Goal: Communication & Community: Answer question/provide support

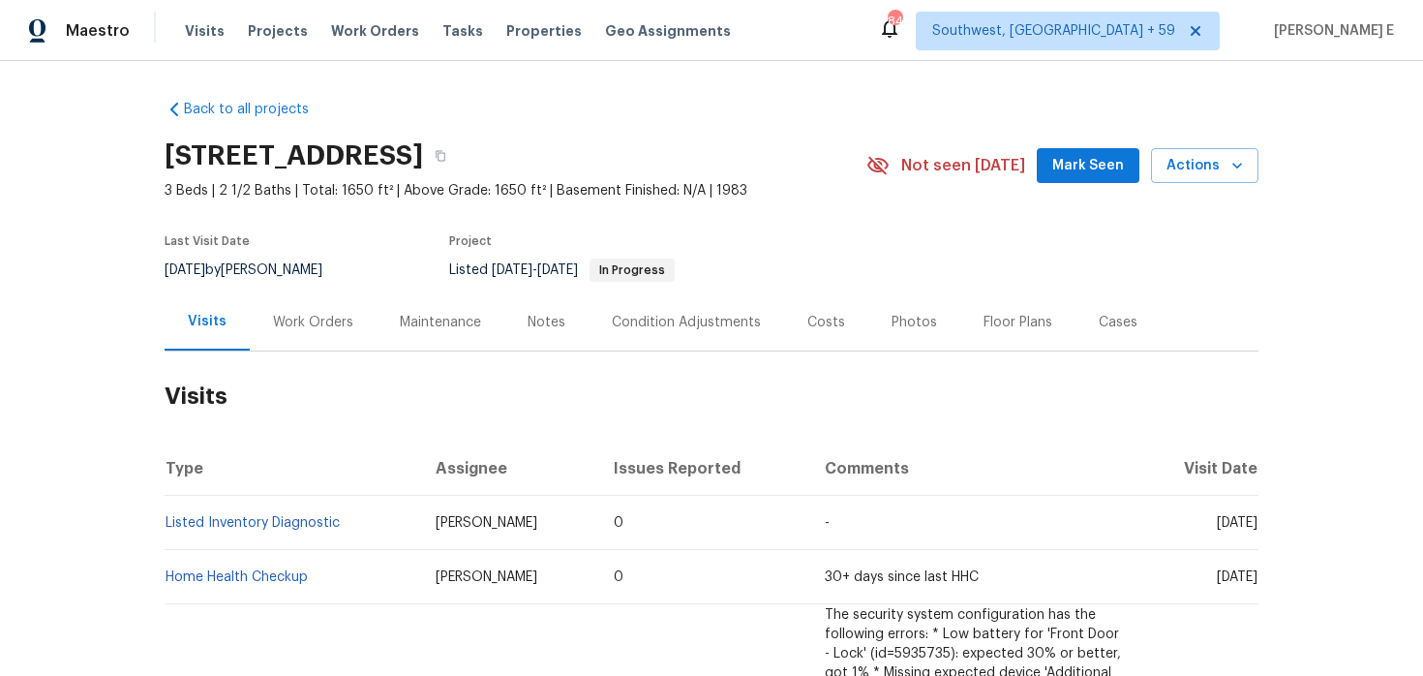
click at [316, 333] on div "Work Orders" at bounding box center [313, 321] width 127 height 57
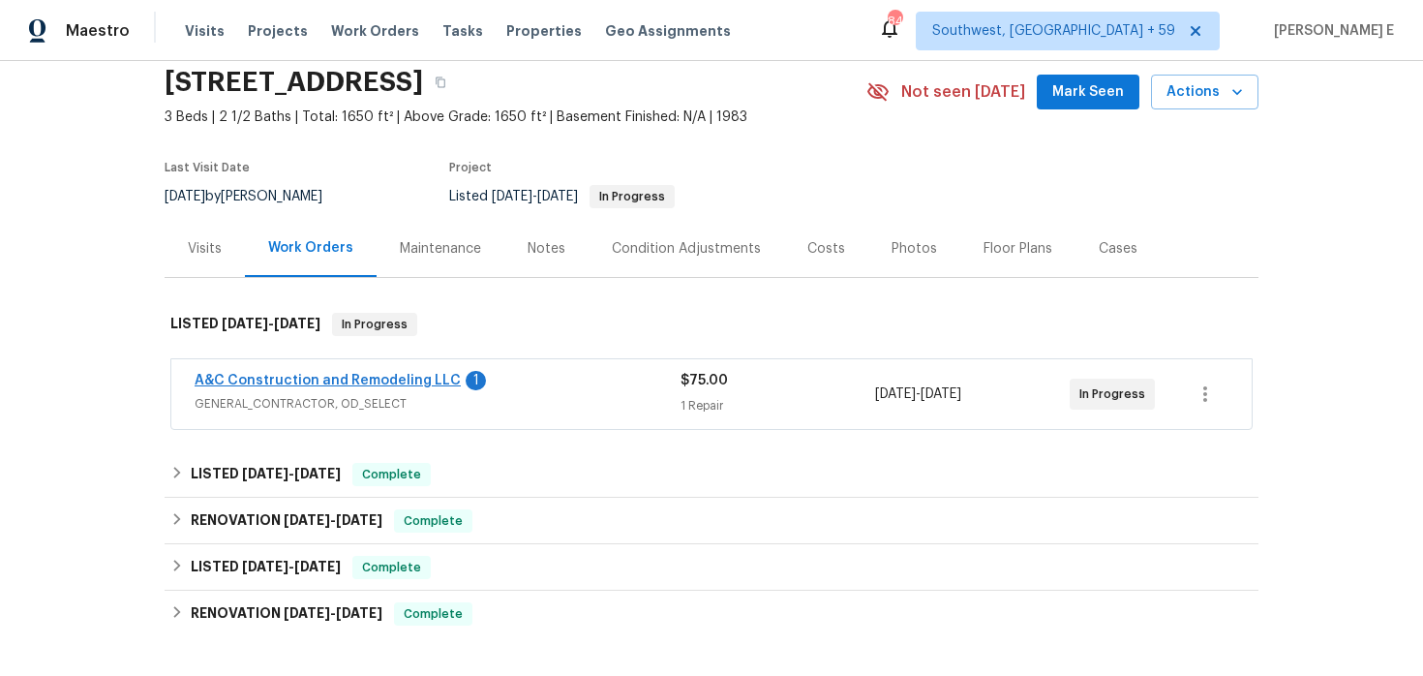
scroll to position [75, 0]
click at [400, 384] on link "A&C Construction and Remodeling LLC" at bounding box center [328, 380] width 266 height 14
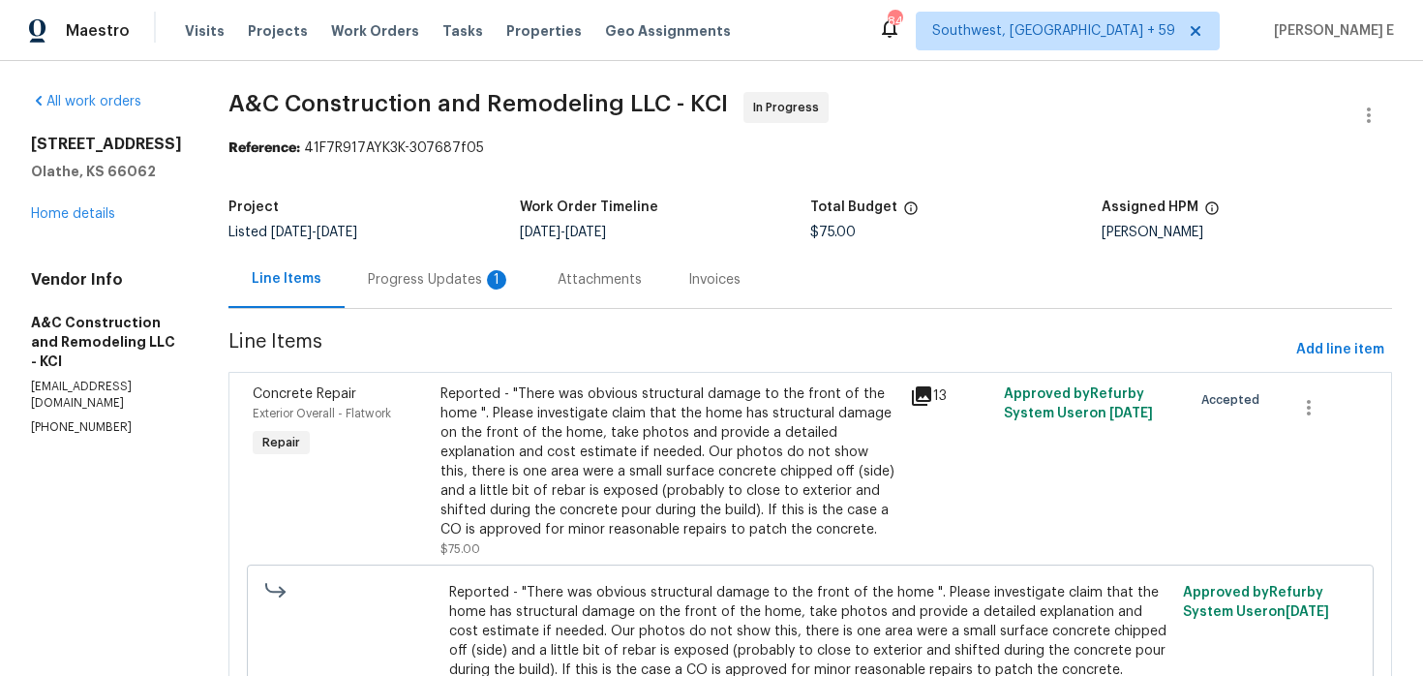
click at [483, 277] on div "Progress Updates 1" at bounding box center [439, 279] width 143 height 19
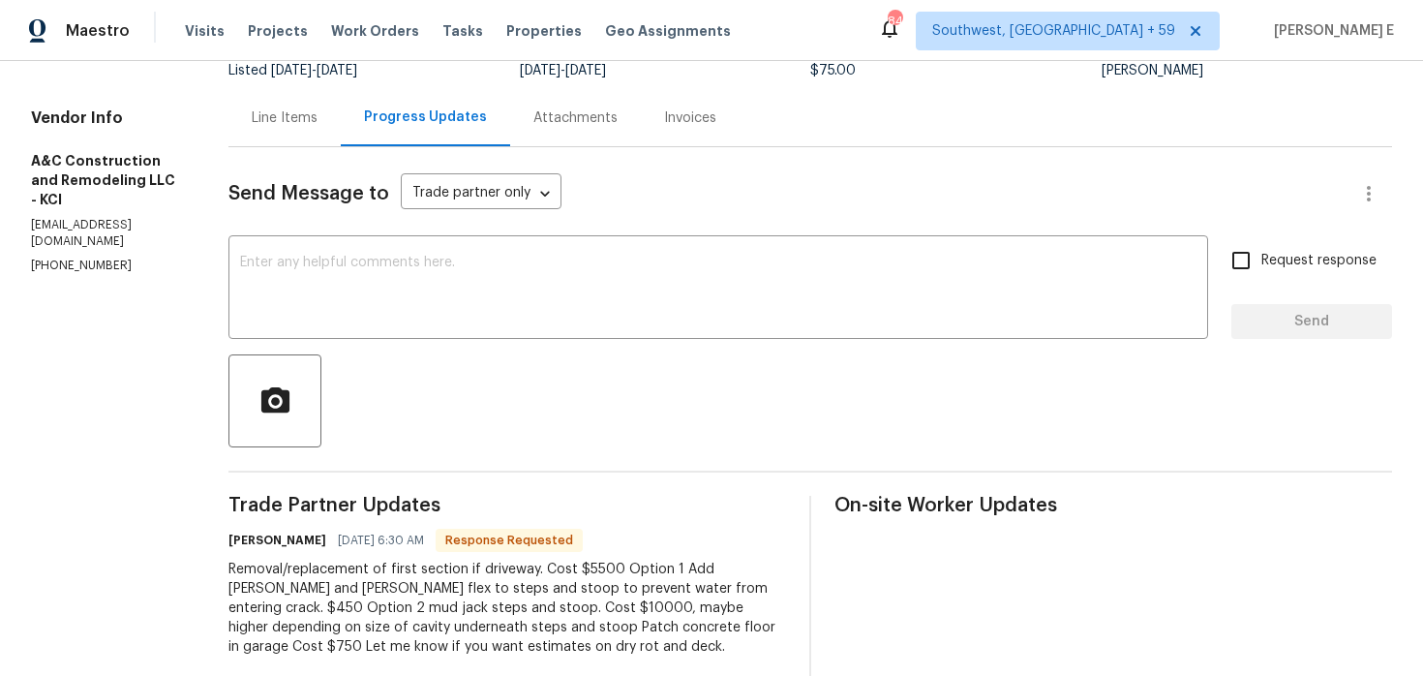
scroll to position [131, 0]
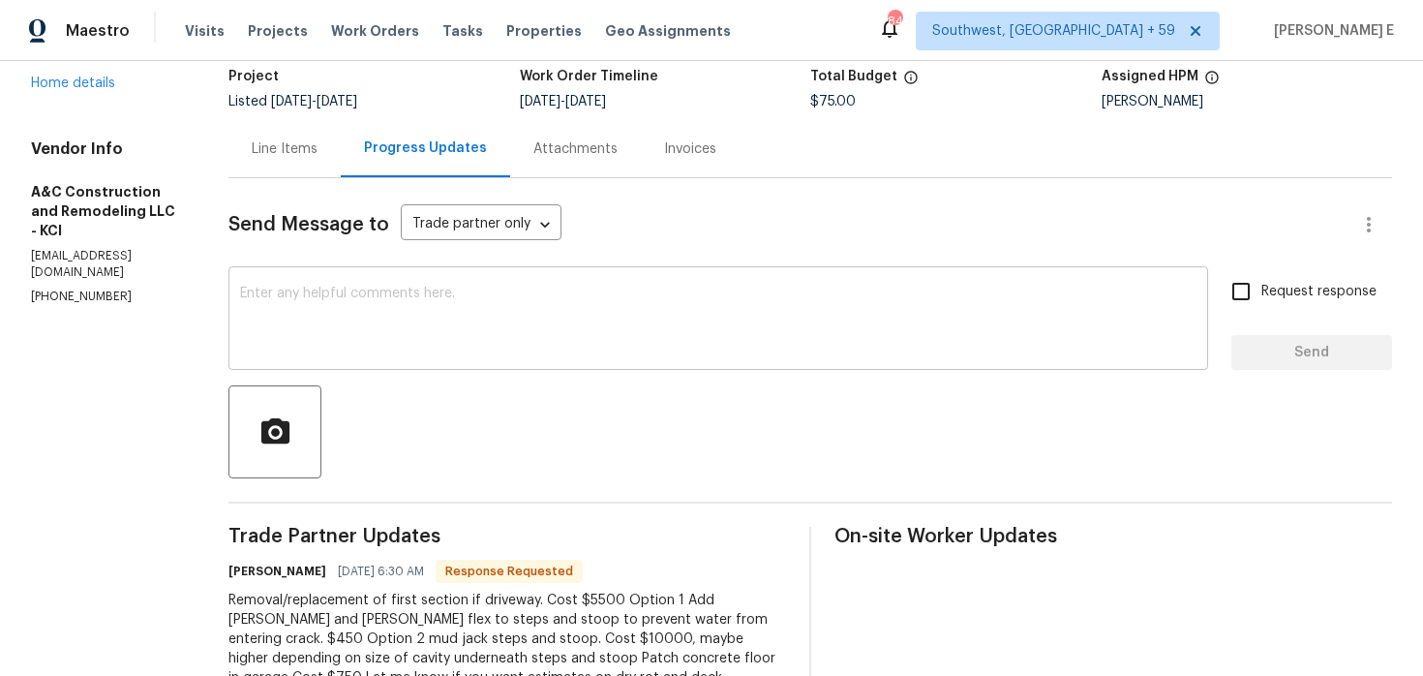
click at [587, 323] on textarea at bounding box center [718, 321] width 957 height 68
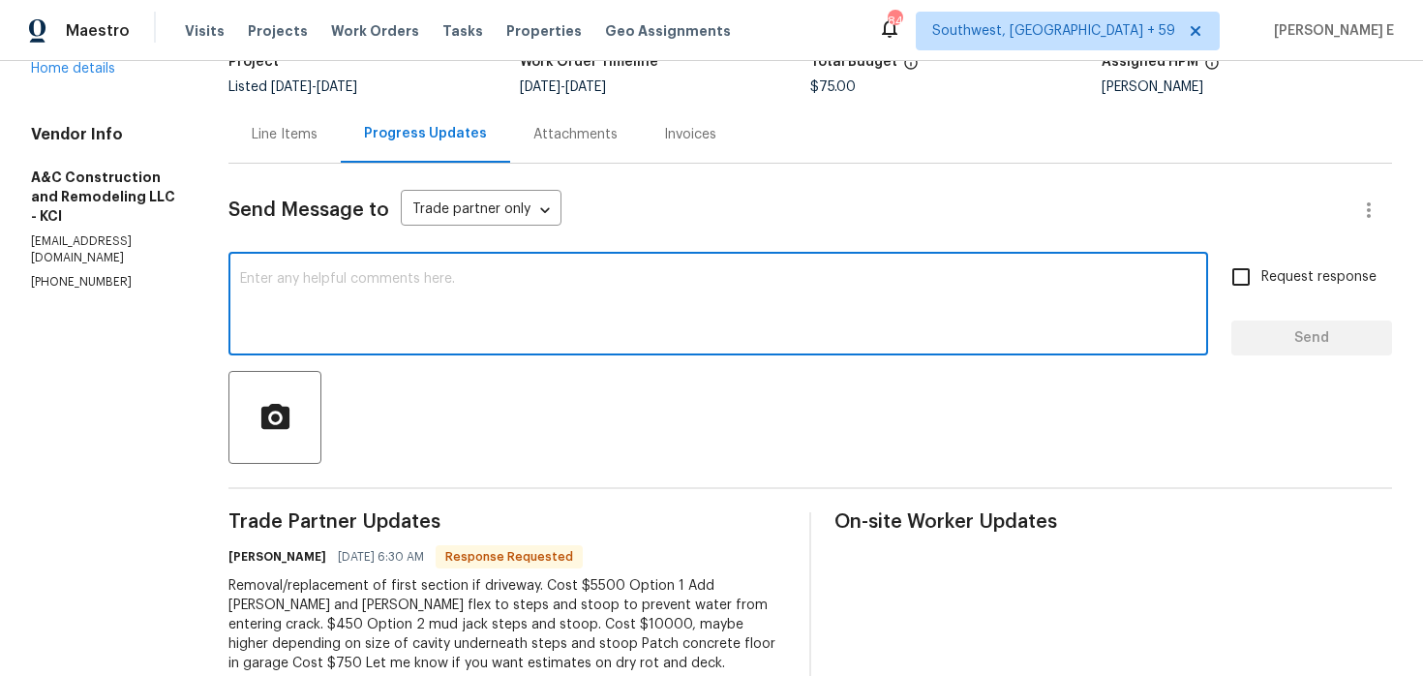
scroll to position [149, 0]
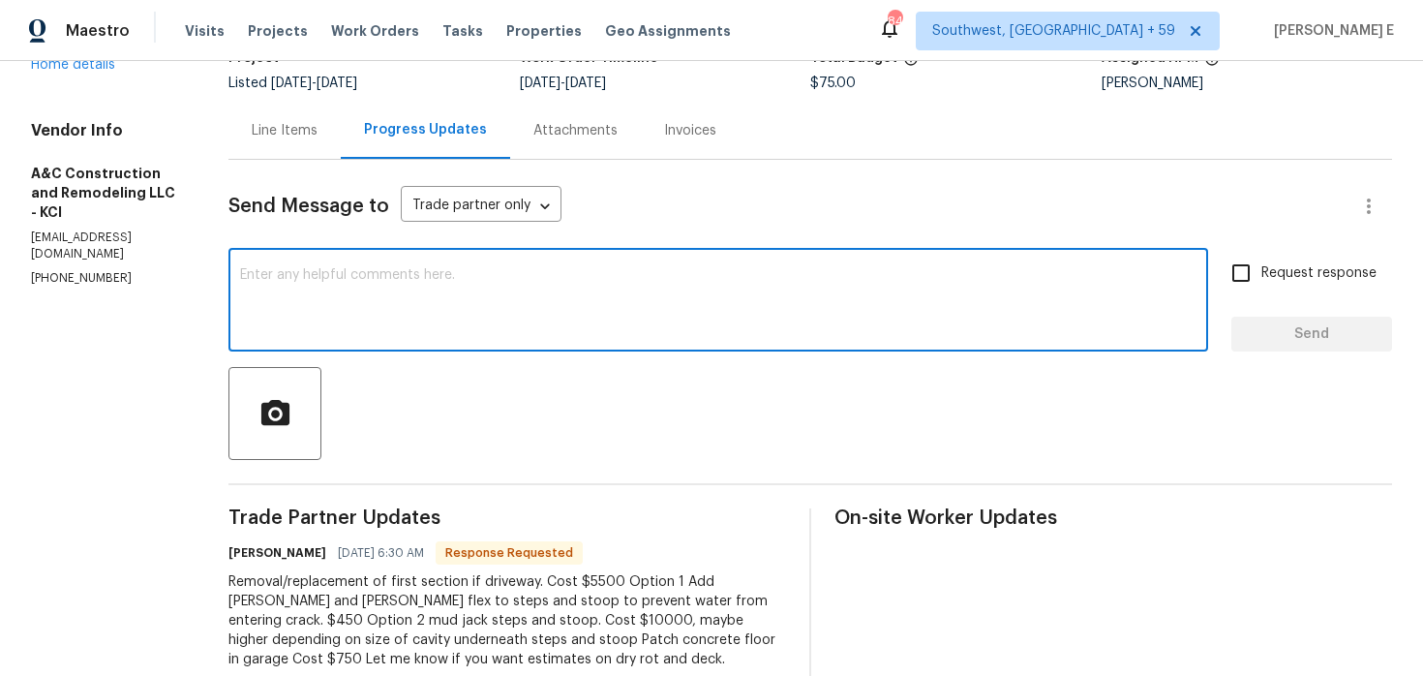
type textarea "W"
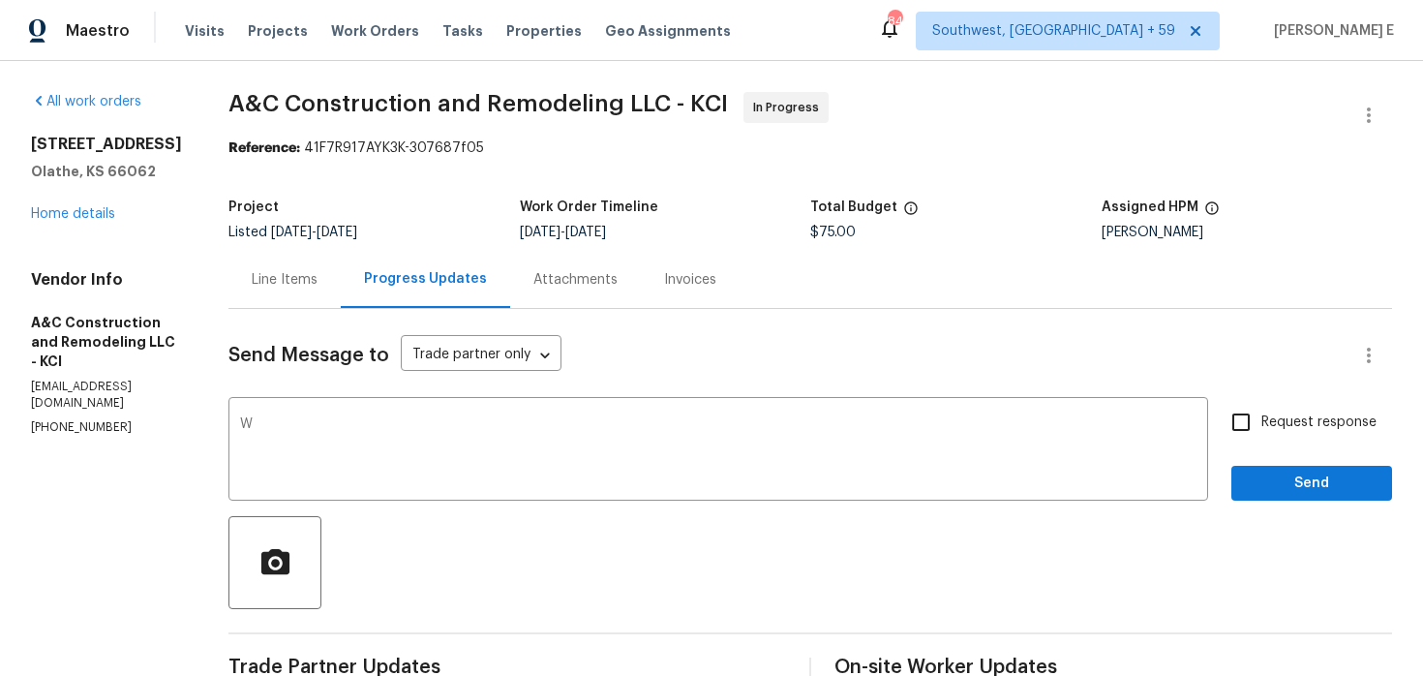
click at [276, 299] on div "Line Items" at bounding box center [285, 279] width 112 height 57
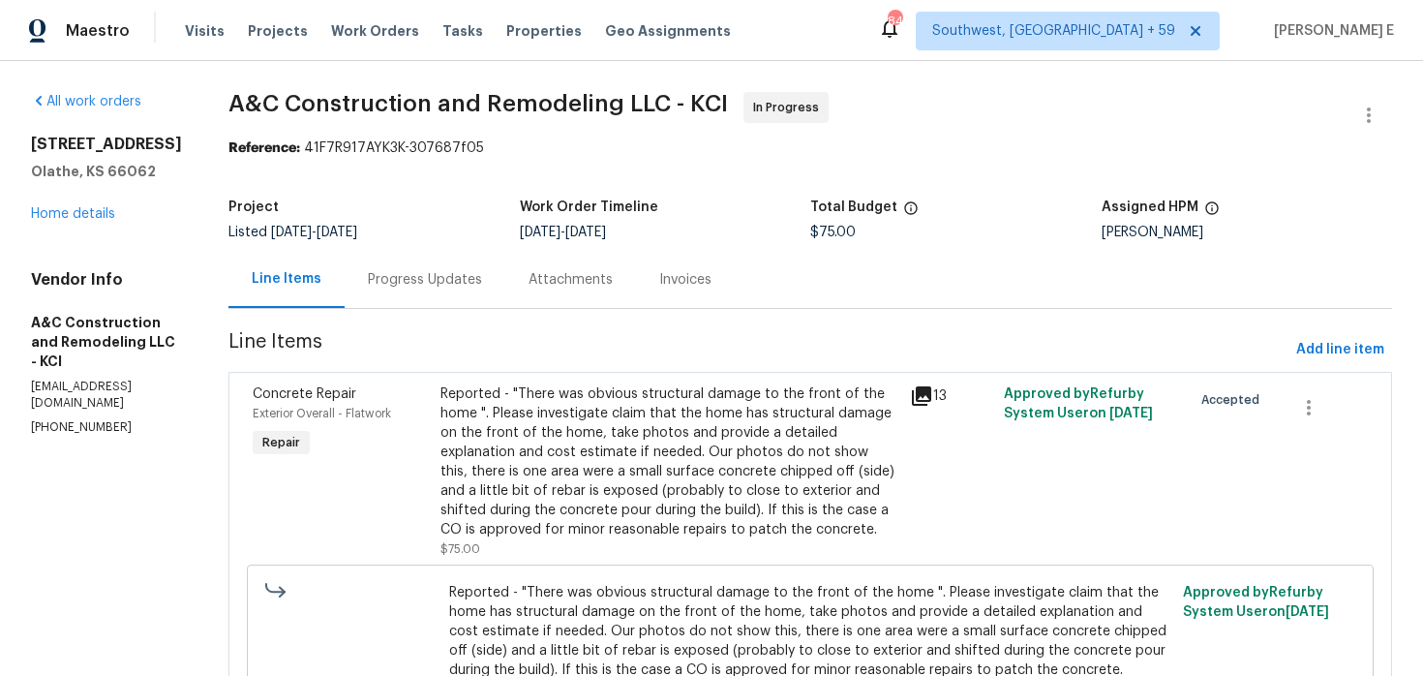
click at [639, 439] on div "Reported - "There was obvious structural damage to the front of the home ". Ple…" at bounding box center [670, 461] width 458 height 155
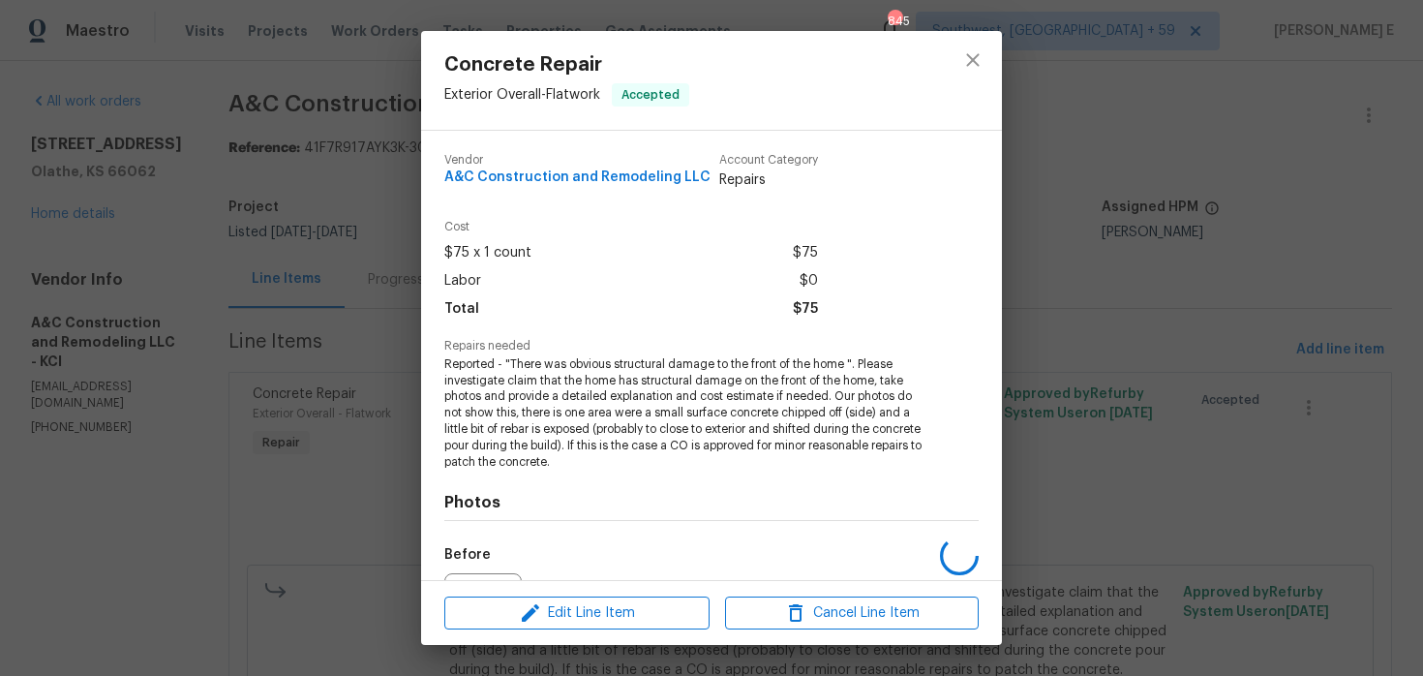
scroll to position [216, 0]
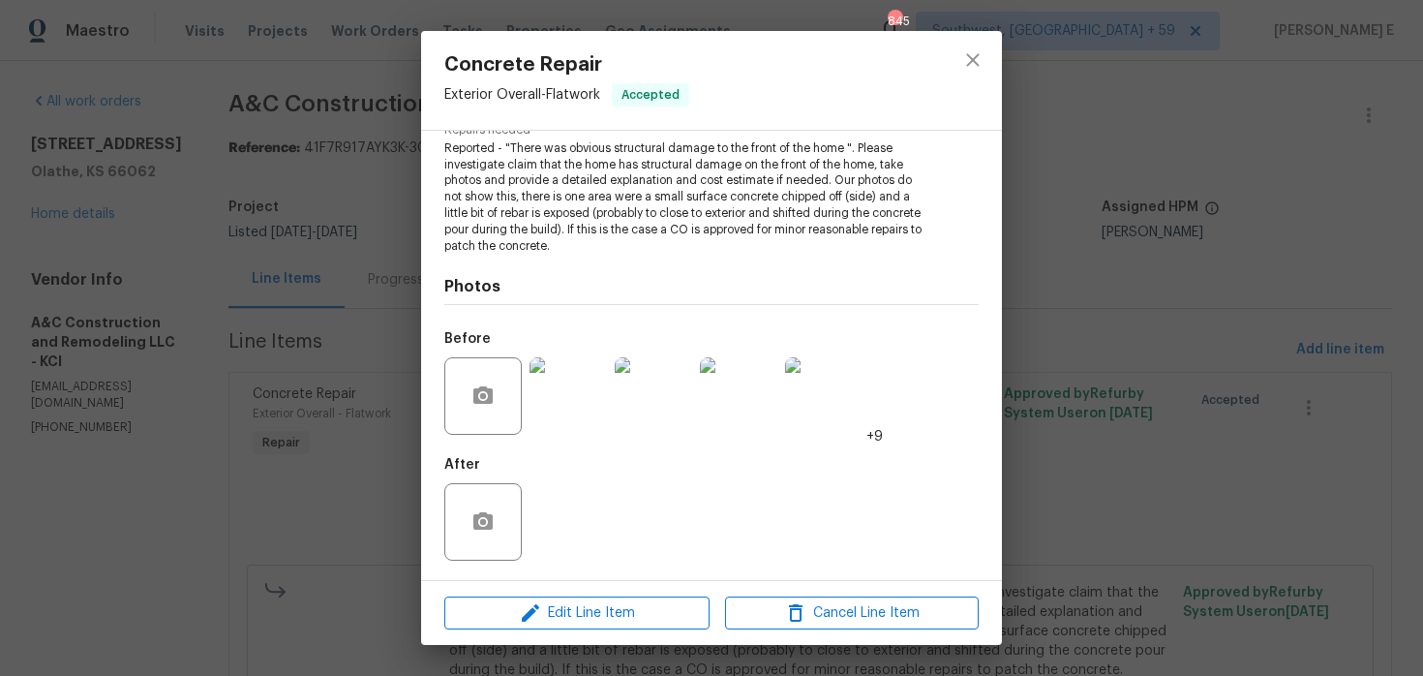
click at [541, 412] on img at bounding box center [568, 395] width 77 height 77
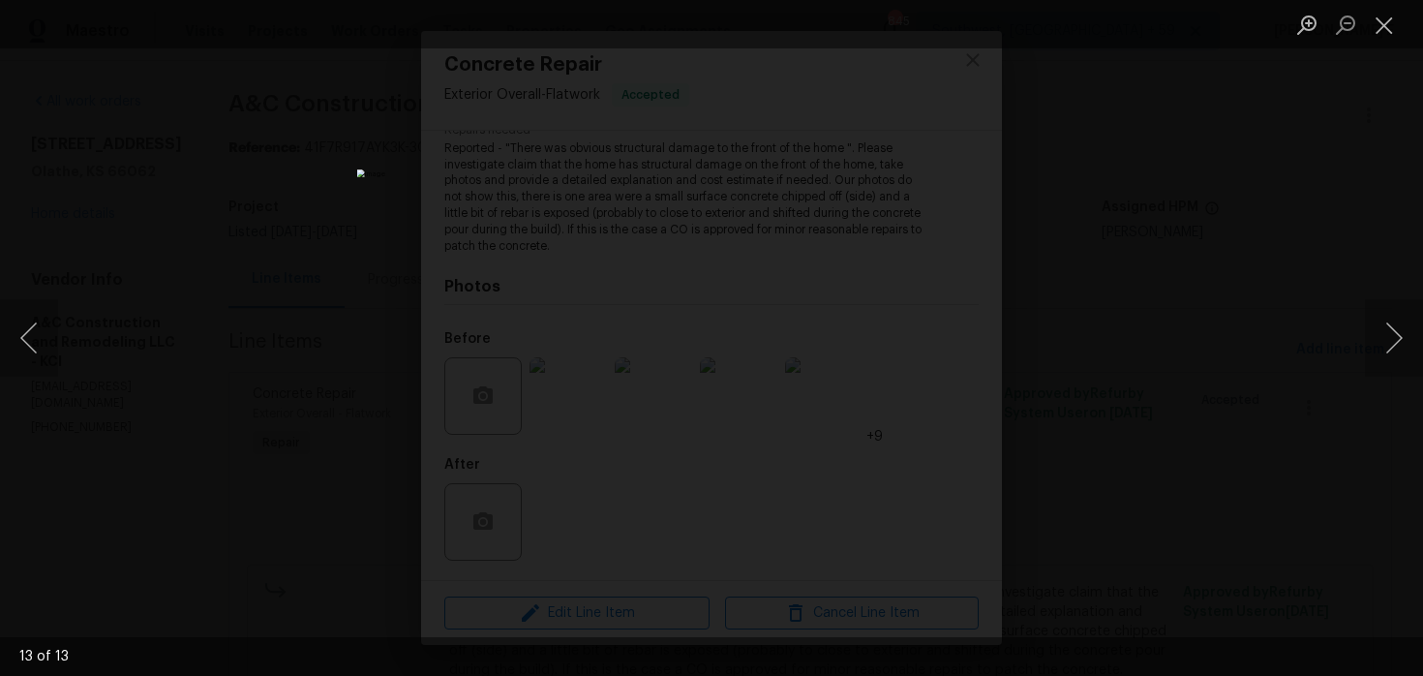
click at [1027, 312] on div "Lightbox" at bounding box center [711, 338] width 1423 height 676
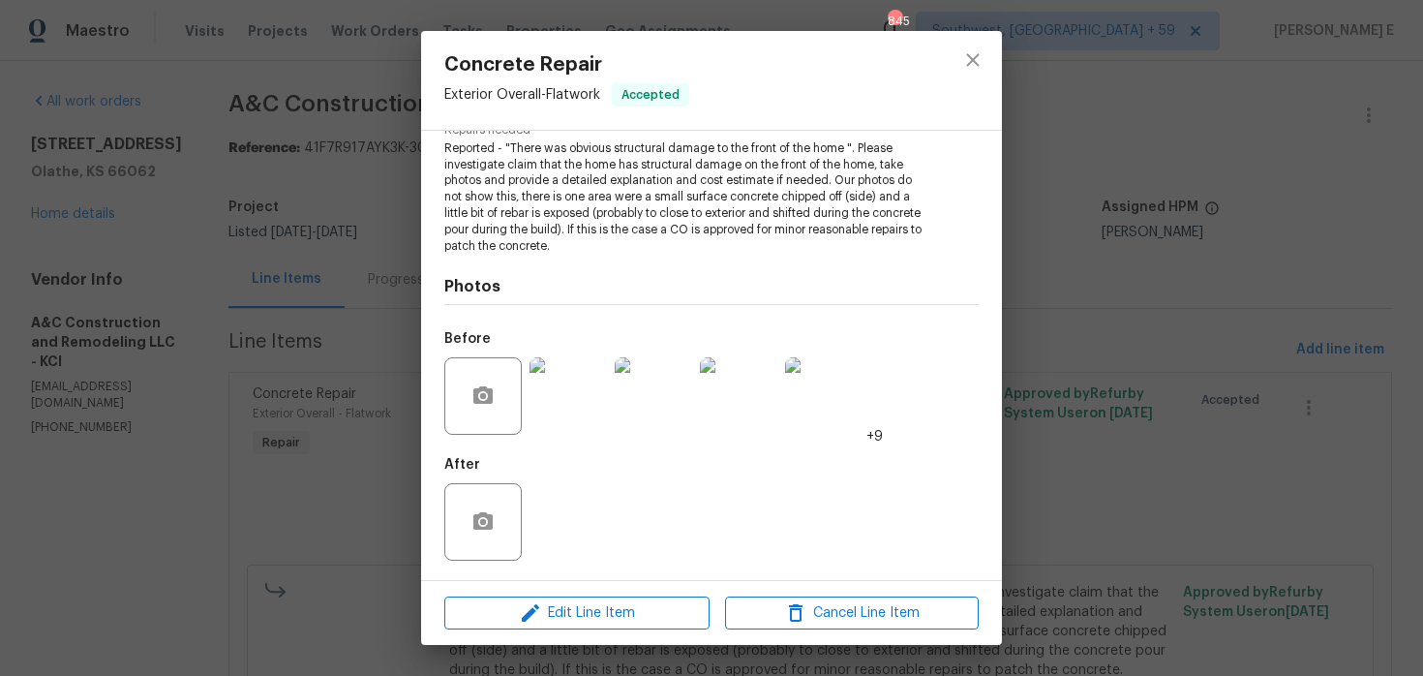
click at [1027, 312] on div "Concrete Repair Exterior Overall - Flatwork Accepted Vendor A&C Construction an…" at bounding box center [711, 338] width 1423 height 676
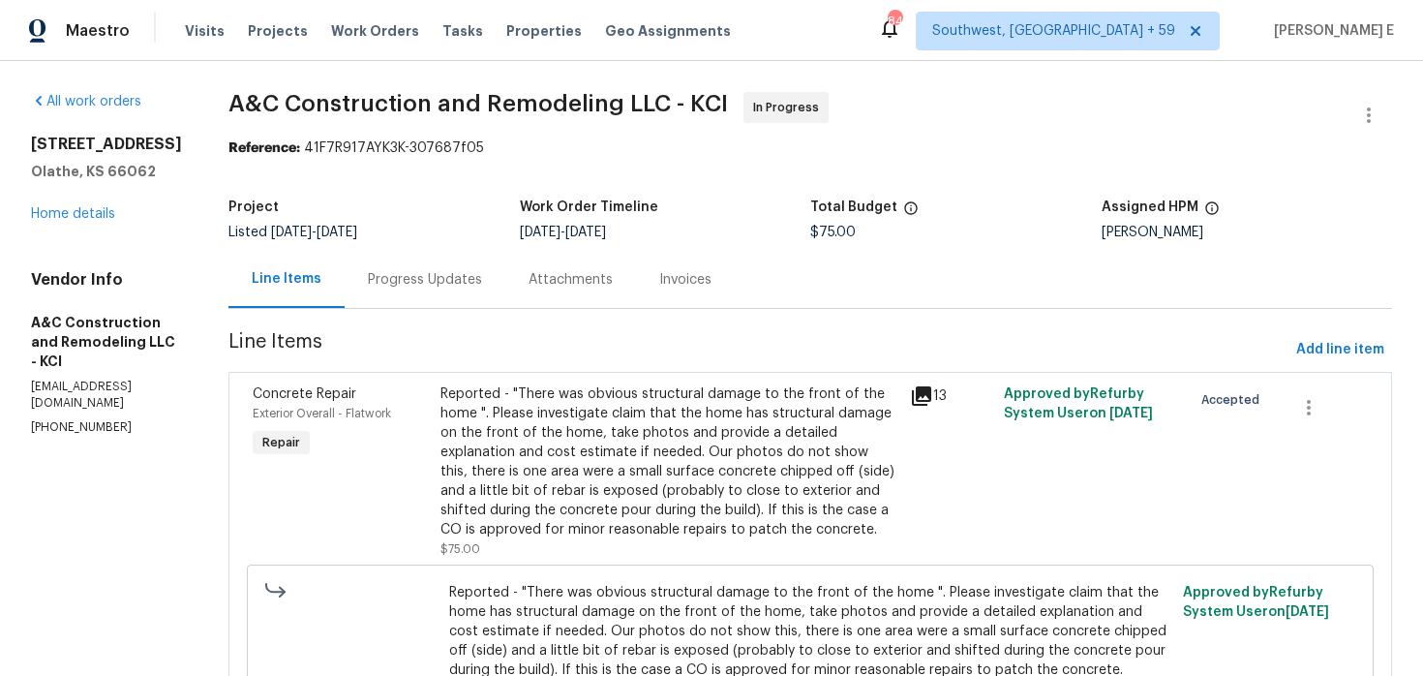
click at [503, 302] on div "Progress Updates" at bounding box center [425, 279] width 161 height 57
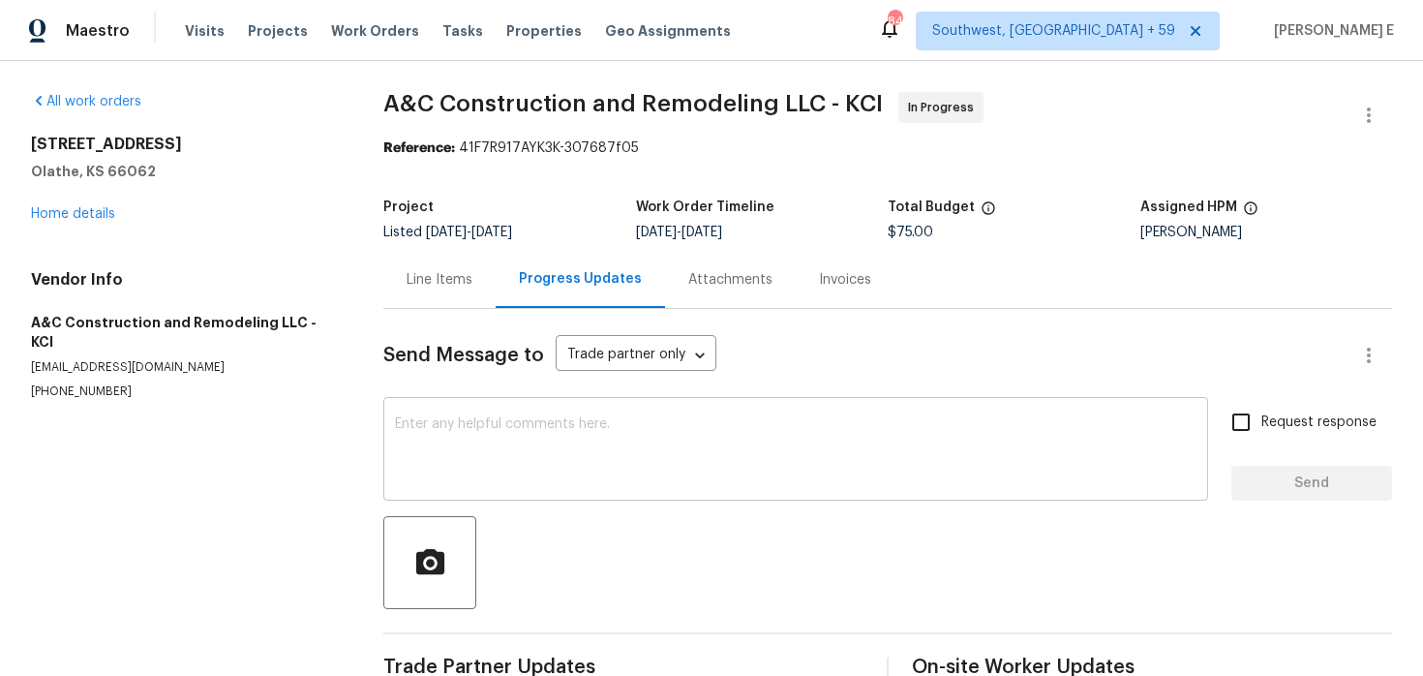
click at [533, 441] on textarea at bounding box center [796, 451] width 802 height 68
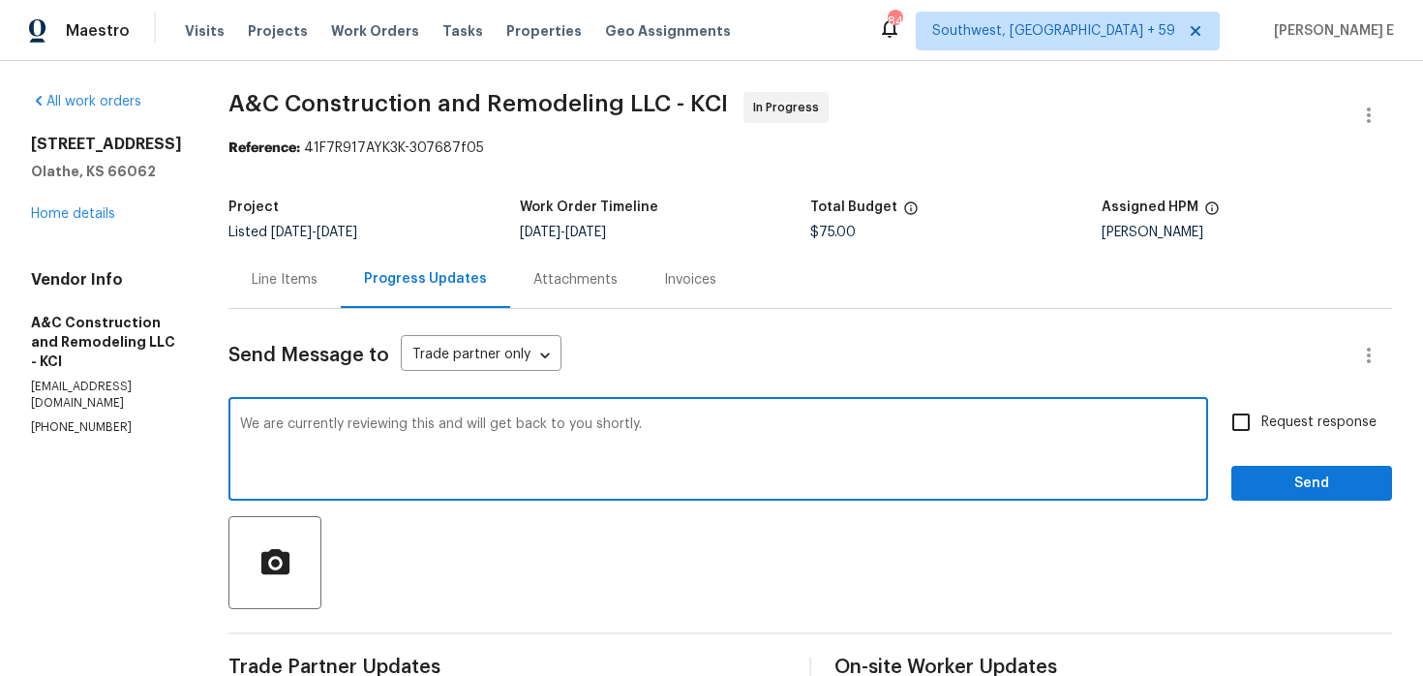
click at [0, 0] on div "Please click to verify you’re human" at bounding box center [0, 0] width 0 height 0
type textarea "We are currently reviewing this and will get back to you shortly."
click at [1347, 422] on span "Request response" at bounding box center [1319, 422] width 115 height 20
click at [1262, 422] on input "Request response" at bounding box center [1241, 422] width 41 height 41
checkbox input "true"
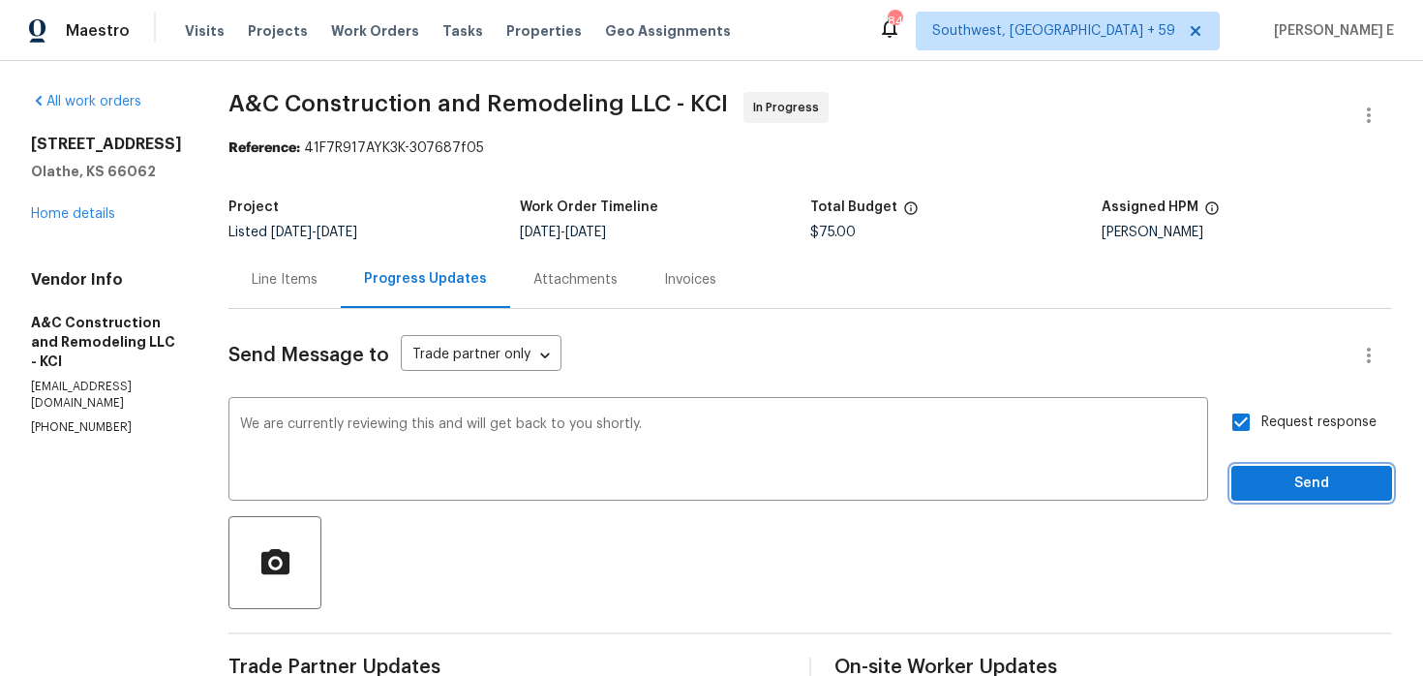
click at [1332, 496] on button "Send" at bounding box center [1312, 484] width 161 height 36
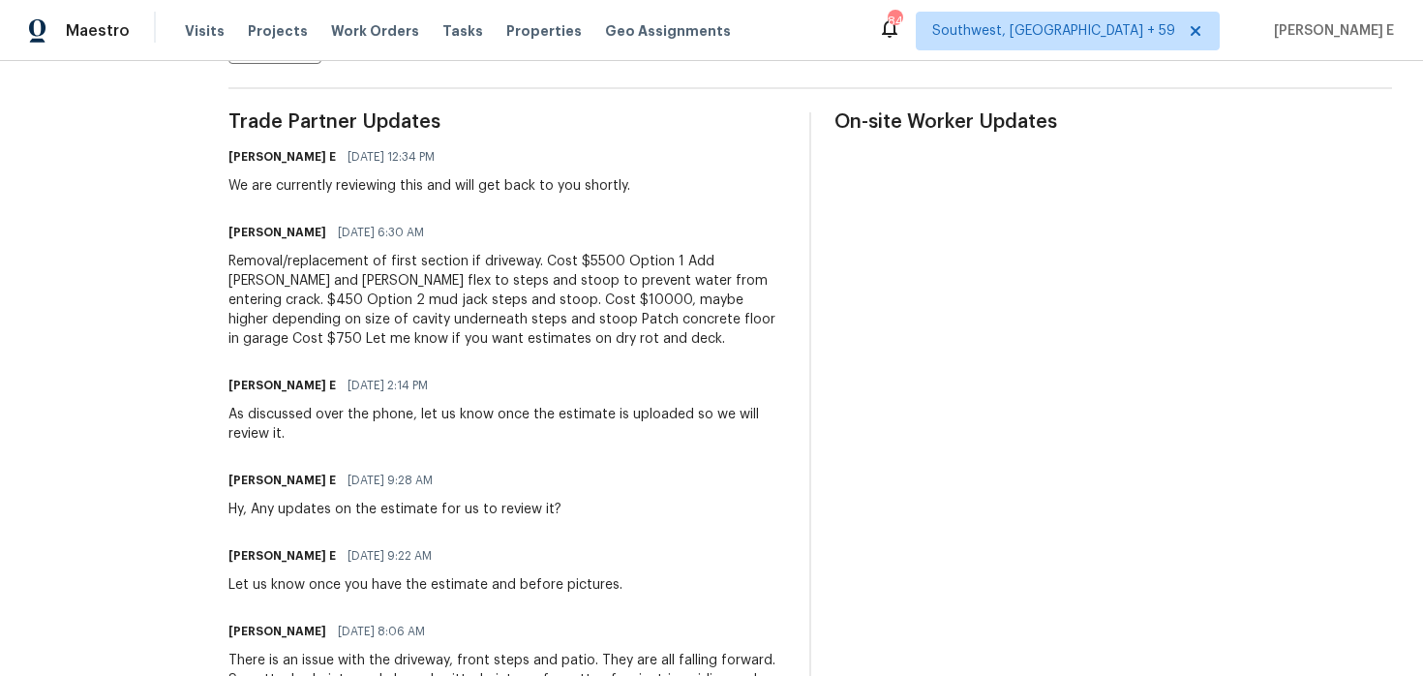
scroll to position [560, 0]
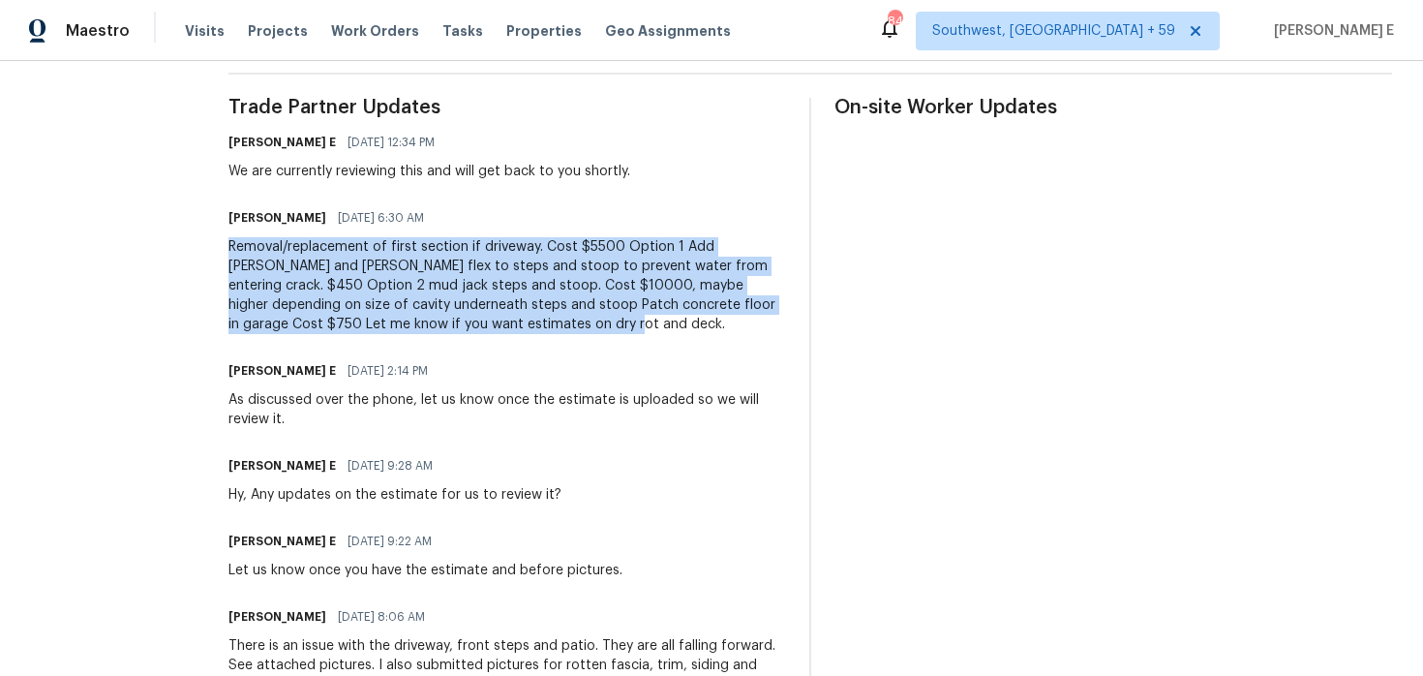
drag, startPoint x: 257, startPoint y: 250, endPoint x: 605, endPoint y: 331, distance: 357.9
click at [605, 331] on div "All work orders 2157 E 154th St Olathe, KS 66062 Home details Vendor Info A&C C…" at bounding box center [711, 306] width 1423 height 1611
copy div "Removal/replacement of first section if driveway. Cost $5500 Option 1 Add backe…"
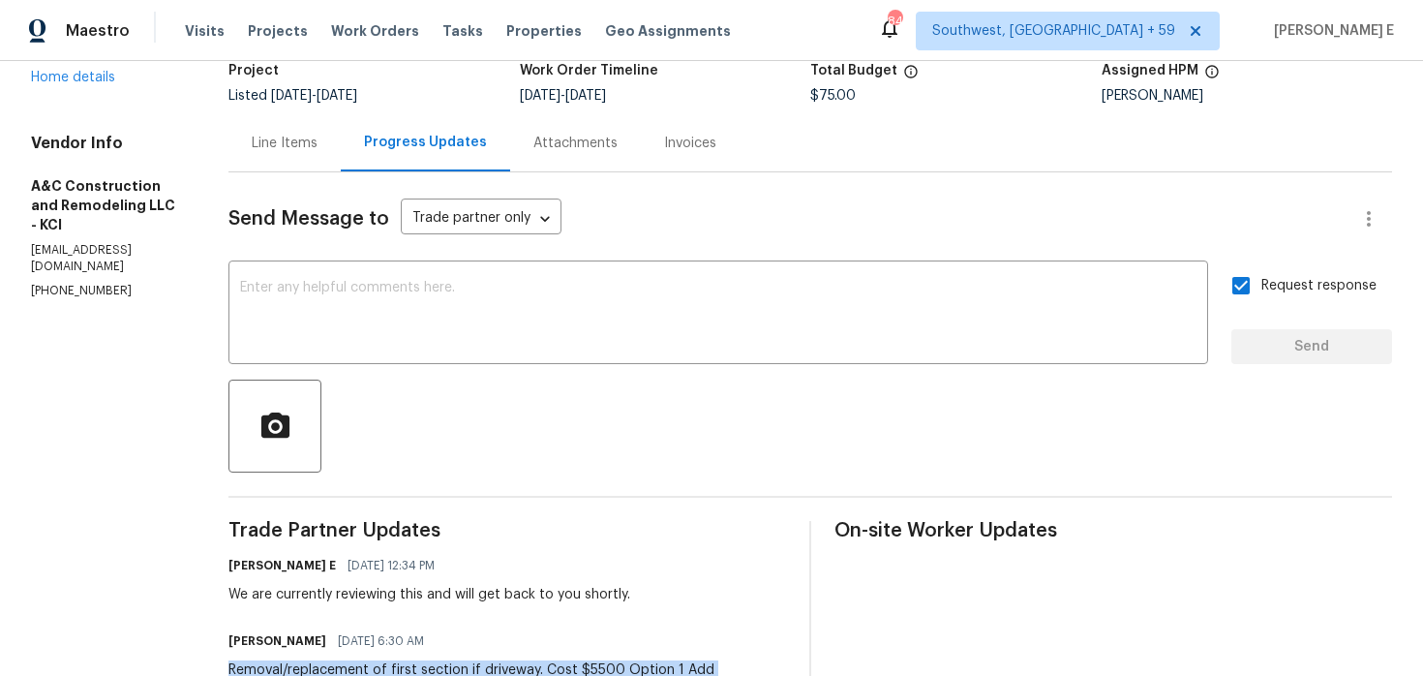
scroll to position [0, 0]
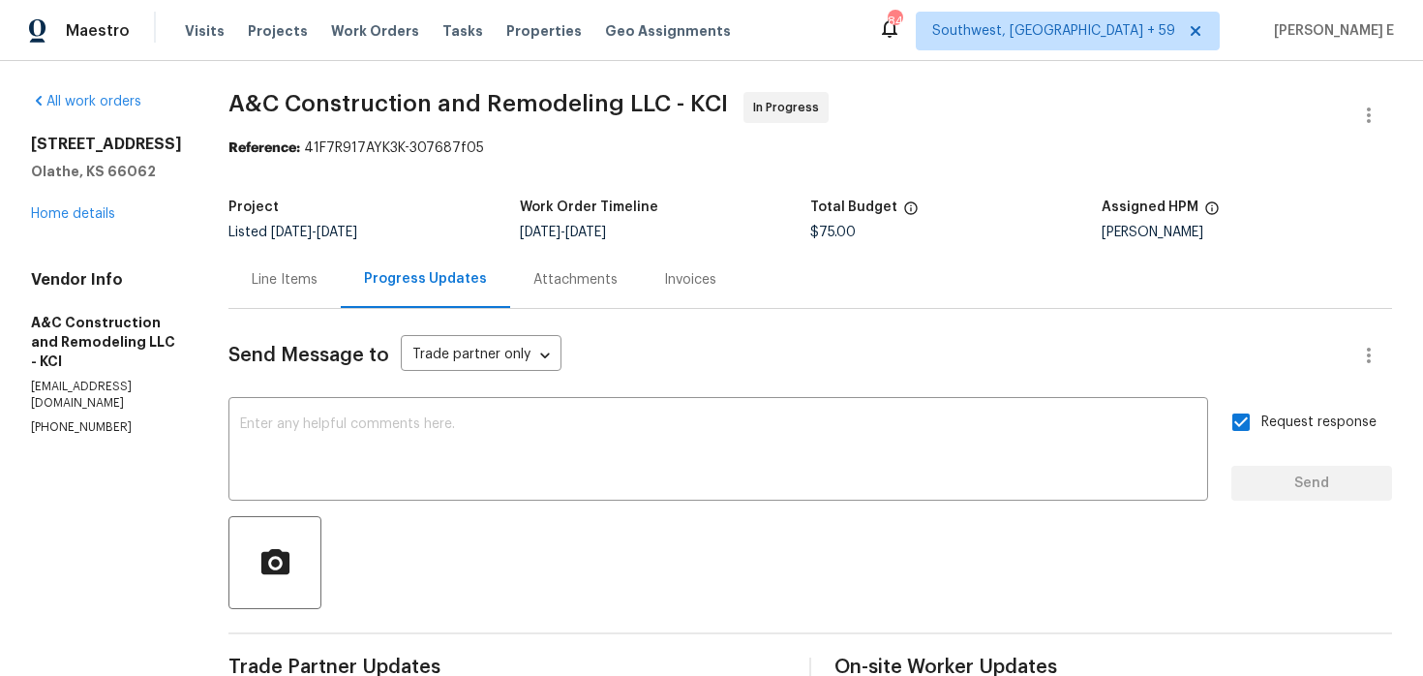
click at [308, 288] on div "Line Items" at bounding box center [285, 279] width 66 height 19
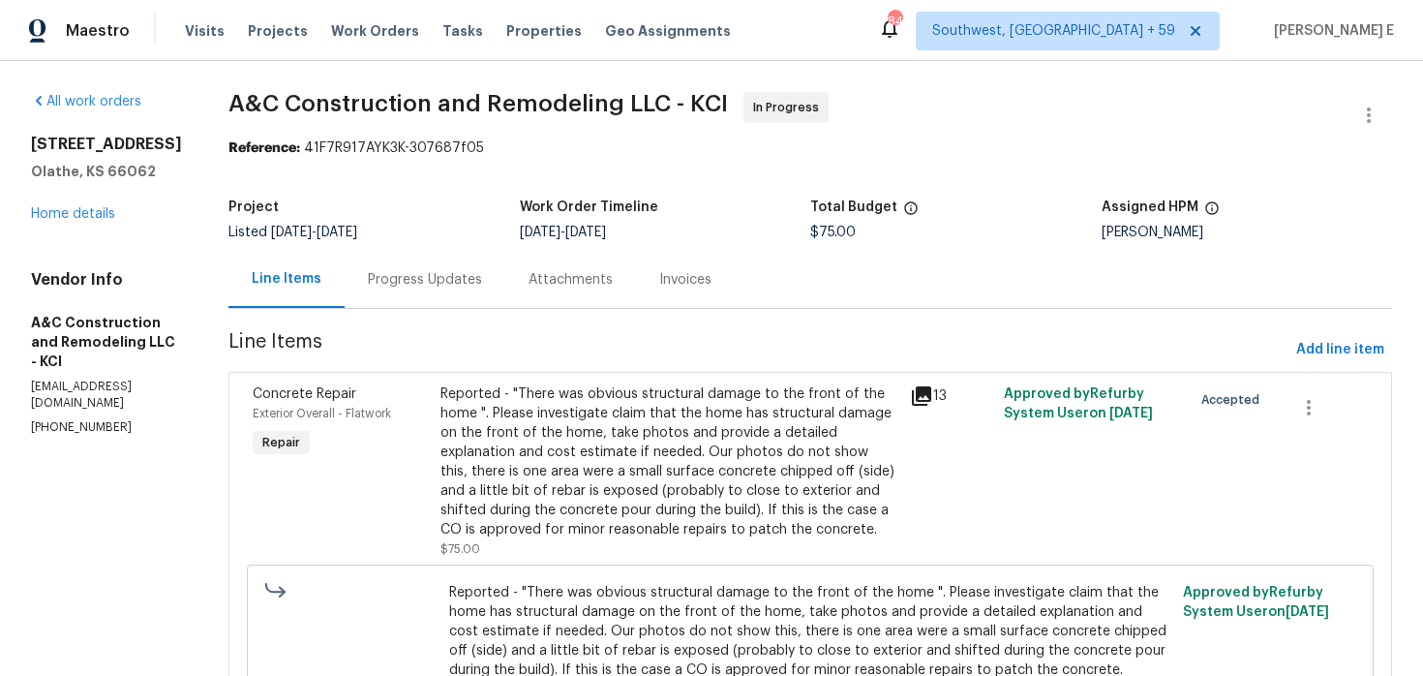
scroll to position [150, 0]
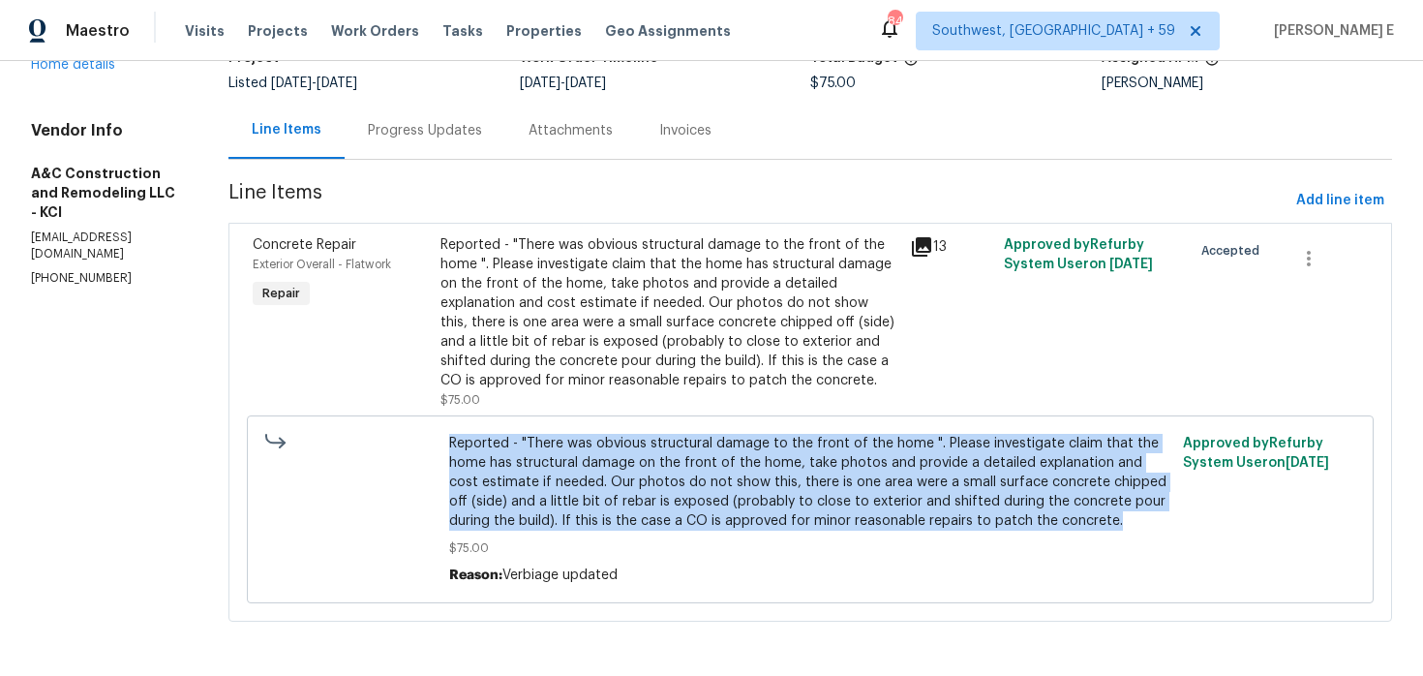
drag, startPoint x: 471, startPoint y: 444, endPoint x: 1174, endPoint y: 515, distance: 706.5
click at [1174, 515] on div "Reported - "There was obvious structural damage to the front of the home ". Ple…" at bounding box center [810, 509] width 1127 height 188
copy span "Reported - "There was obvious structural damage to the front of the home ". Ple…"
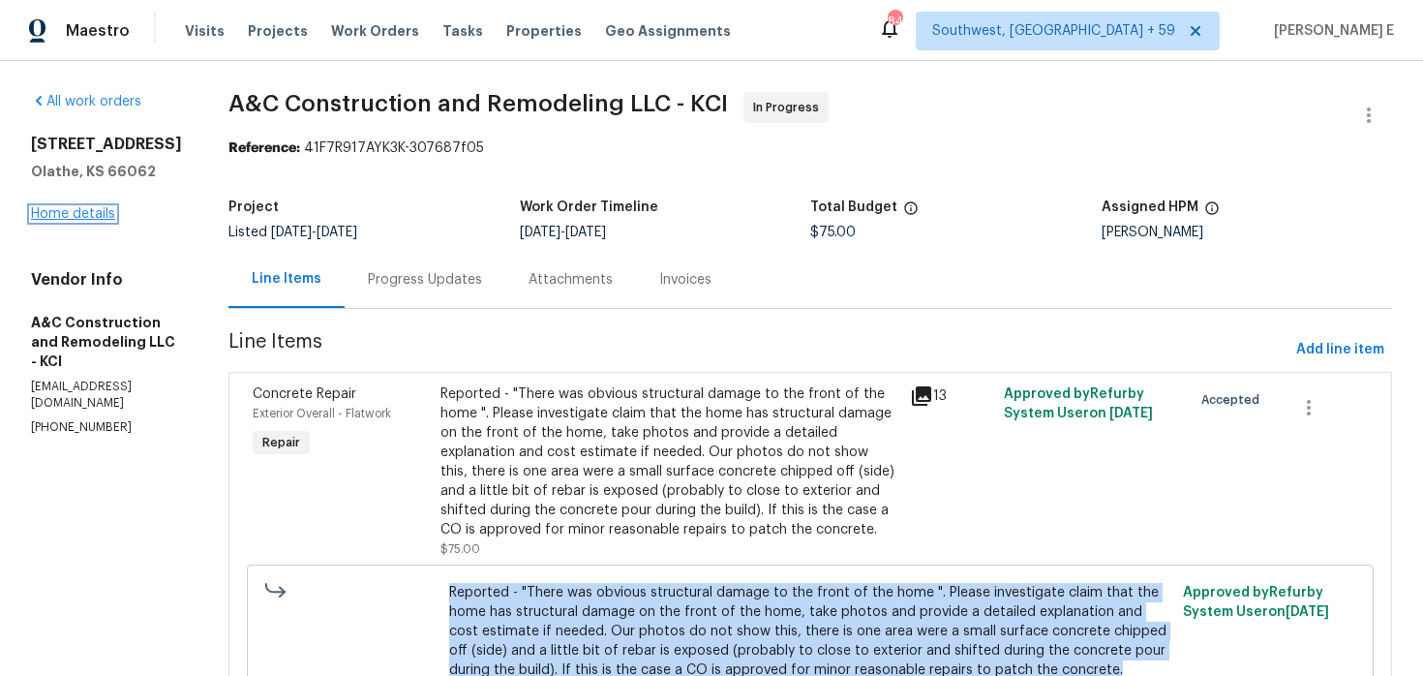
click at [86, 209] on link "Home details" at bounding box center [73, 214] width 84 height 14
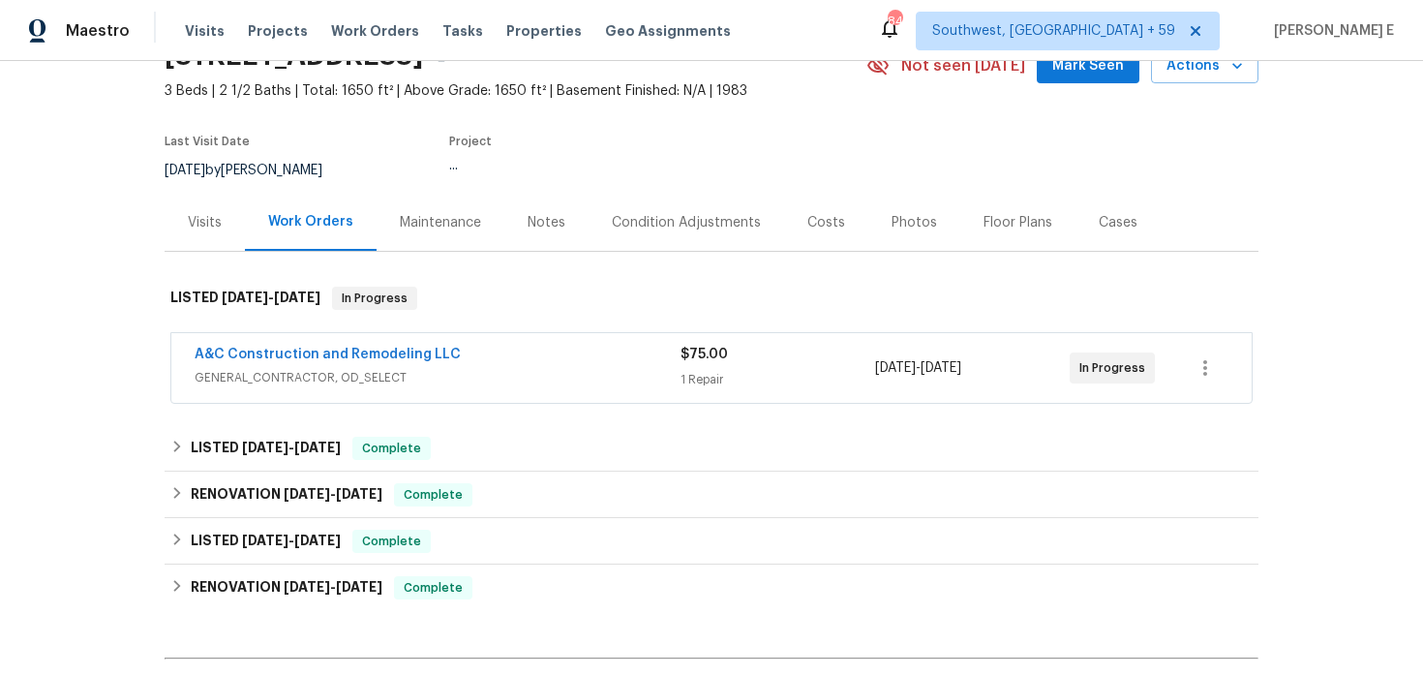
scroll to position [105, 0]
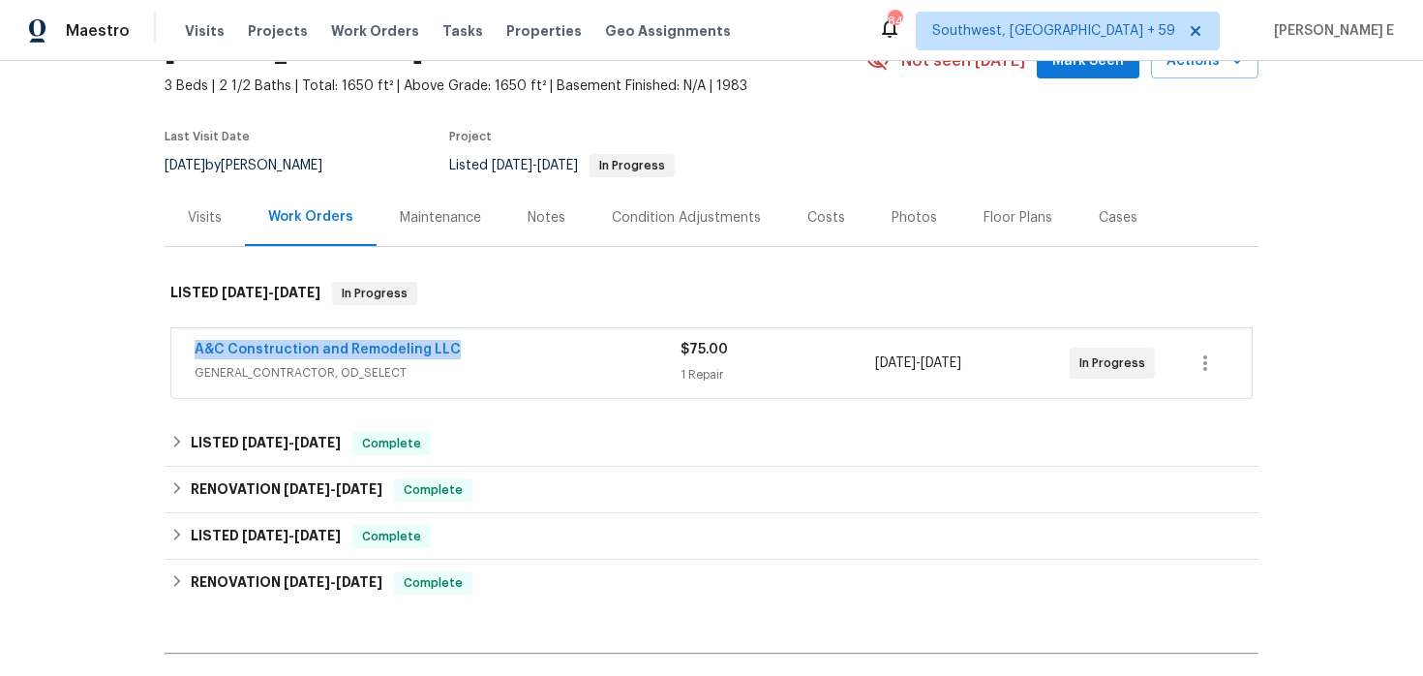
drag, startPoint x: 185, startPoint y: 344, endPoint x: 465, endPoint y: 351, distance: 279.9
click at [465, 351] on div "A&C Construction and Remodeling LLC GENERAL_CONTRACTOR, OD_SELECT $75.00 1 Repa…" at bounding box center [711, 363] width 1081 height 70
copy link "A&C Construction and Remodeling LLC"
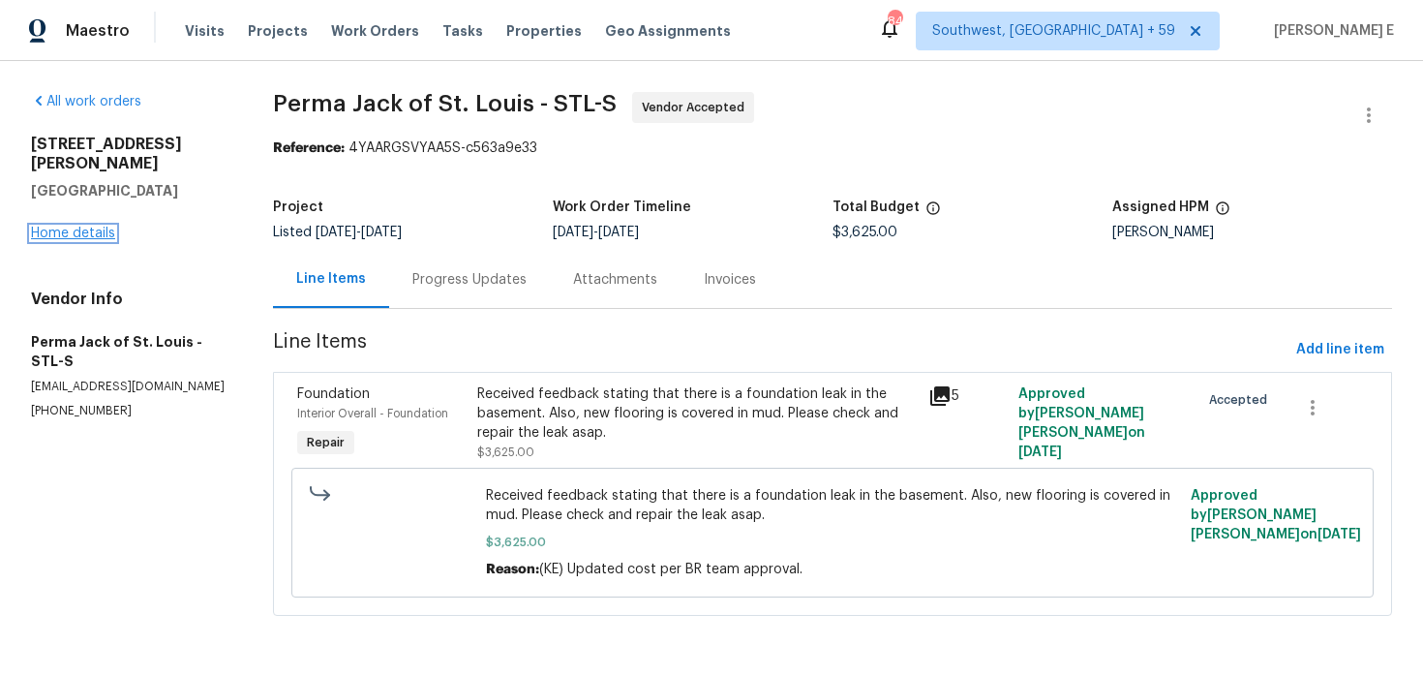
click at [52, 227] on link "Home details" at bounding box center [73, 234] width 84 height 14
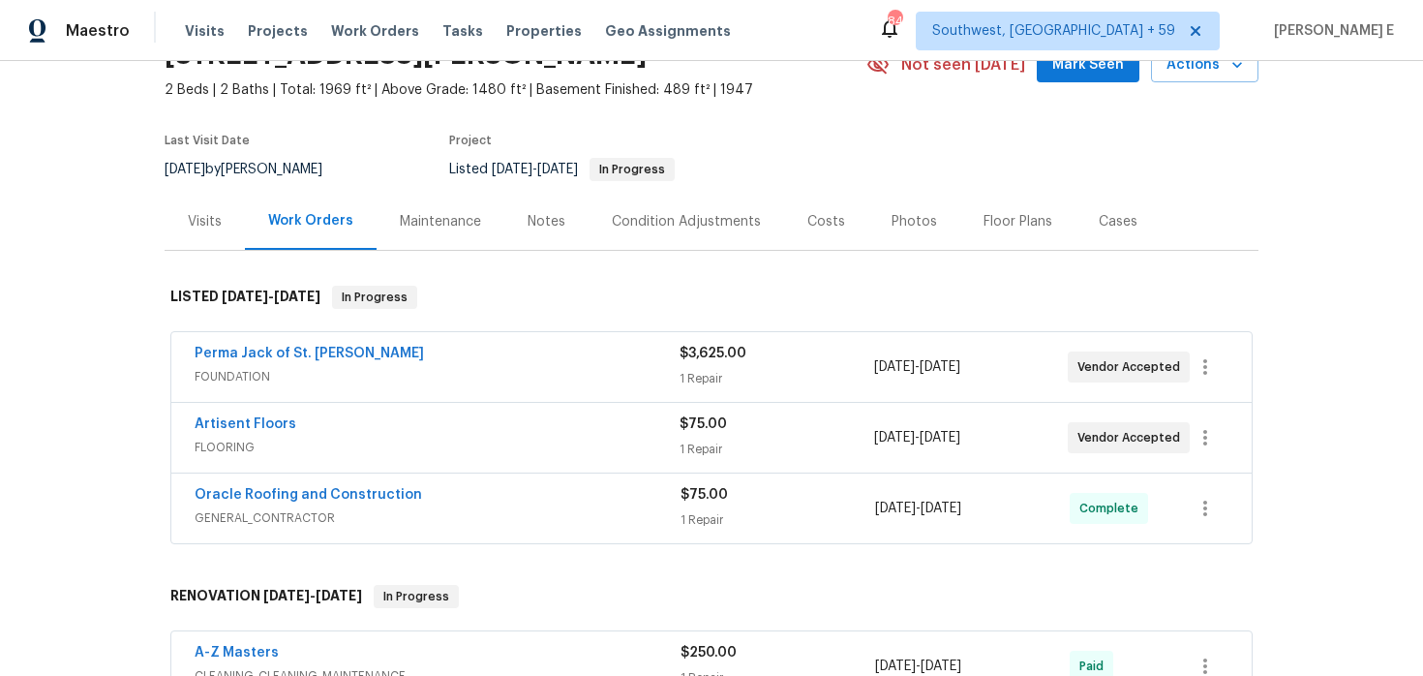
scroll to position [107, 0]
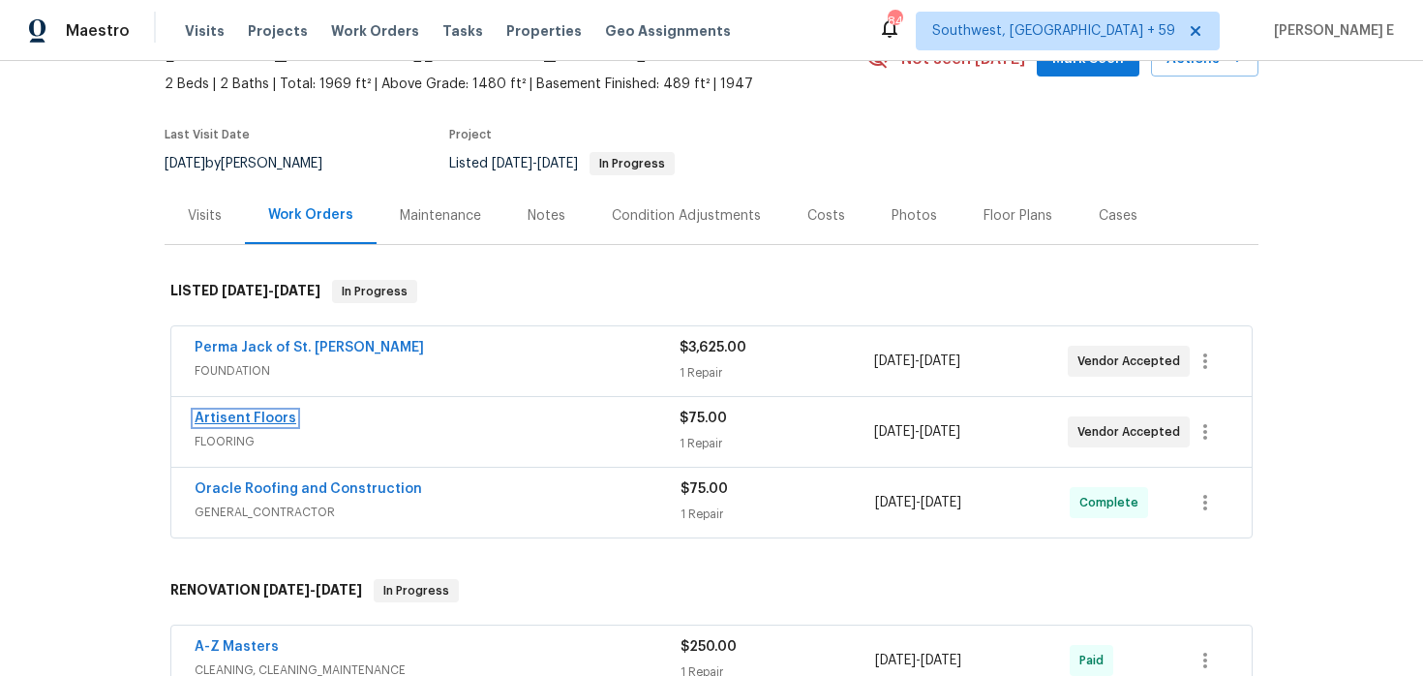
click at [269, 422] on link "Artisent Floors" at bounding box center [246, 419] width 102 height 14
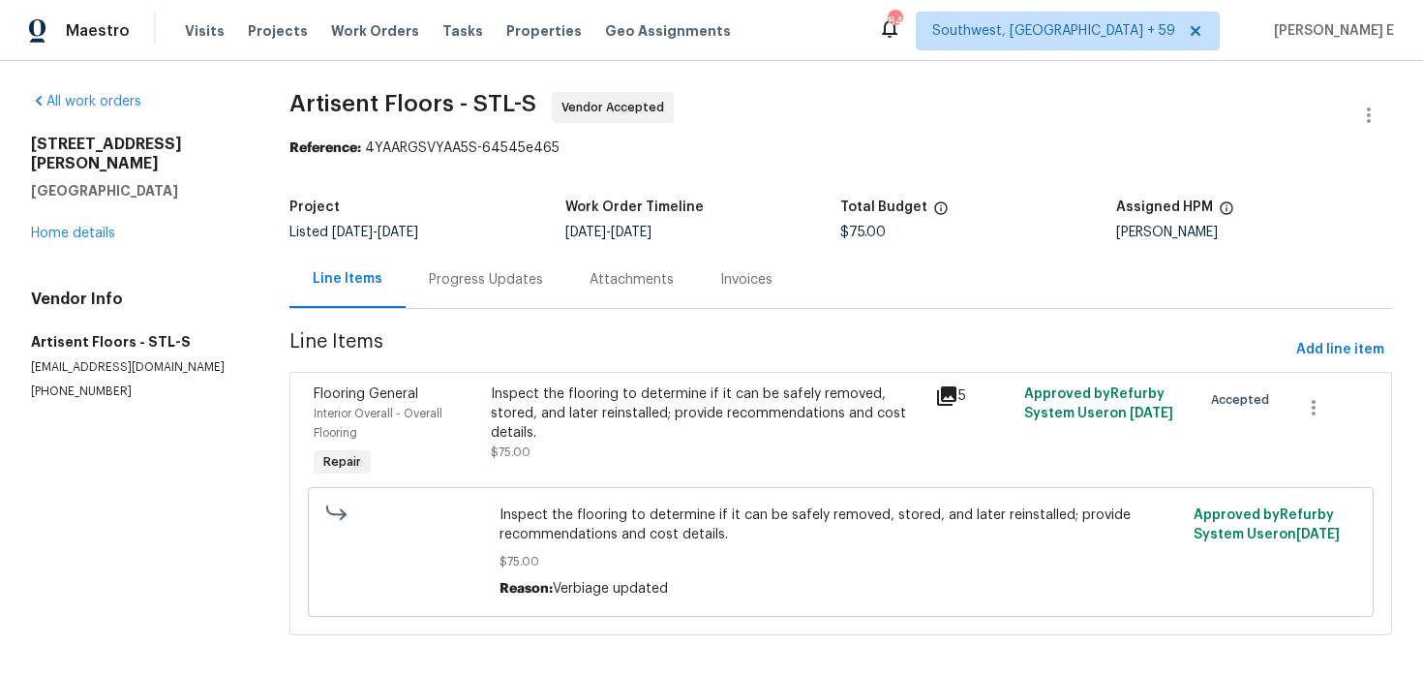
click at [515, 271] on div "Progress Updates" at bounding box center [486, 279] width 114 height 19
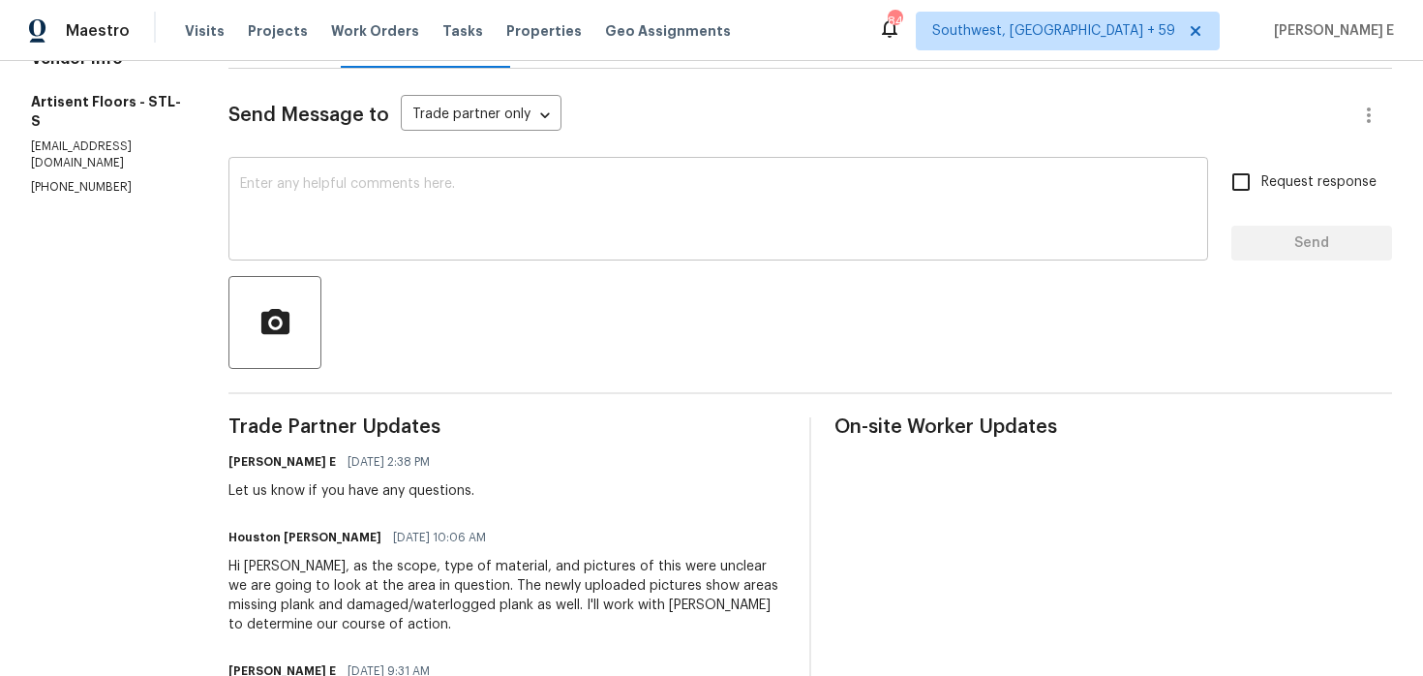
scroll to position [236, 0]
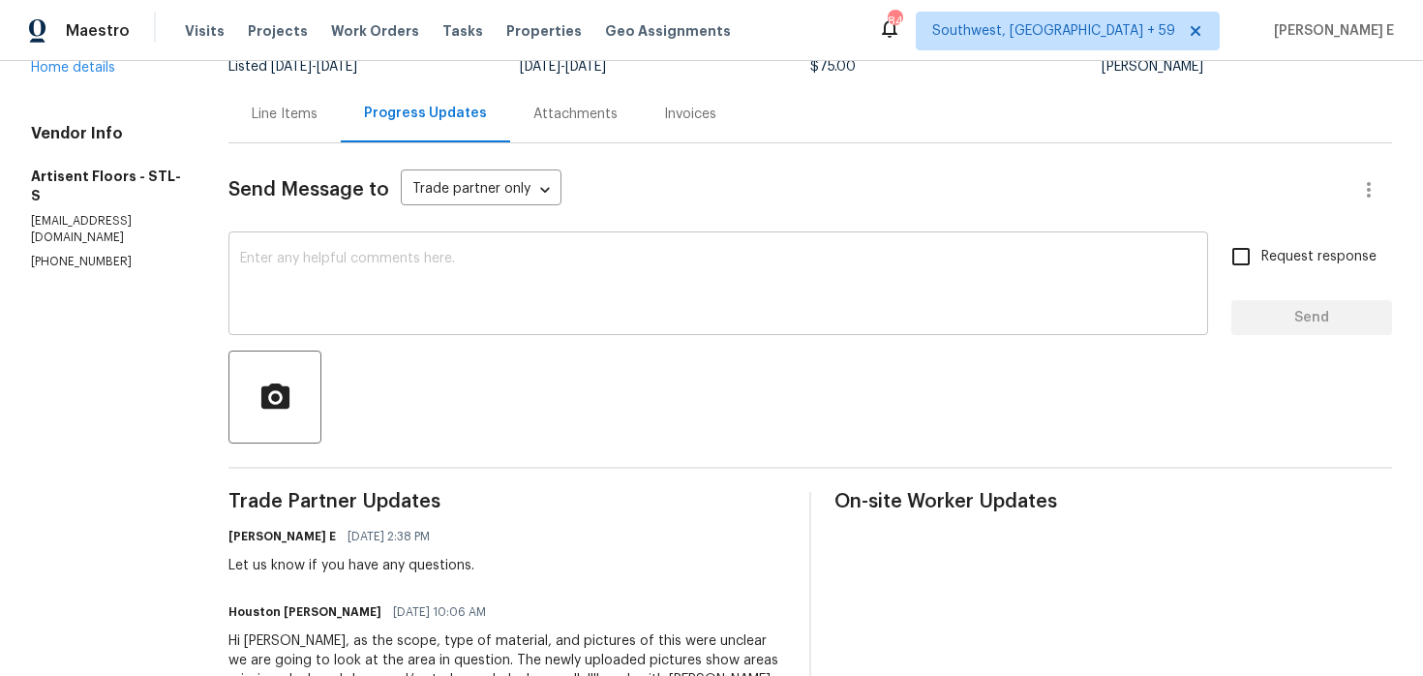
click at [726, 271] on textarea at bounding box center [718, 286] width 957 height 68
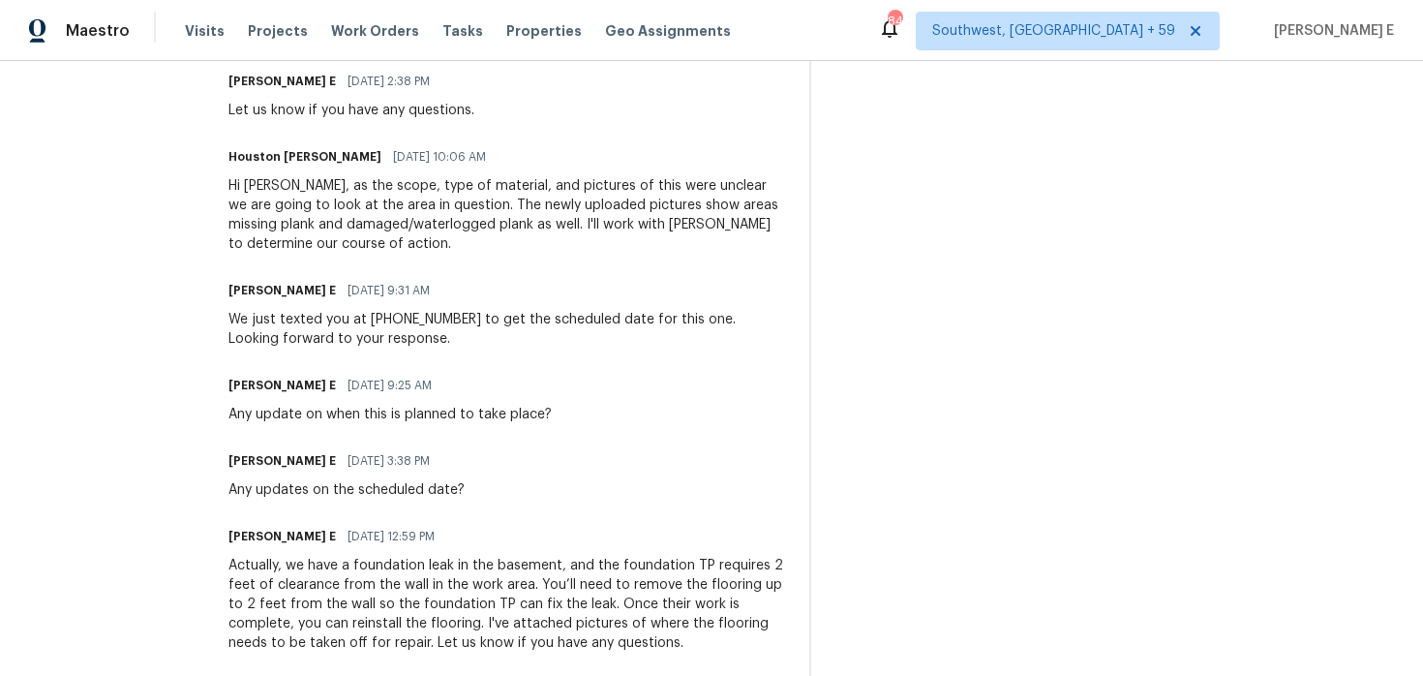
scroll to position [690, 0]
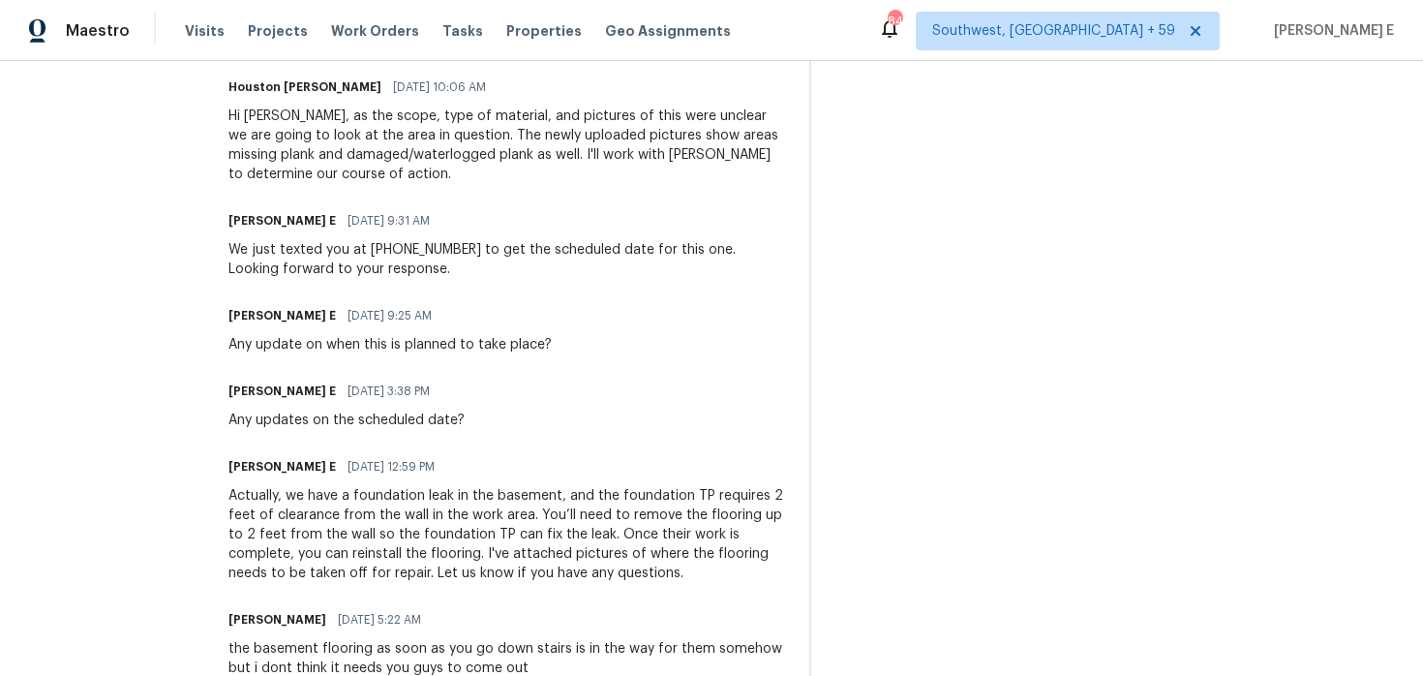
click at [223, 408] on div "All work orders 7546 Becker Rd Saint Louis, MO 63129 Home details Vendor Info A…" at bounding box center [711, 375] width 1423 height 2008
drag, startPoint x: 241, startPoint y: 418, endPoint x: 486, endPoint y: 442, distance: 246.1
click at [486, 442] on div "Trade Partner Updates Keerthana E 08/21/2025 2:38 PM Let us know if you have an…" at bounding box center [508, 657] width 558 height 1381
copy div "Any updates on the scheduled date?"
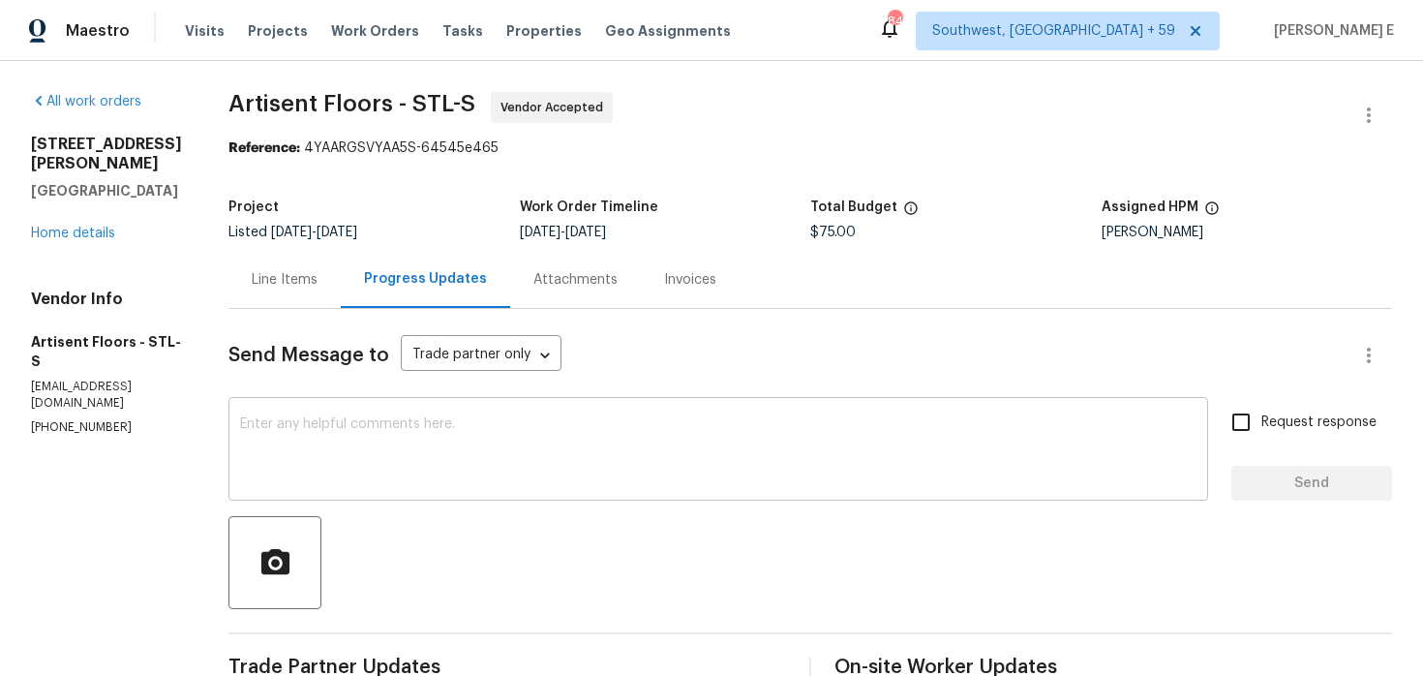
click at [508, 453] on textarea at bounding box center [718, 451] width 957 height 68
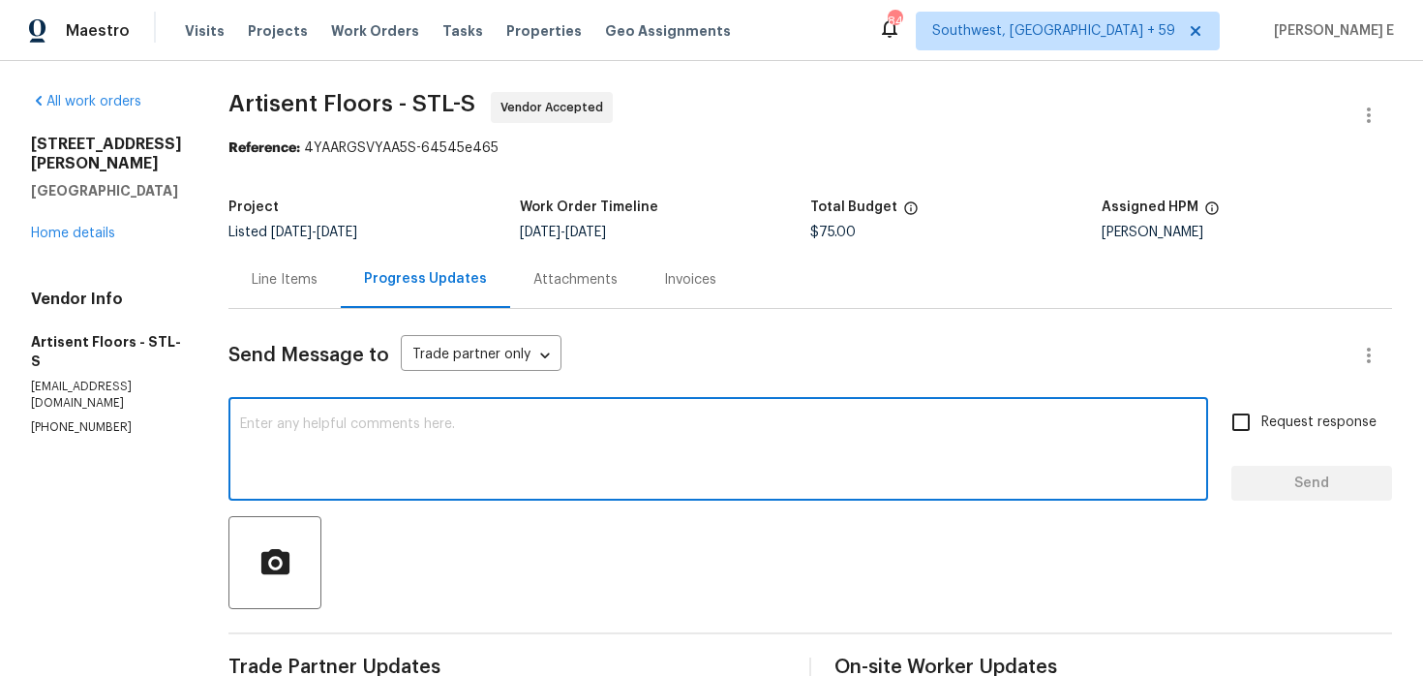
paste textarea "Any updates on the scheduled date?"
type textarea "Any updates on the scheduled date?"
click at [1237, 437] on input "Request response" at bounding box center [1241, 422] width 41 height 41
checkbox input "true"
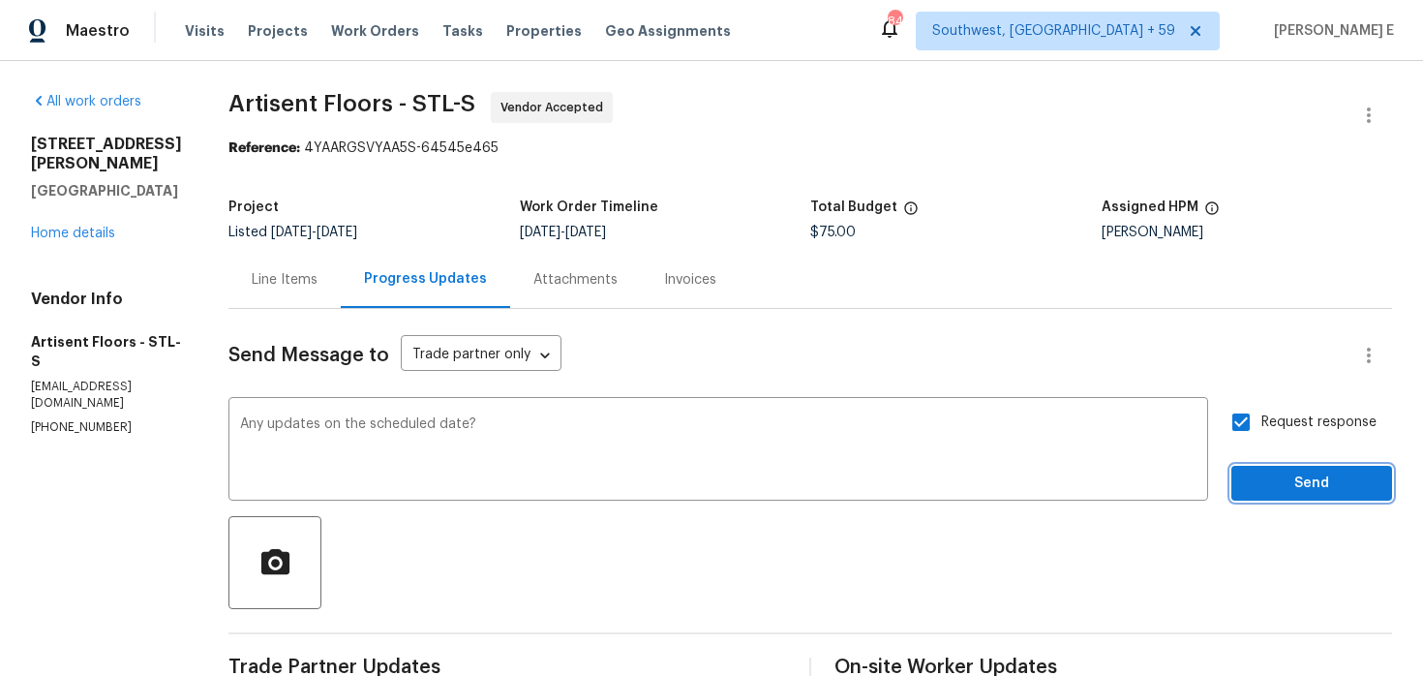
click at [1290, 482] on span "Send" at bounding box center [1312, 484] width 130 height 24
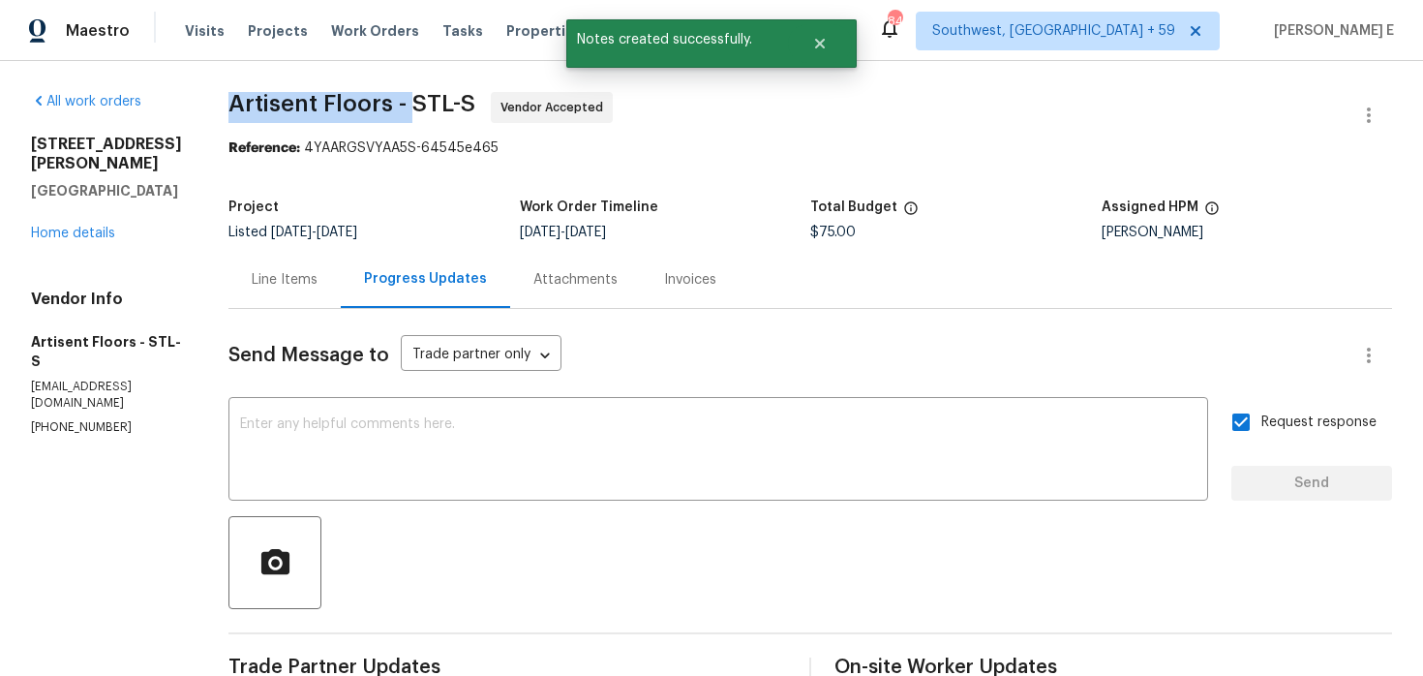
drag, startPoint x: 242, startPoint y: 107, endPoint x: 427, endPoint y: 109, distance: 185.0
click at [427, 109] on span "Artisent Floors - STL-S" at bounding box center [352, 103] width 247 height 23
copy span "Artisent Floors -"
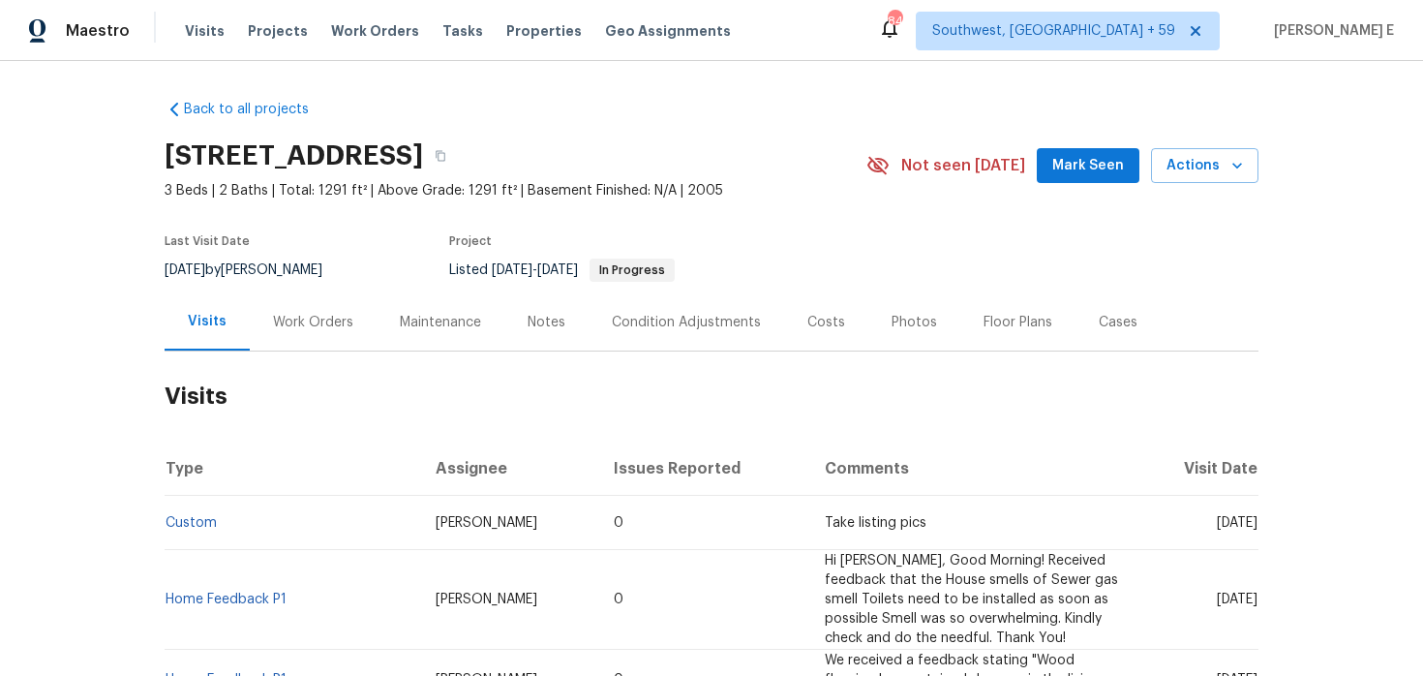
click at [313, 325] on div "Work Orders" at bounding box center [313, 322] width 80 height 19
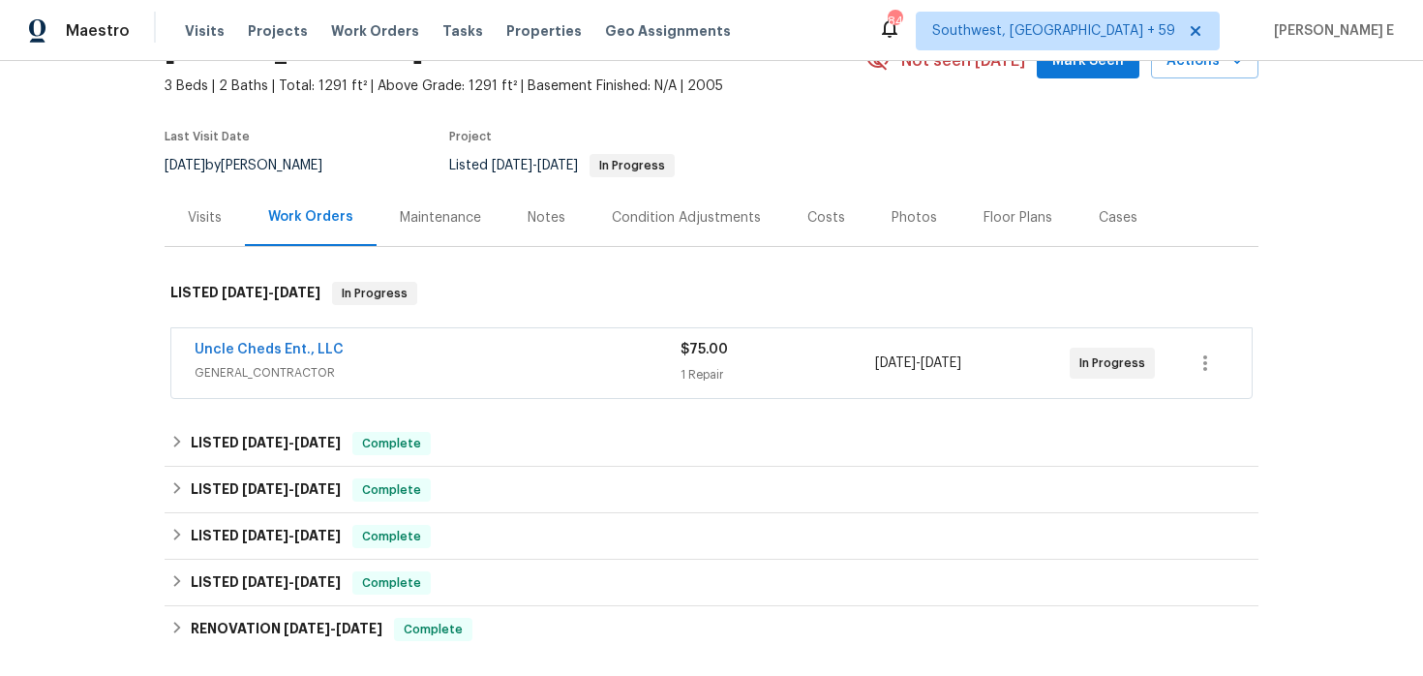
scroll to position [107, 0]
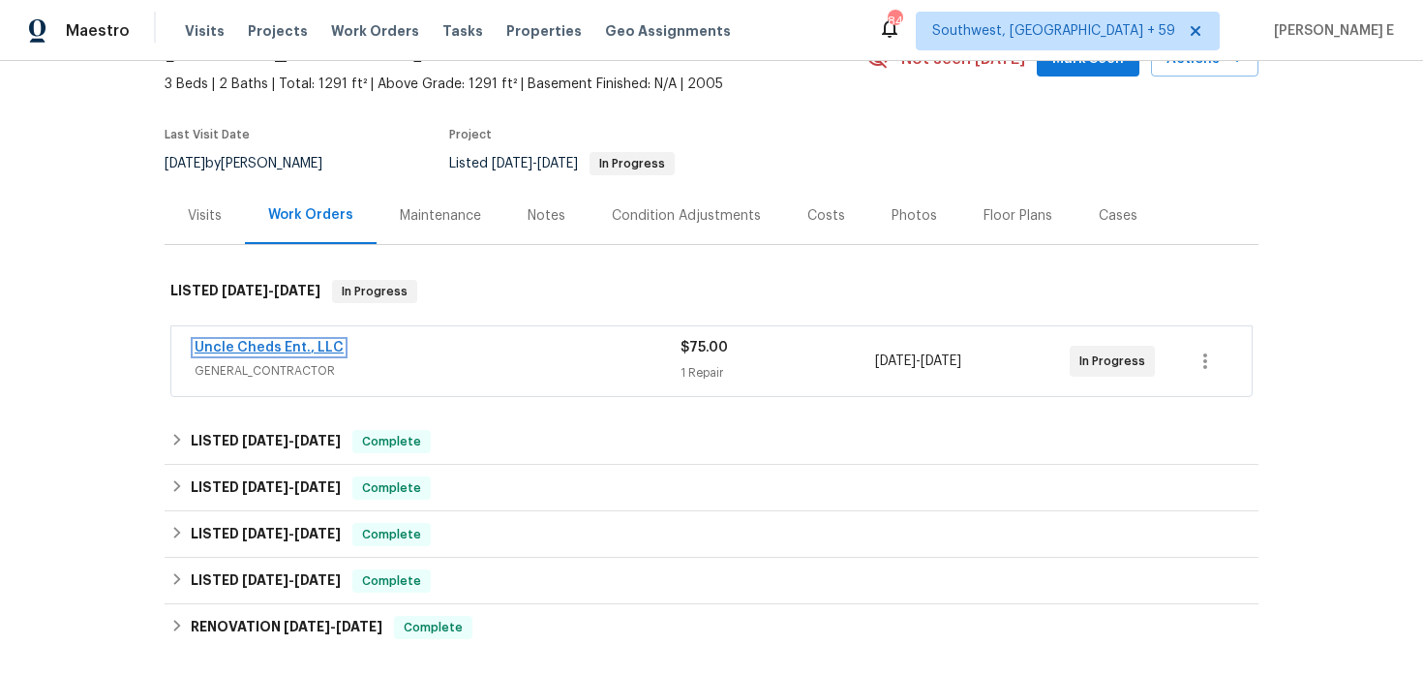
click at [279, 347] on link "Uncle Cheds Ent., LLC" at bounding box center [269, 348] width 149 height 14
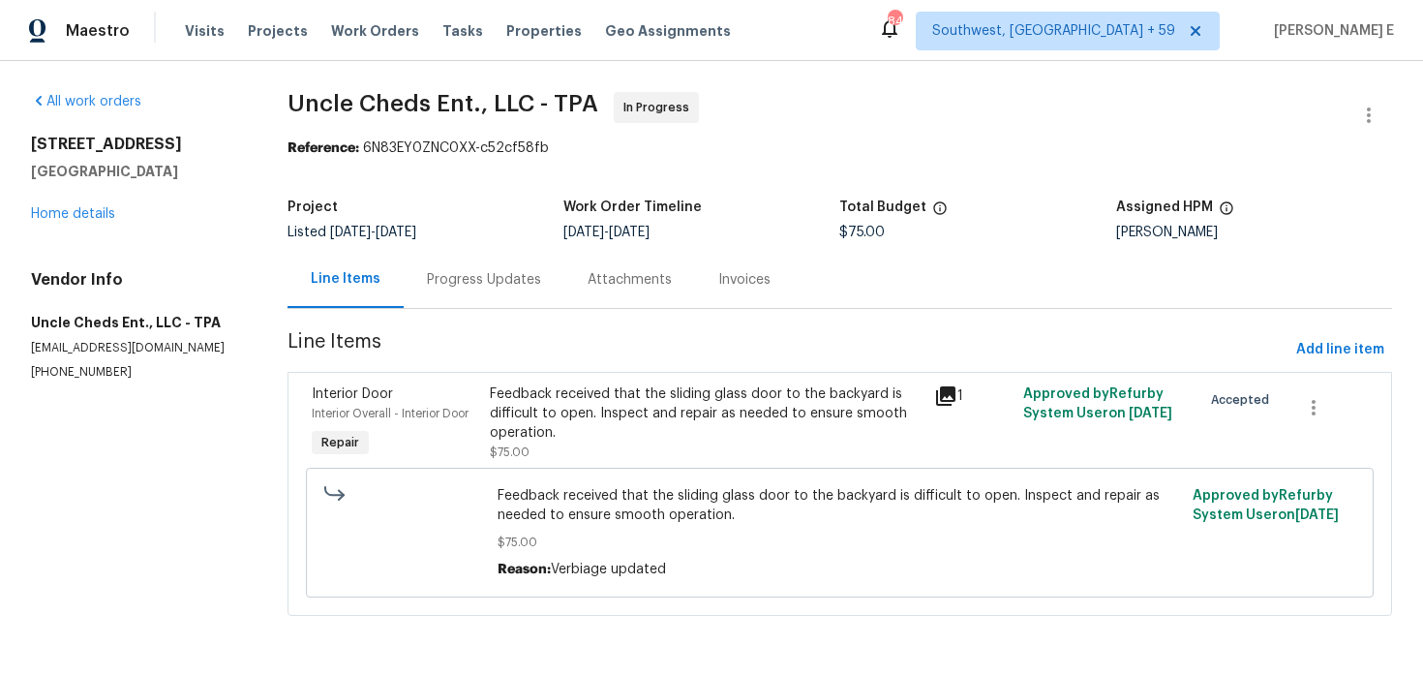
click at [504, 294] on div "Progress Updates" at bounding box center [484, 279] width 161 height 57
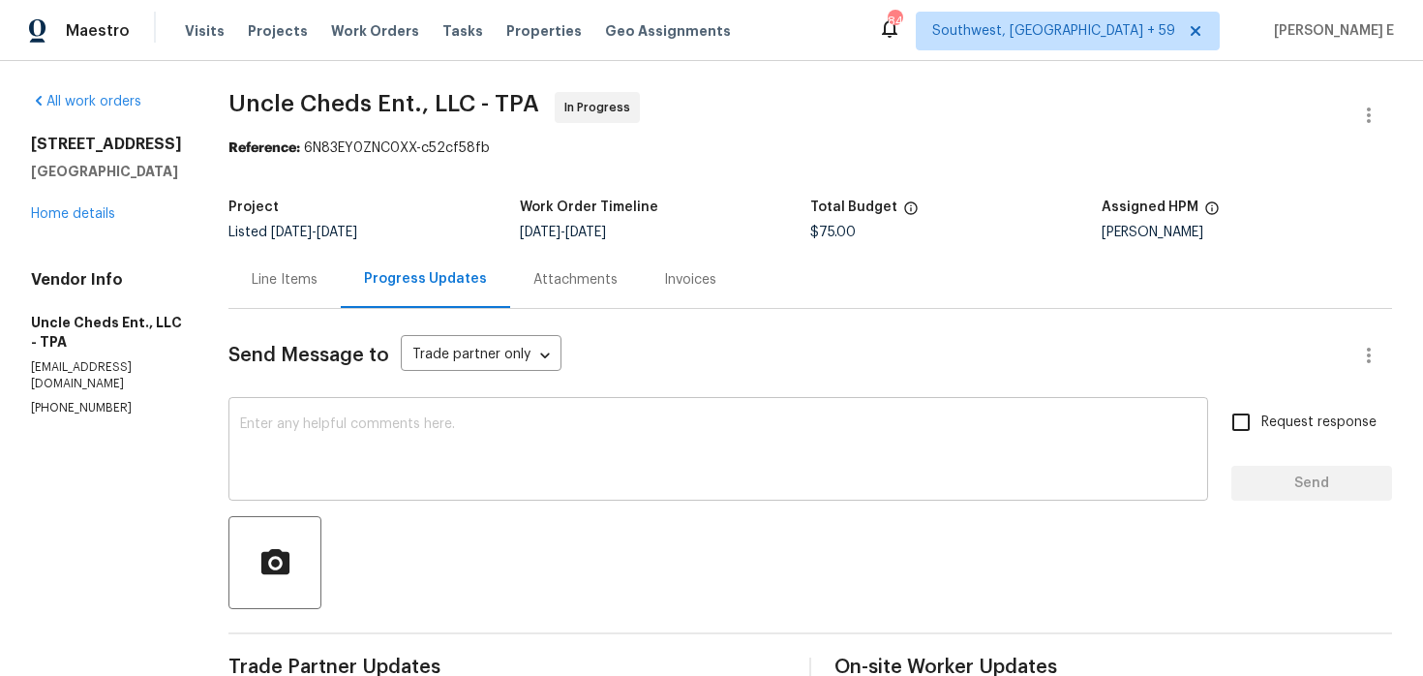
click at [486, 456] on textarea at bounding box center [718, 451] width 957 height 68
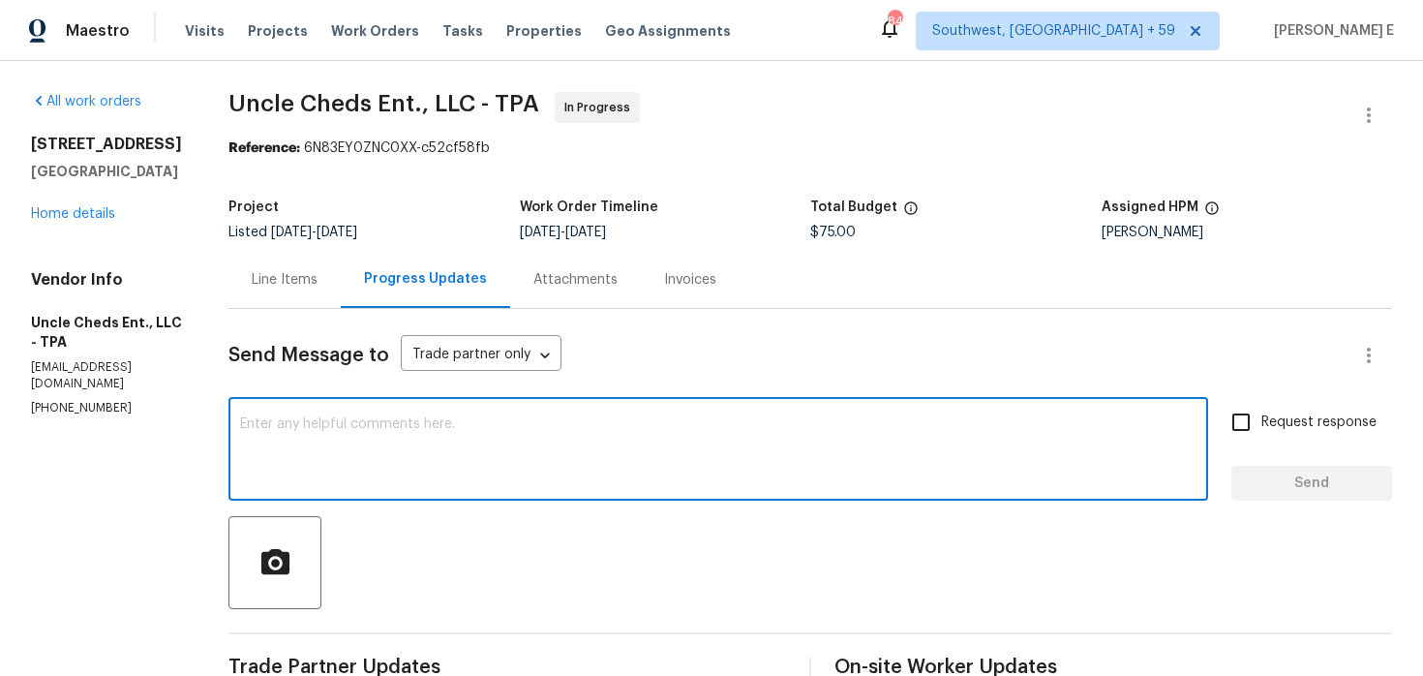
paste textarea "Thanks for accepting the work order! Just checking—do you have a scheduled date…"
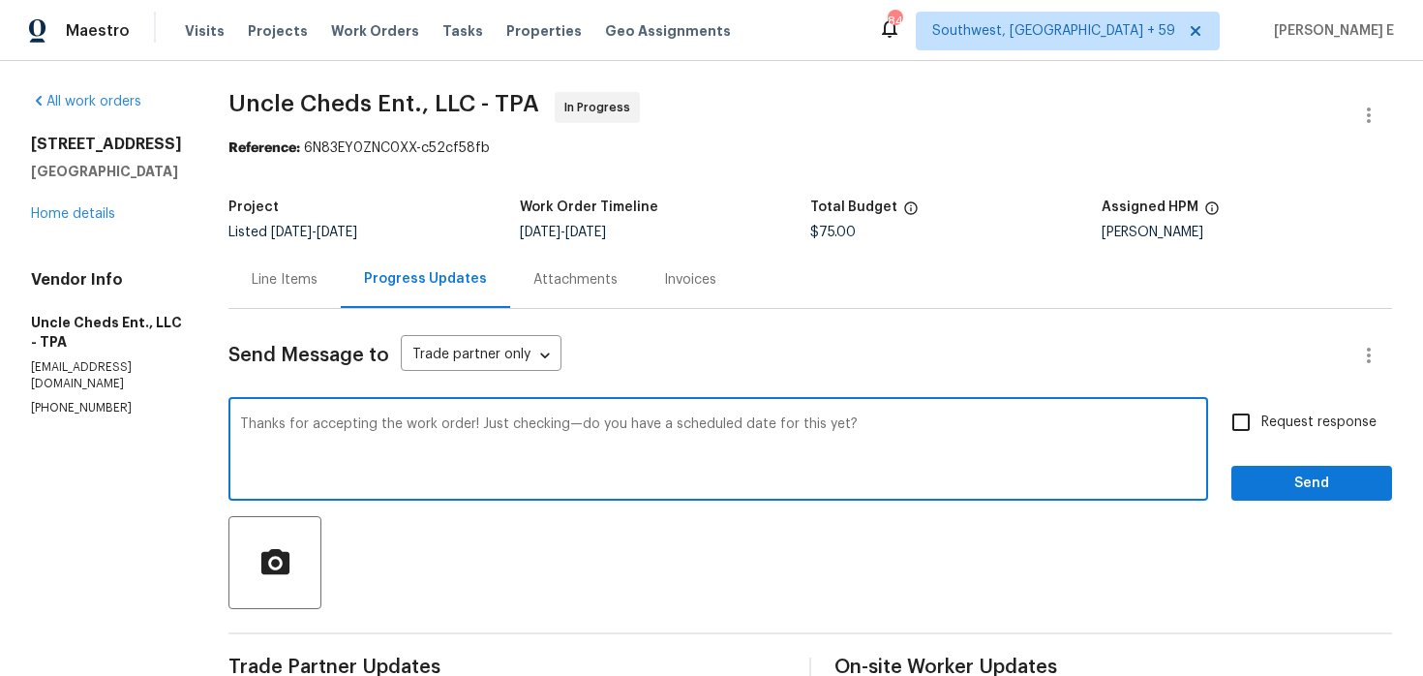
type textarea "Thanks for accepting the work order! Just checking—do you have a scheduled date…"
click at [1270, 416] on span "Request response" at bounding box center [1319, 422] width 115 height 20
click at [1262, 416] on input "Request response" at bounding box center [1241, 422] width 41 height 41
checkbox input "true"
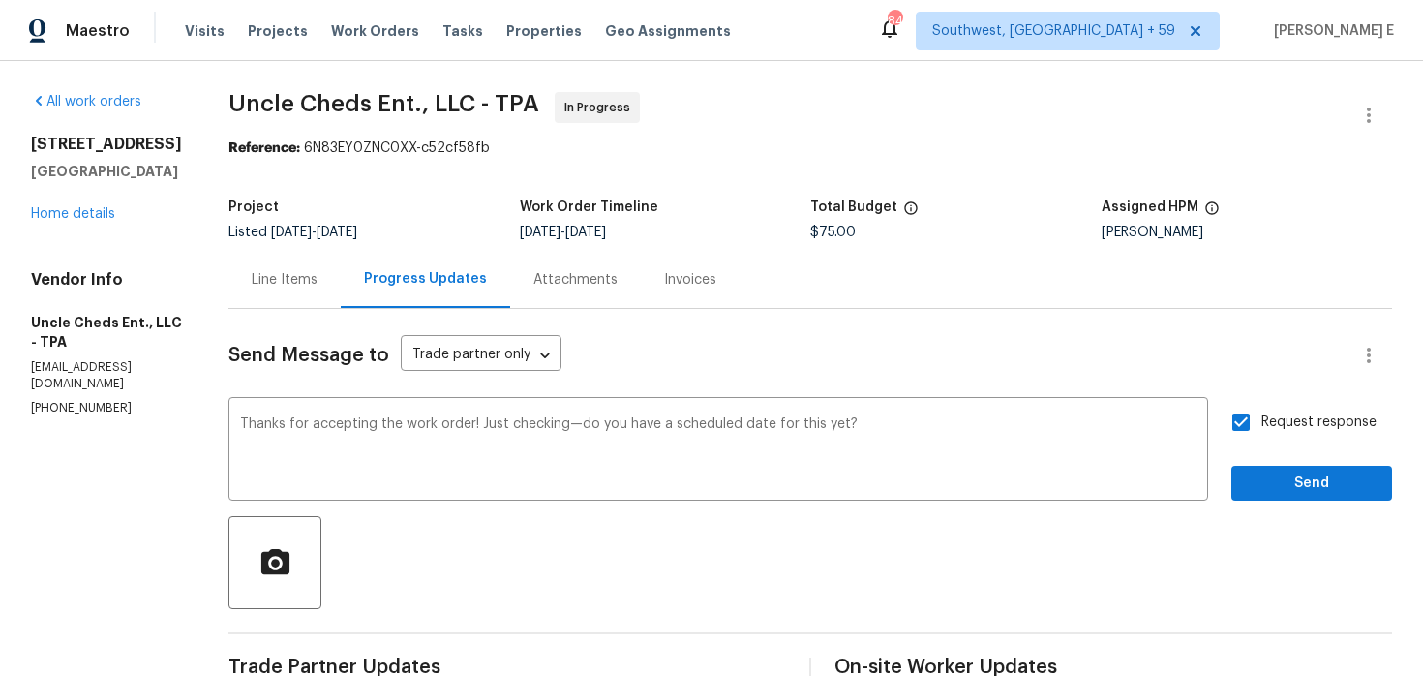
click at [1272, 508] on div "Send Message to Trade partner only Trade partner only ​ Thanks for accepting th…" at bounding box center [811, 565] width 1164 height 513
click at [1310, 473] on span "Send" at bounding box center [1312, 484] width 130 height 24
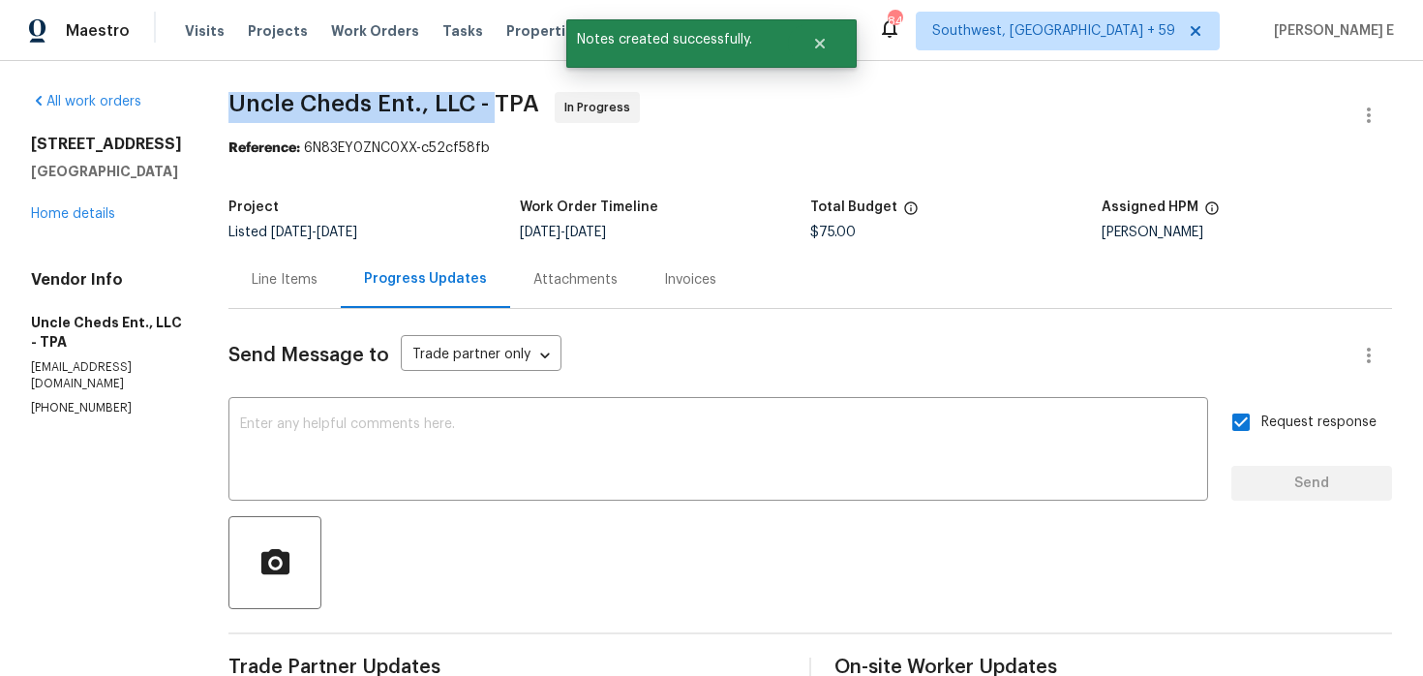
drag, startPoint x: 217, startPoint y: 104, endPoint x: 494, endPoint y: 99, distance: 277.0
click at [494, 99] on div "All work orders 416 28th St W Palmetto, FL 34221 Home details Vendor Info Uncle…" at bounding box center [711, 504] width 1423 height 887
copy span "Uncle Cheds Ent., LLC -"
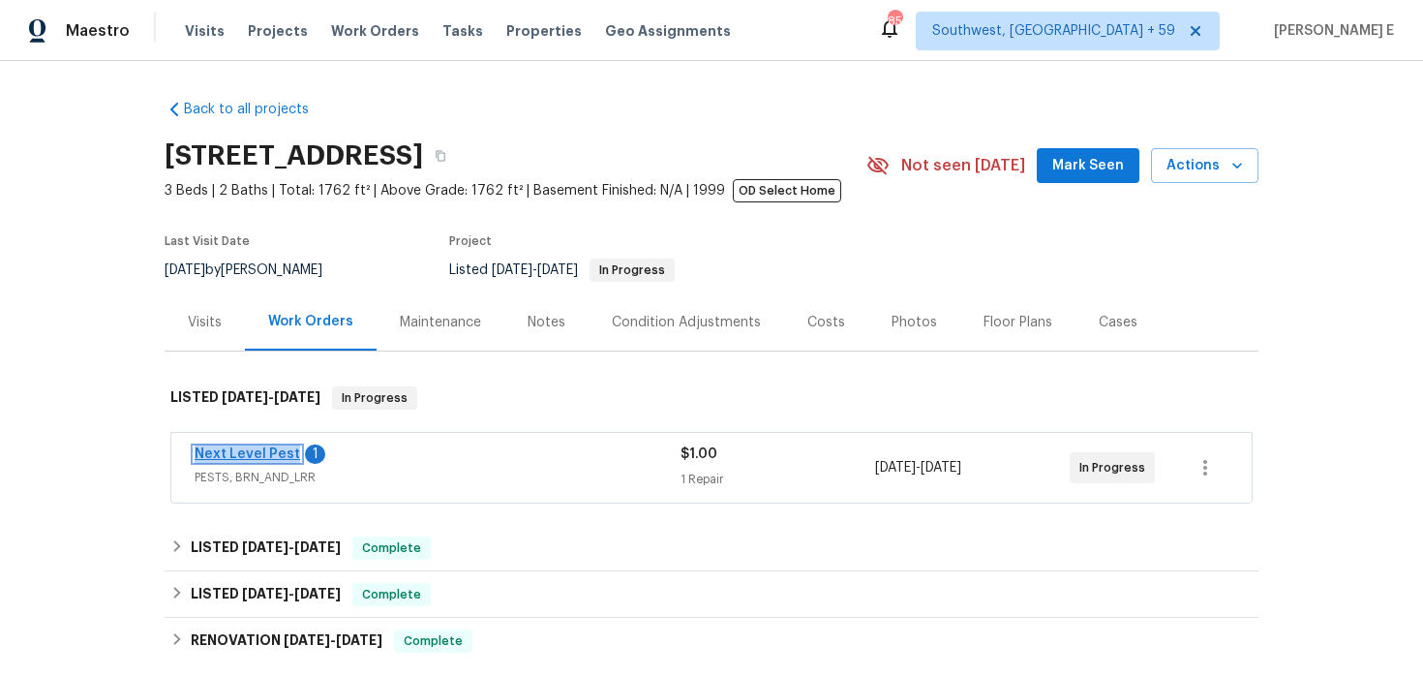
click at [267, 457] on link "Next Level Pest" at bounding box center [248, 454] width 106 height 14
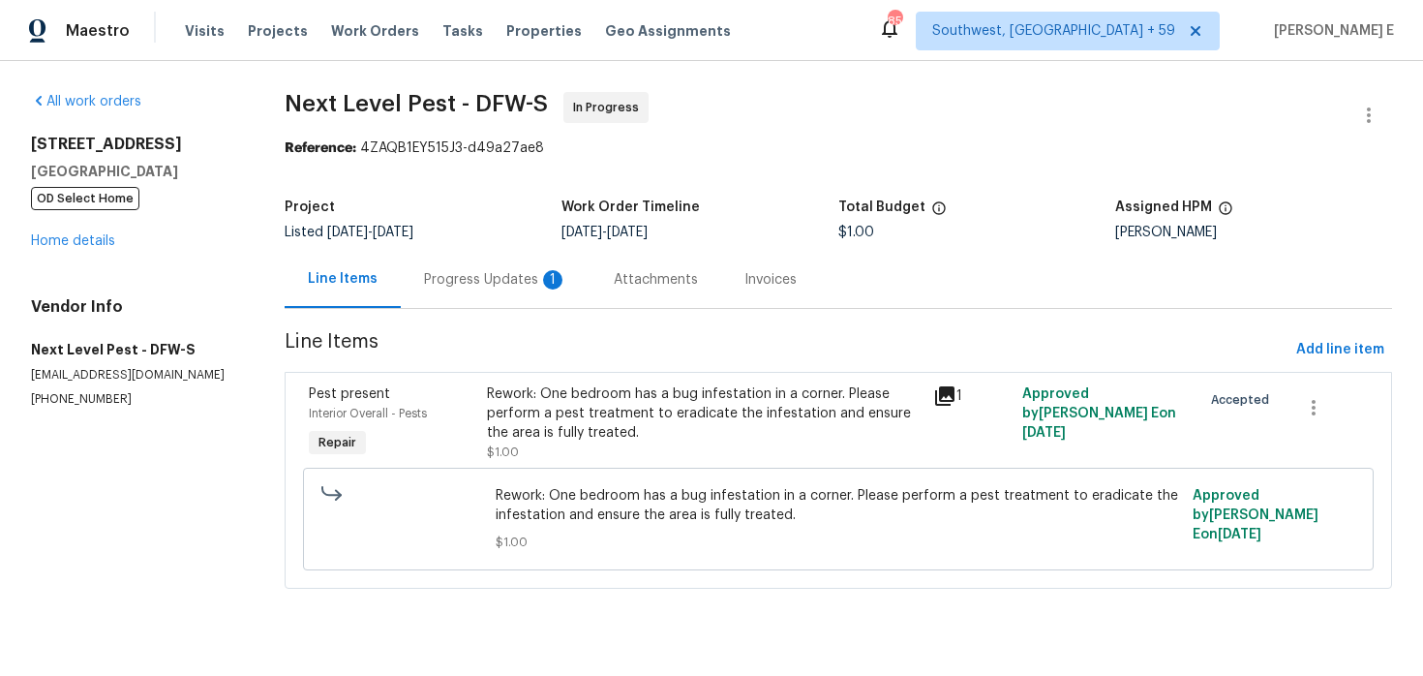
click at [500, 288] on div "Progress Updates 1" at bounding box center [495, 279] width 143 height 19
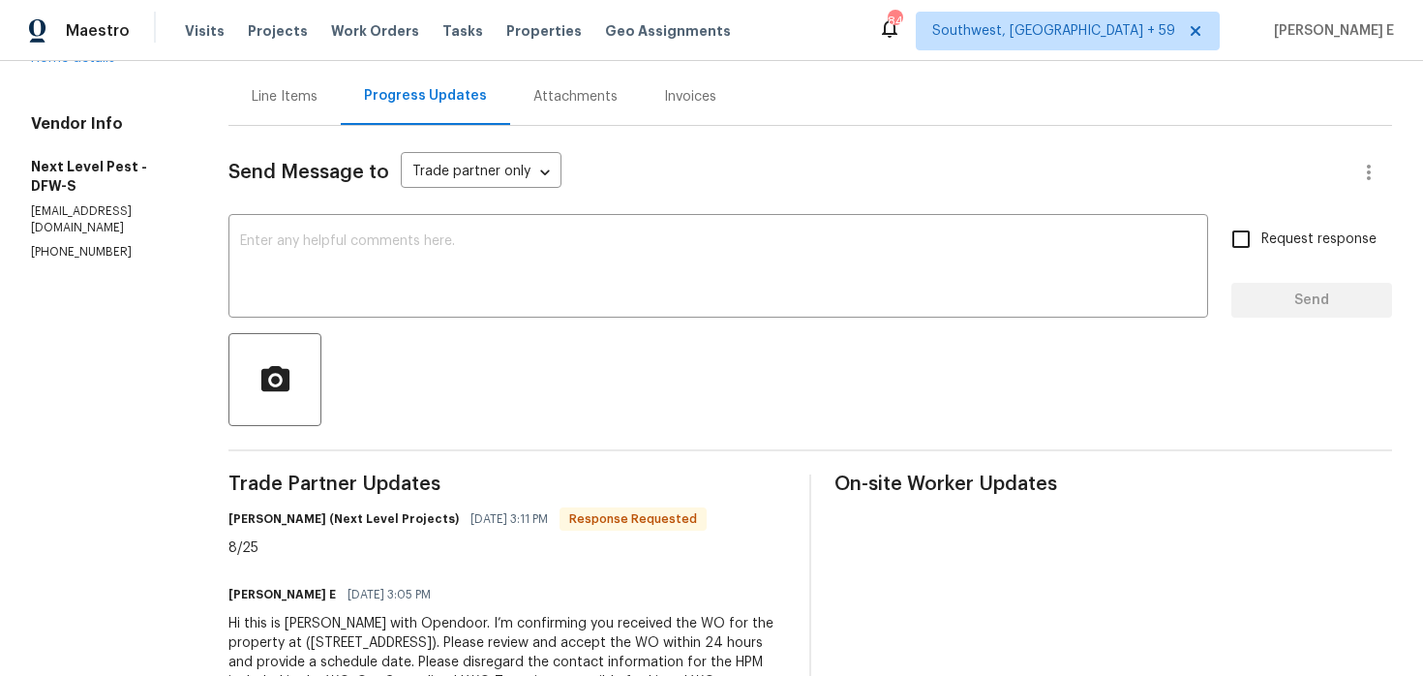
scroll to position [177, 0]
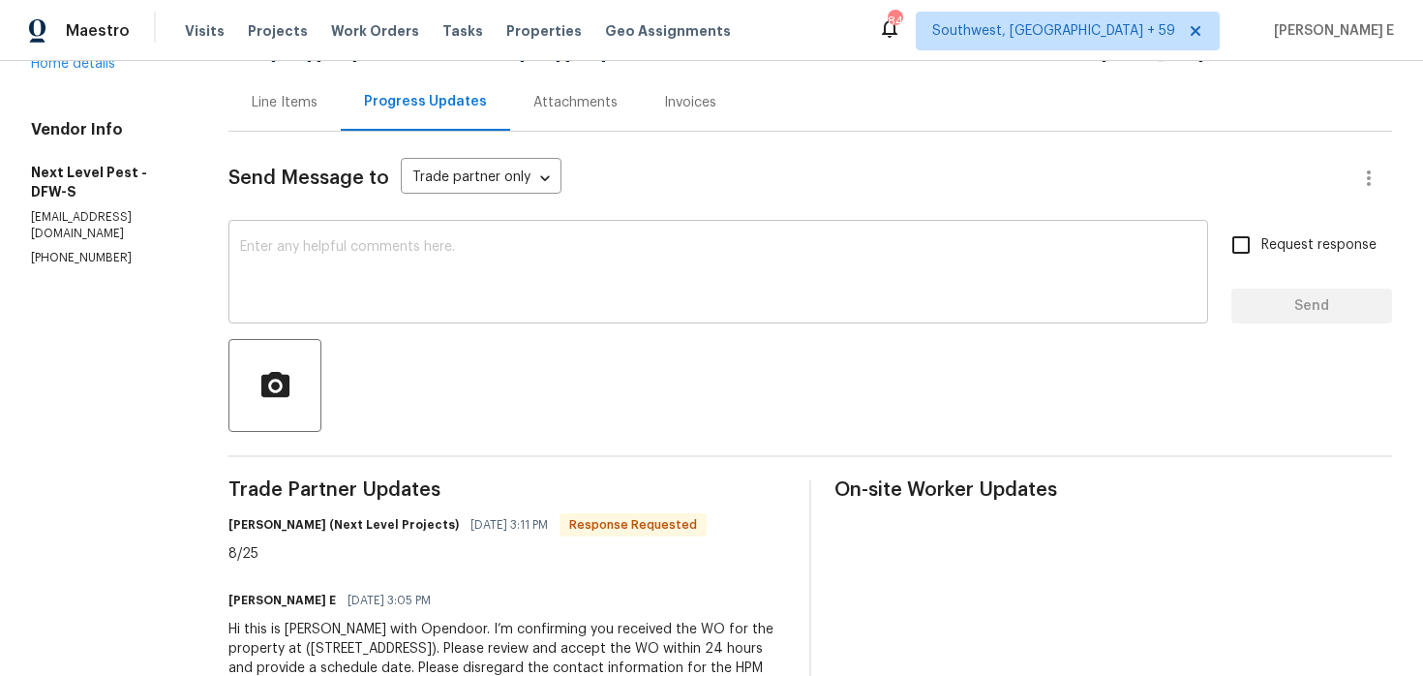
click at [563, 312] on div "x ​" at bounding box center [719, 274] width 980 height 99
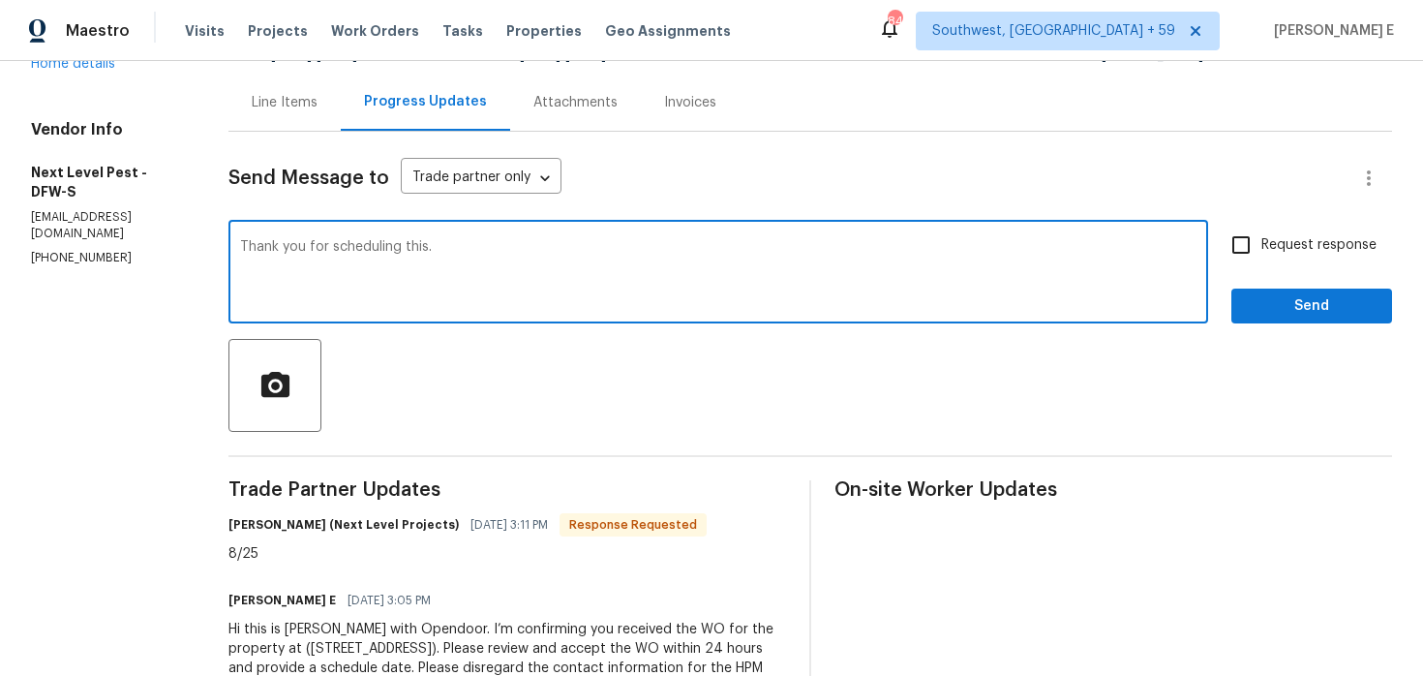
type textarea "Thank you for scheduling this."
click at [1278, 257] on label "Request response" at bounding box center [1299, 245] width 156 height 41
click at [1262, 257] on input "Request response" at bounding box center [1241, 245] width 41 height 41
checkbox input "true"
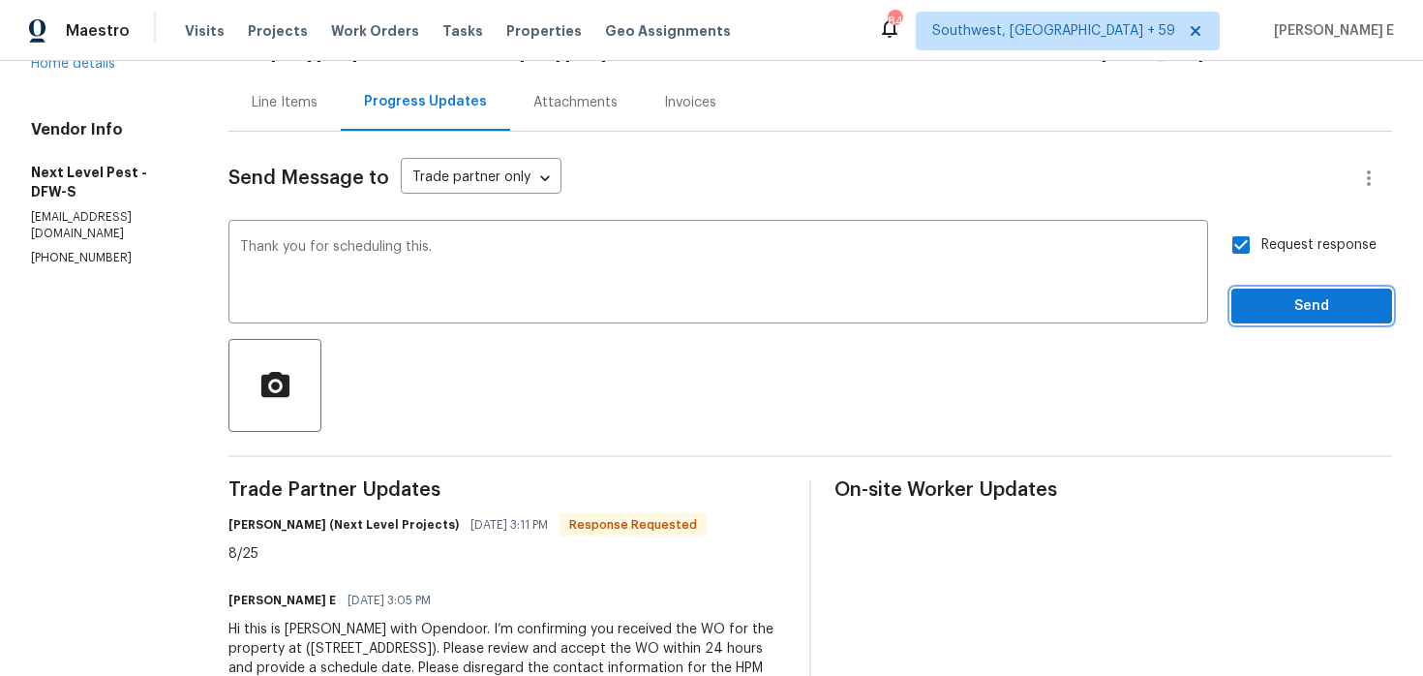
click at [1270, 305] on span "Send" at bounding box center [1312, 306] width 130 height 24
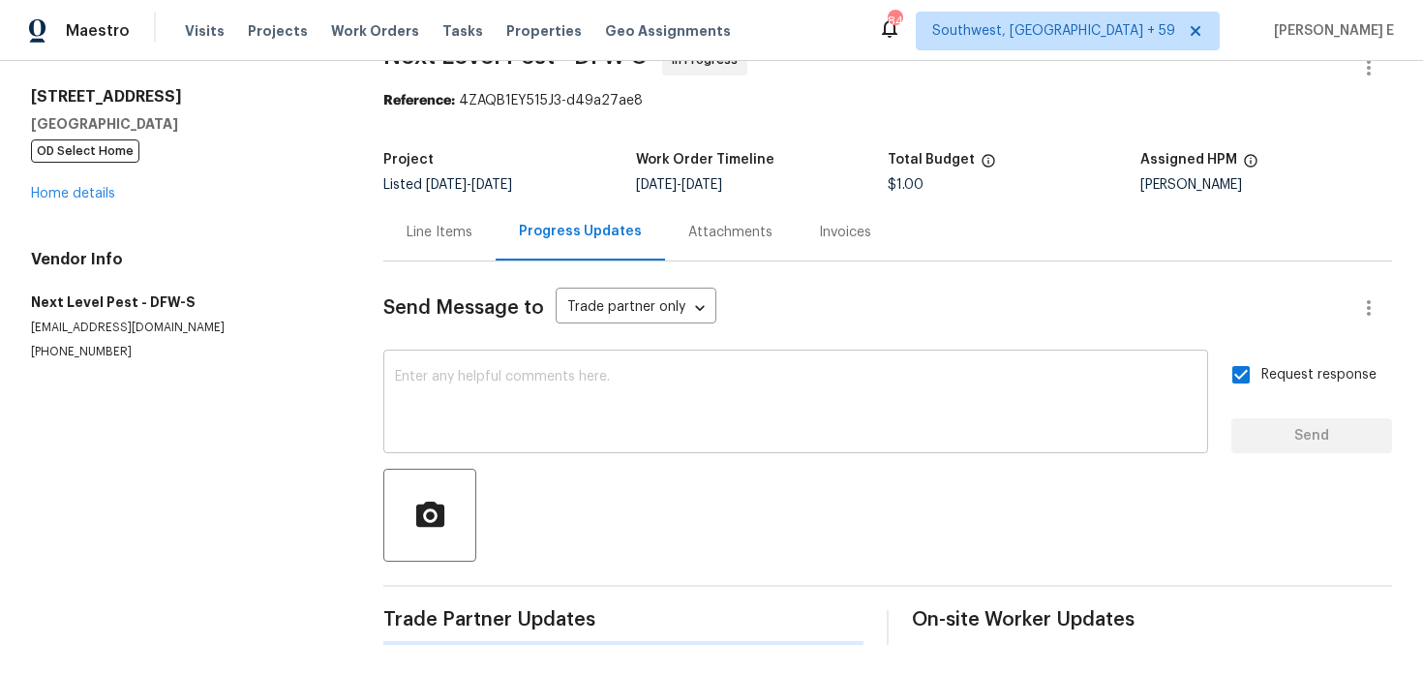
scroll to position [0, 0]
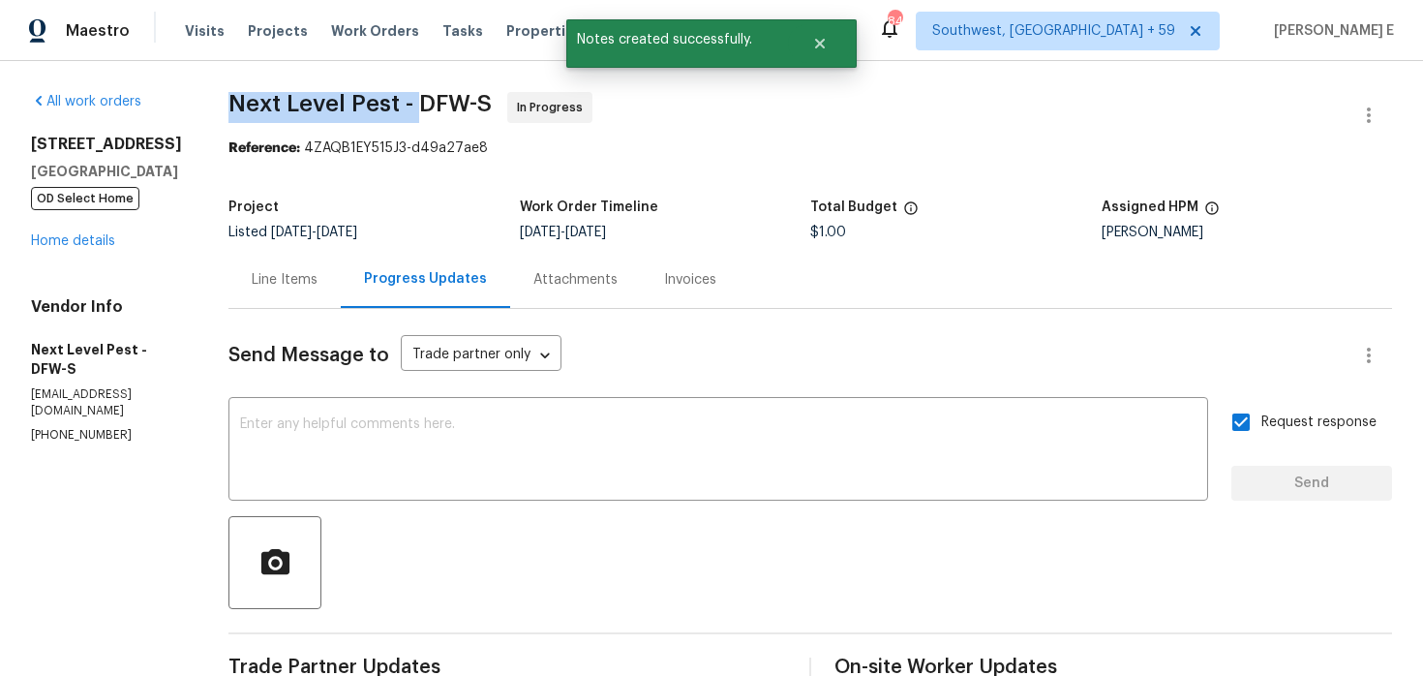
drag, startPoint x: 227, startPoint y: 103, endPoint x: 412, endPoint y: 103, distance: 185.9
click at [412, 103] on span "Next Level Pest - DFW-S" at bounding box center [360, 103] width 263 height 23
copy span "Next Level Pest -"
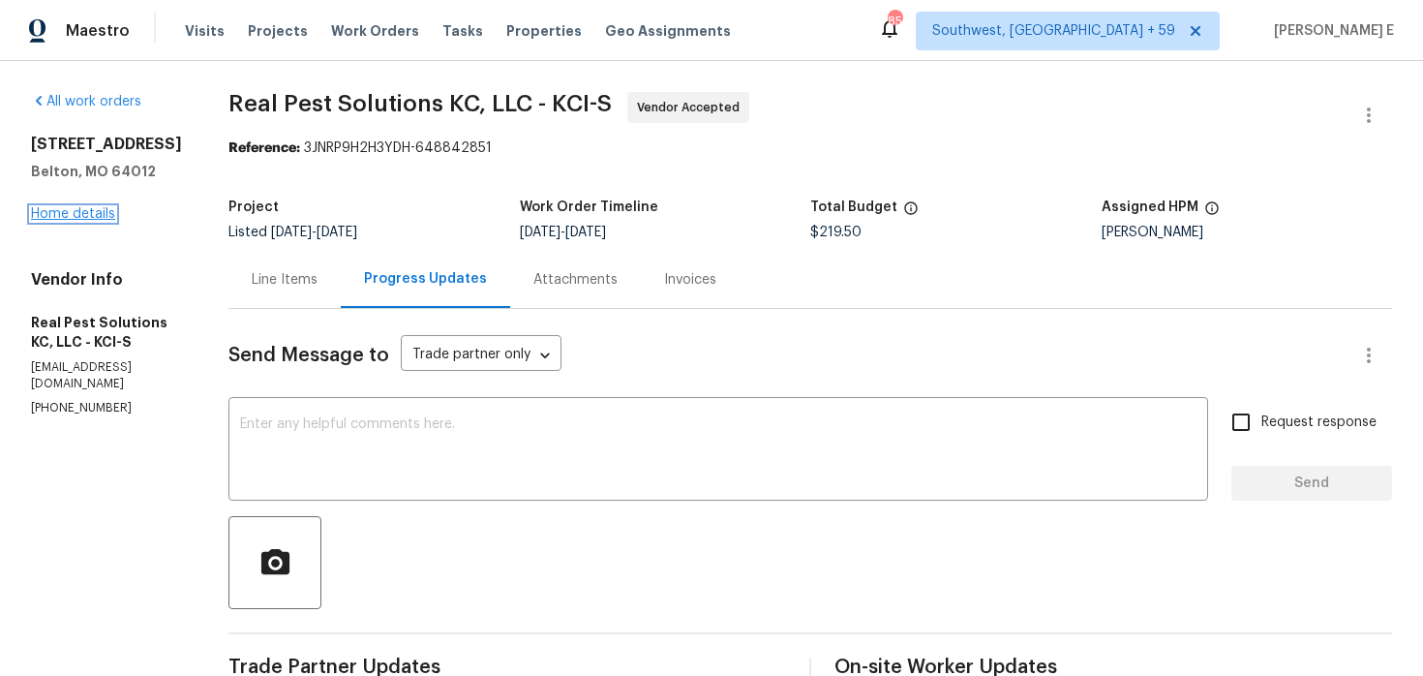
click at [92, 213] on link "Home details" at bounding box center [73, 214] width 84 height 14
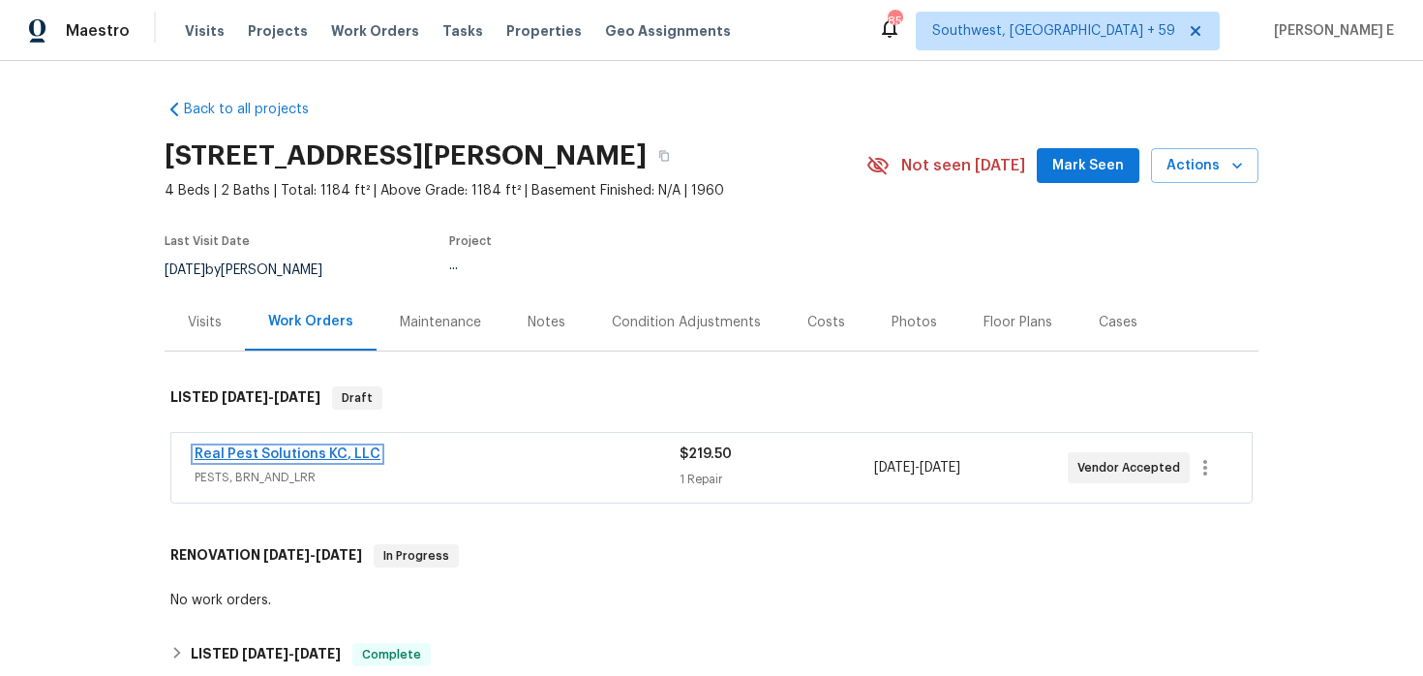
click at [268, 448] on link "Real Pest Solutions KC, LLC" at bounding box center [288, 454] width 186 height 14
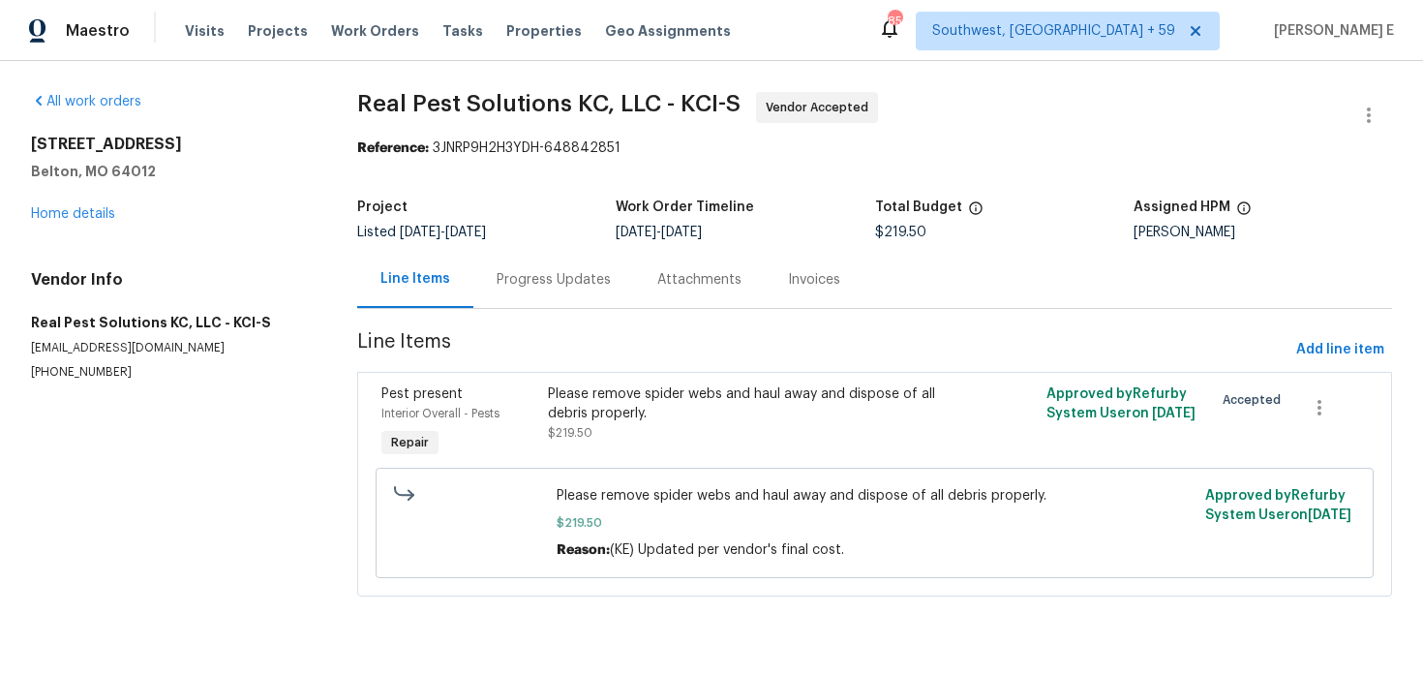
click at [524, 279] on div "Progress Updates" at bounding box center [554, 279] width 114 height 19
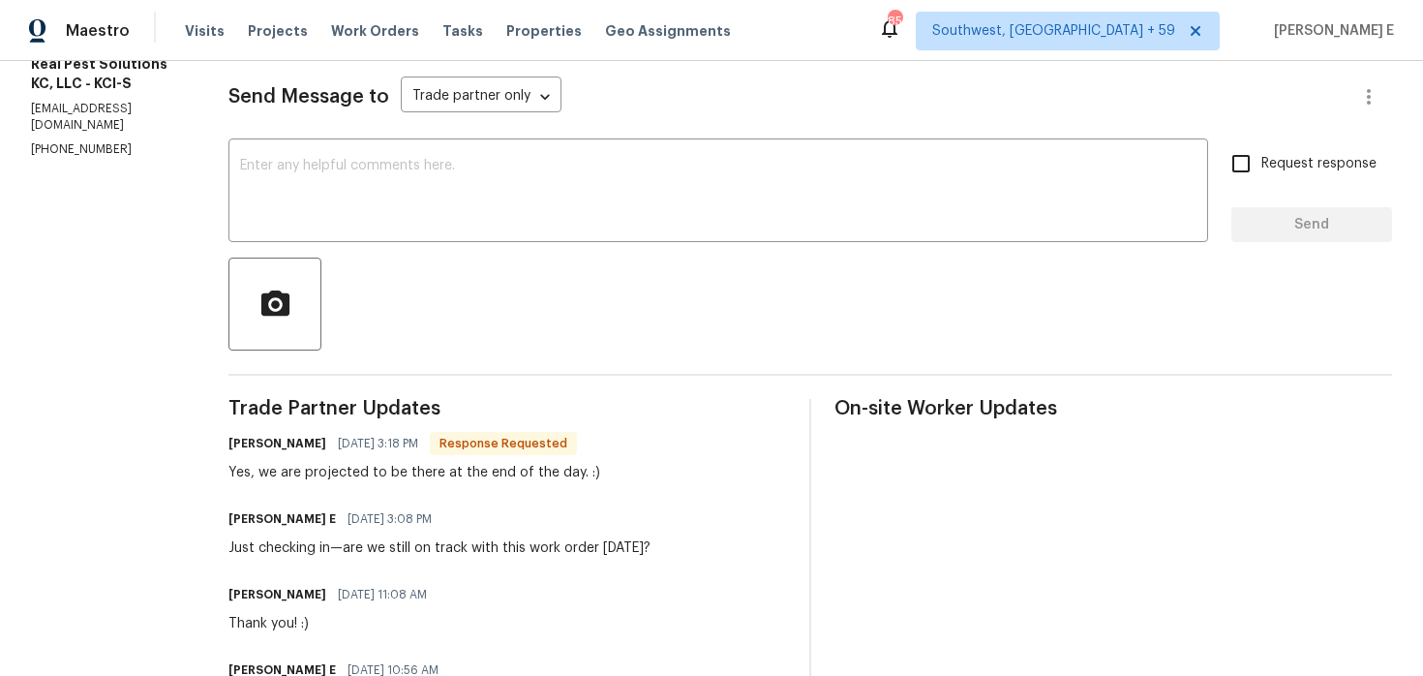
scroll to position [67, 0]
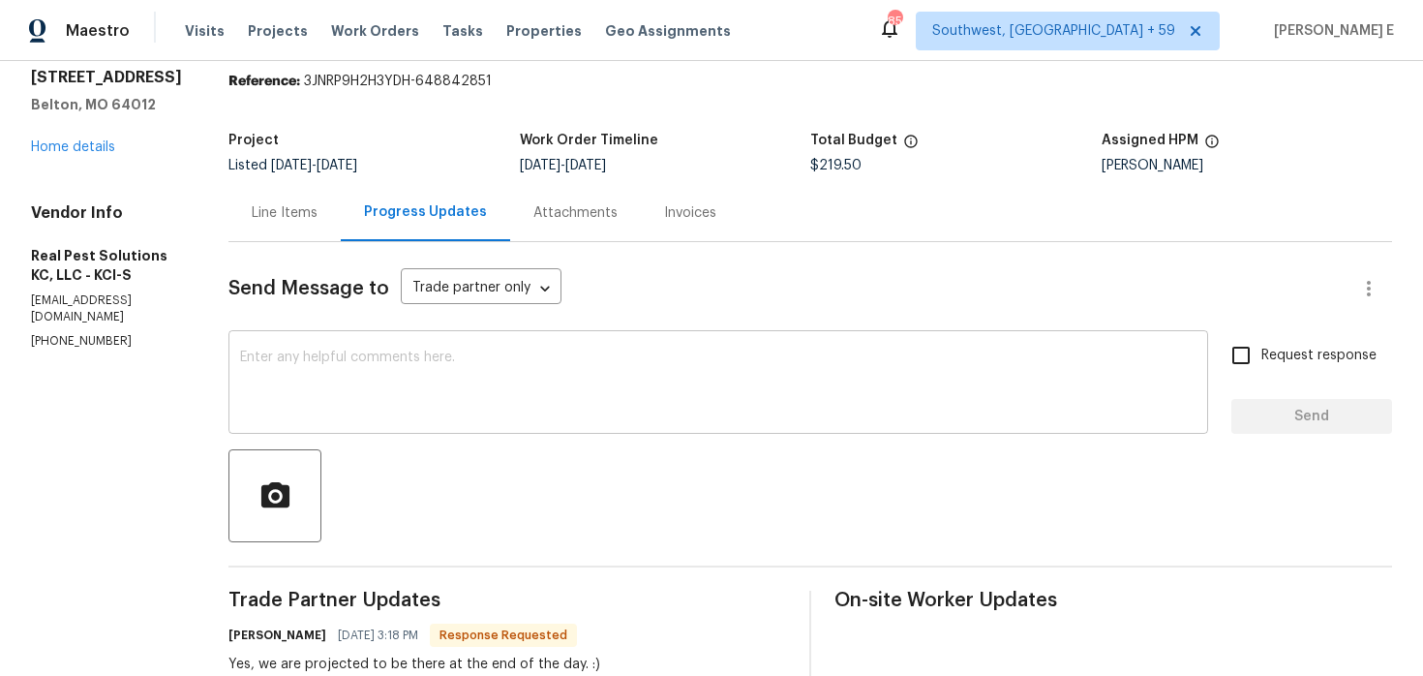
click at [503, 416] on textarea at bounding box center [718, 385] width 957 height 68
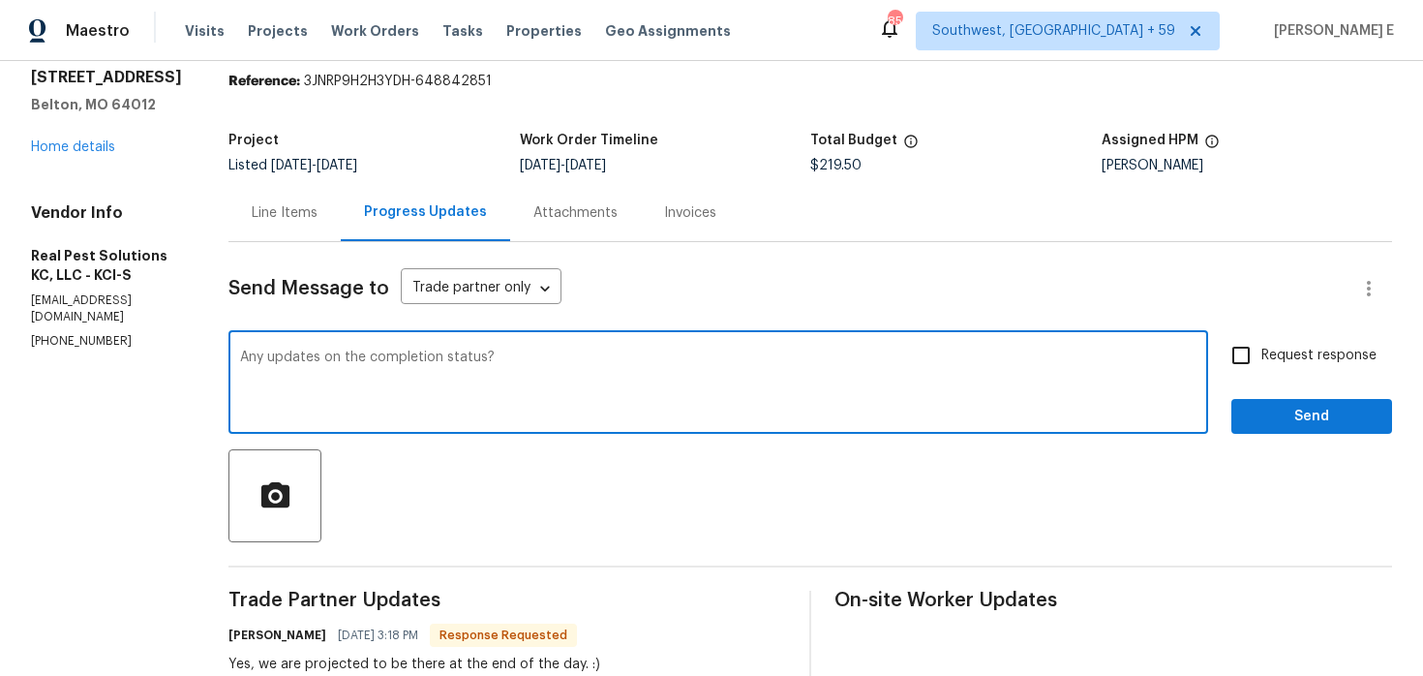
type textarea "Any updates on the completion status?"
click at [1273, 368] on label "Request response" at bounding box center [1299, 355] width 156 height 41
click at [1262, 368] on input "Request response" at bounding box center [1241, 355] width 41 height 41
checkbox input "true"
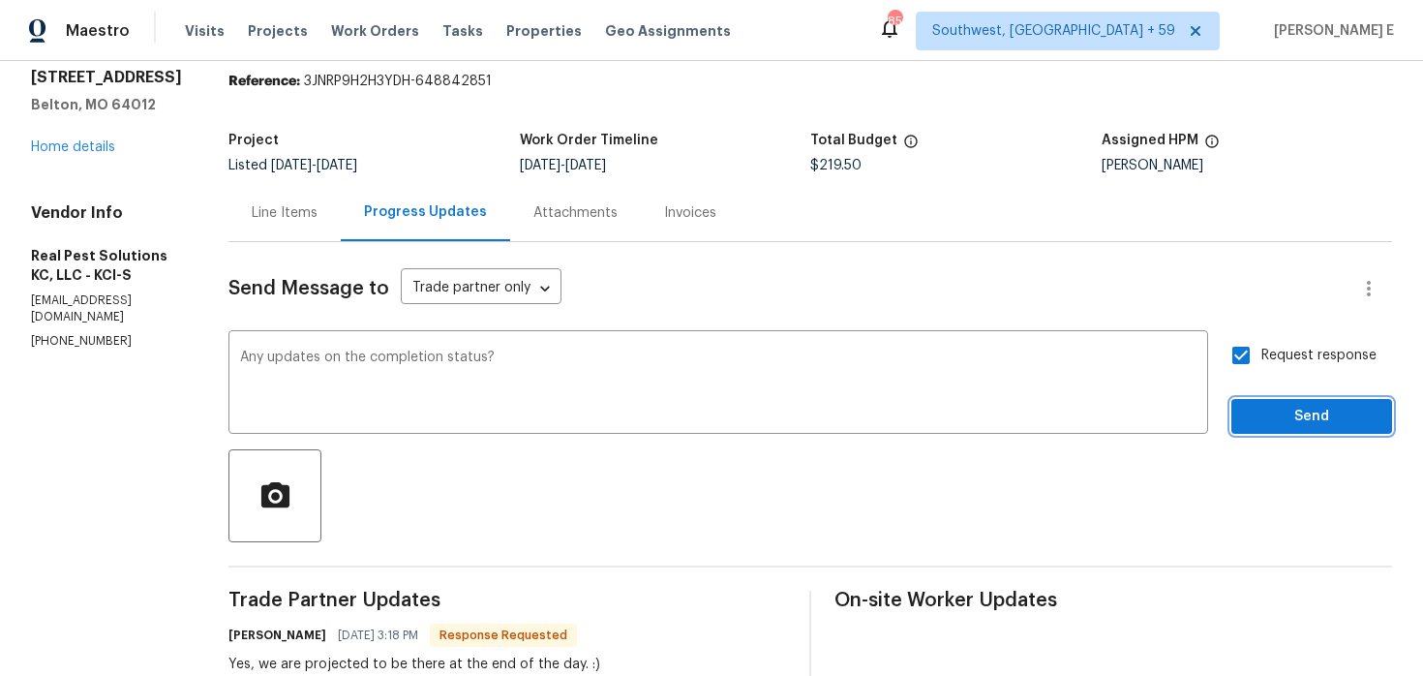
click at [1287, 416] on span "Send" at bounding box center [1312, 417] width 130 height 24
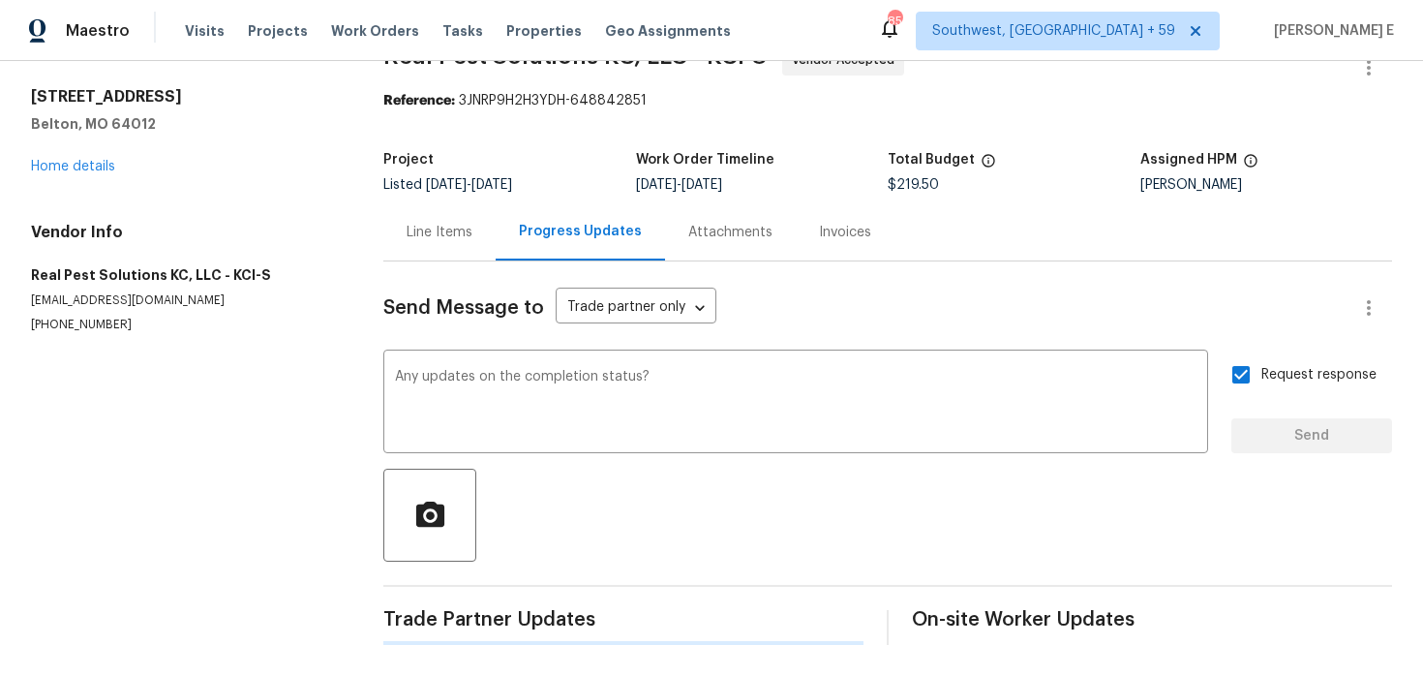
scroll to position [0, 0]
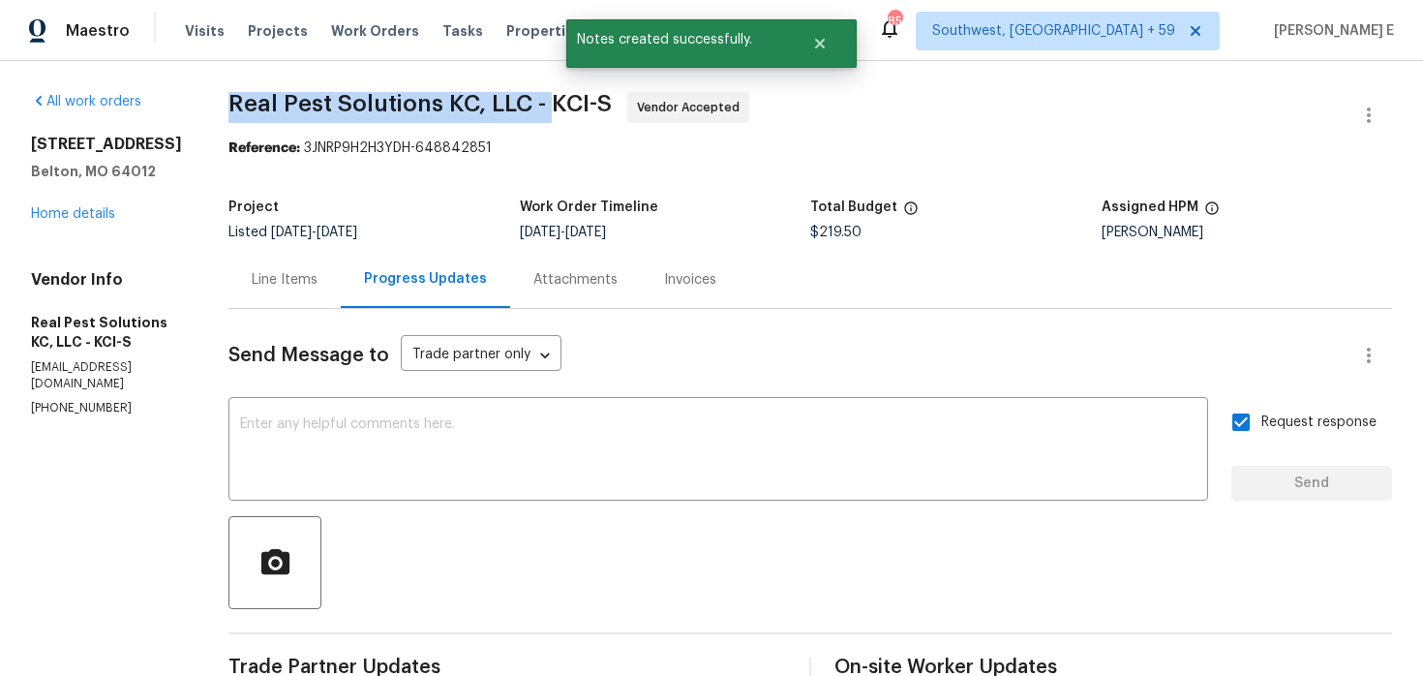
drag, startPoint x: 257, startPoint y: 100, endPoint x: 580, endPoint y: 103, distance: 323.4
copy span "Real Pest Solutions KC, LLC -"
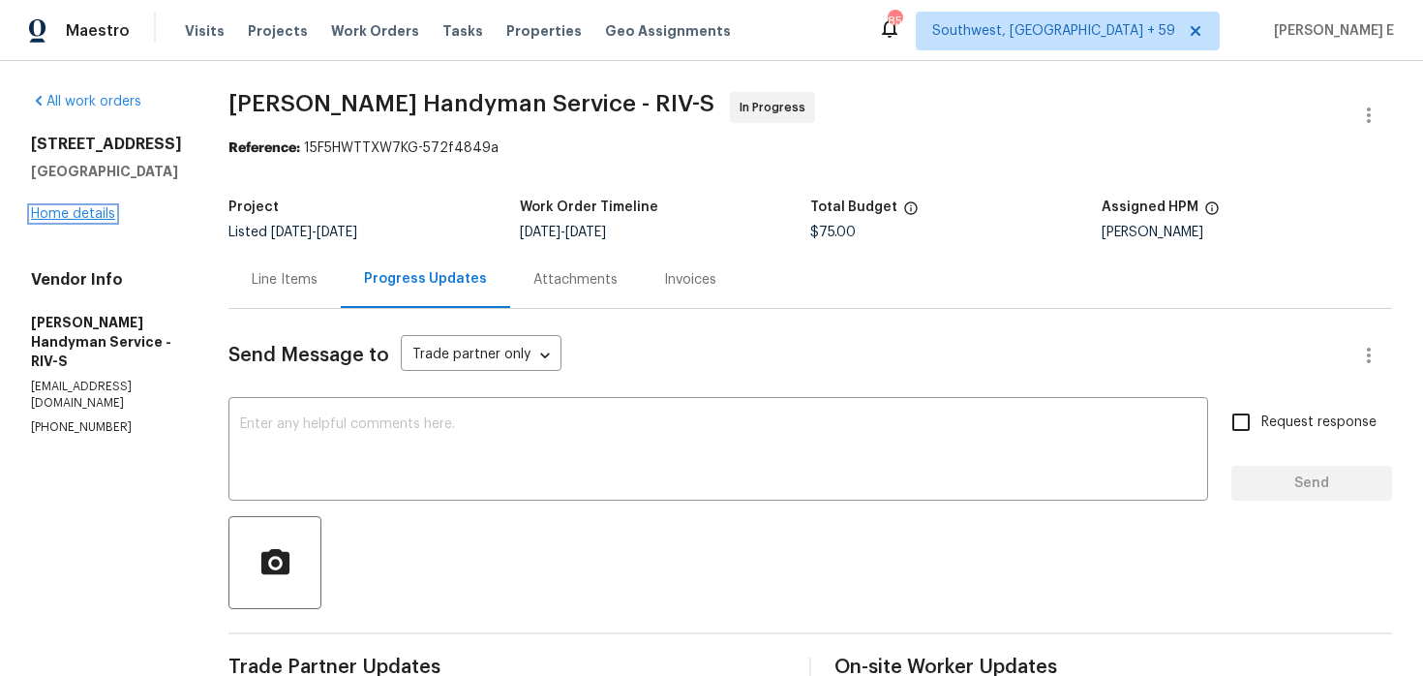
click at [107, 214] on link "Home details" at bounding box center [73, 214] width 84 height 14
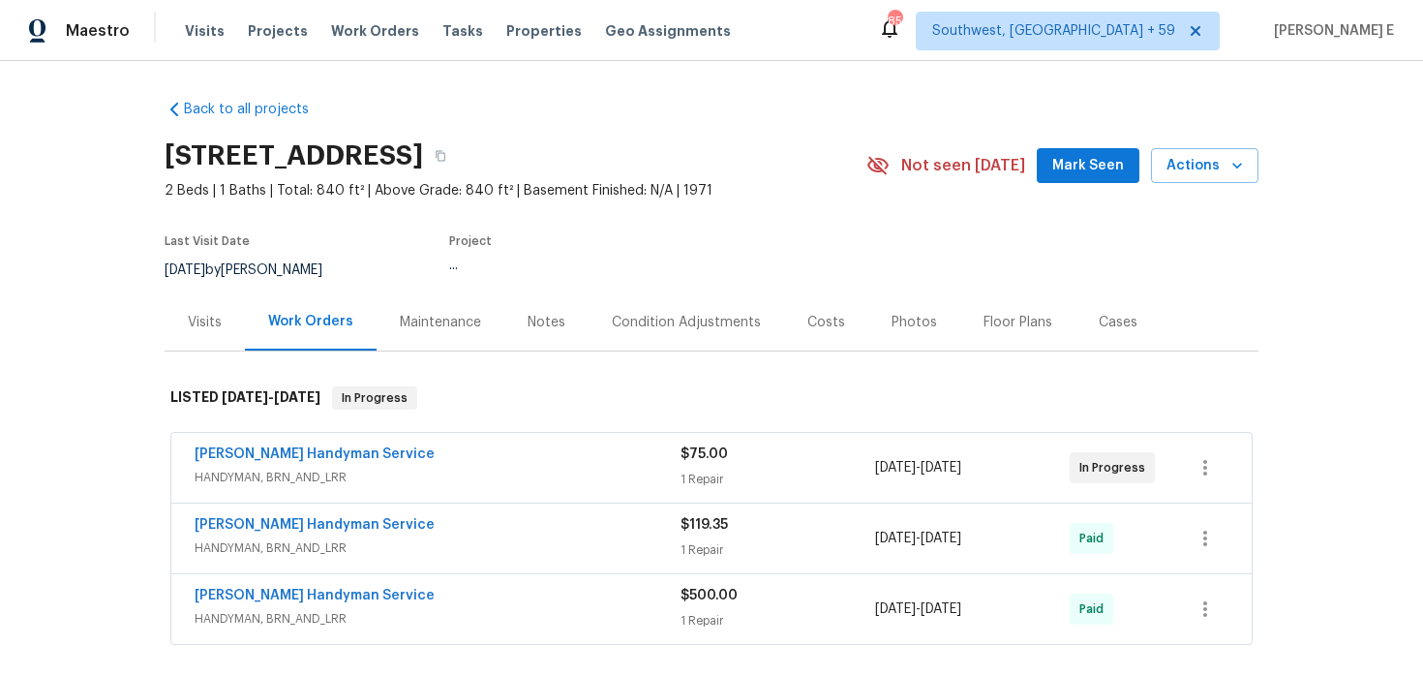
scroll to position [90, 0]
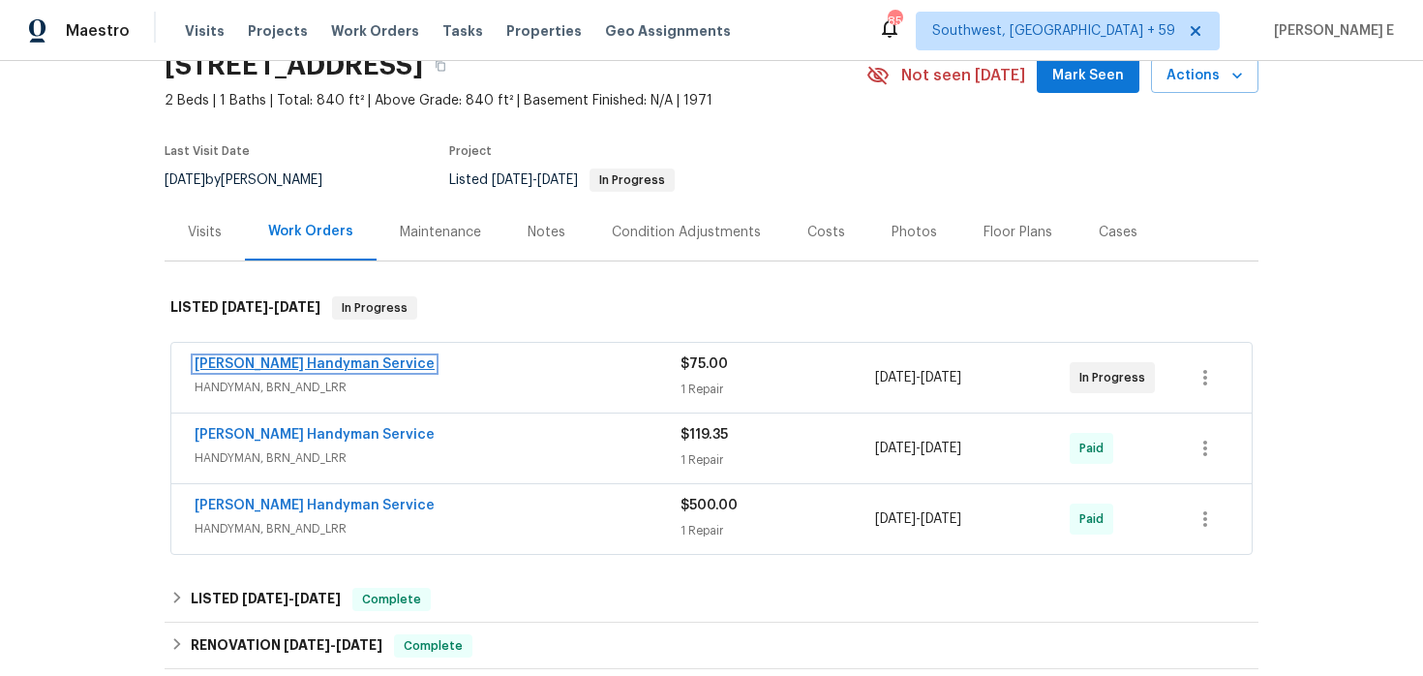
click at [334, 366] on link "[PERSON_NAME] Handyman Service" at bounding box center [315, 364] width 240 height 14
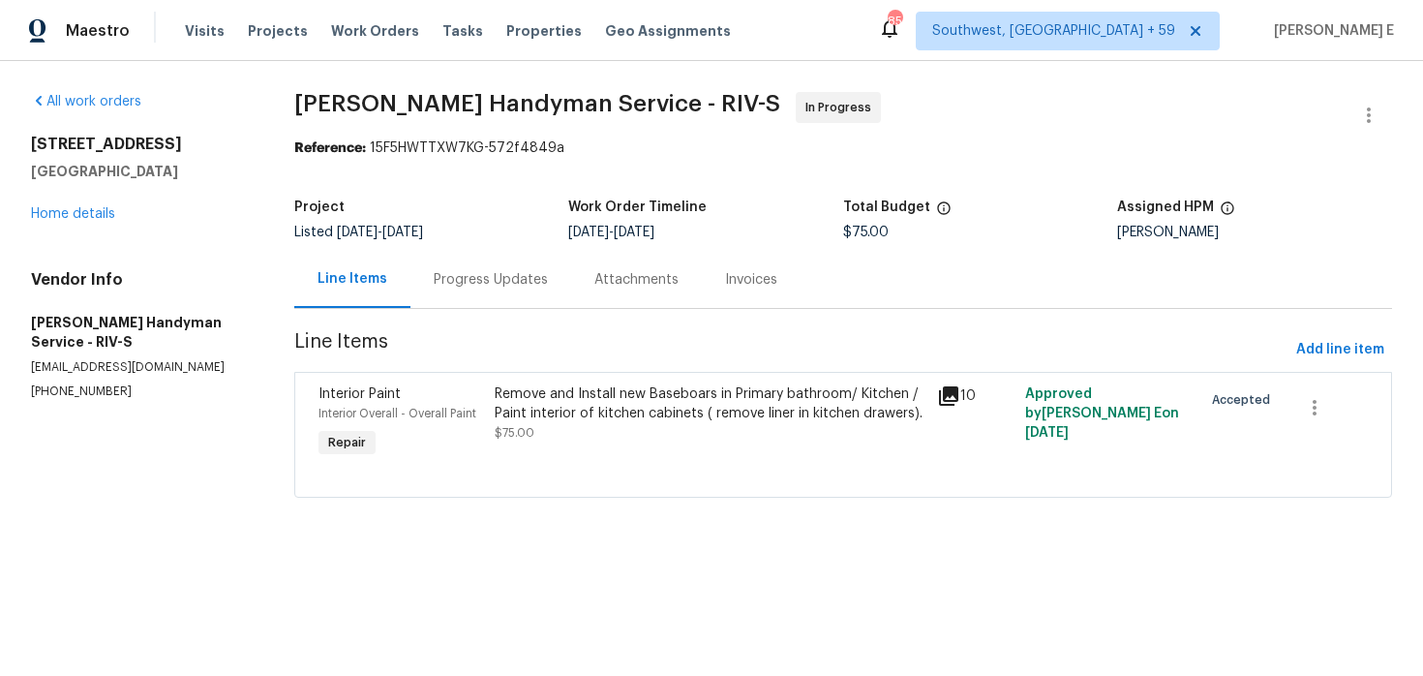
click at [482, 289] on div "Progress Updates" at bounding box center [491, 279] width 114 height 19
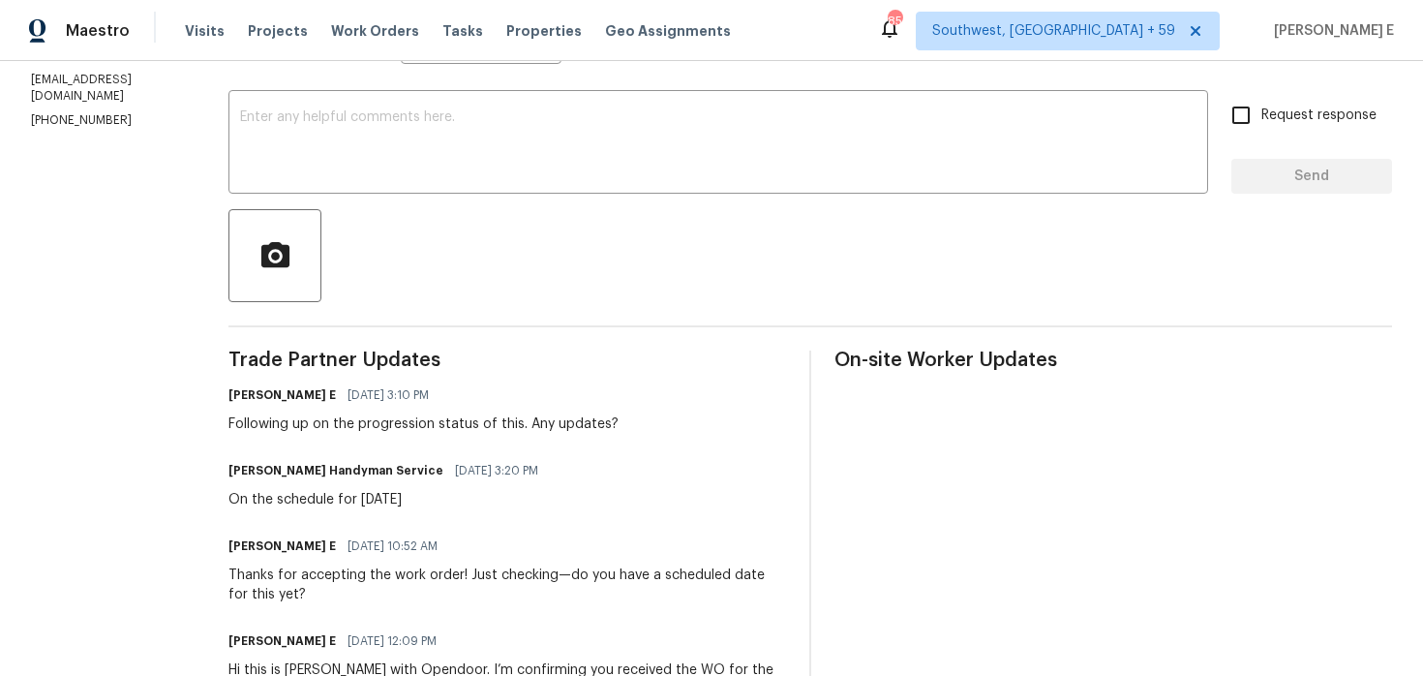
scroll to position [326, 0]
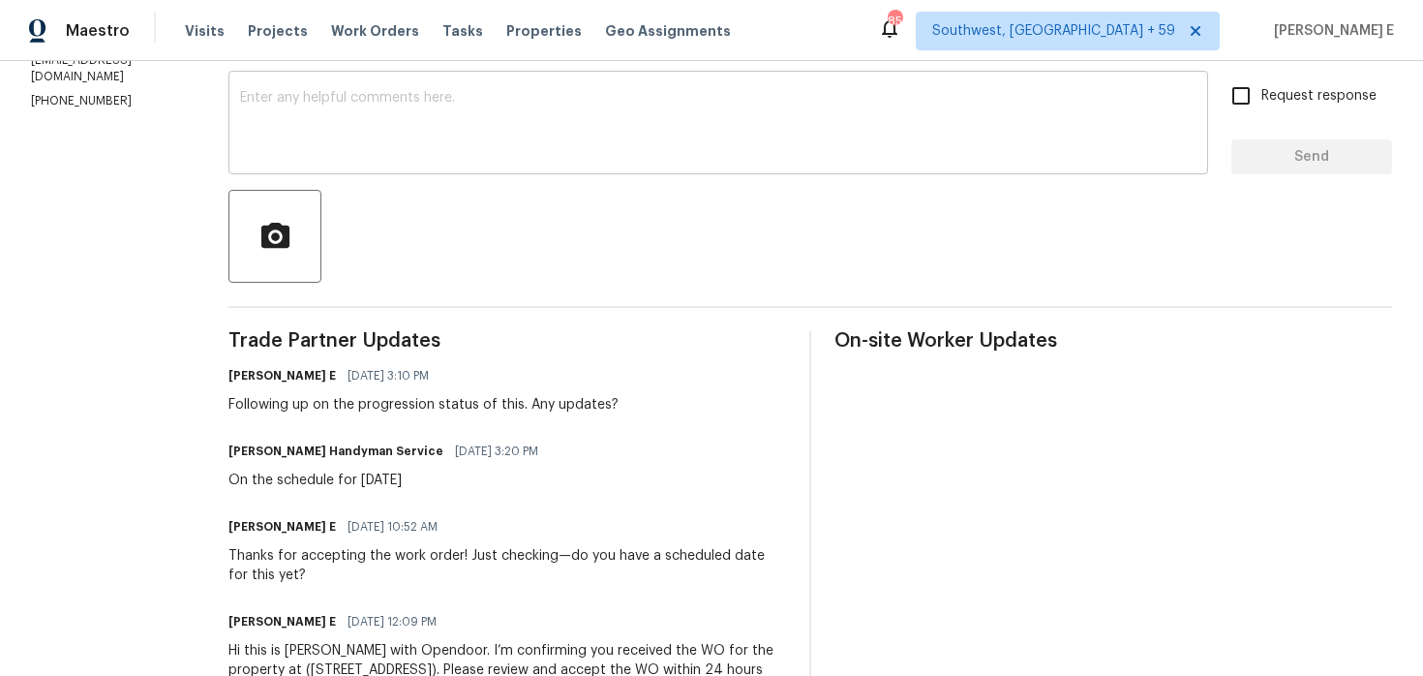
click at [838, 152] on textarea at bounding box center [718, 125] width 957 height 68
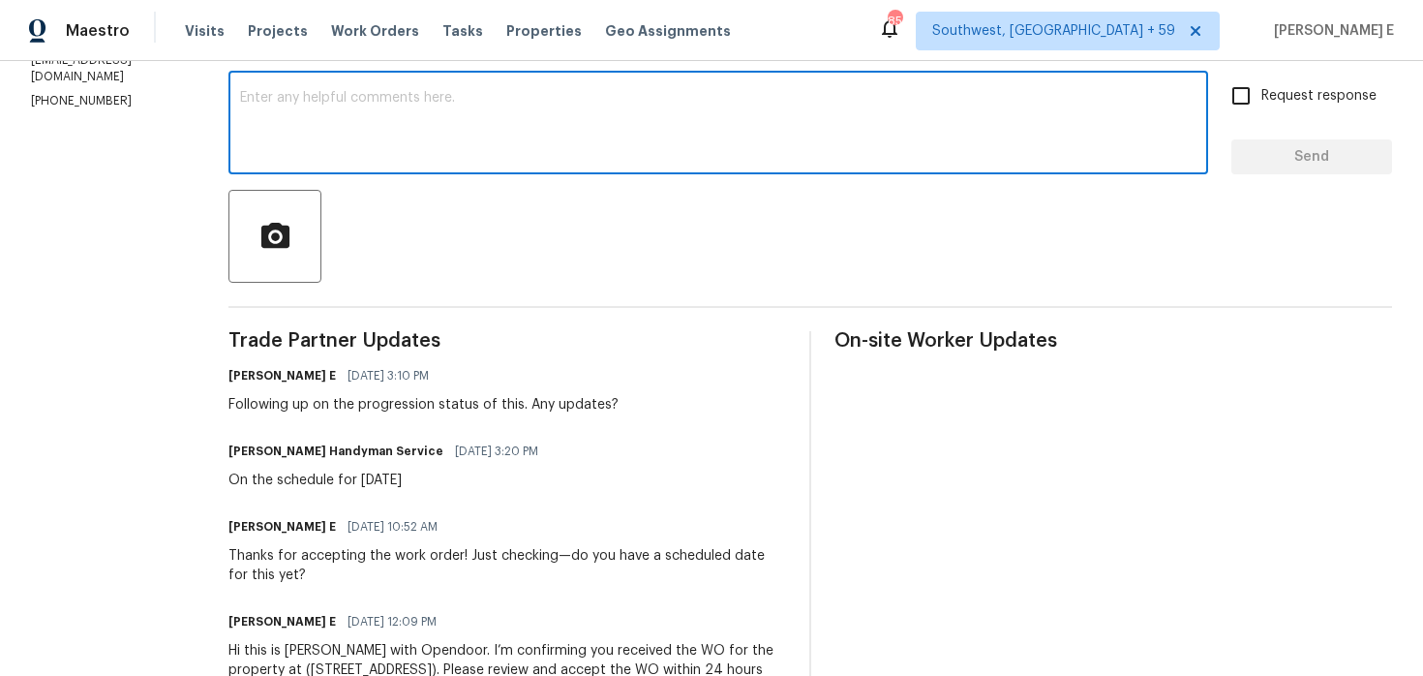
paste textarea "Circling back—any new info on this?"
type textarea "Circling back—any new info on this?"
click at [1276, 94] on span "Request response" at bounding box center [1319, 96] width 115 height 20
click at [1262, 94] on input "Request response" at bounding box center [1241, 96] width 41 height 41
checkbox input "true"
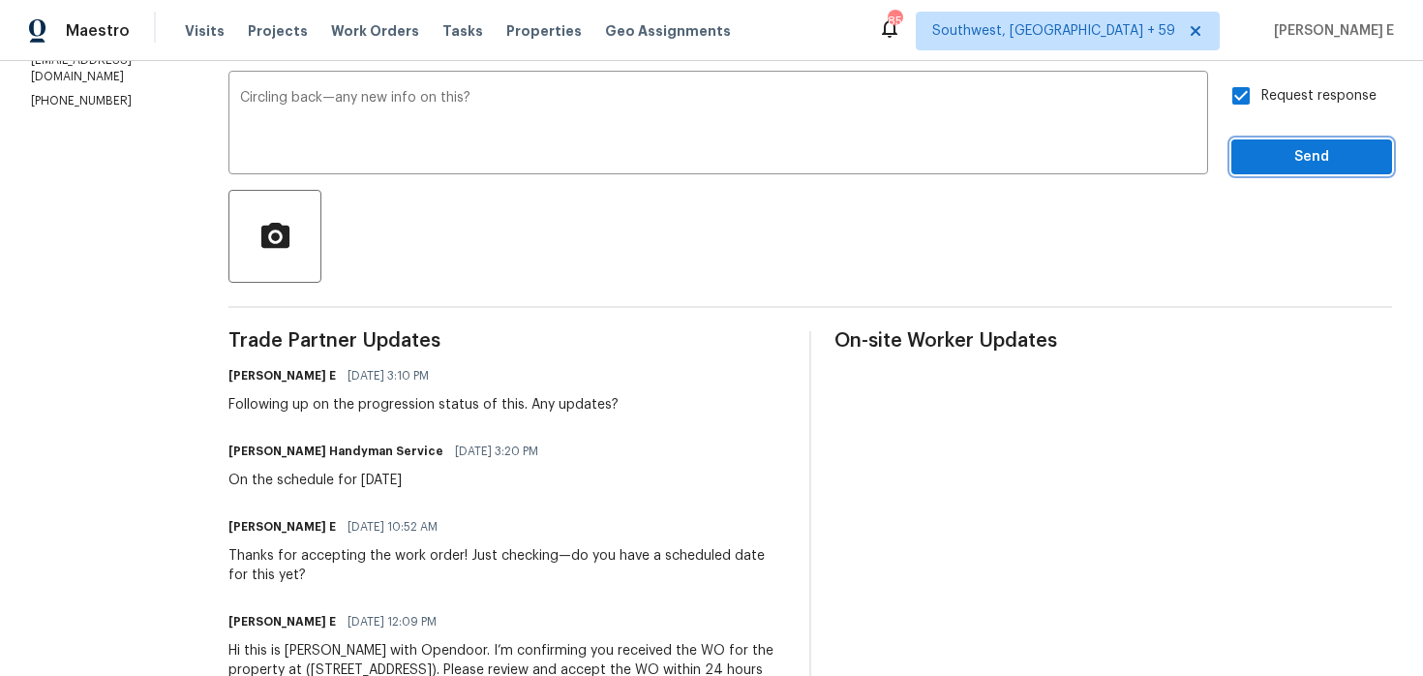
click at [1270, 156] on span "Send" at bounding box center [1312, 157] width 130 height 24
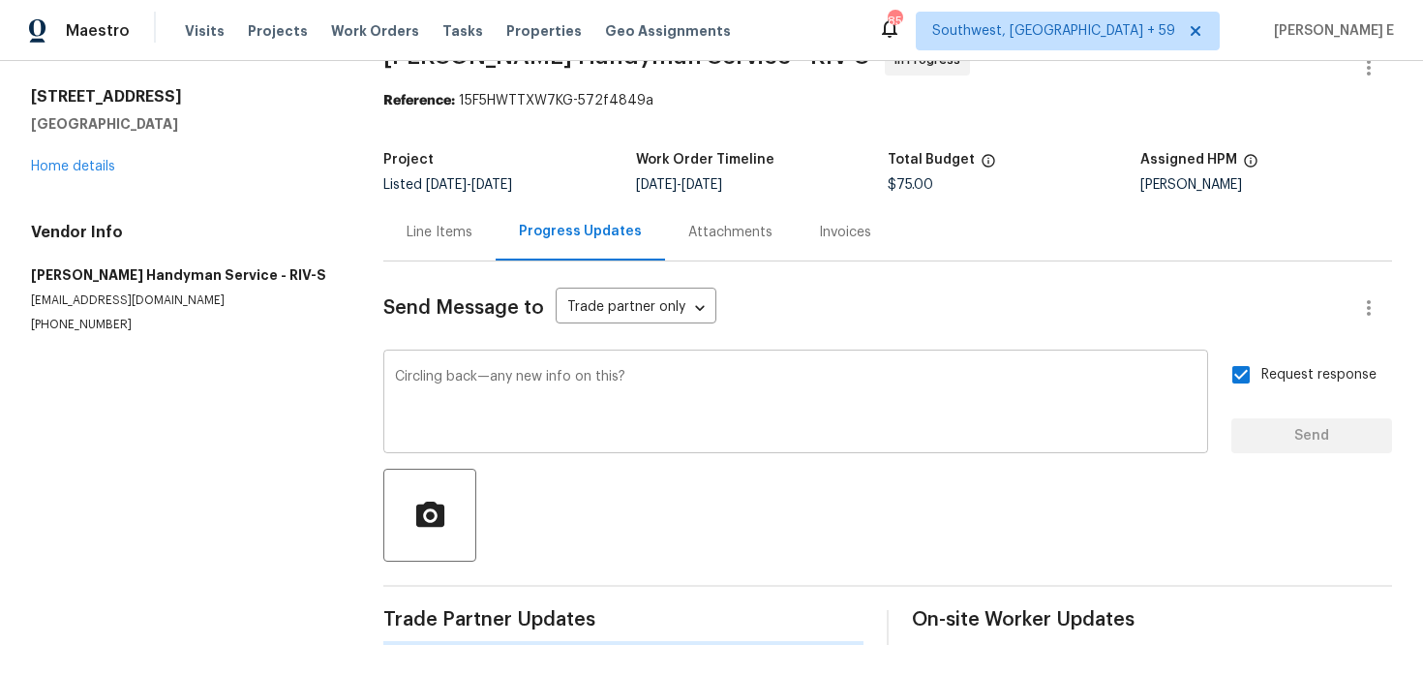
scroll to position [0, 0]
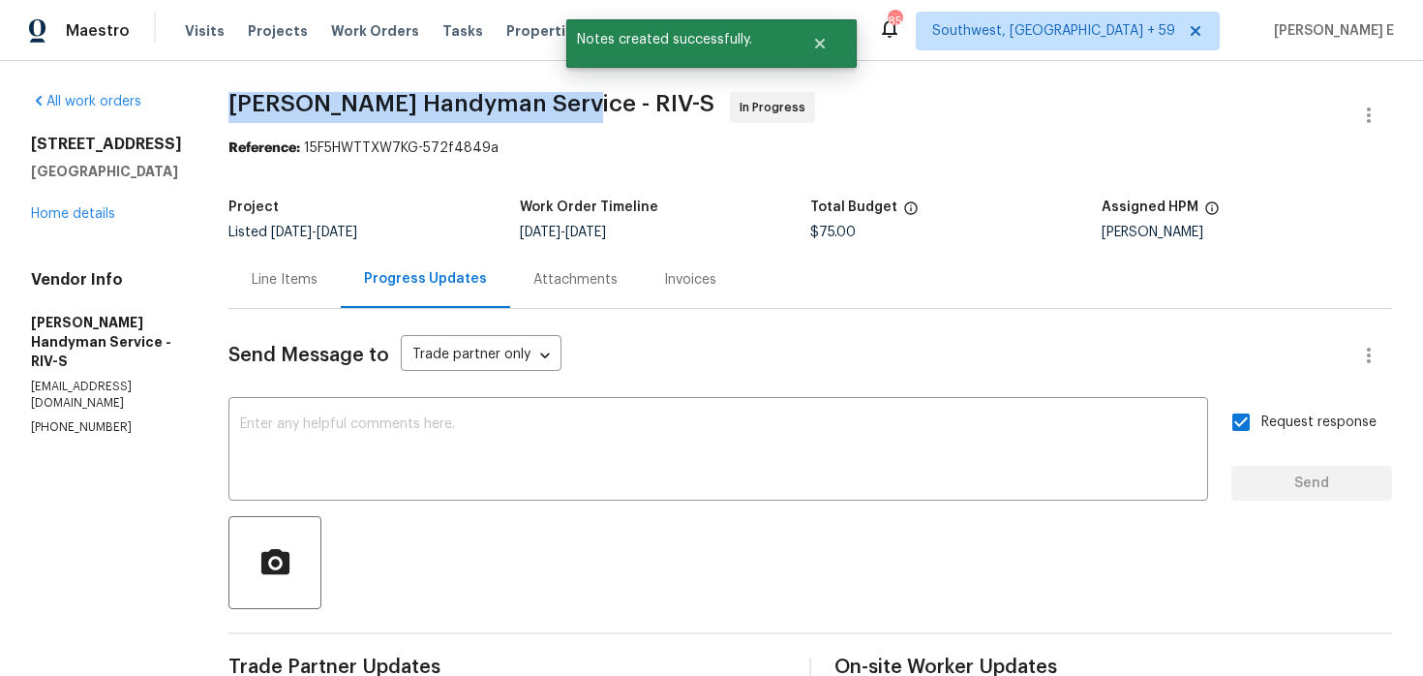
drag, startPoint x: 264, startPoint y: 98, endPoint x: 592, endPoint y: 101, distance: 327.3
click at [592, 101] on div "All work orders [STREET_ADDRESS] Home details Vendor Info [PERSON_NAME] Handyma…" at bounding box center [711, 617] width 1423 height 1113
copy span "[PERSON_NAME] Handyman Service -"
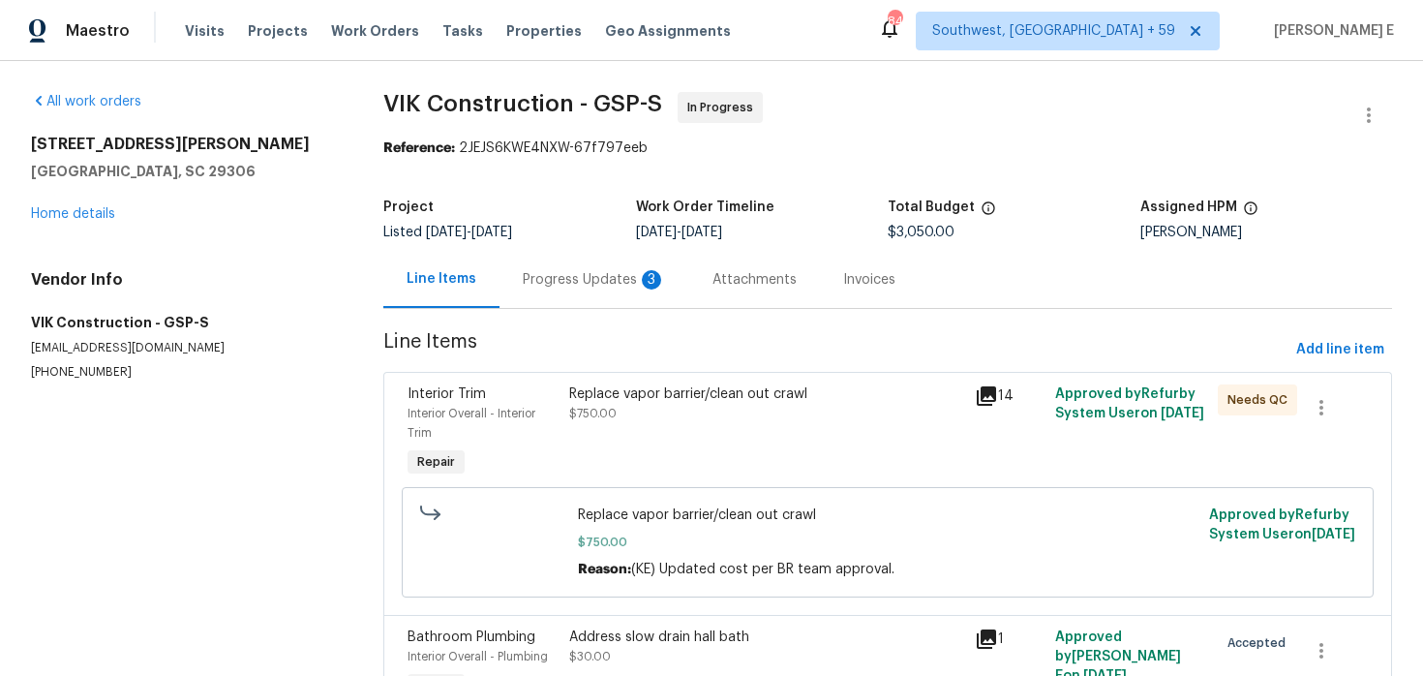
click at [599, 286] on div "Progress Updates 3" at bounding box center [594, 279] width 143 height 19
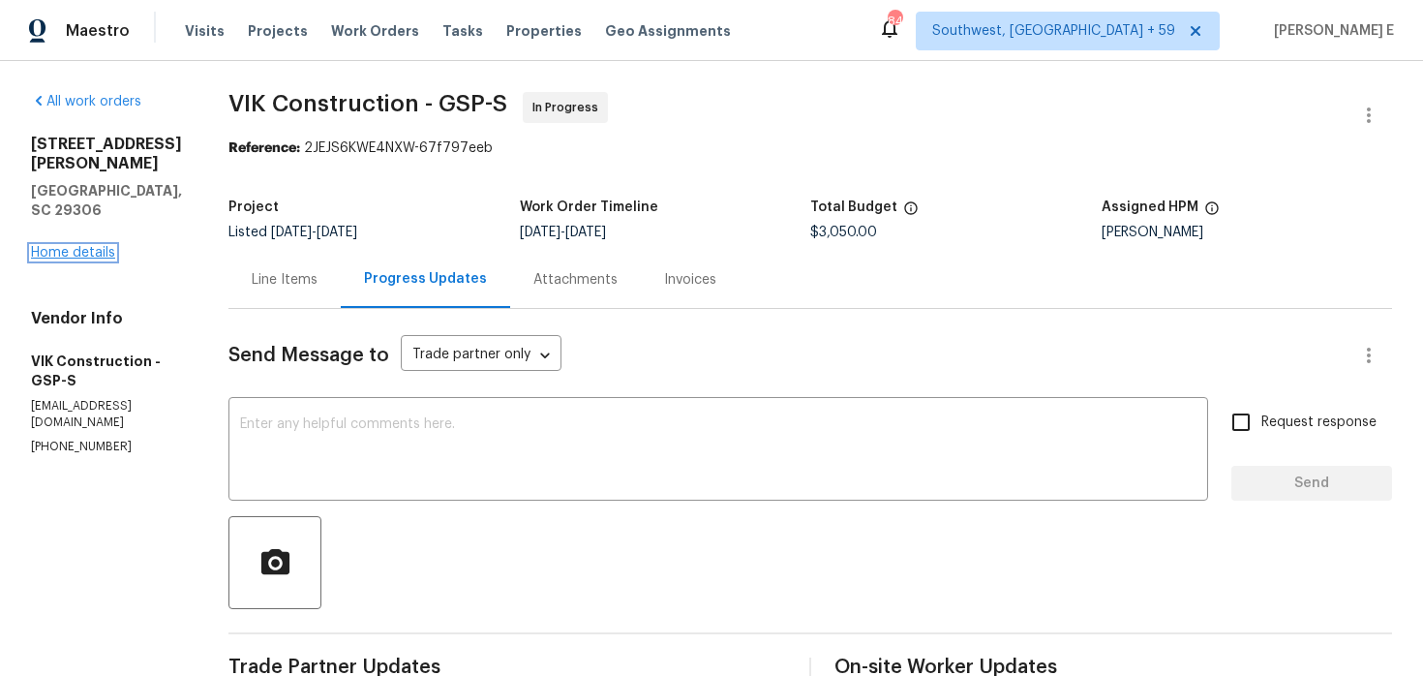
click at [89, 246] on link "Home details" at bounding box center [73, 253] width 84 height 14
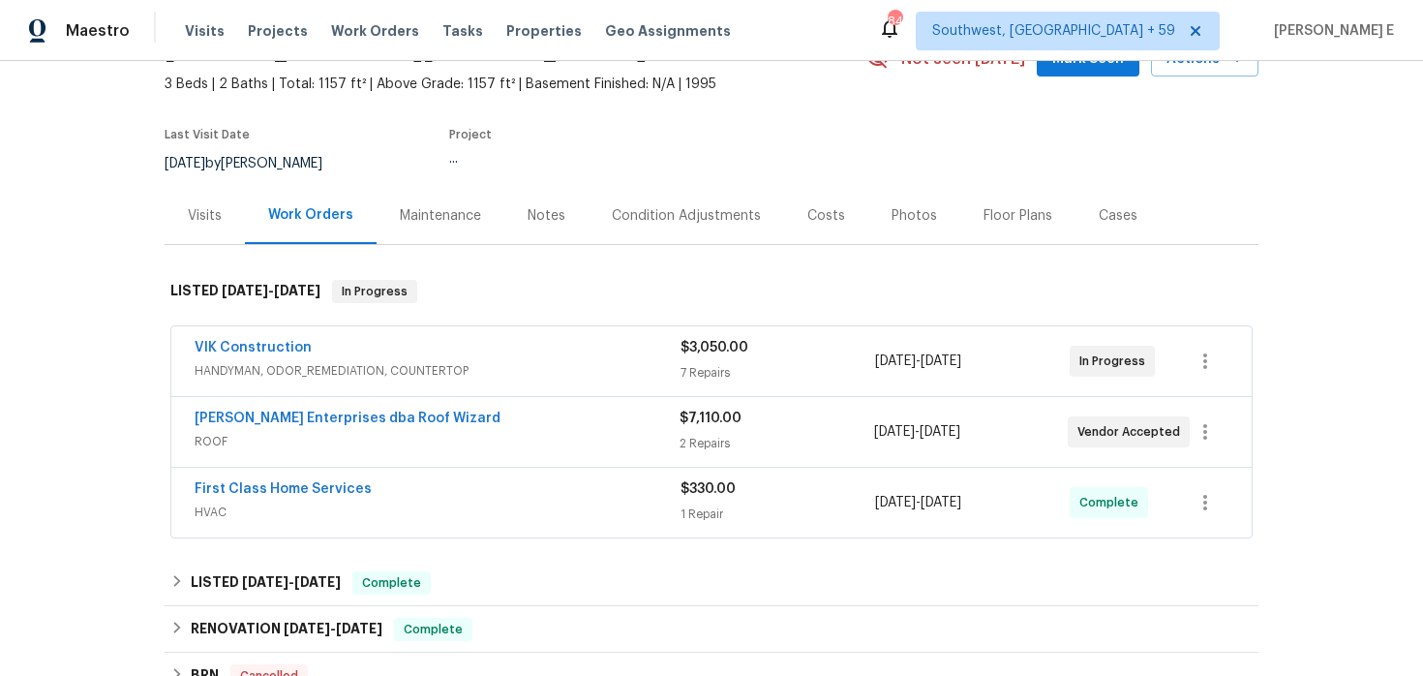
scroll to position [109, 0]
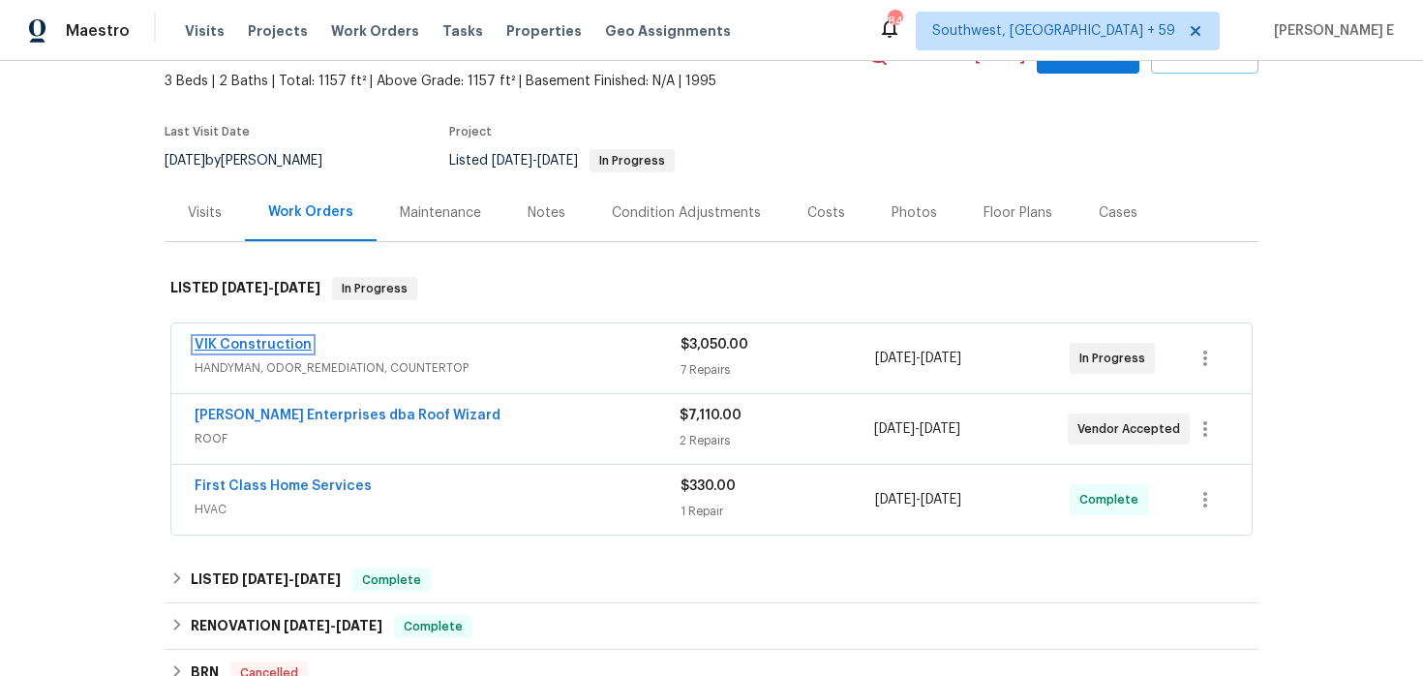
click at [279, 348] on link "VIK Construction" at bounding box center [253, 345] width 117 height 14
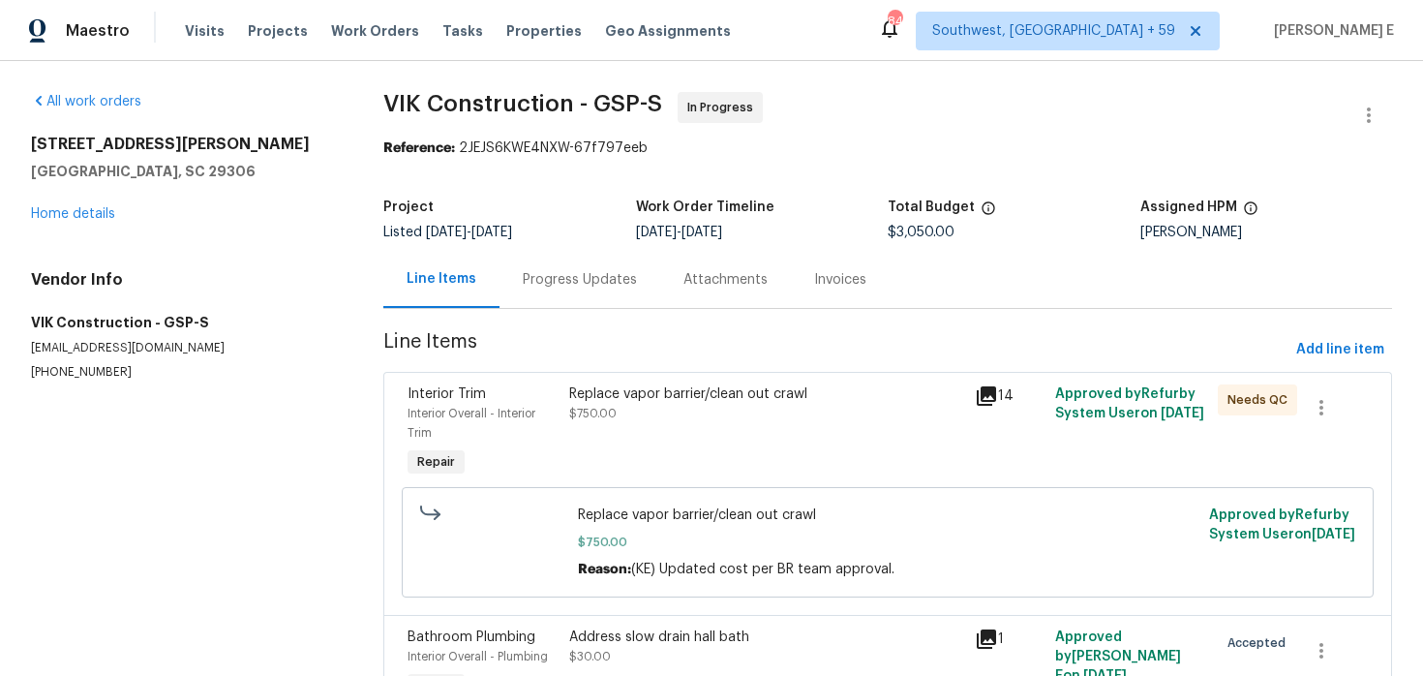
scroll to position [19, 0]
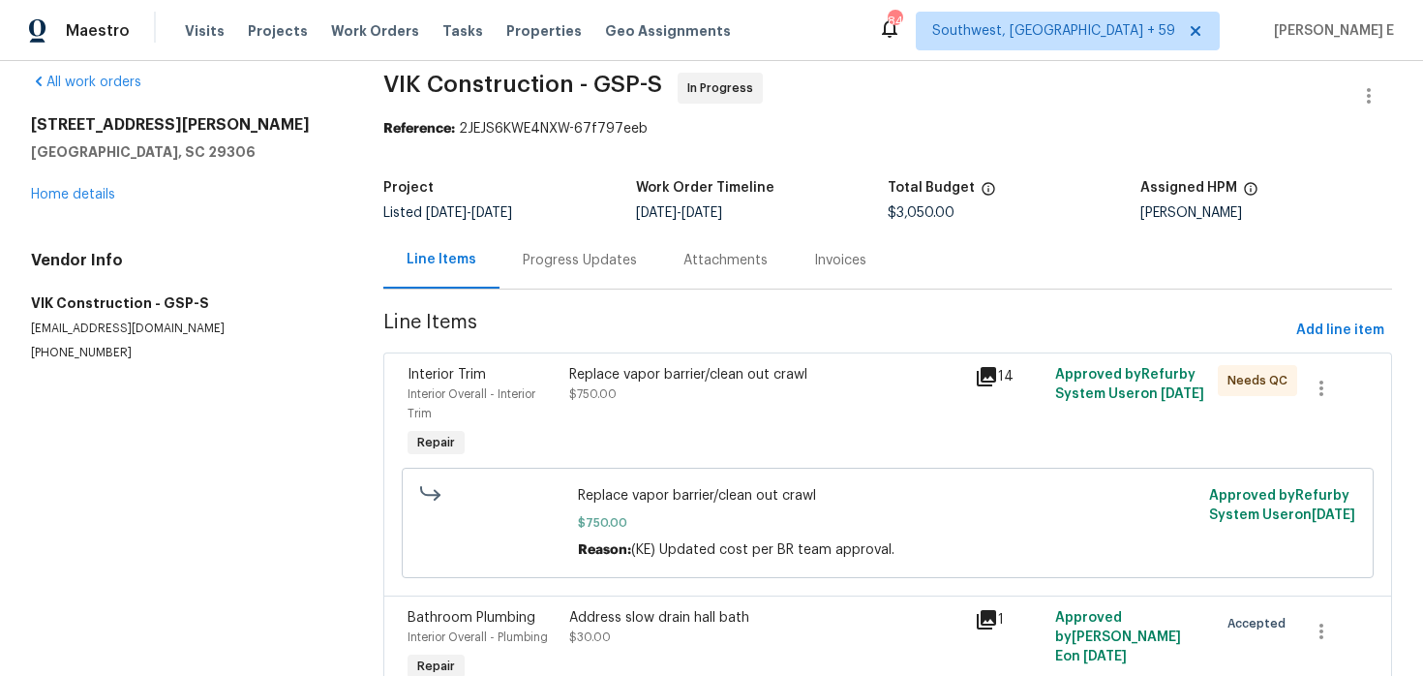
click at [646, 391] on div "Replace vapor barrier/clean out crawl $750.00" at bounding box center [765, 384] width 393 height 39
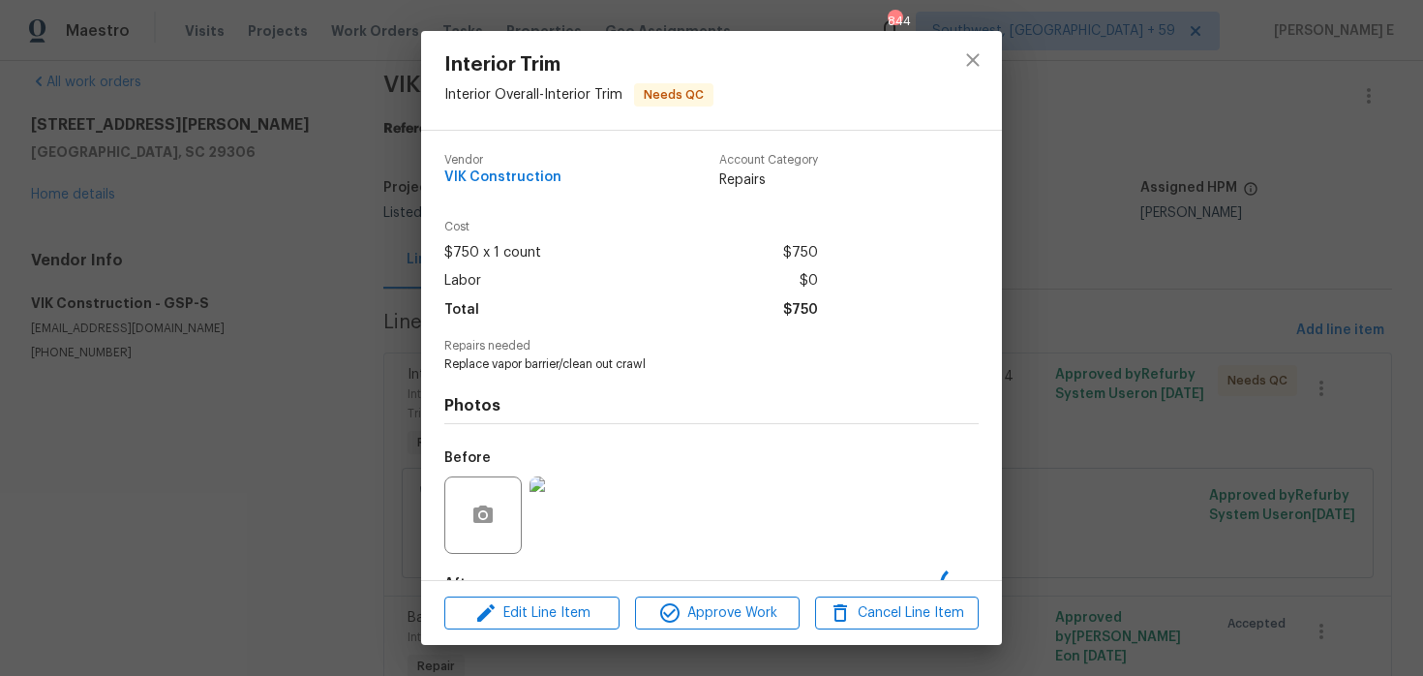
scroll to position [119, 0]
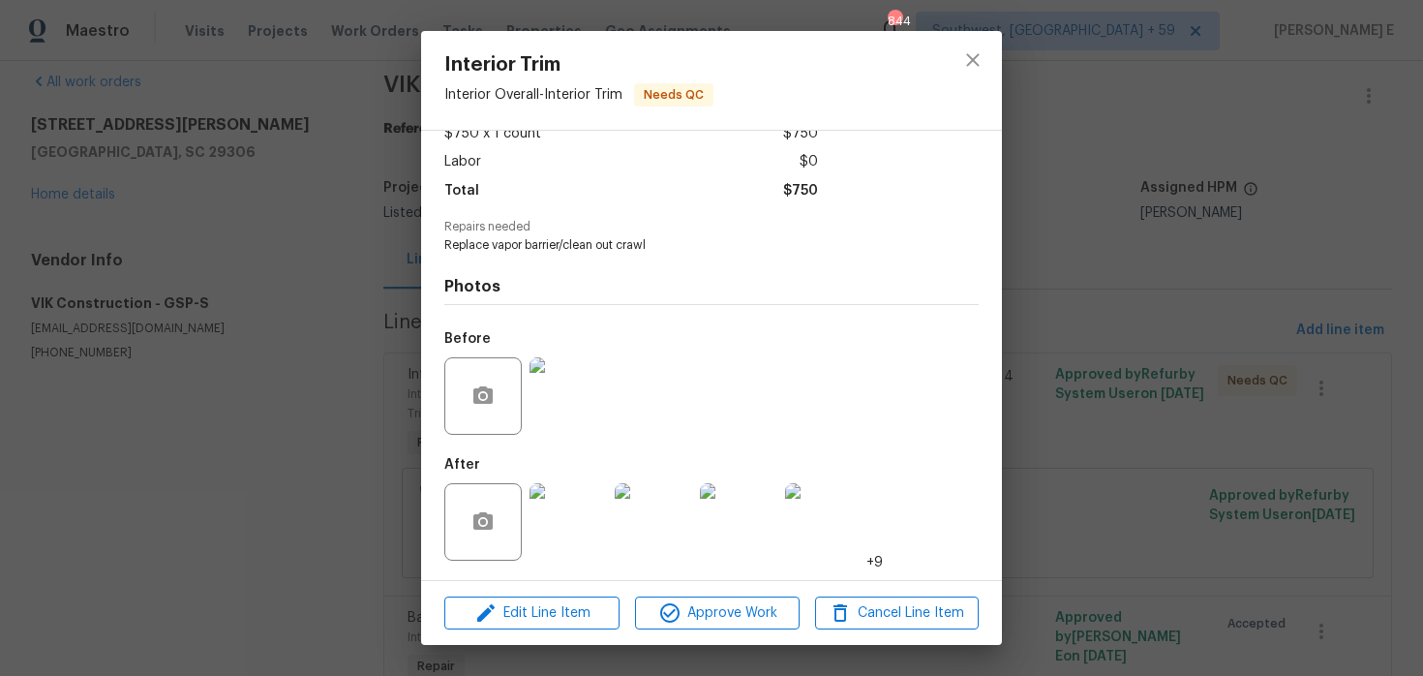
click at [565, 524] on img at bounding box center [568, 521] width 77 height 77
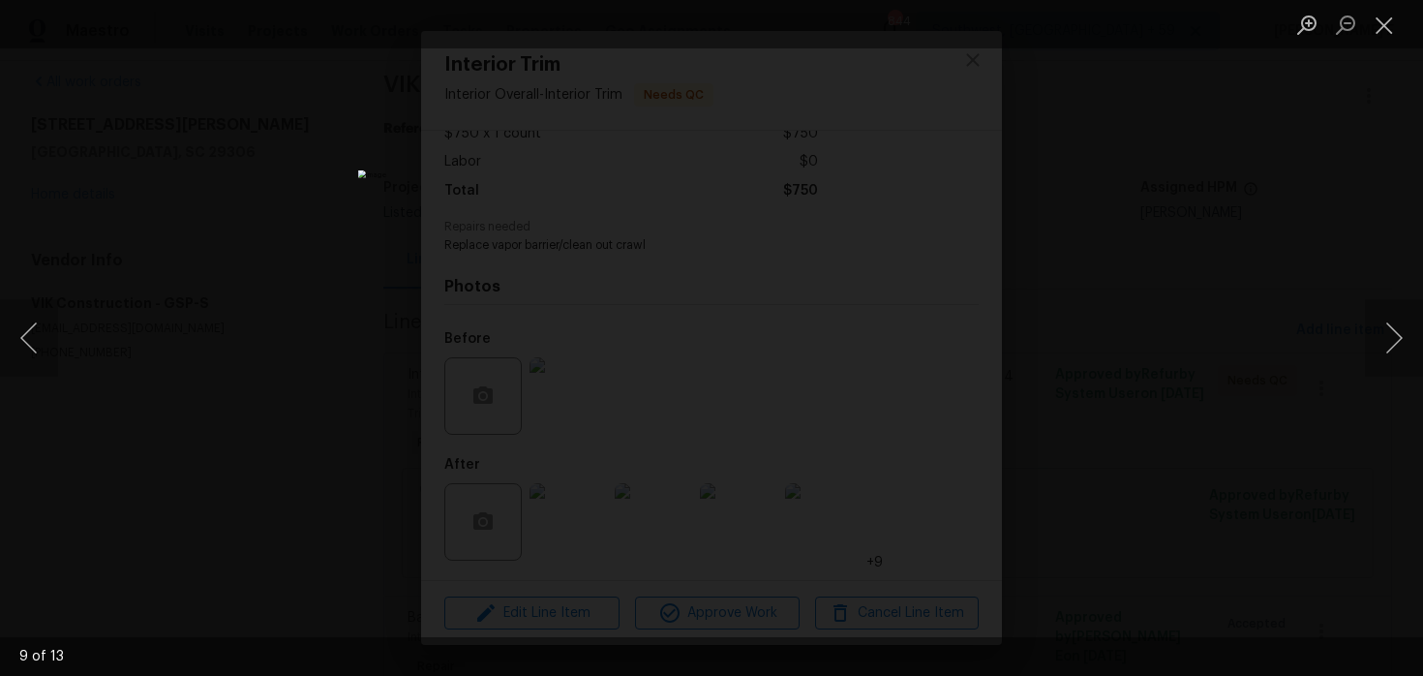
click at [1147, 312] on div "Lightbox" at bounding box center [711, 338] width 1423 height 676
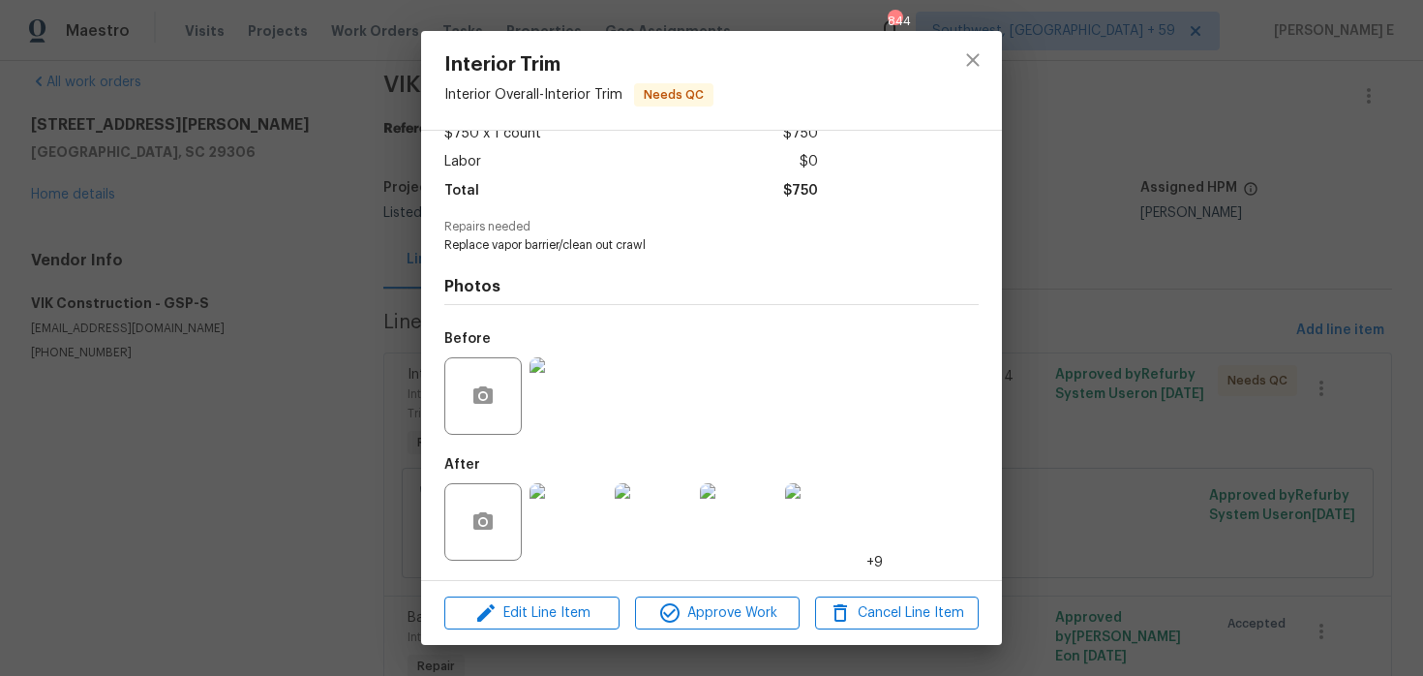
click at [1147, 312] on div "Interior Trim Interior Overall - Interior Trim Needs QC Vendor VIK Construction…" at bounding box center [711, 338] width 1423 height 676
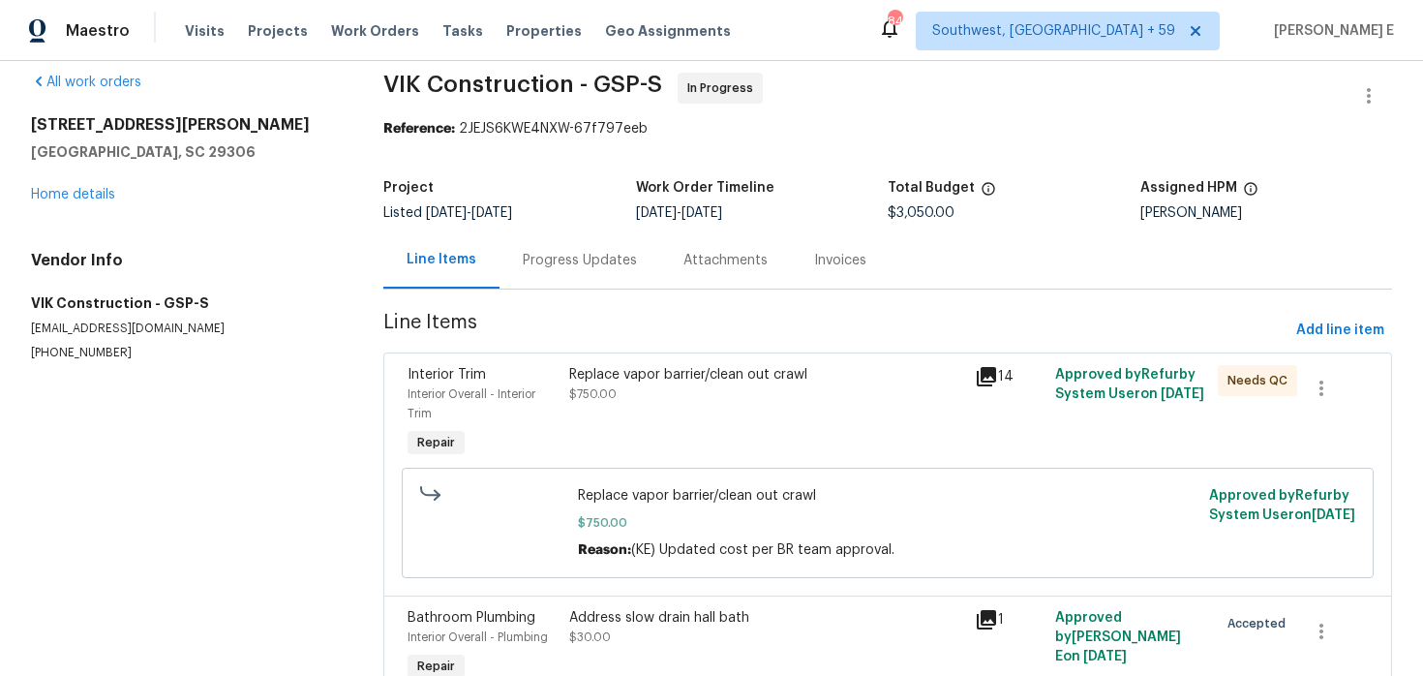
click at [568, 276] on div "Progress Updates" at bounding box center [580, 259] width 161 height 57
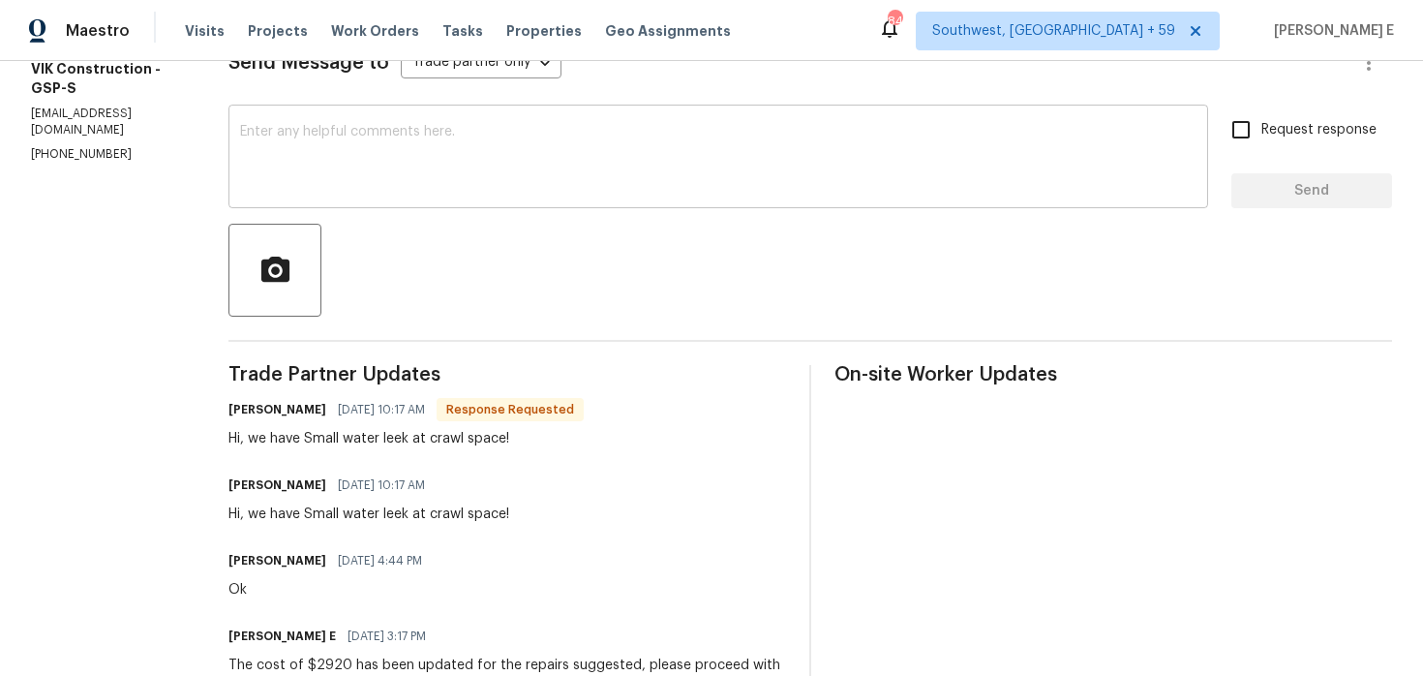
scroll to position [259, 0]
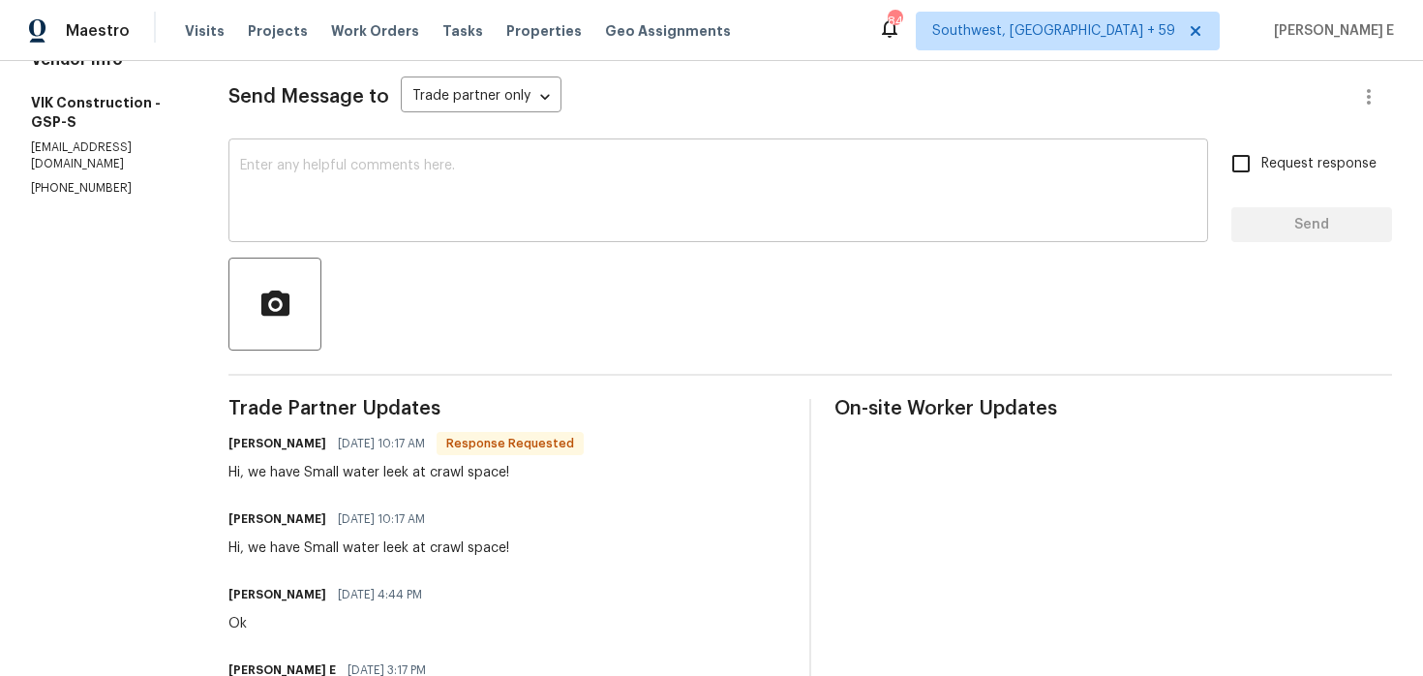
click at [642, 190] on textarea at bounding box center [718, 193] width 957 height 68
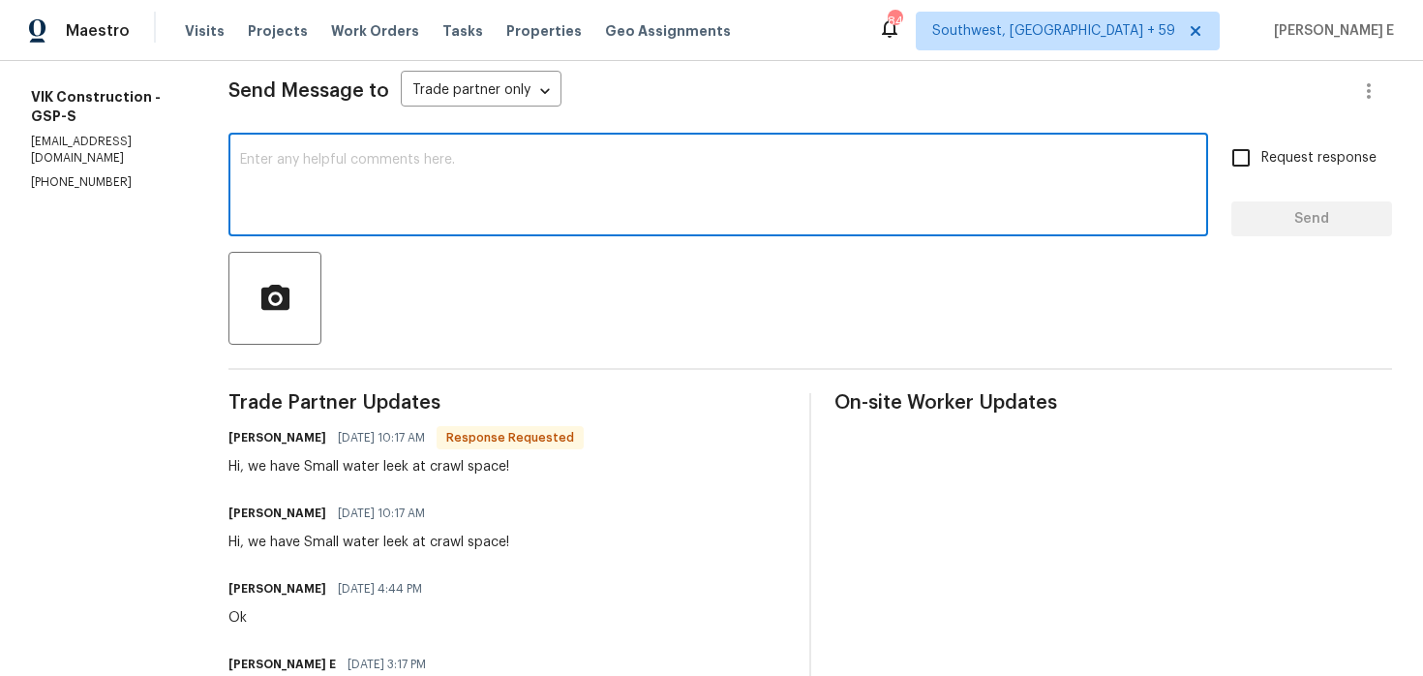
scroll to position [254, 0]
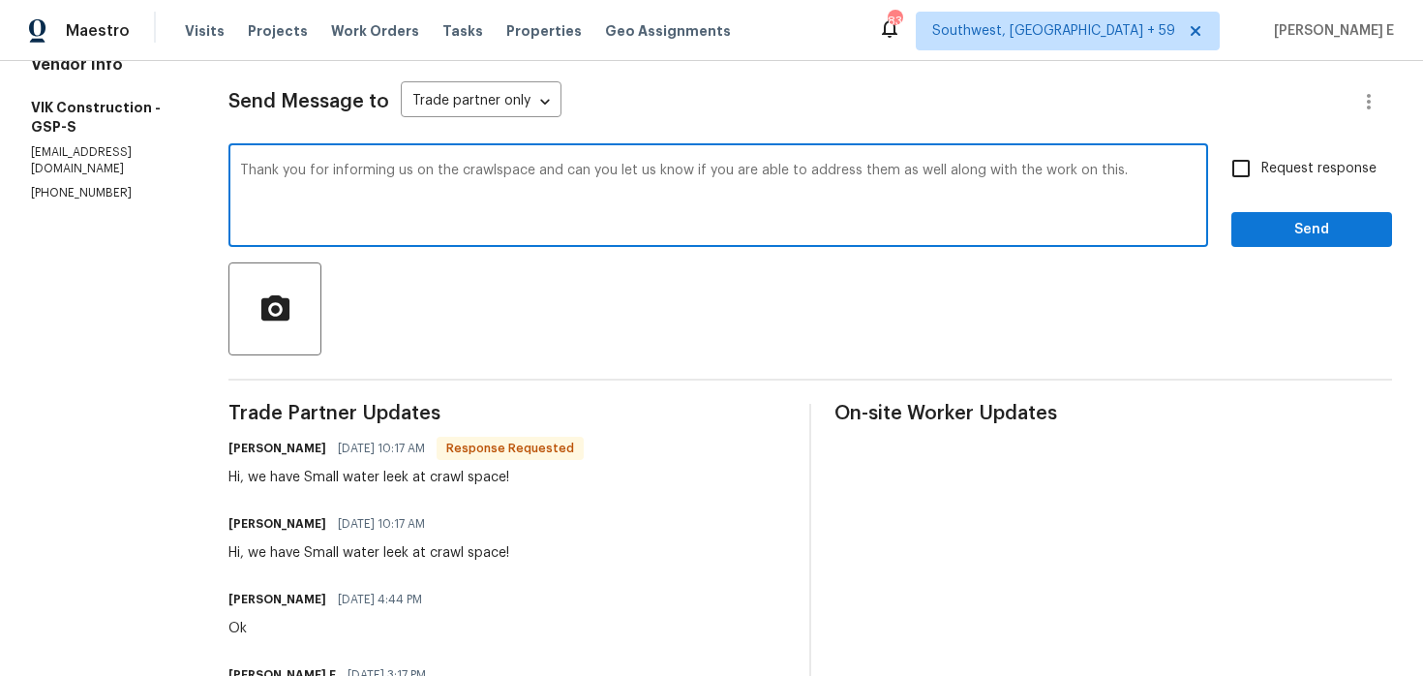
paste textarea "the update on the crawlspace. Could you let us know if you’re able to address t…"
type textarea "Thank you for the update on the crawlspace. Could you let us know if you’re abl…"
click at [1275, 171] on span "Request response" at bounding box center [1319, 169] width 115 height 20
click at [1262, 171] on input "Request response" at bounding box center [1241, 168] width 41 height 41
checkbox input "true"
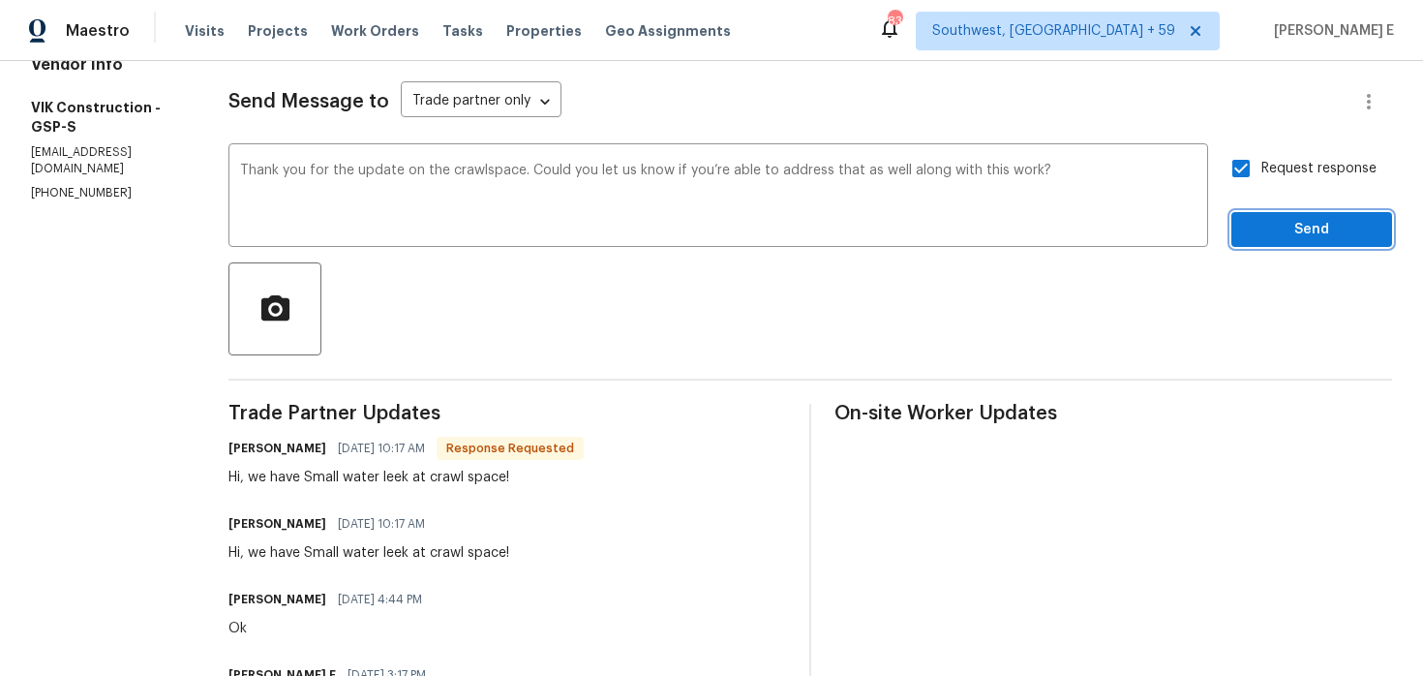
click at [1267, 242] on button "Send" at bounding box center [1312, 230] width 161 height 36
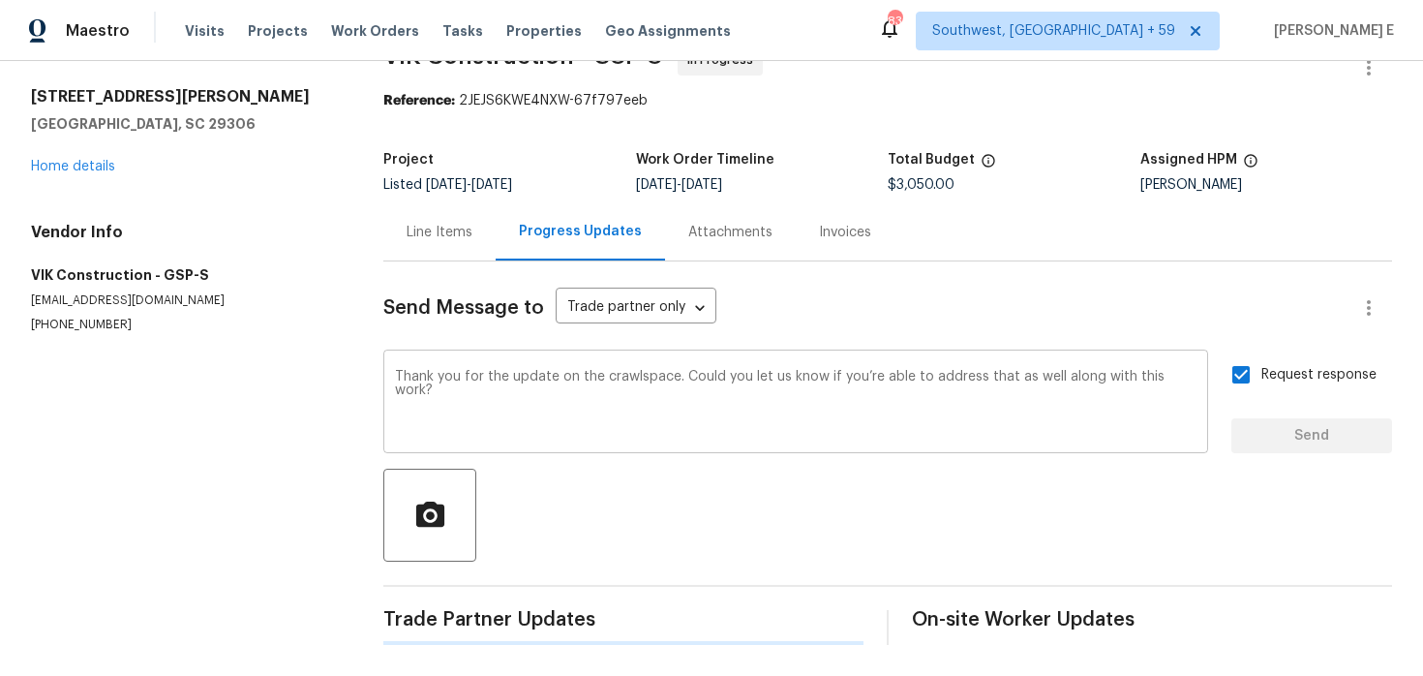
scroll to position [0, 0]
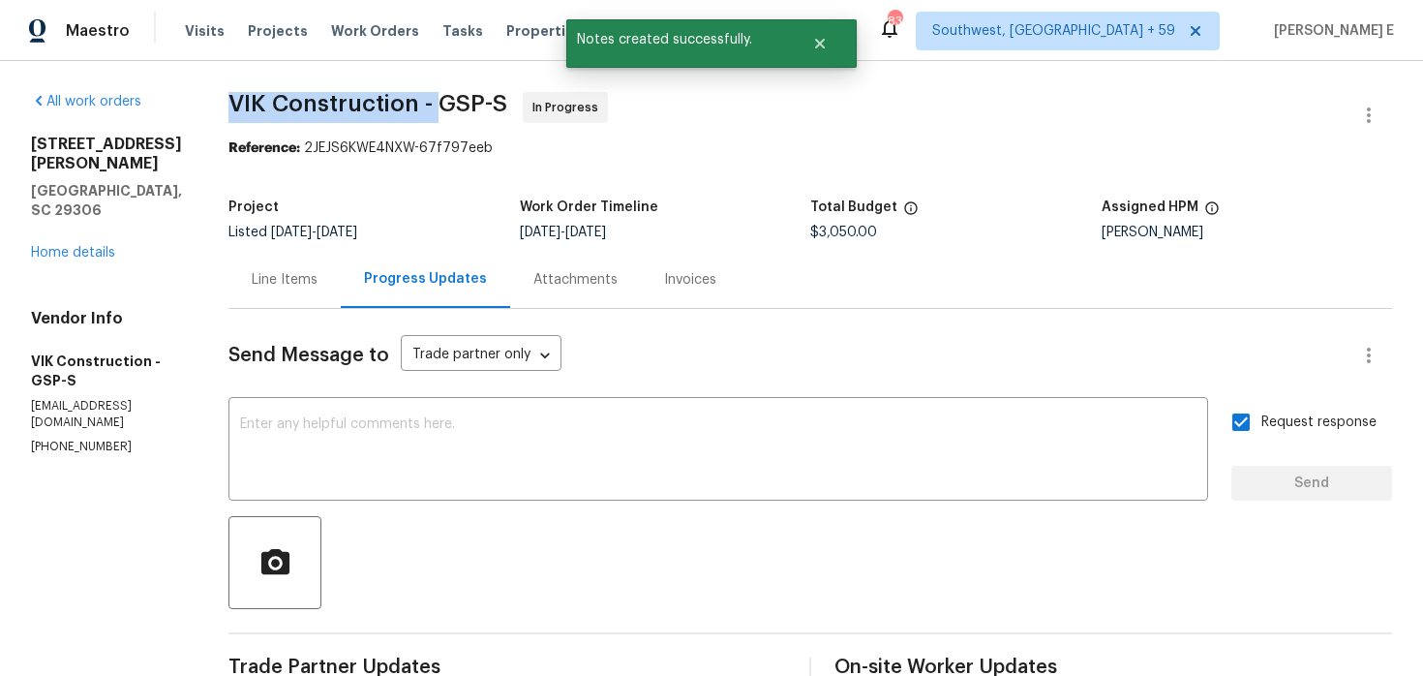
drag, startPoint x: 258, startPoint y: 108, endPoint x: 474, endPoint y: 107, distance: 216.9
copy span "VIK Construction -"
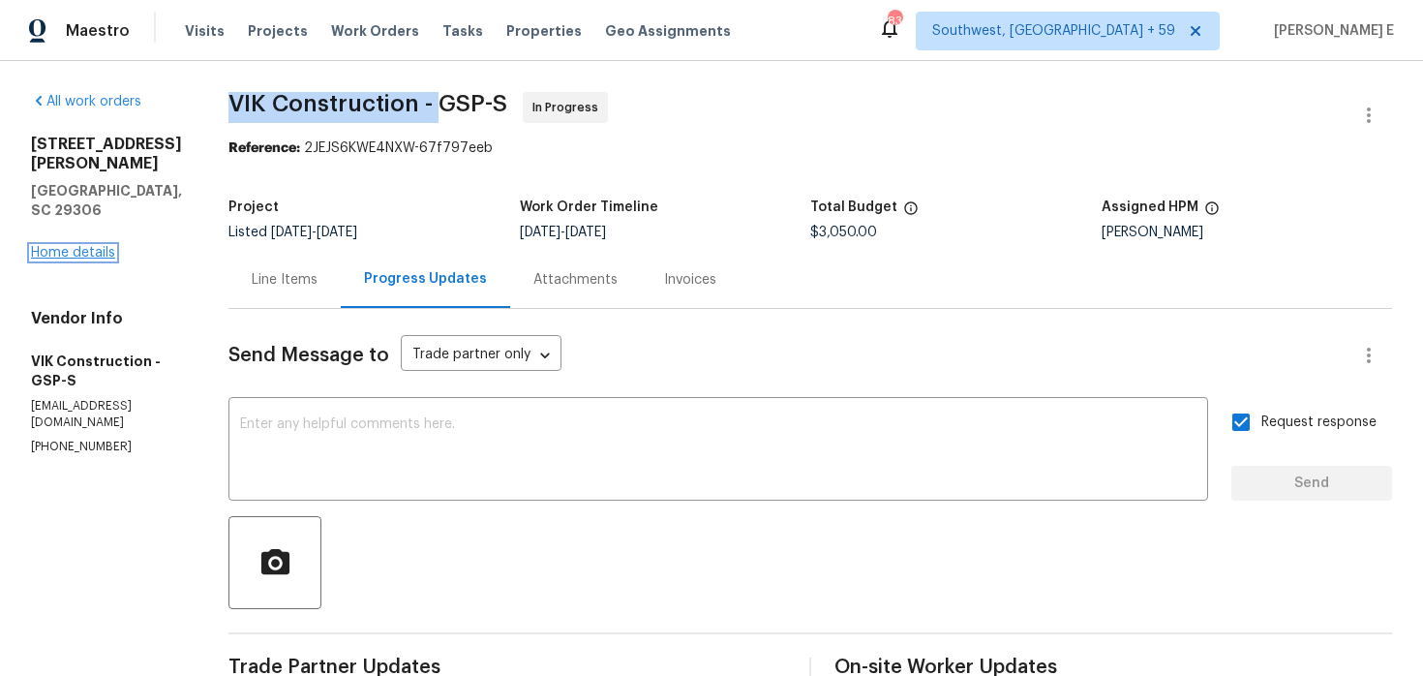
click at [100, 246] on link "Home details" at bounding box center [73, 253] width 84 height 14
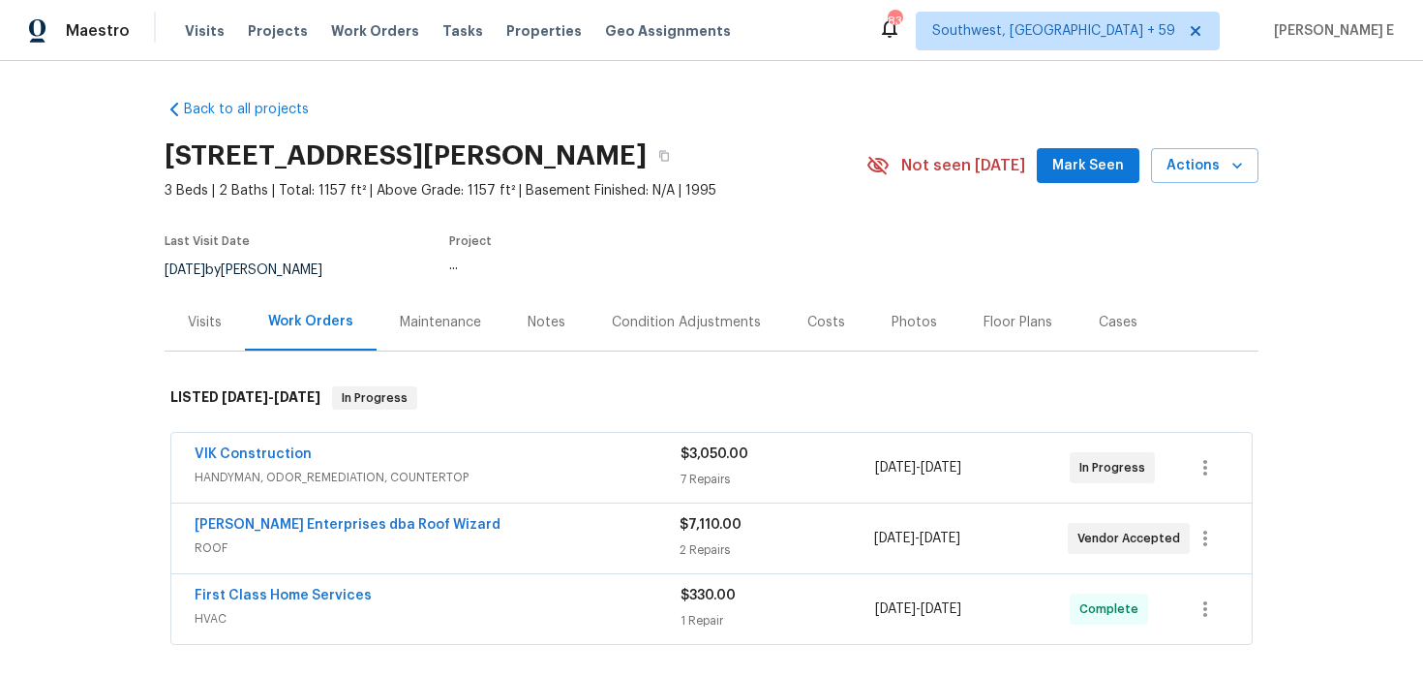
scroll to position [68, 0]
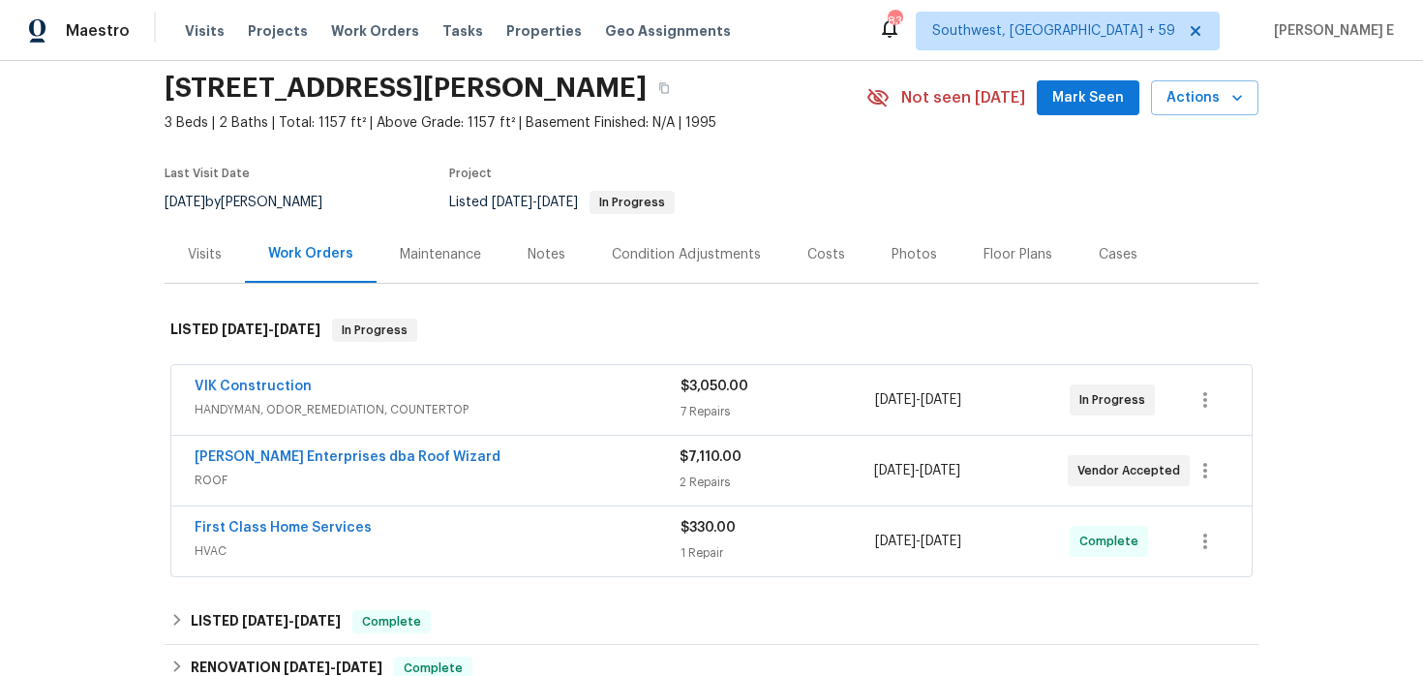
click at [397, 542] on span "HVAC" at bounding box center [438, 550] width 486 height 19
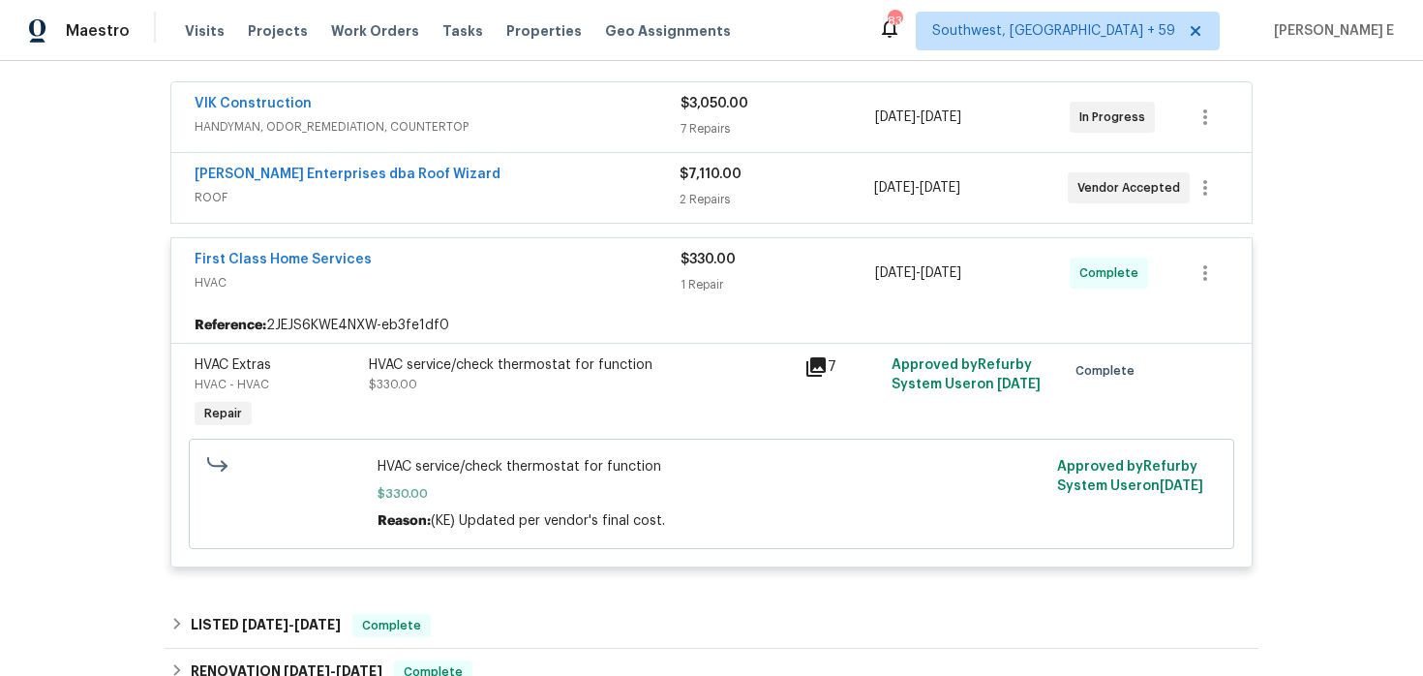
scroll to position [326, 0]
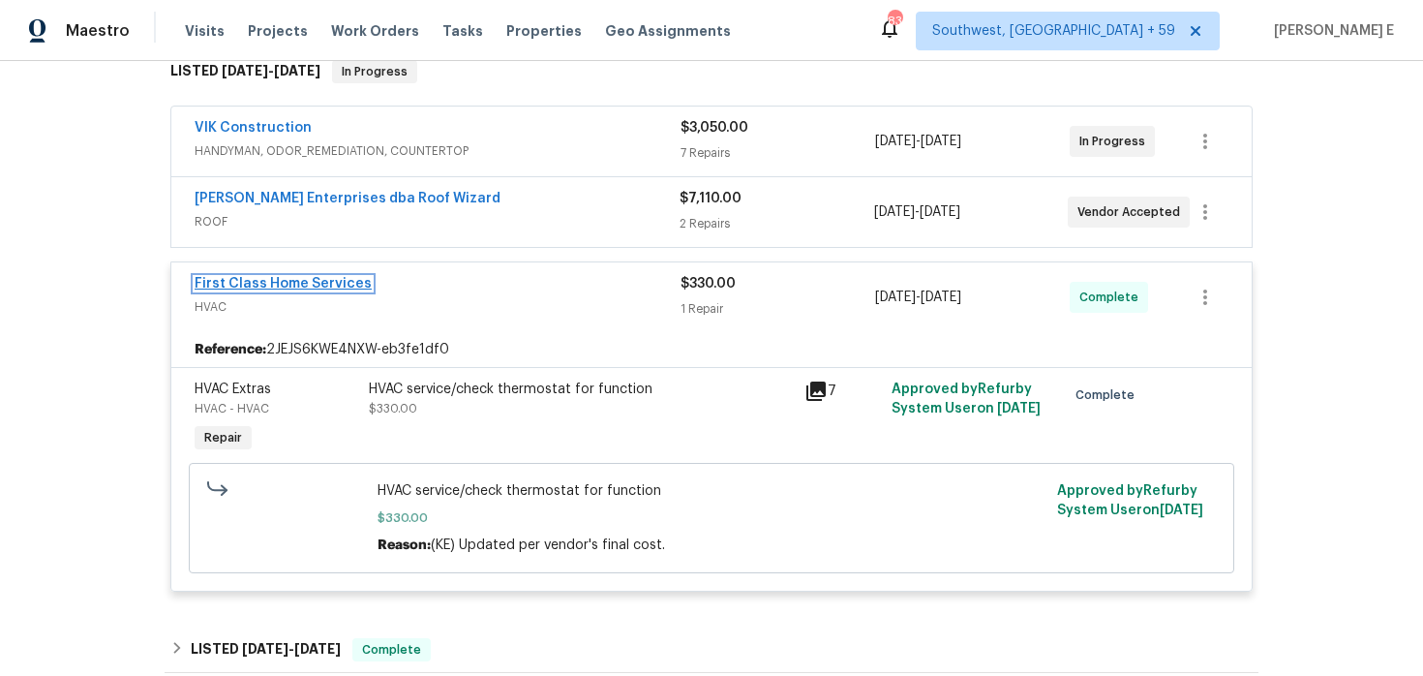
click at [326, 283] on link "First Class Home Services" at bounding box center [283, 284] width 177 height 14
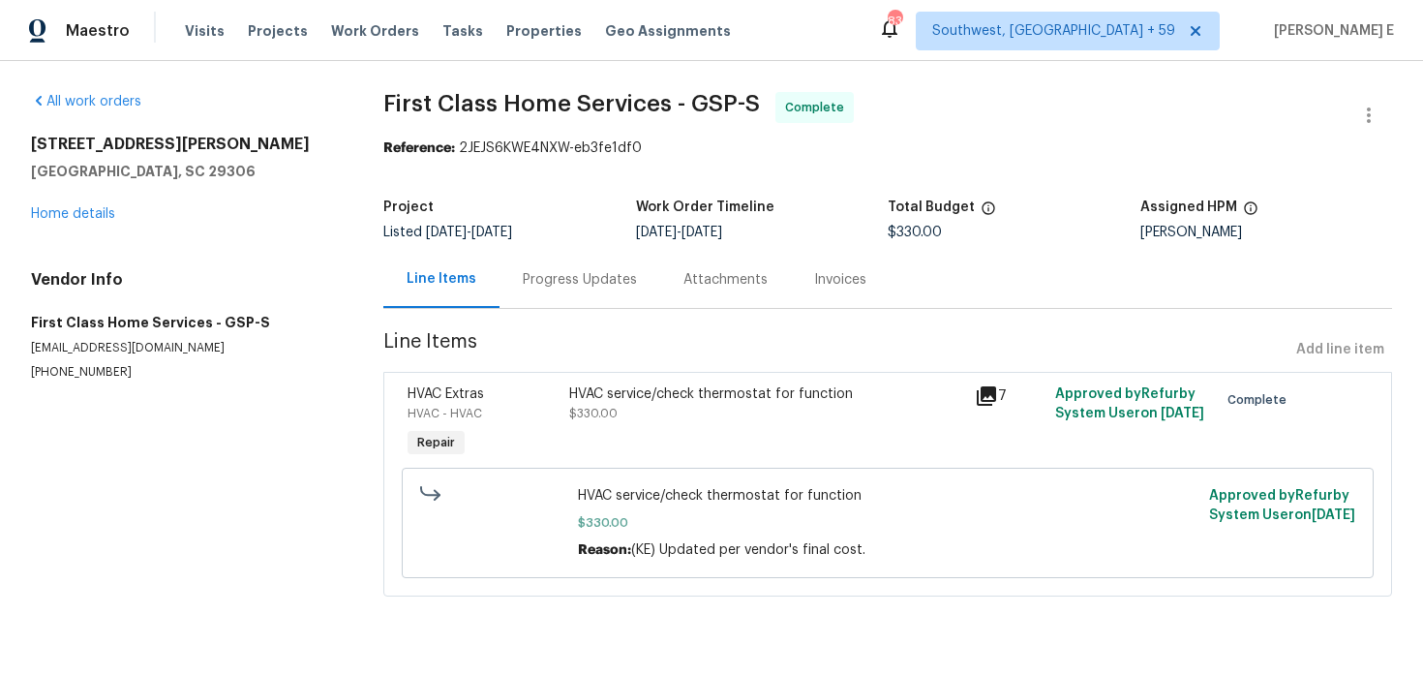
click at [529, 292] on div "Progress Updates" at bounding box center [580, 279] width 161 height 57
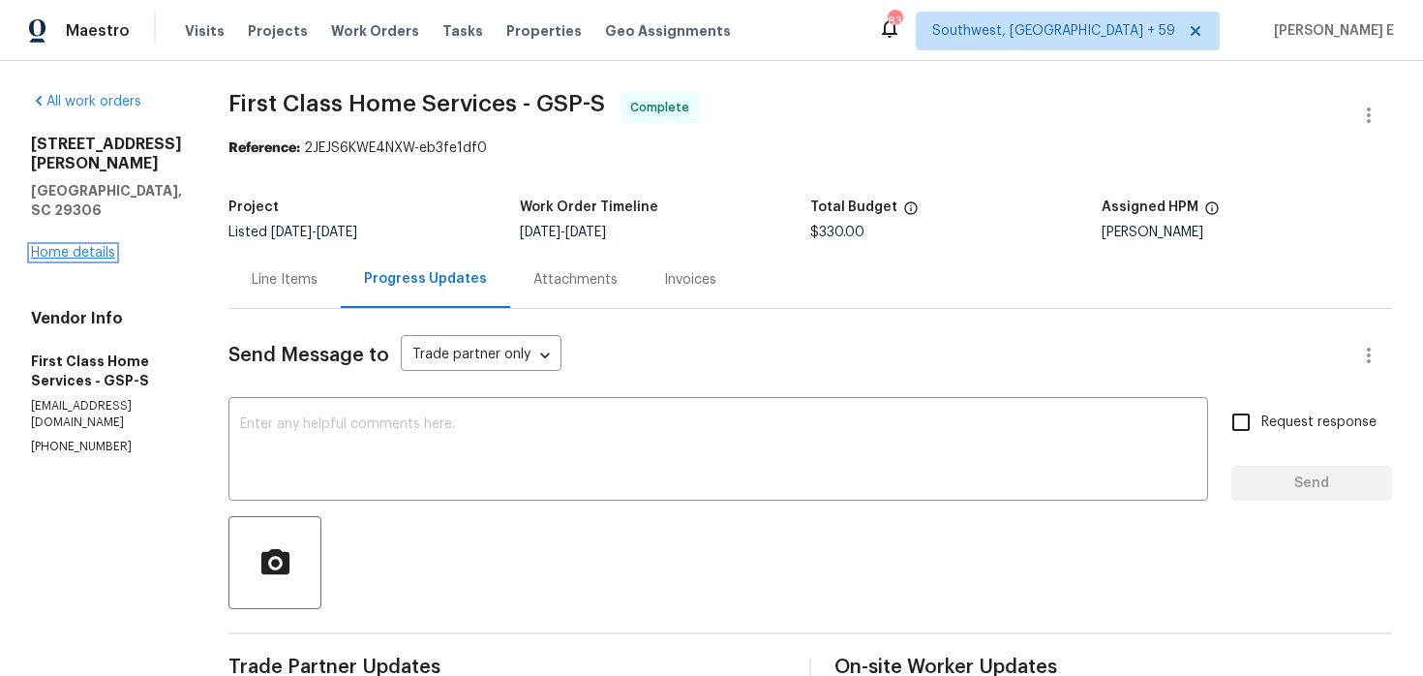
click at [93, 246] on link "Home details" at bounding box center [73, 253] width 84 height 14
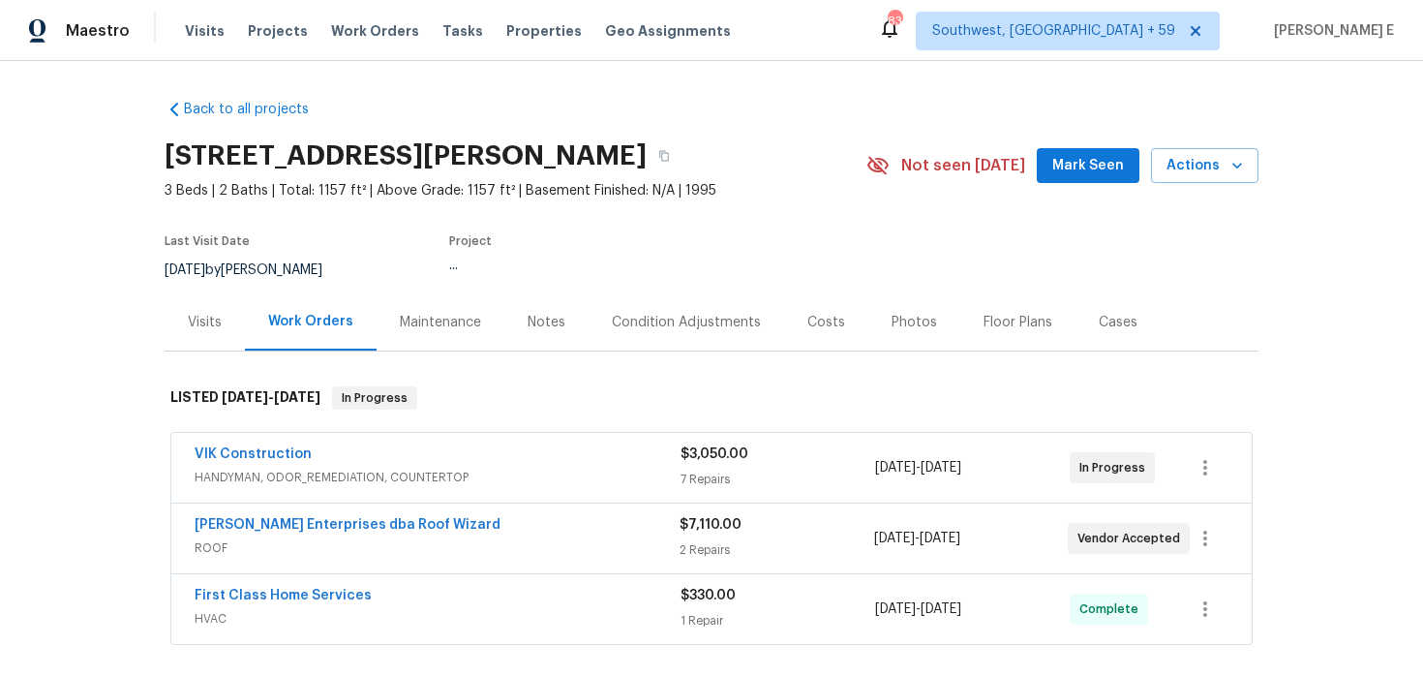
scroll to position [66, 0]
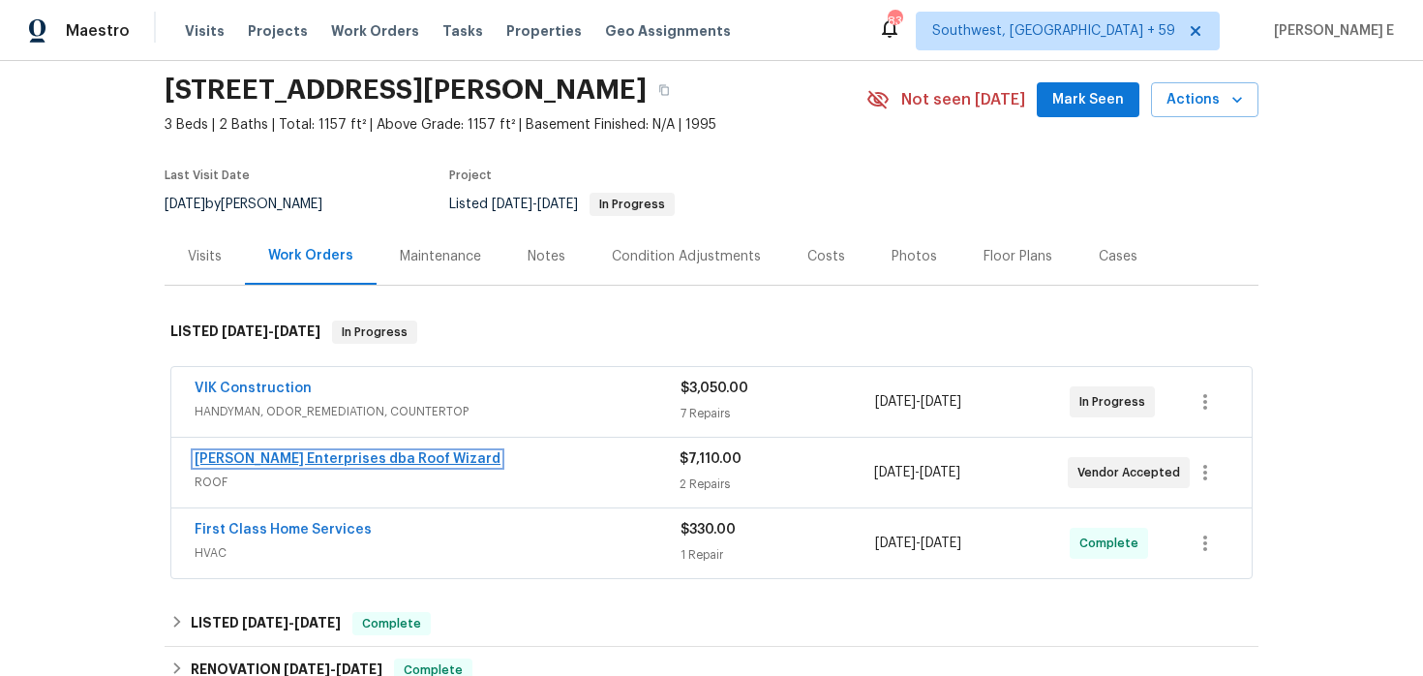
click at [352, 457] on link "Nordman Enterprises dba Roof Wizard" at bounding box center [348, 459] width 306 height 14
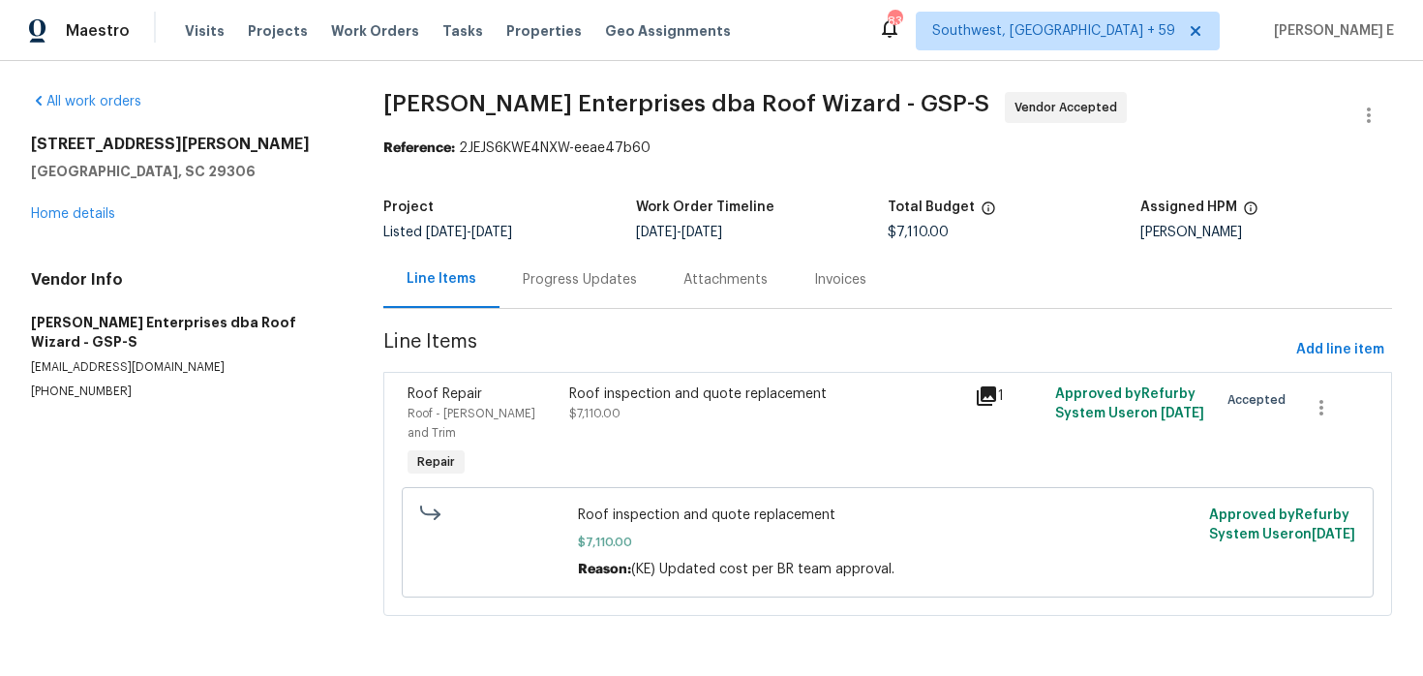
click at [542, 287] on div "Progress Updates" at bounding box center [580, 279] width 114 height 19
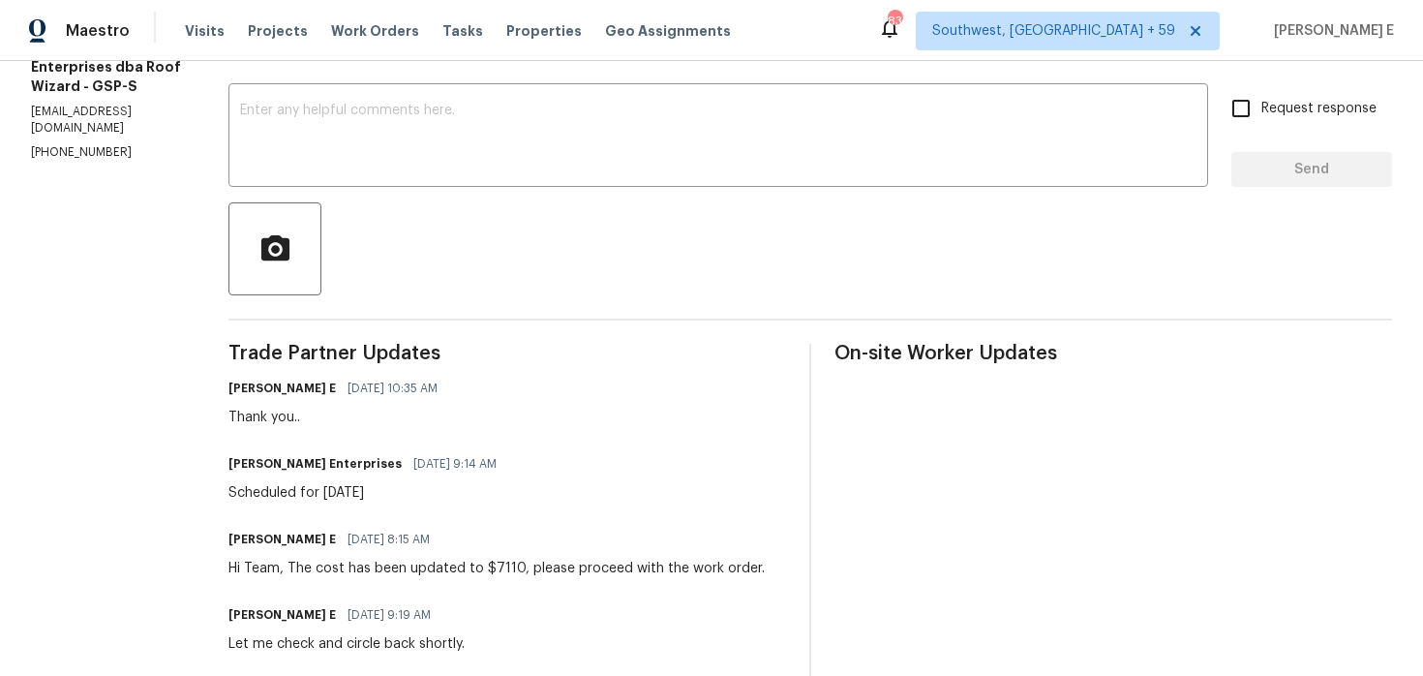
scroll to position [291, 0]
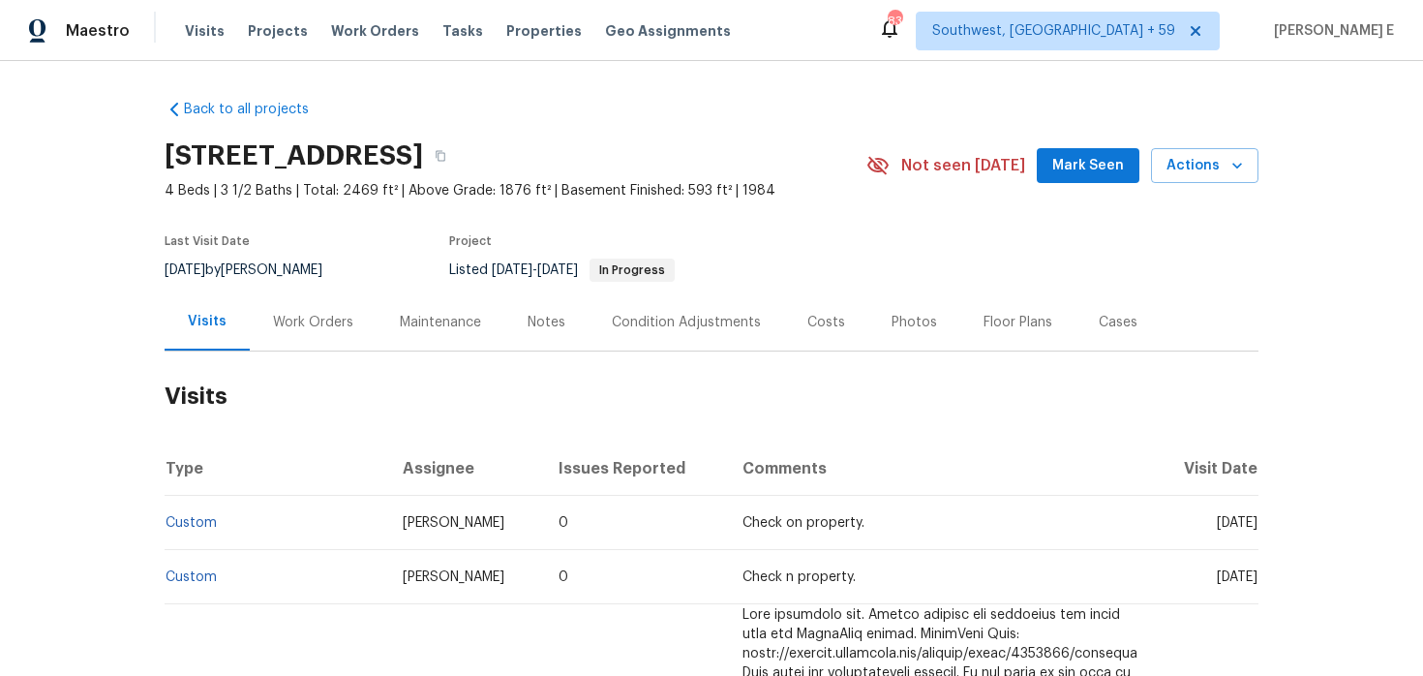
click at [343, 339] on div "Work Orders" at bounding box center [313, 321] width 127 height 57
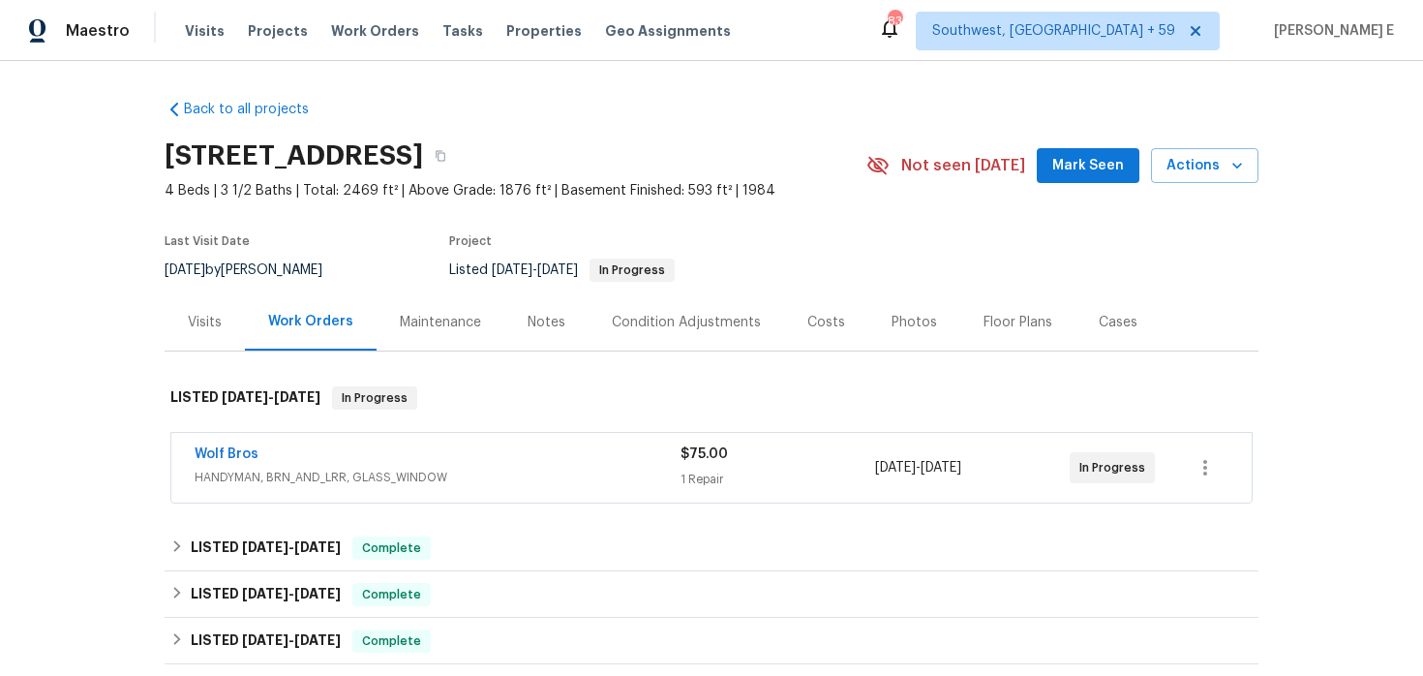
click at [343, 339] on div "Work Orders" at bounding box center [311, 321] width 132 height 57
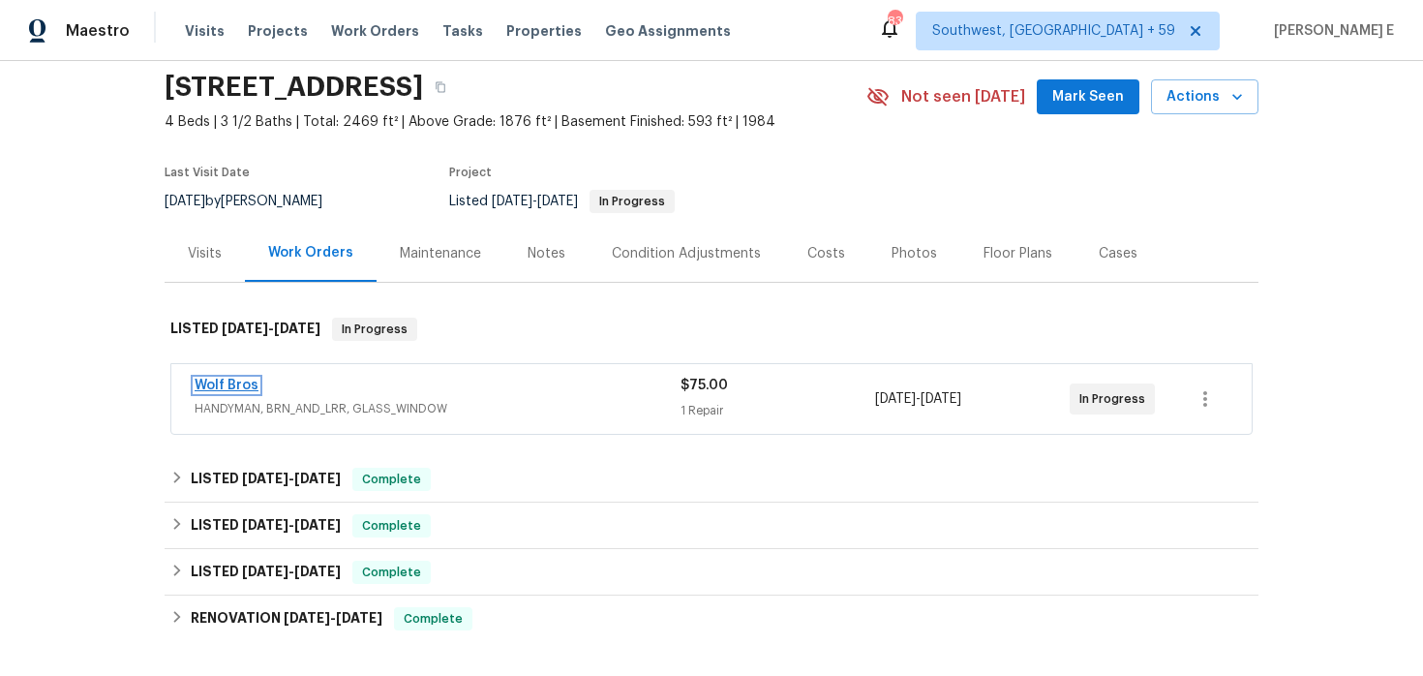
click at [231, 381] on link "Wolf Bros" at bounding box center [227, 386] width 64 height 14
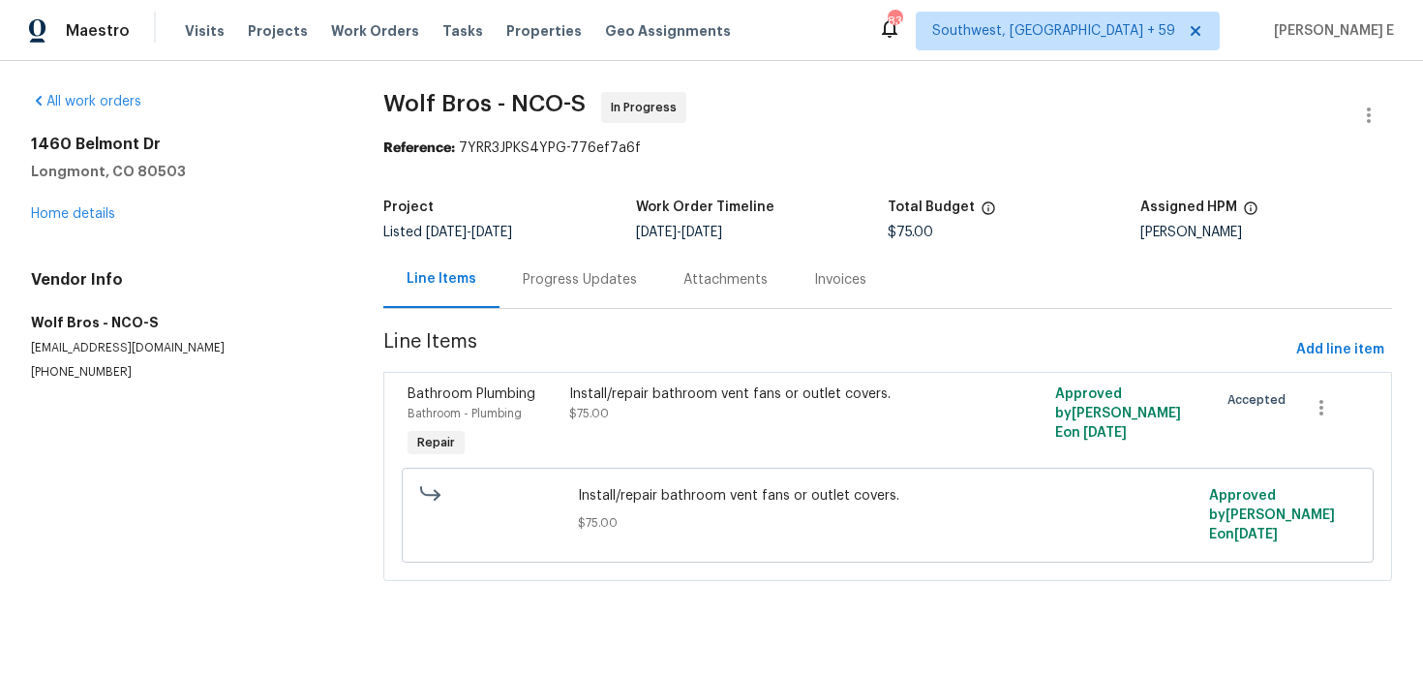
click at [543, 277] on div "Progress Updates" at bounding box center [580, 279] width 114 height 19
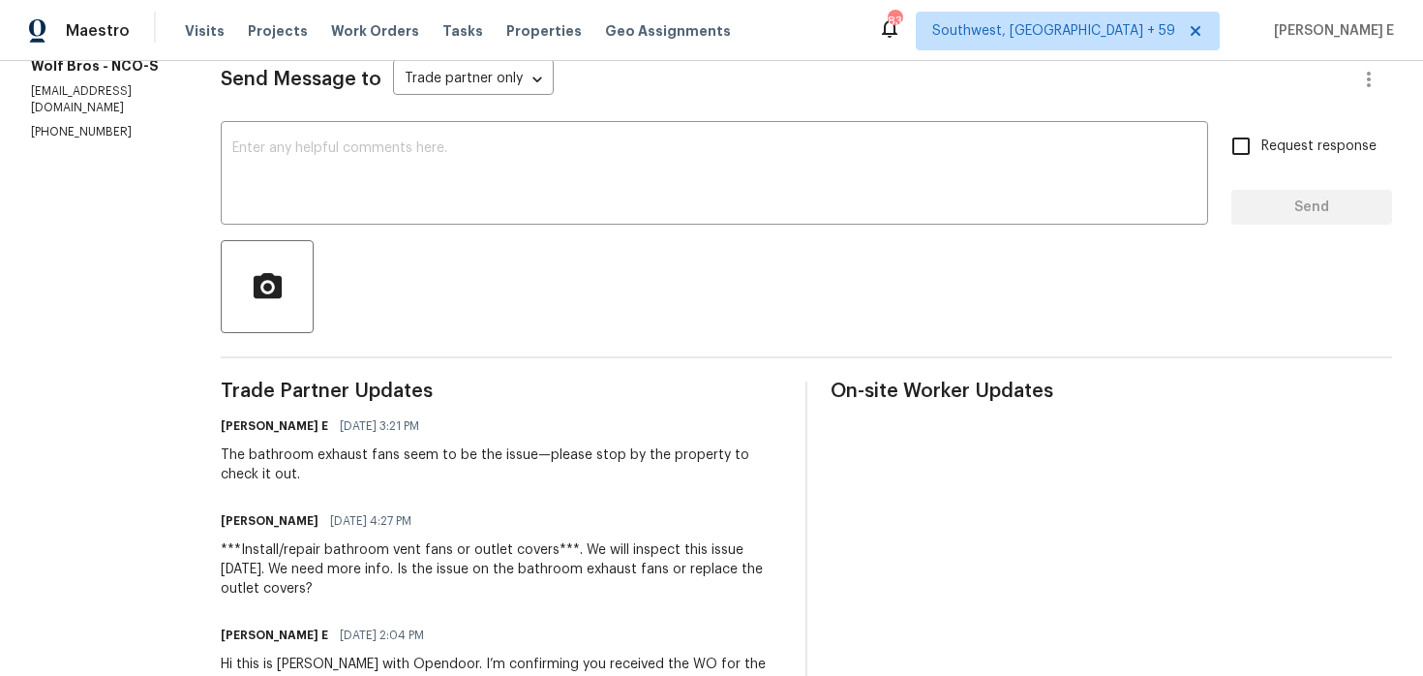
scroll to position [196, 0]
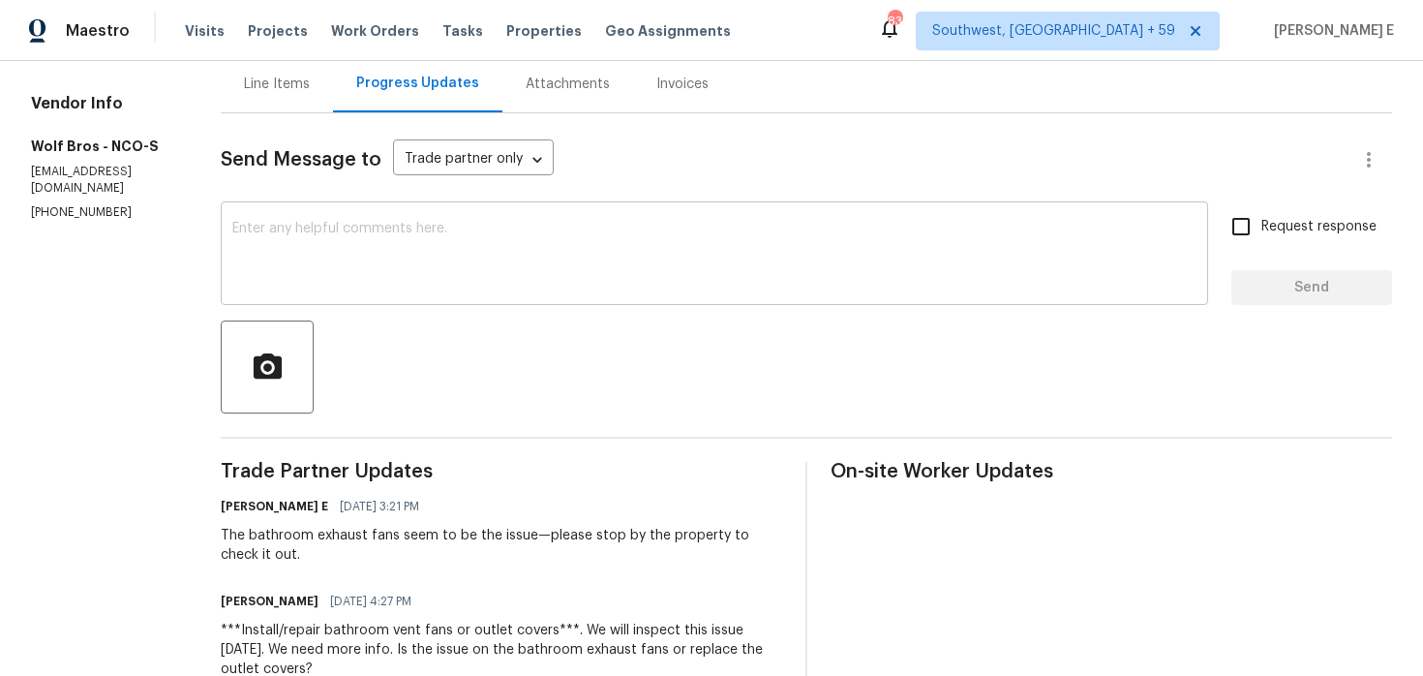
click at [764, 273] on textarea at bounding box center [714, 256] width 964 height 68
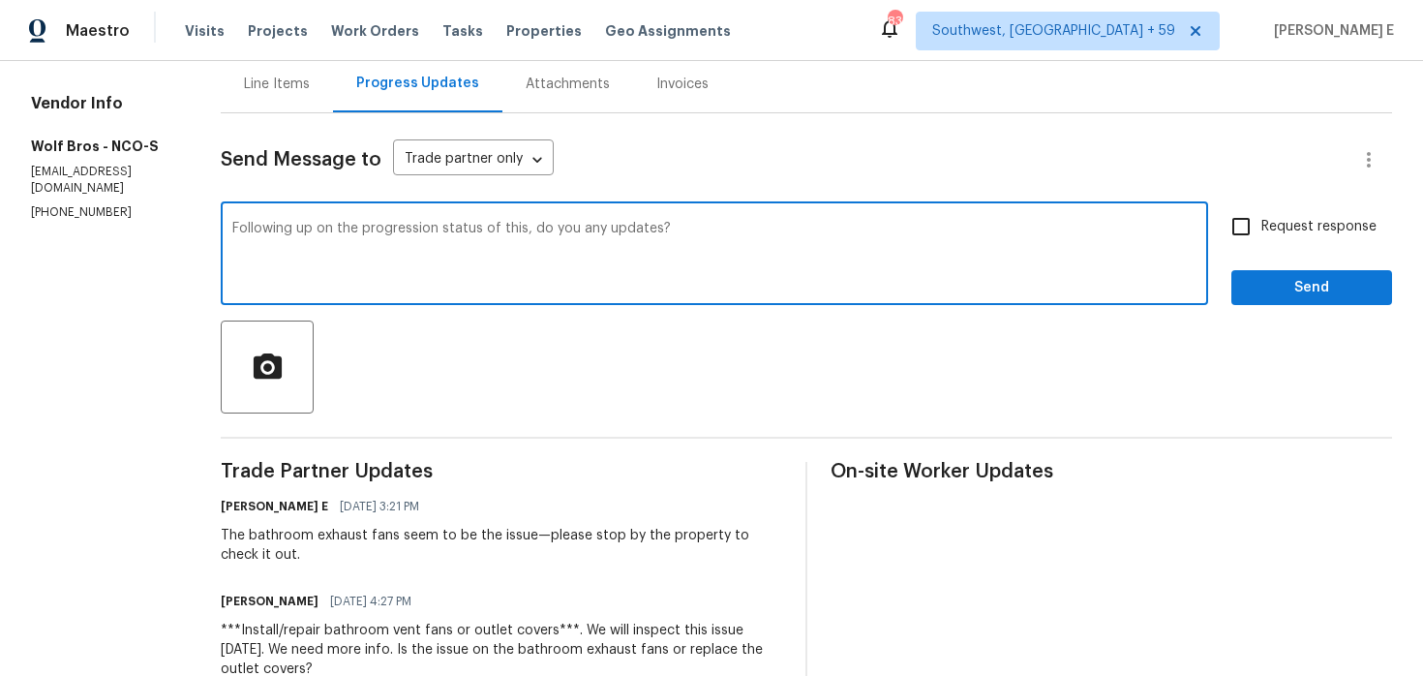
type textarea "Following up on the progression status of this, do you any updates?"
click at [1255, 227] on input "Request response" at bounding box center [1241, 226] width 41 height 41
checkbox input "true"
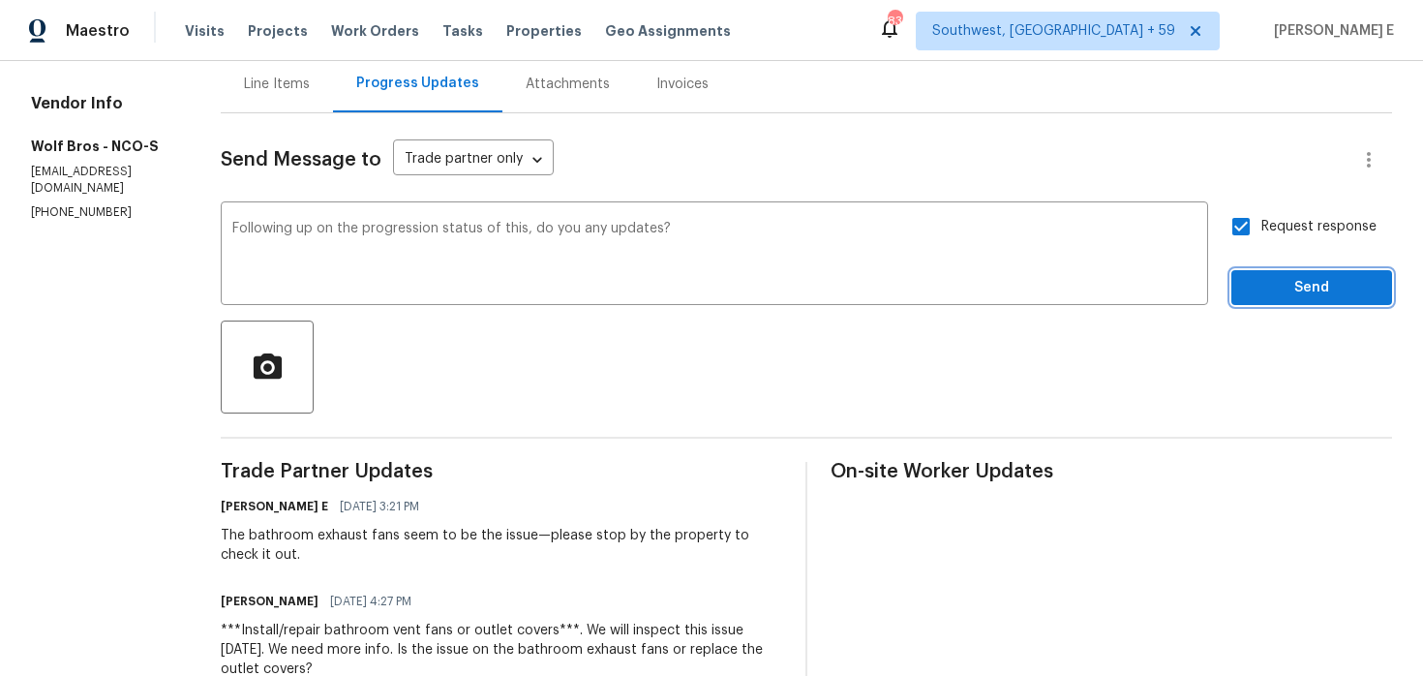
click at [1277, 297] on span "Send" at bounding box center [1312, 288] width 130 height 24
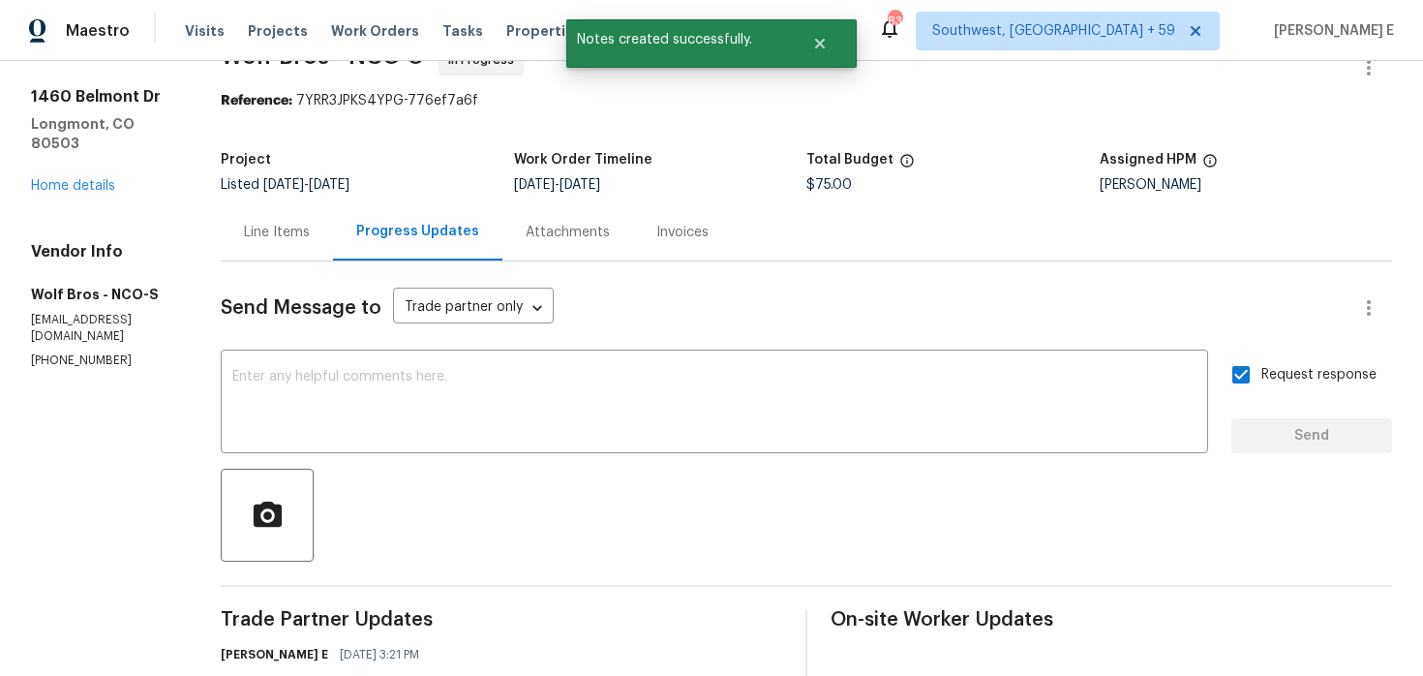
scroll to position [0, 0]
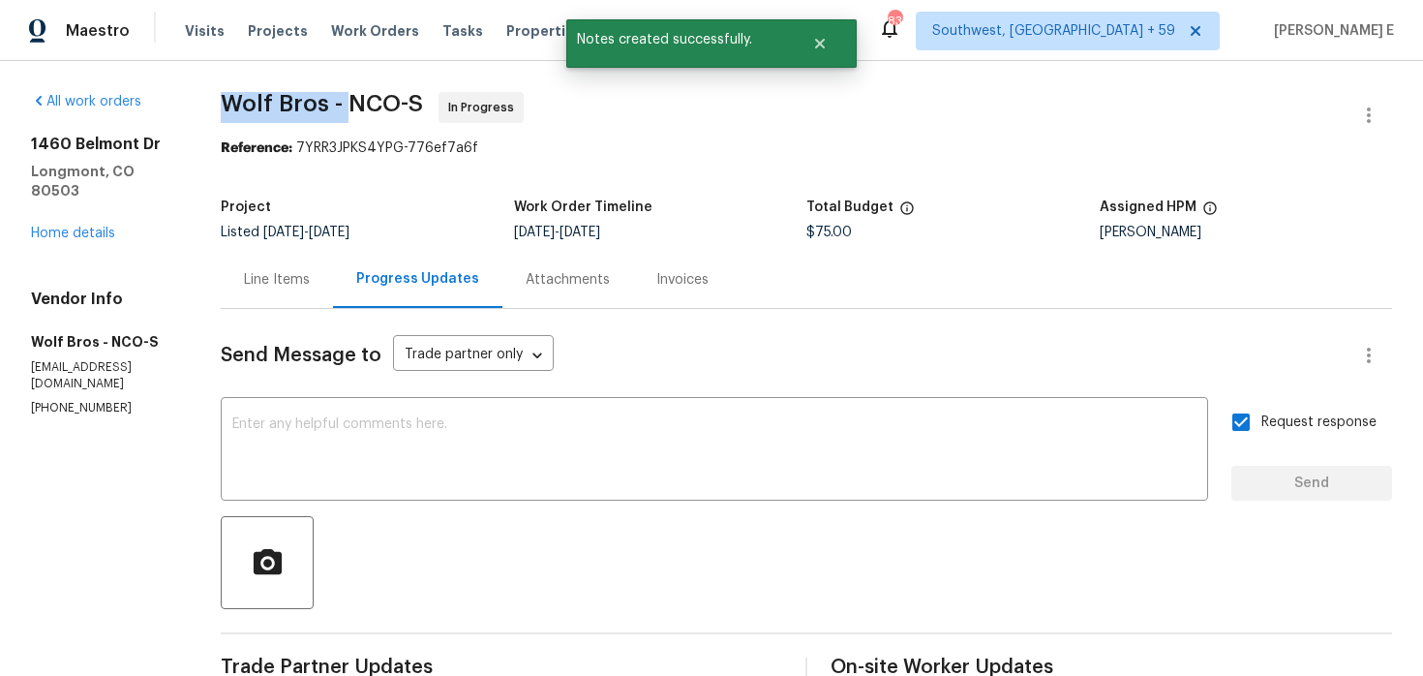
drag, startPoint x: 242, startPoint y: 111, endPoint x: 348, endPoint y: 112, distance: 105.5
click at [348, 112] on div "All work orders 1460 Belmont Dr Longmont, CO 80503 Home details Vendor Info Wol…" at bounding box center [711, 609] width 1423 height 1096
copy span "Wolf Bros -"
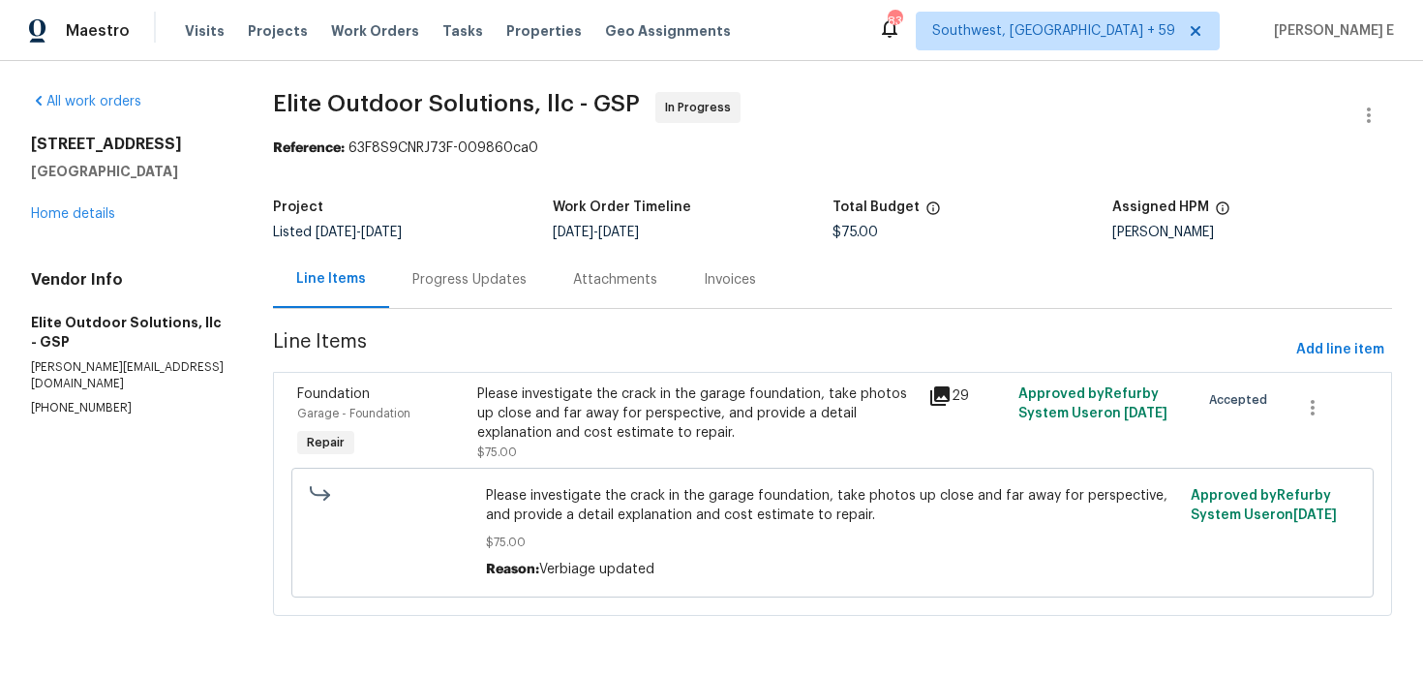
click at [440, 285] on div "Progress Updates" at bounding box center [469, 279] width 114 height 19
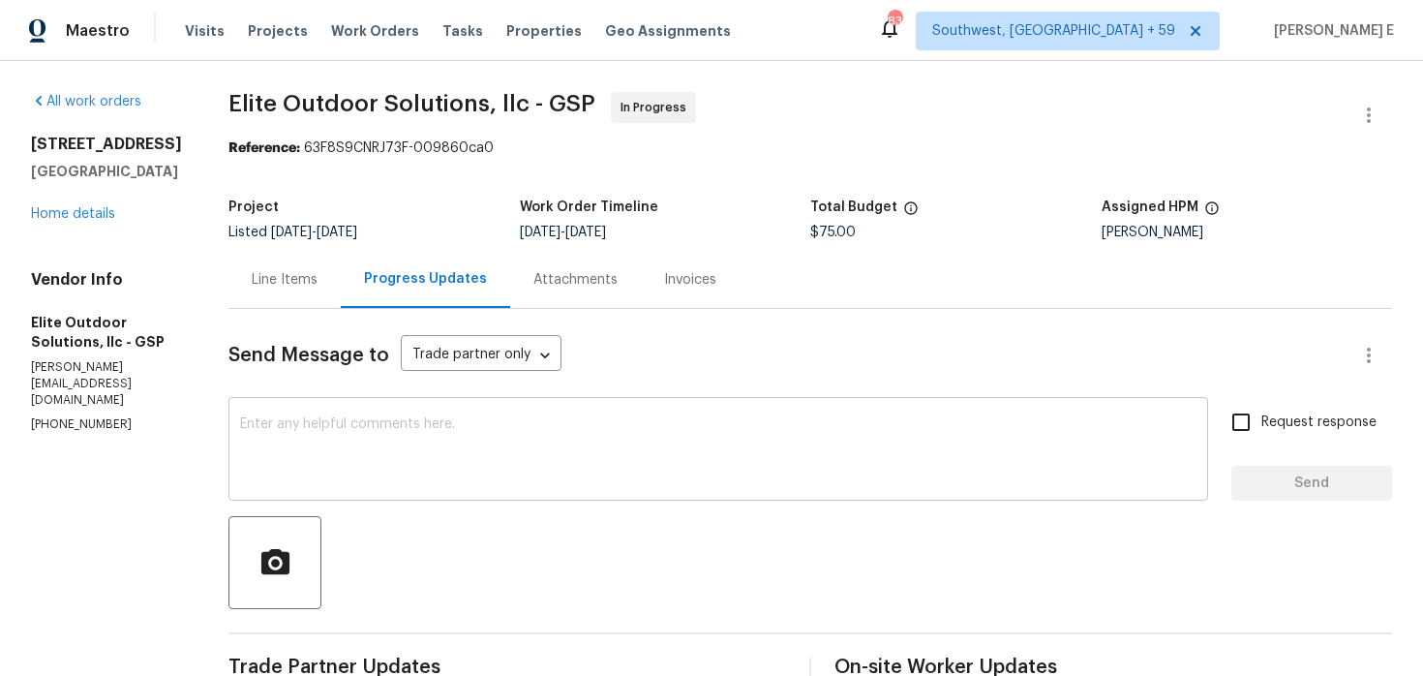
click at [411, 490] on div "x ​" at bounding box center [719, 451] width 980 height 99
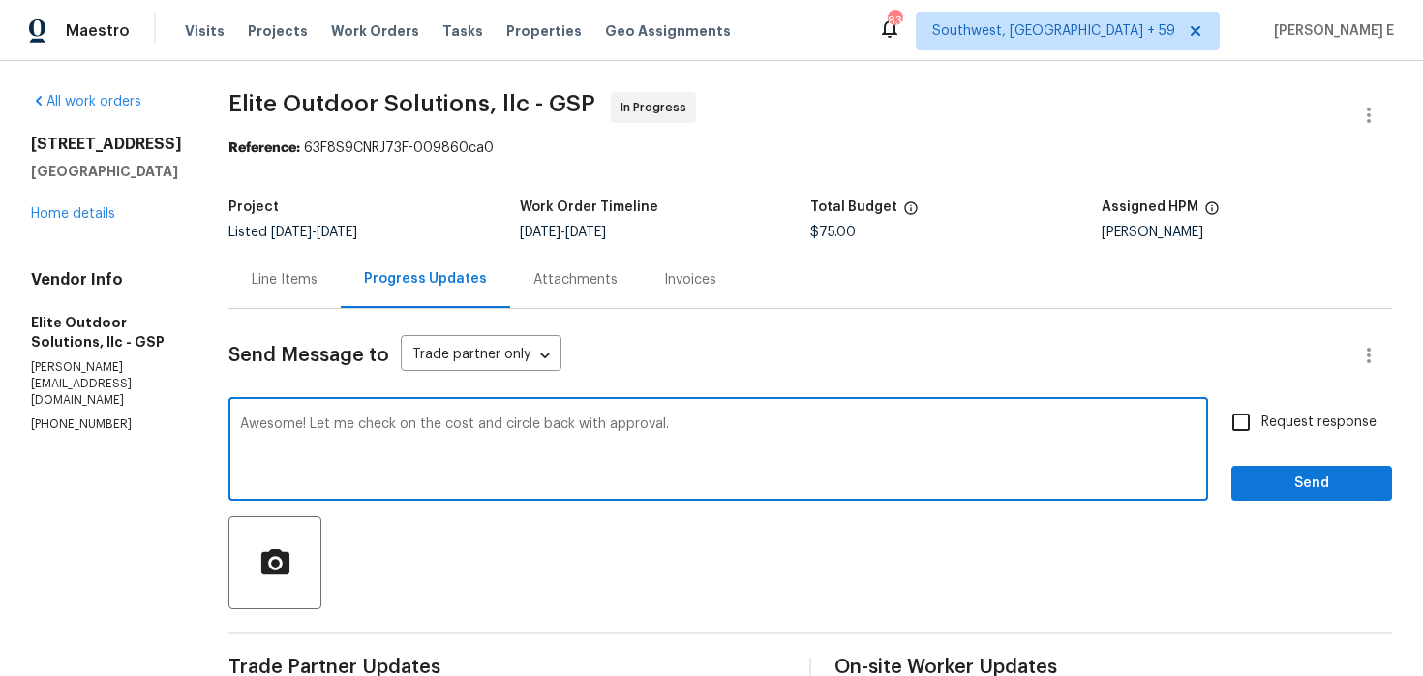
type textarea "Awesome! Let me check on the cost and circle back with approval."
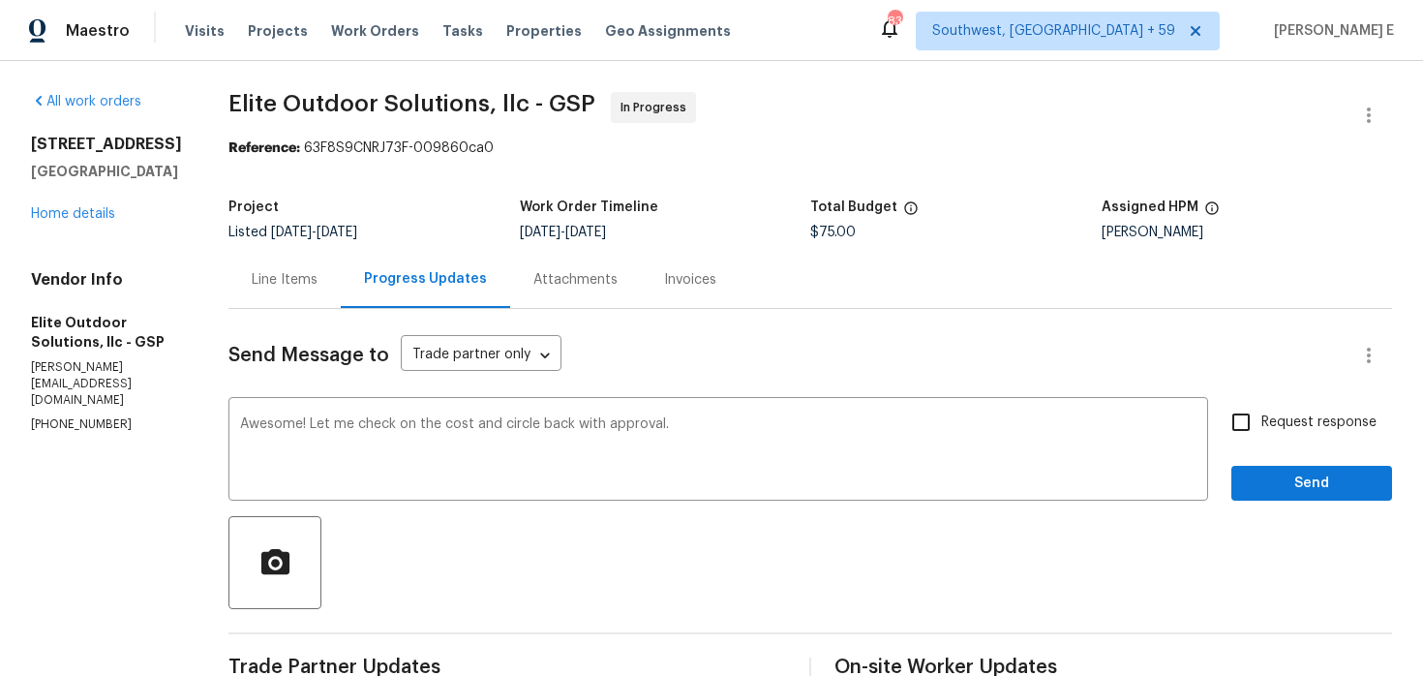
click at [1264, 427] on span "Request response" at bounding box center [1319, 422] width 115 height 20
click at [1262, 427] on input "Request response" at bounding box center [1241, 422] width 41 height 41
checkbox input "true"
click at [1329, 479] on span "Send" at bounding box center [1312, 484] width 130 height 24
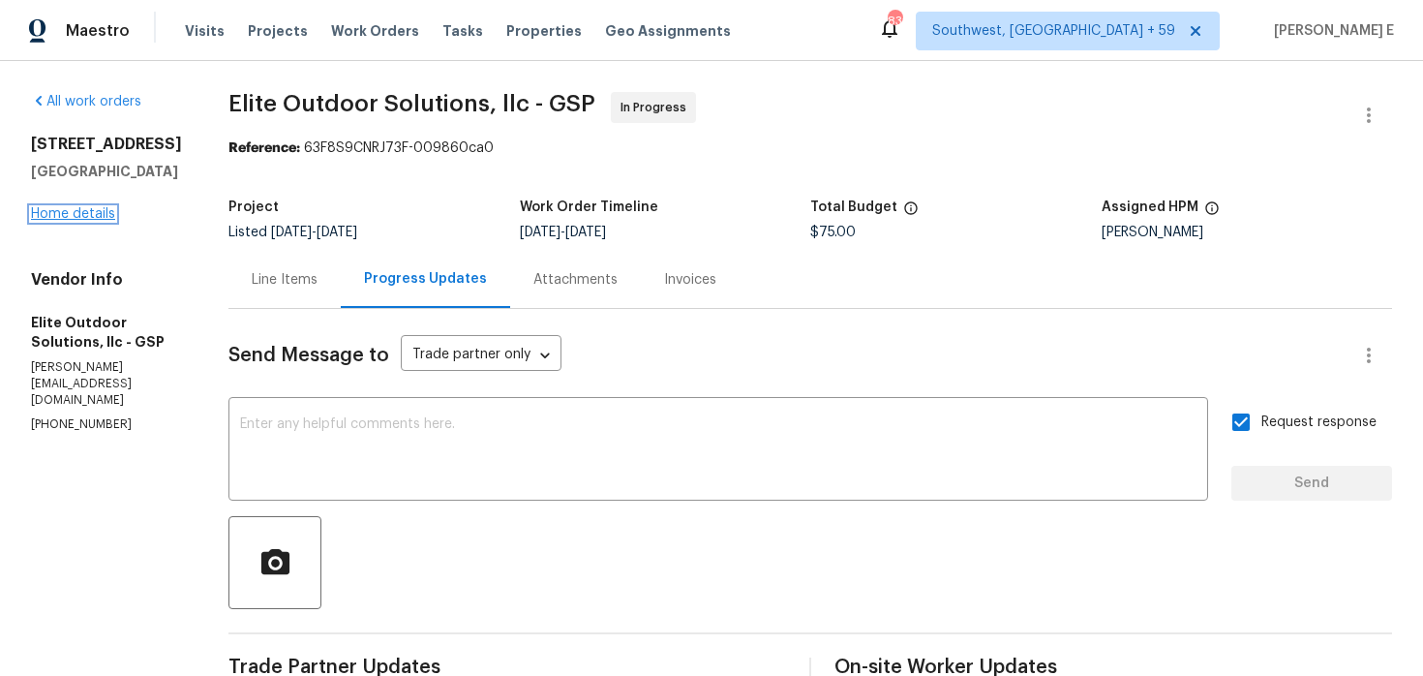
click at [63, 221] on link "Home details" at bounding box center [73, 214] width 84 height 14
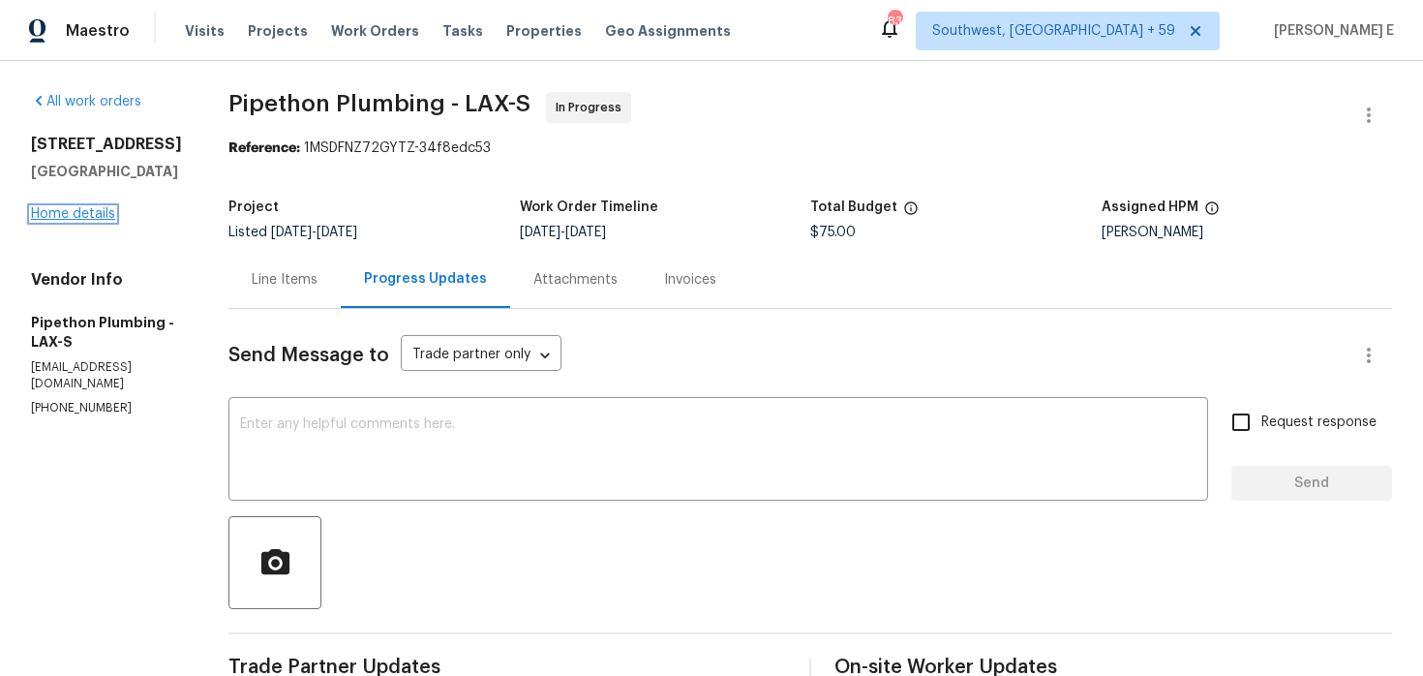
click at [97, 217] on link "Home details" at bounding box center [73, 214] width 84 height 14
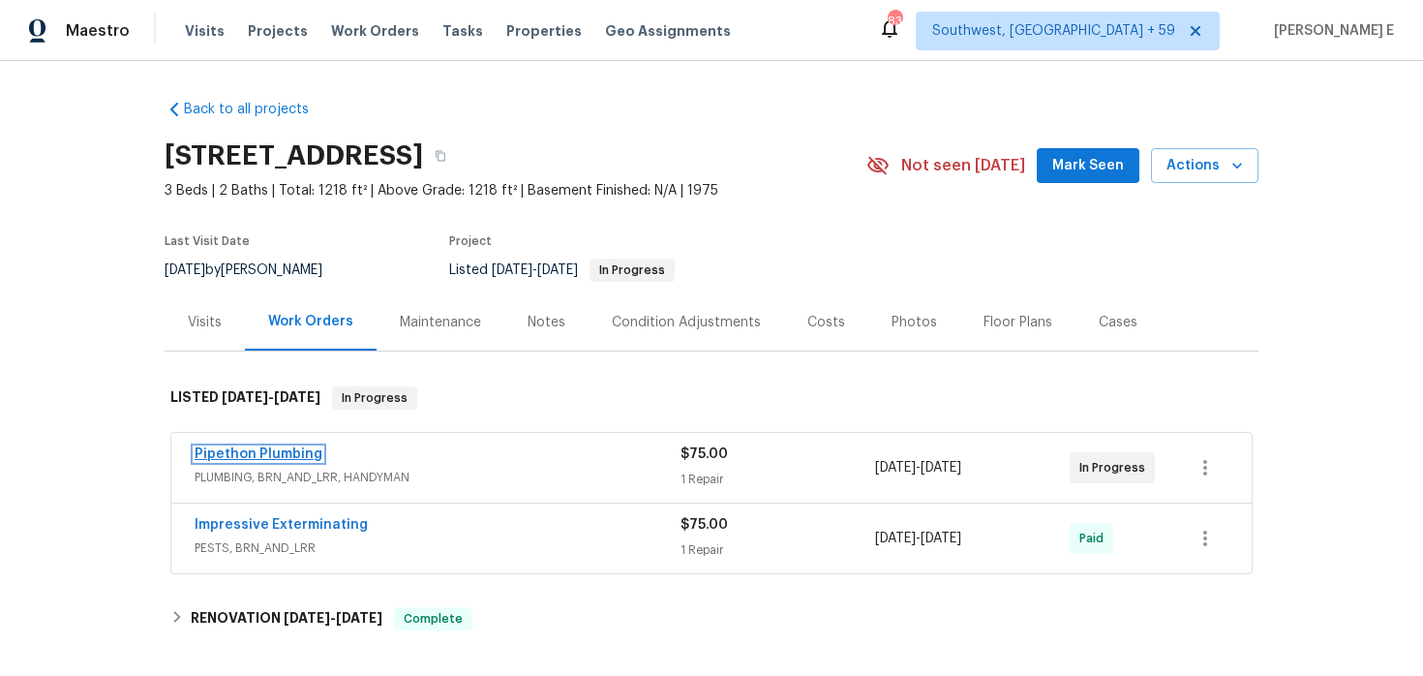
click at [279, 457] on link "Pipethon Plumbing" at bounding box center [259, 454] width 128 height 14
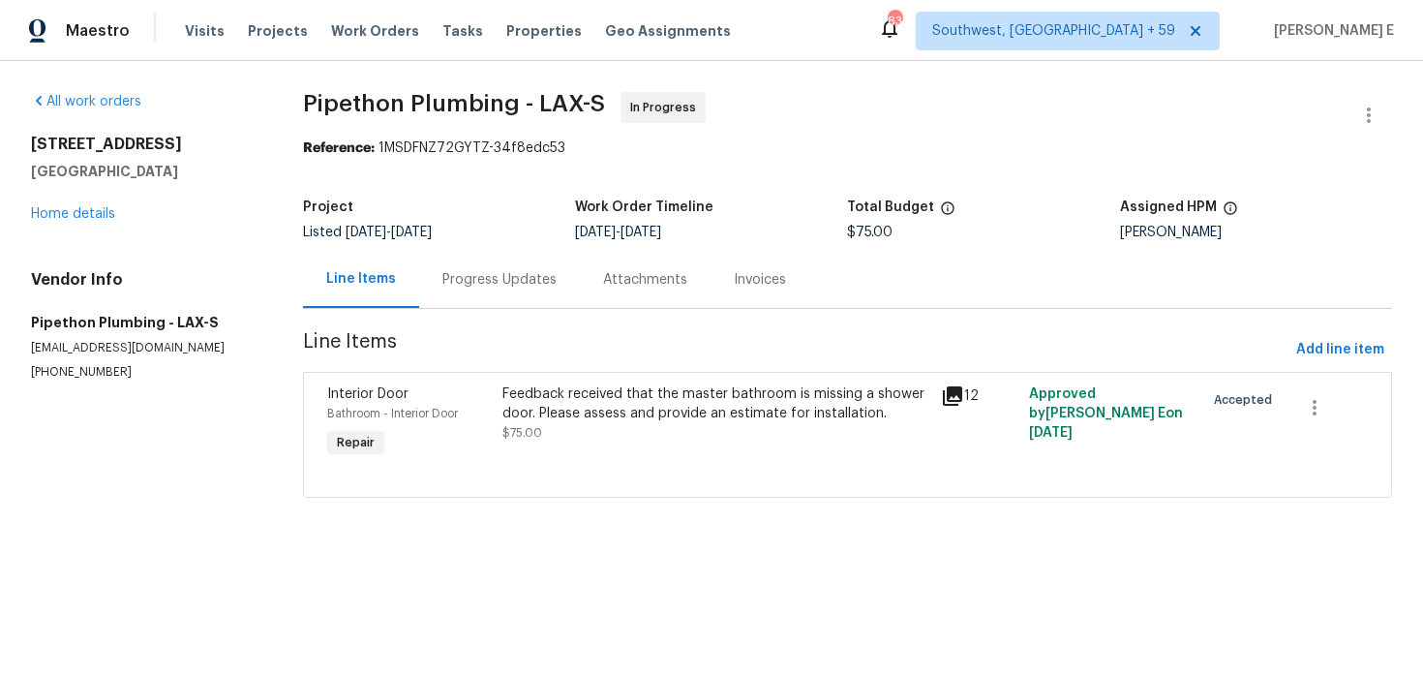
click at [484, 304] on div "Progress Updates" at bounding box center [499, 279] width 161 height 57
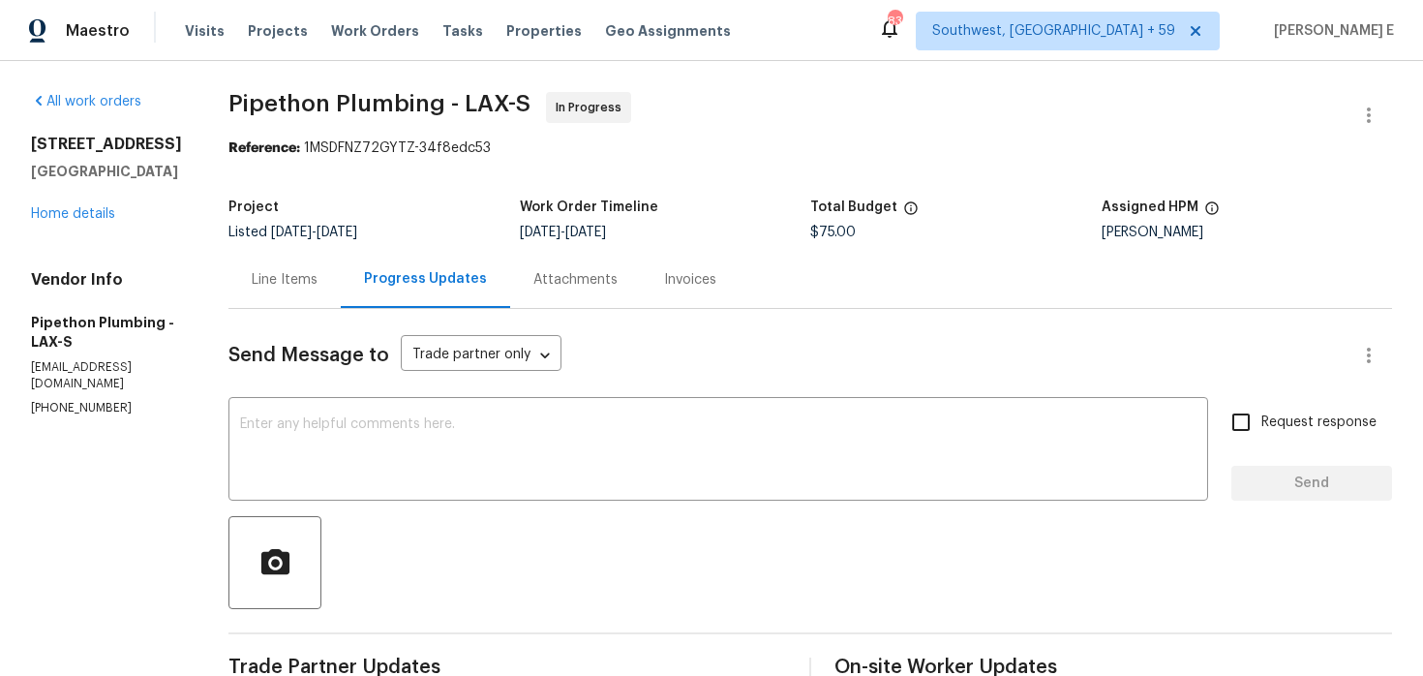
click at [308, 292] on div "Line Items" at bounding box center [285, 279] width 112 height 57
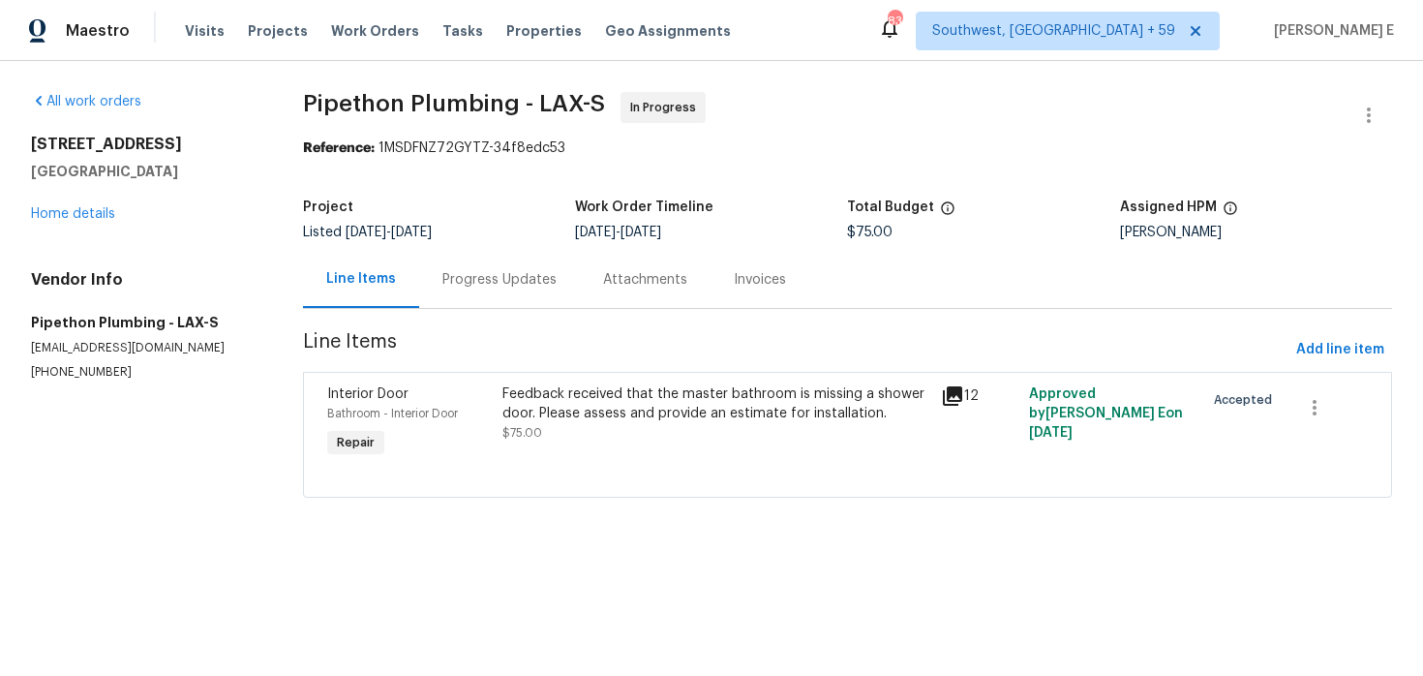
click at [592, 414] on div "Feedback received that the master bathroom is missing a shower door. Please ass…" at bounding box center [716, 403] width 427 height 39
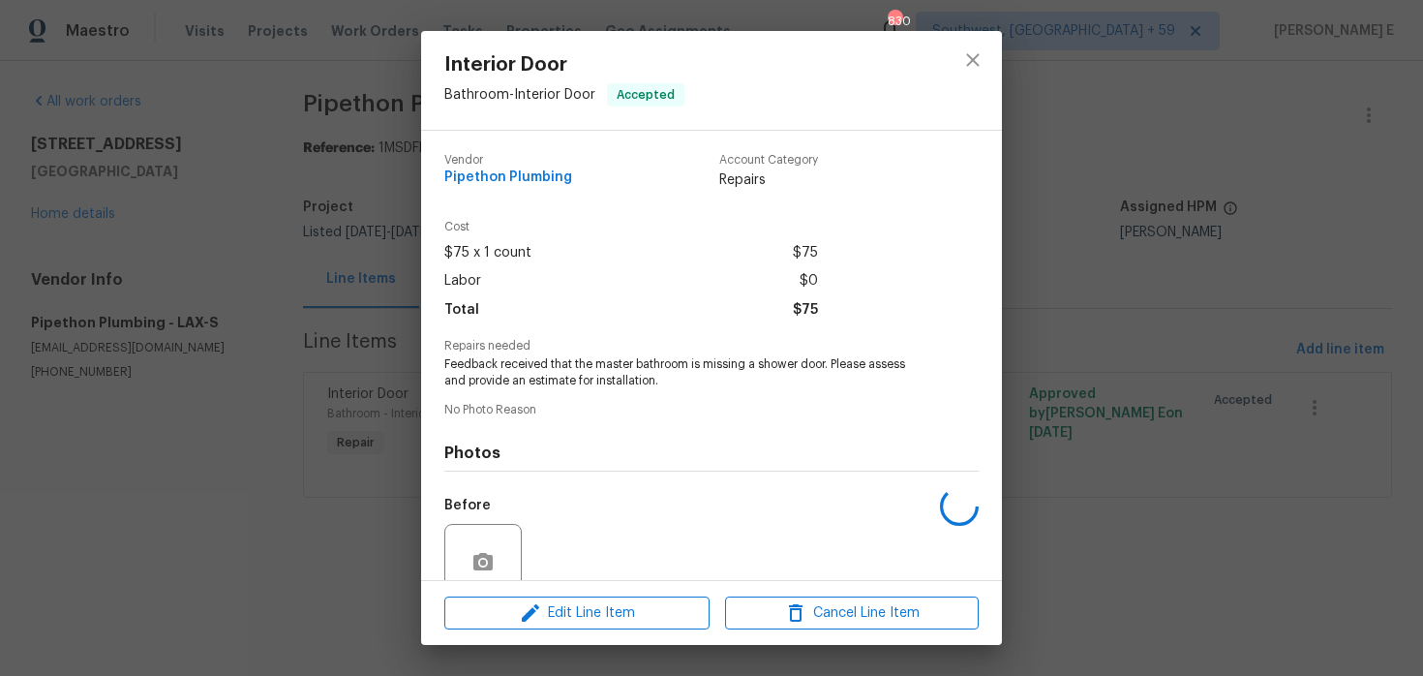
scroll to position [167, 0]
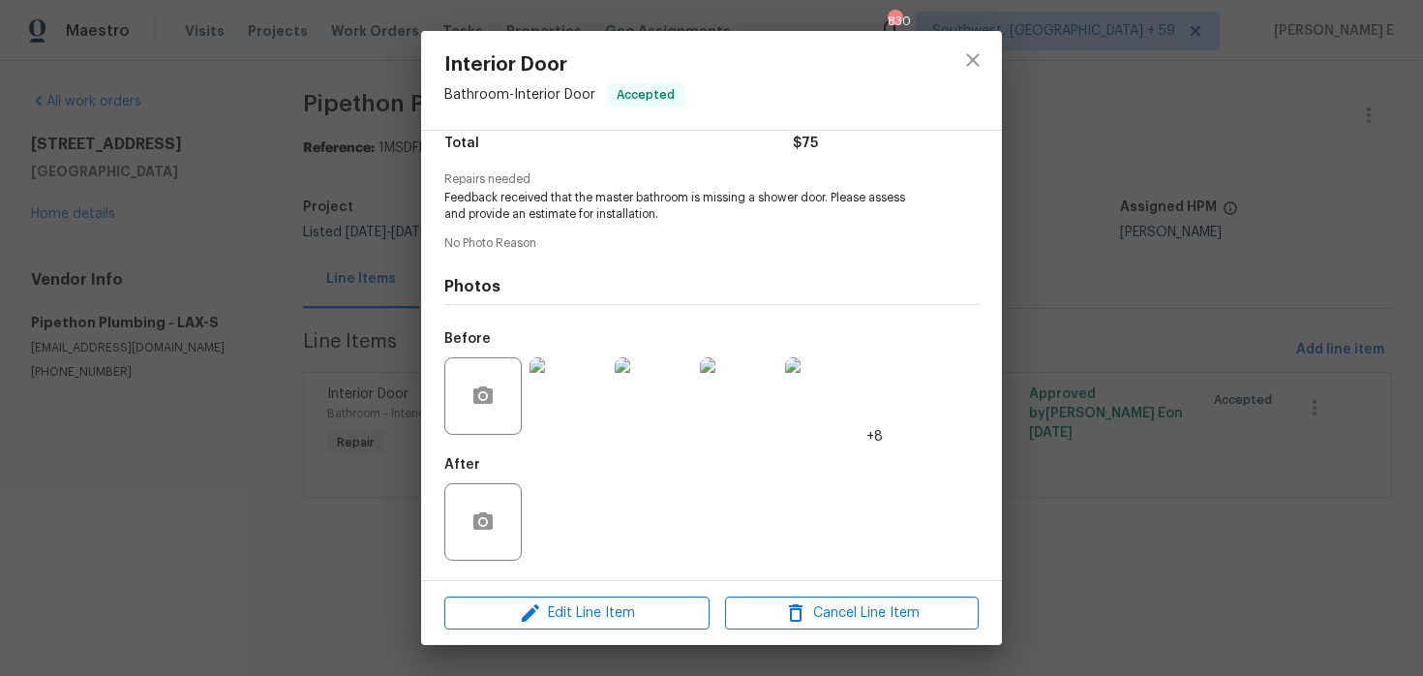
click at [360, 428] on div "Interior Door Bathroom - Interior Door Accepted Vendor Pipethon Plumbing Accoun…" at bounding box center [711, 338] width 1423 height 676
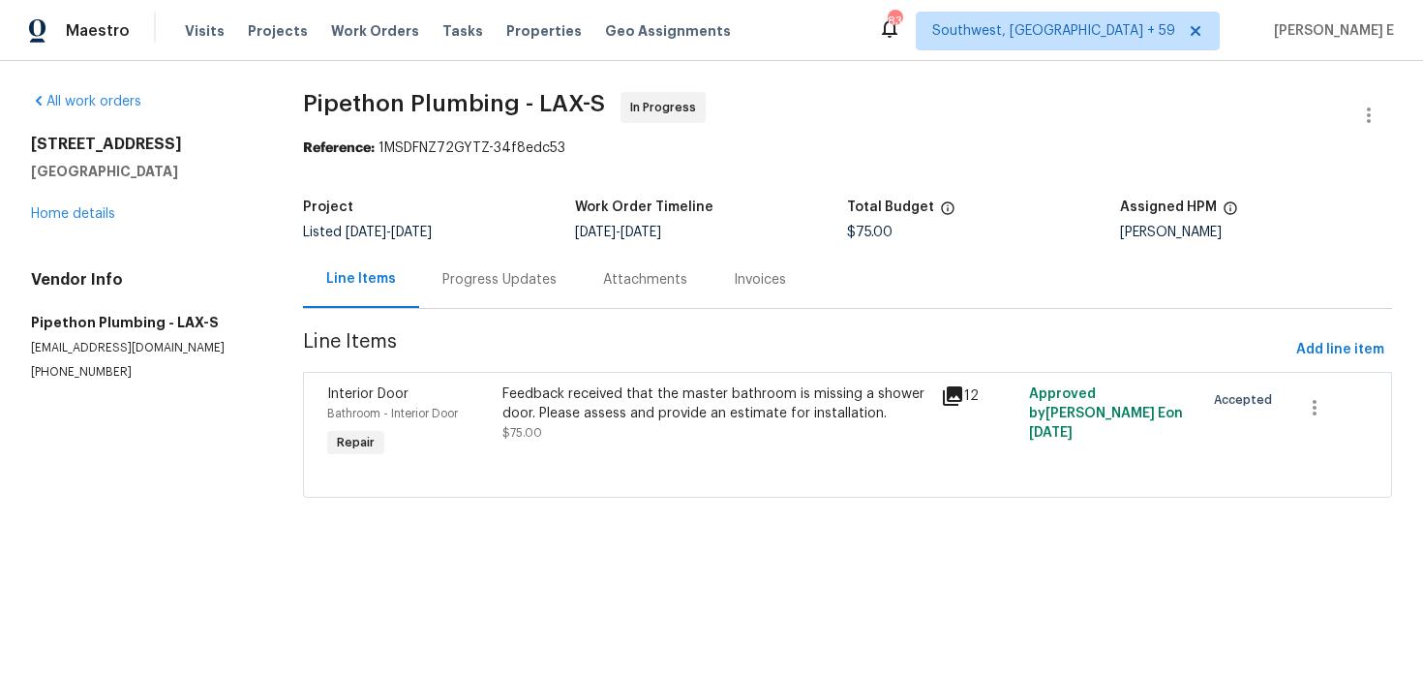
click at [524, 265] on div "Progress Updates" at bounding box center [499, 279] width 161 height 57
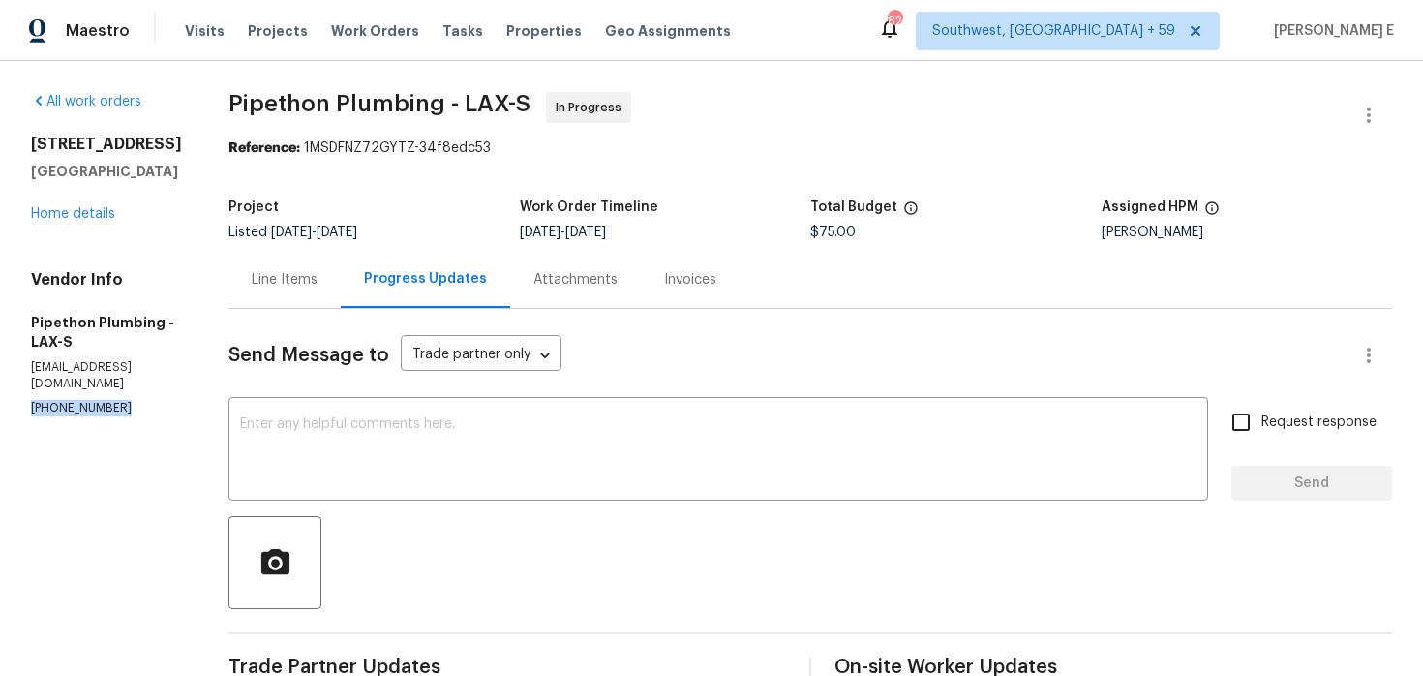
drag, startPoint x: 26, startPoint y: 372, endPoint x: 123, endPoint y: 371, distance: 96.8
copy p "(323) 328-6363"
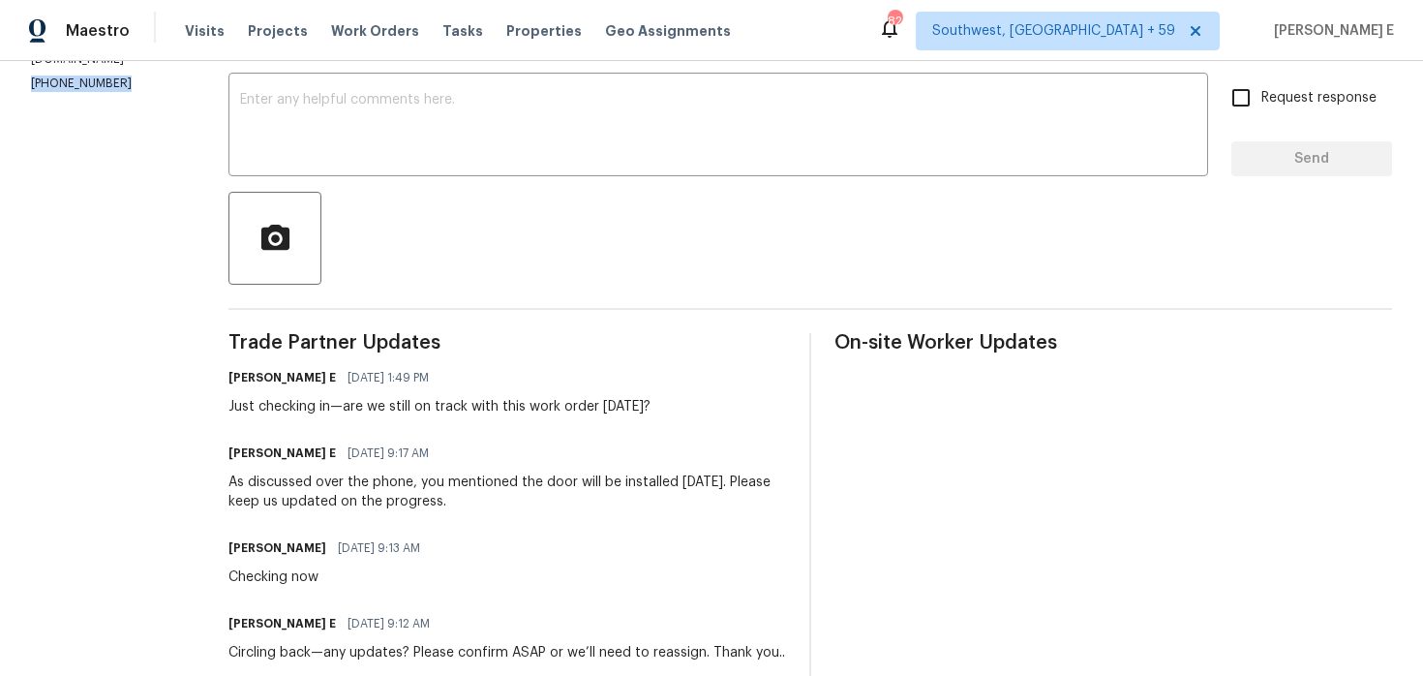
scroll to position [325, 0]
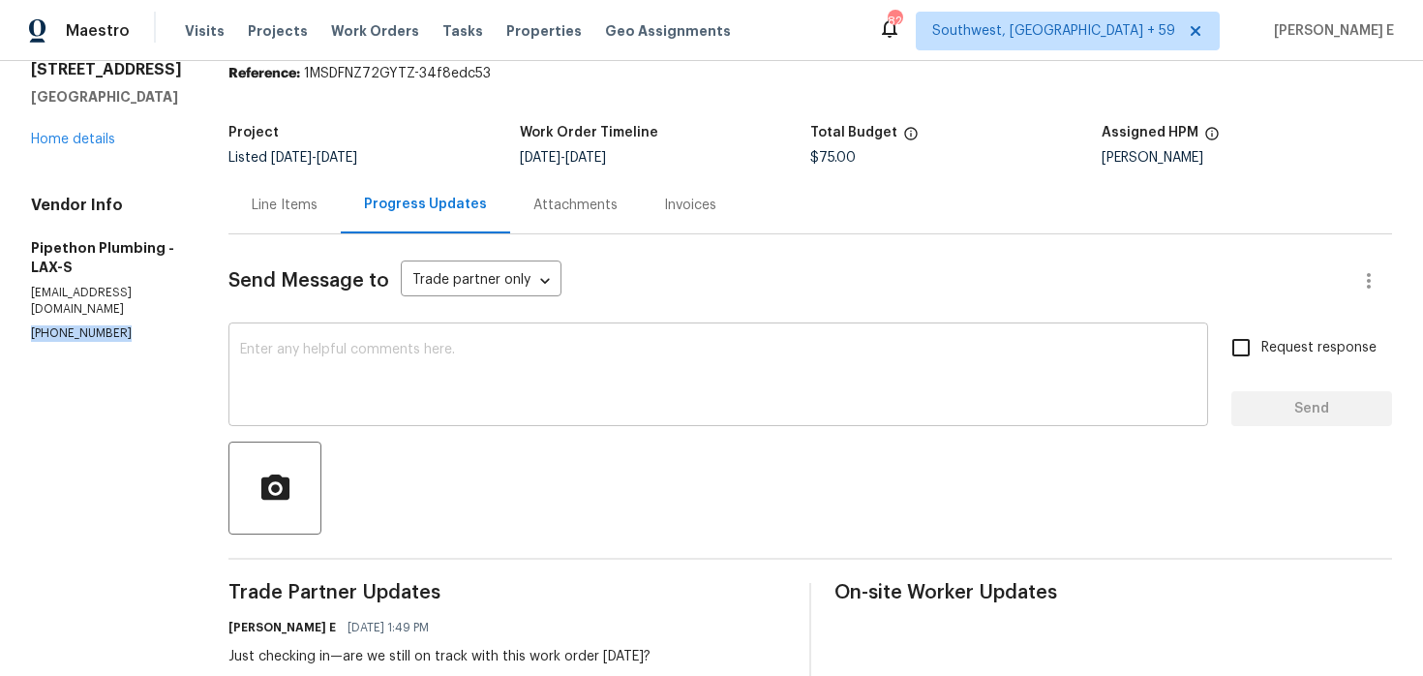
click at [481, 387] on textarea at bounding box center [718, 377] width 957 height 68
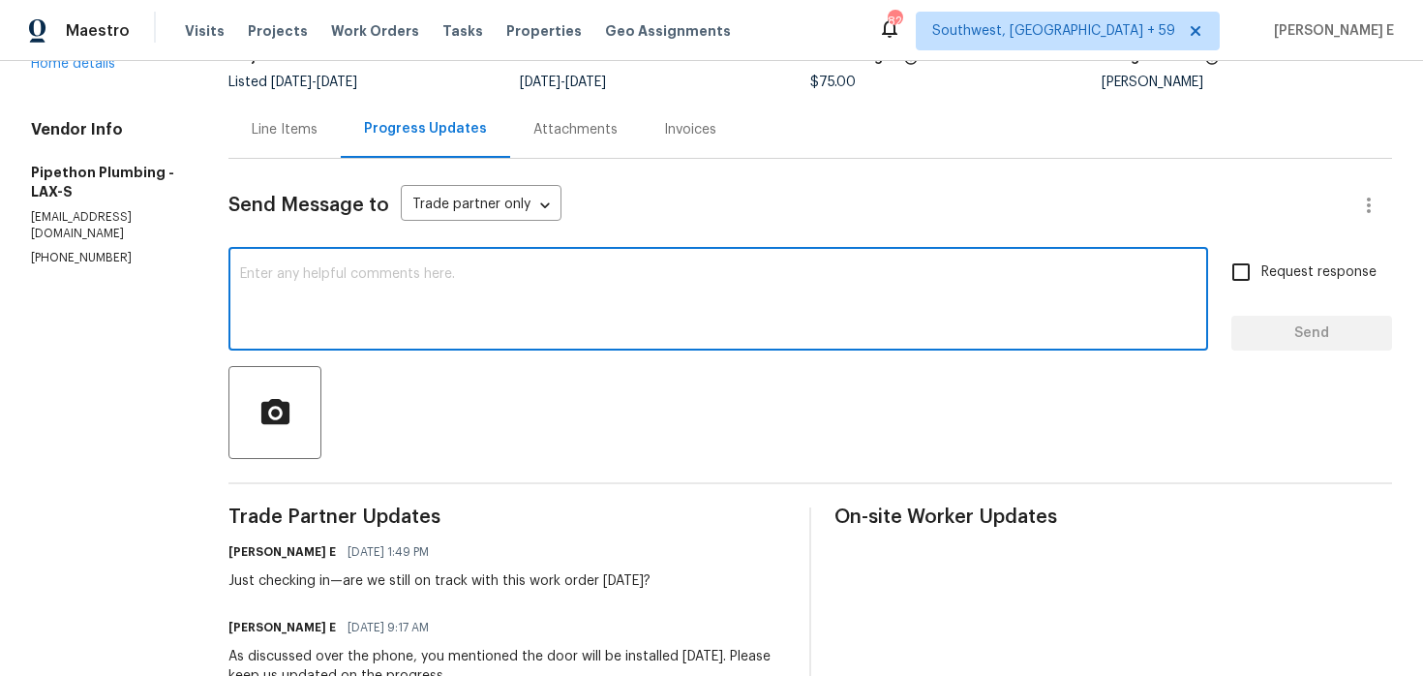
scroll to position [152, 0]
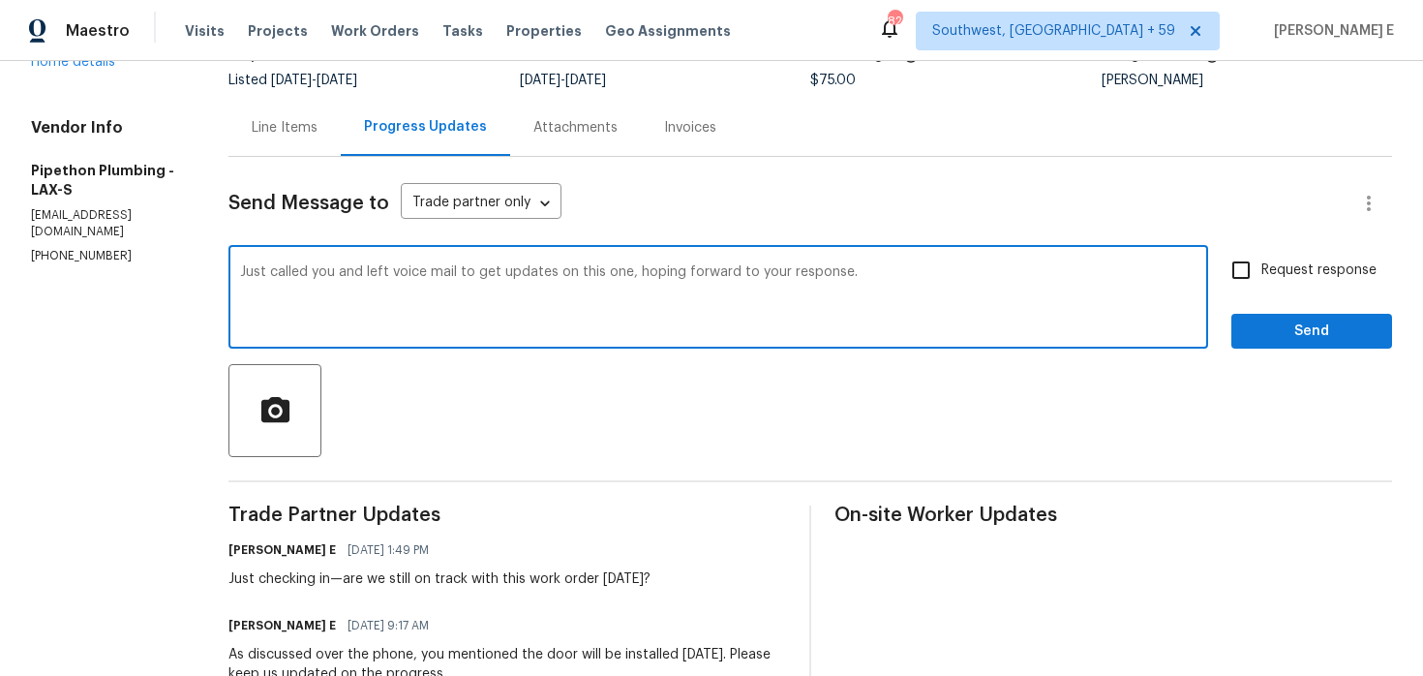
paste textarea "left you a voicemail for an update on this—looking forward to hearing back"
type textarea "Just left you a voicemail for an update on this—looking forward to hearing back."
click at [1271, 270] on span "Request response" at bounding box center [1319, 270] width 115 height 20
click at [1262, 270] on input "Request response" at bounding box center [1241, 270] width 41 height 41
checkbox input "true"
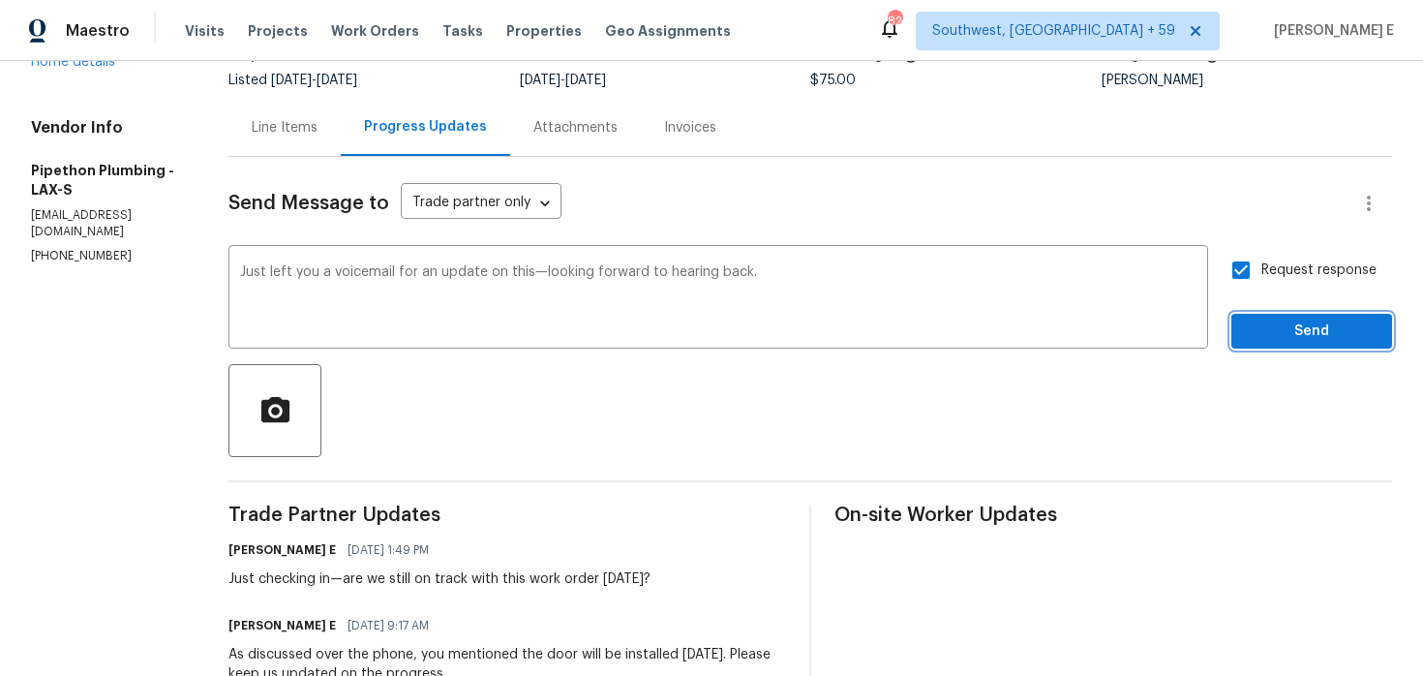
click at [1258, 337] on span "Send" at bounding box center [1312, 332] width 130 height 24
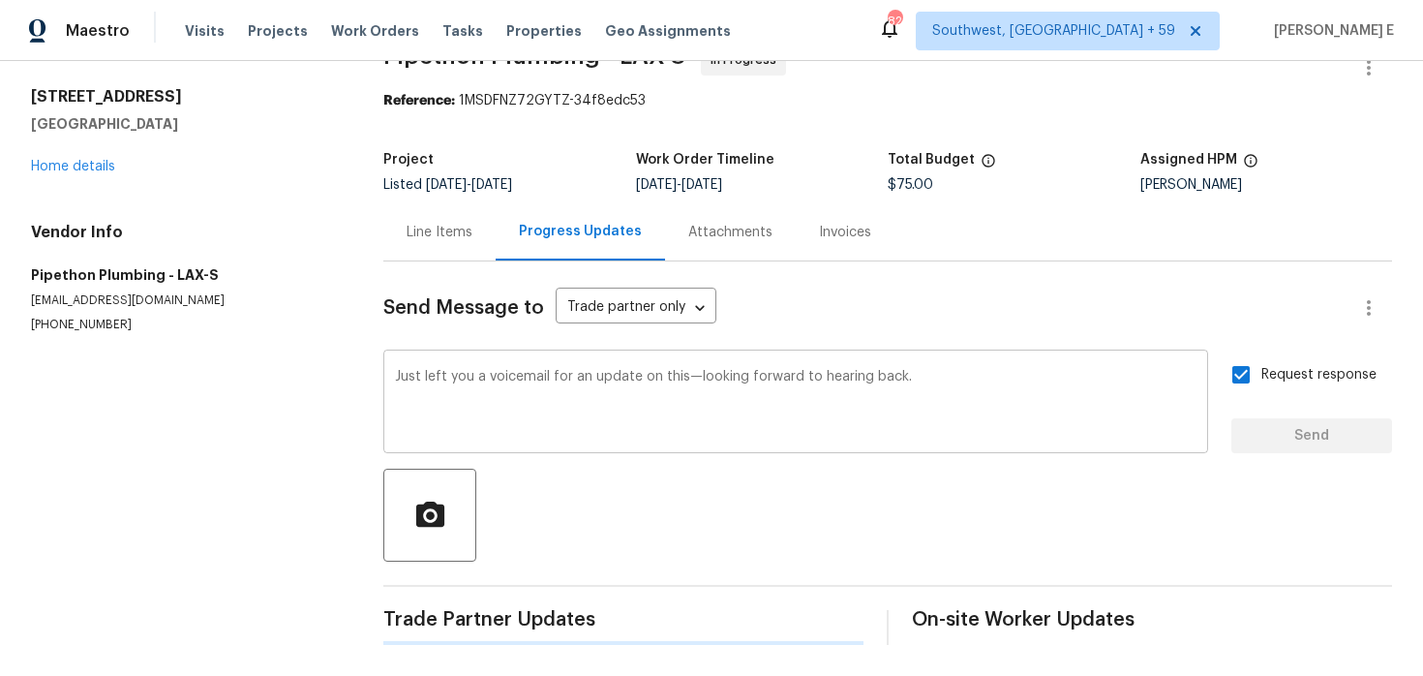
scroll to position [0, 0]
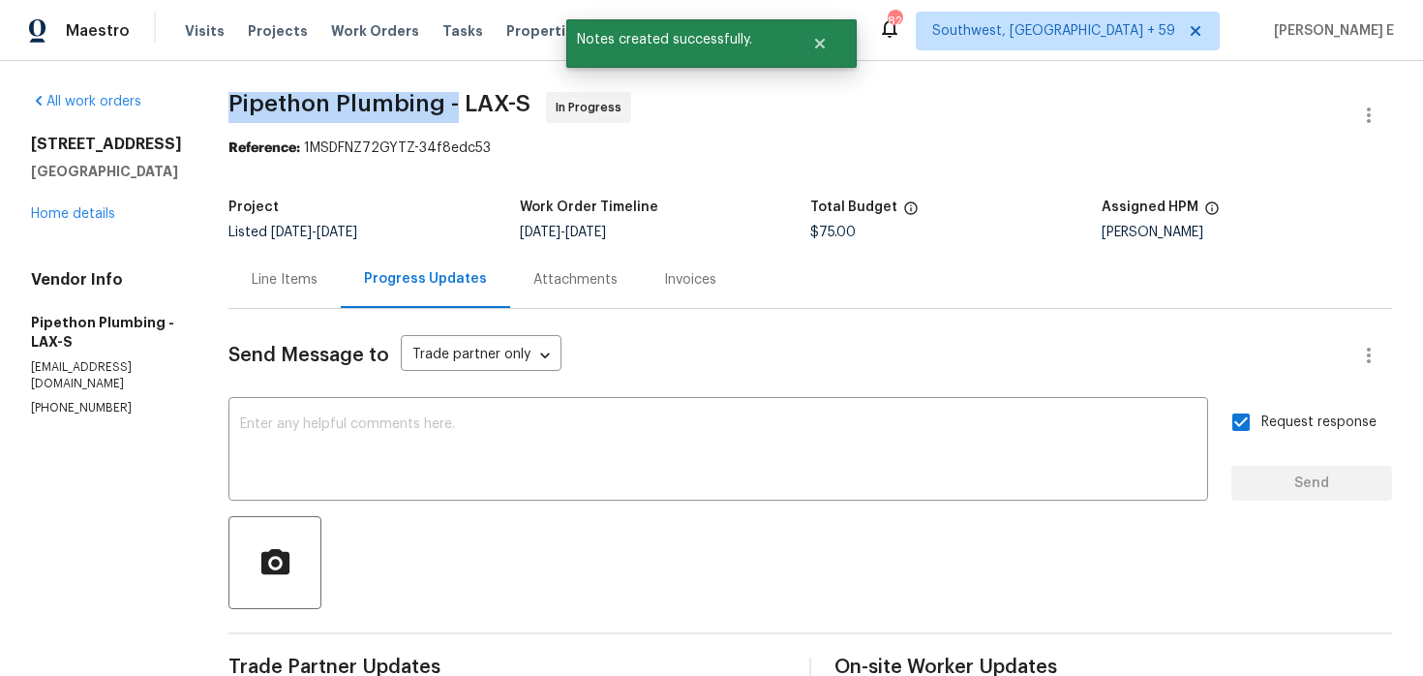
drag, startPoint x: 257, startPoint y: 107, endPoint x: 485, endPoint y: 114, distance: 228.6
click at [483, 115] on span "Pipethon Plumbing - LAX-S In Progress" at bounding box center [787, 115] width 1117 height 46
copy span "Pipethon Plumbing -"
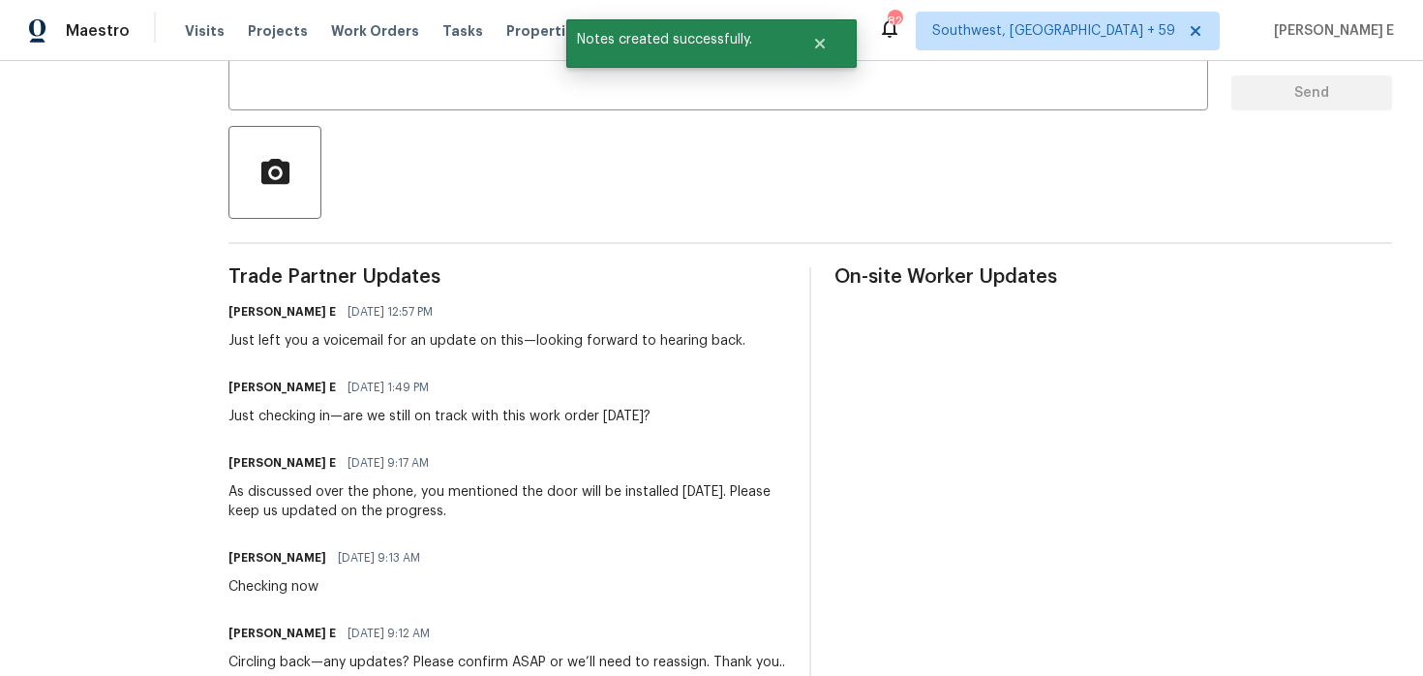
scroll to position [404, 0]
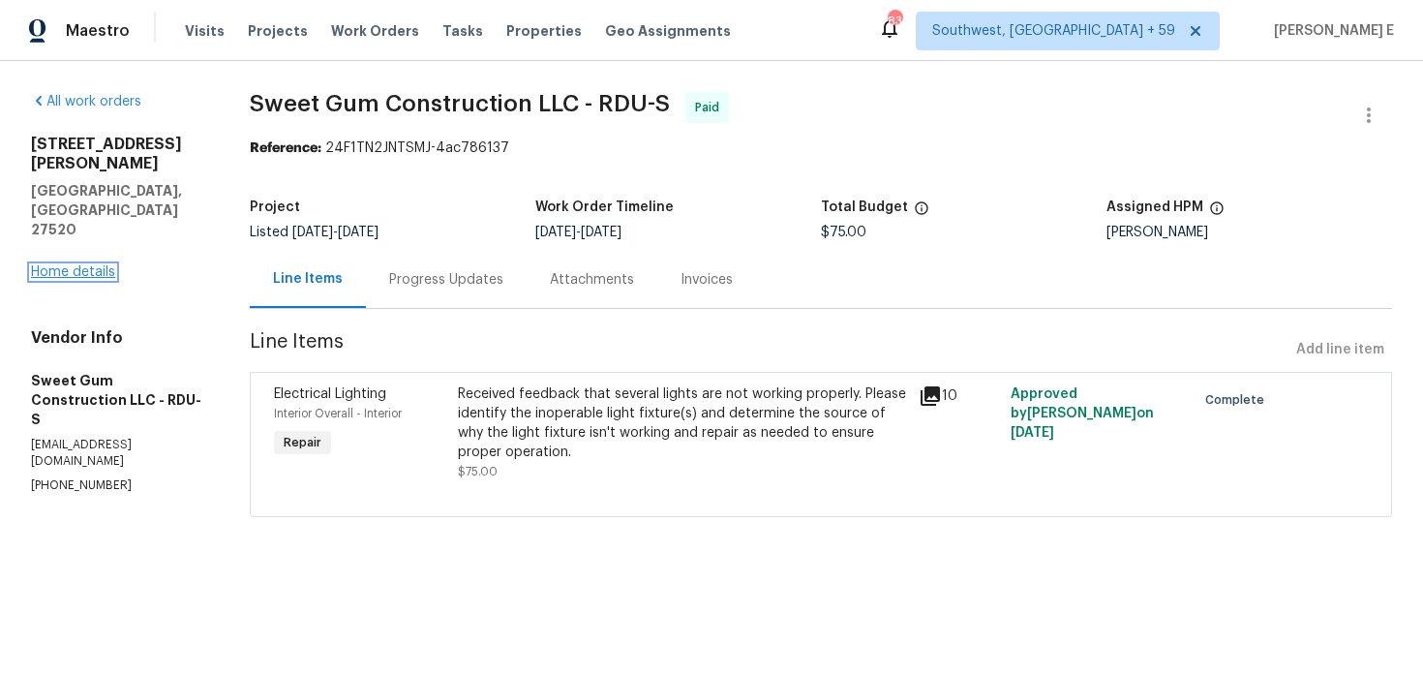
click at [75, 265] on link "Home details" at bounding box center [73, 272] width 84 height 14
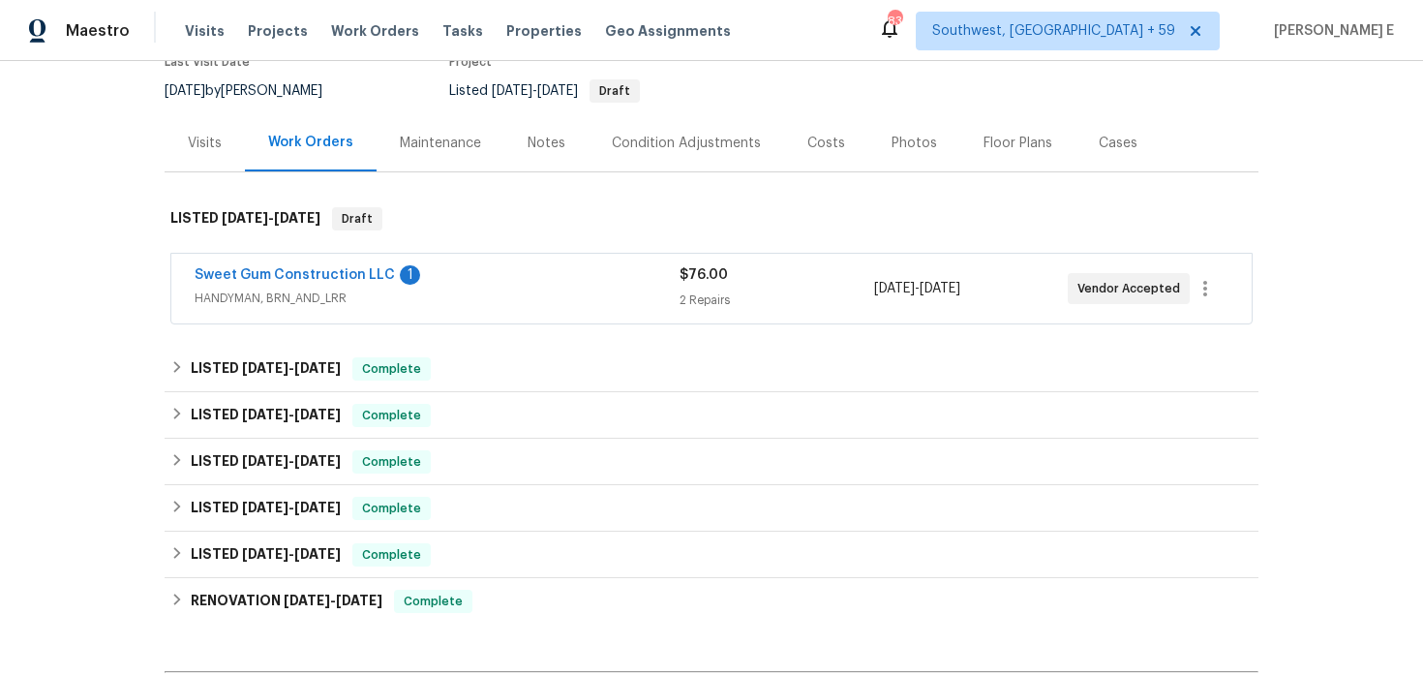
scroll to position [182, 0]
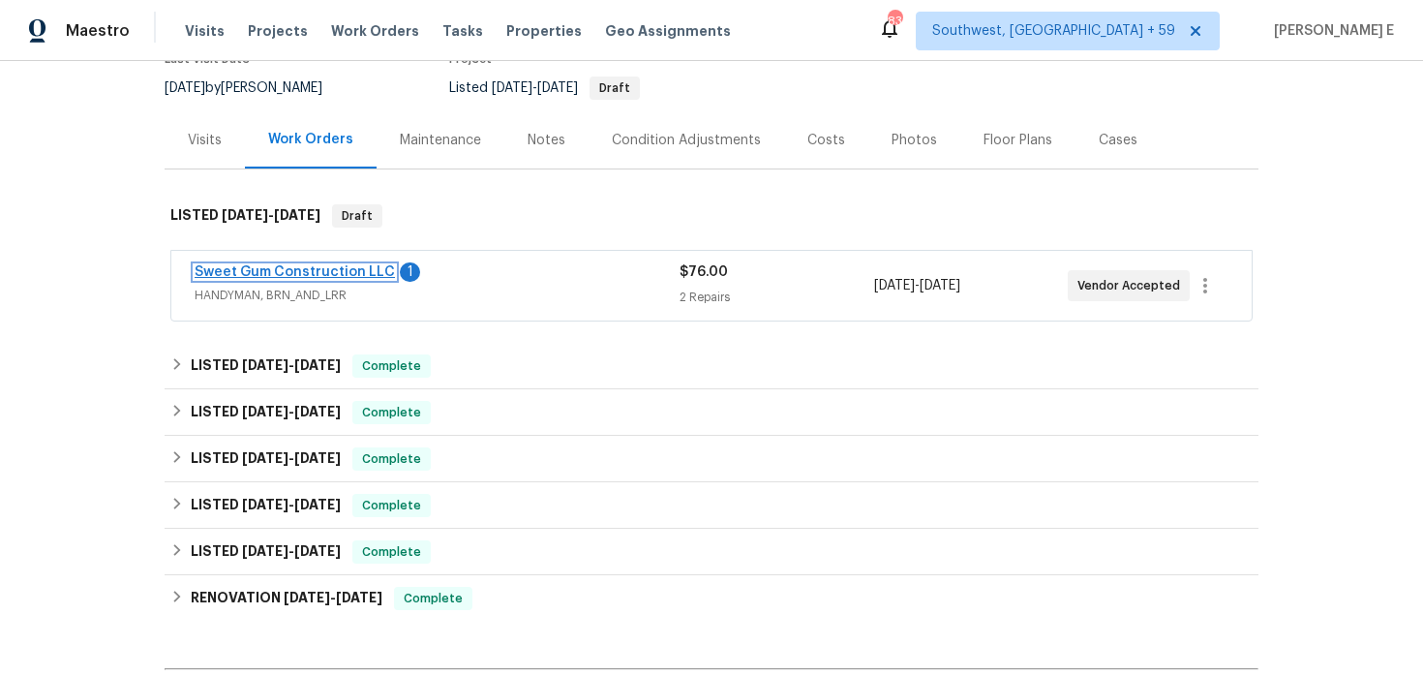
click at [351, 269] on link "Sweet Gum Construction LLC" at bounding box center [295, 272] width 200 height 14
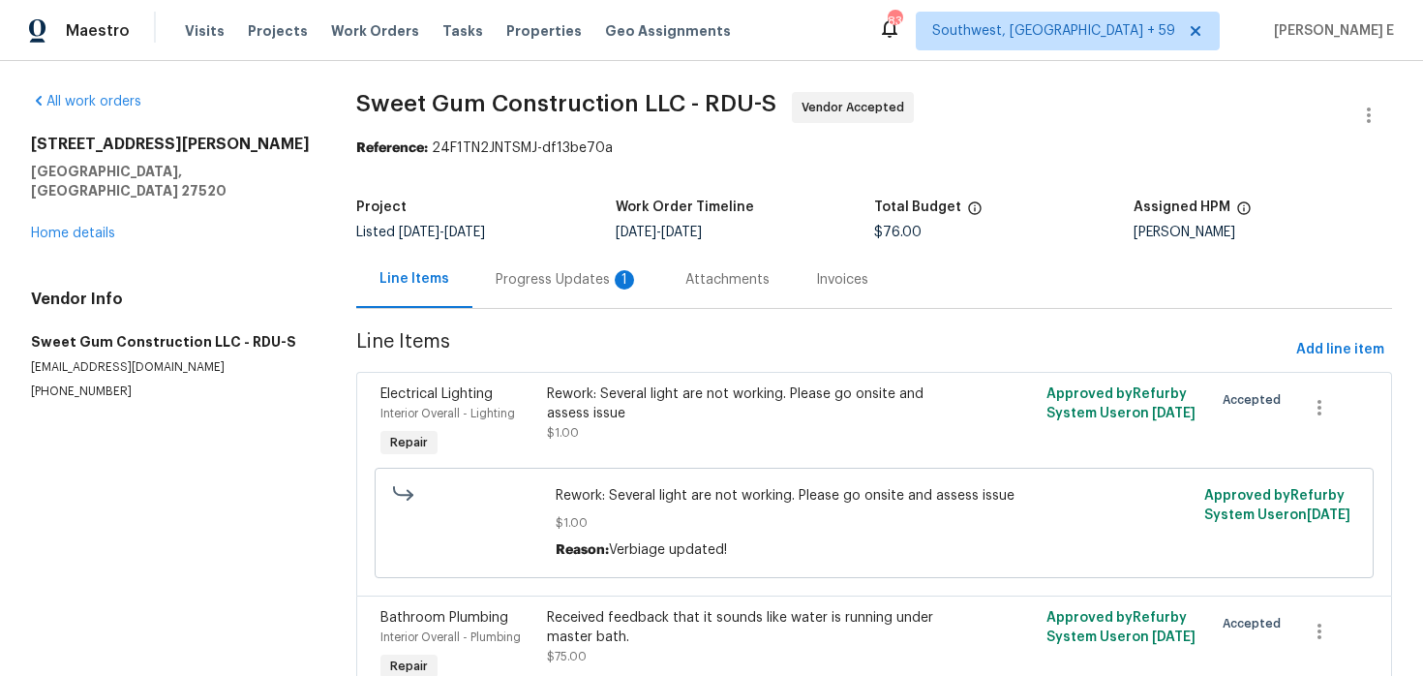
click at [507, 300] on div "Progress Updates 1" at bounding box center [568, 279] width 190 height 57
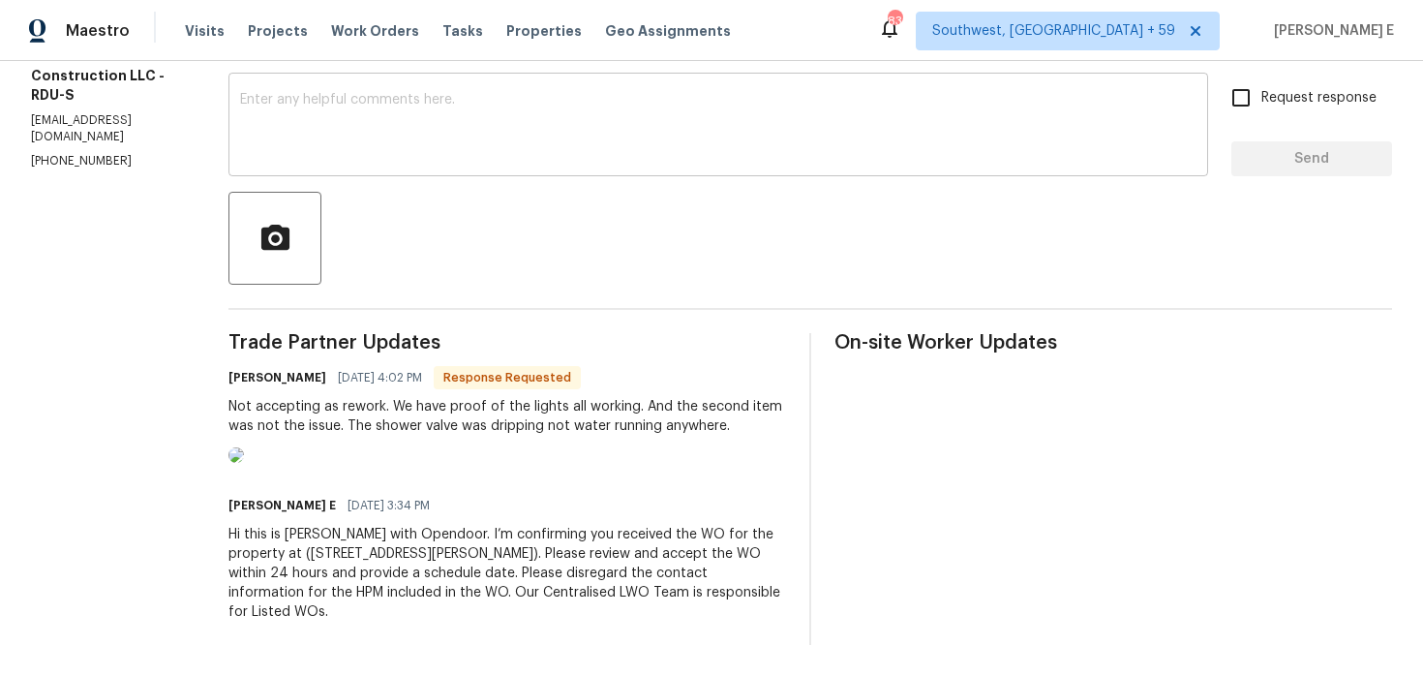
scroll to position [406, 0]
click at [244, 447] on img at bounding box center [236, 454] width 15 height 15
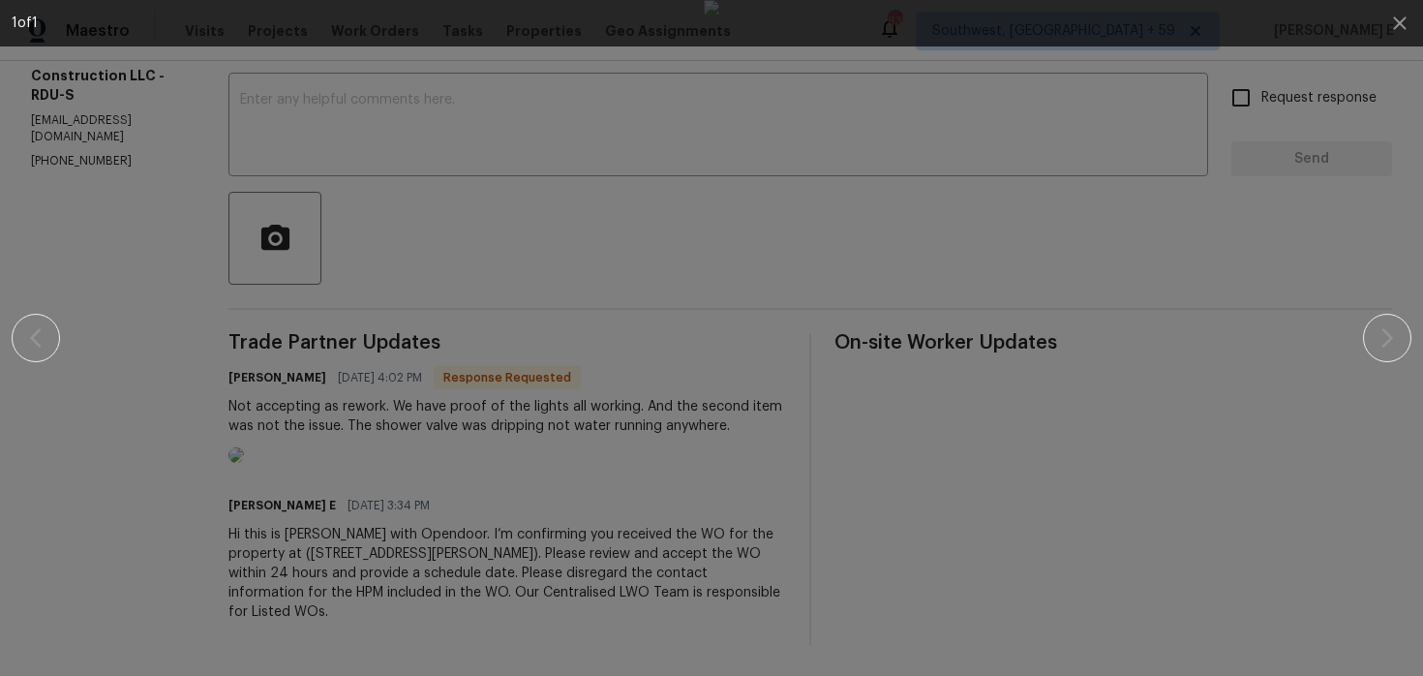
click at [337, 426] on div at bounding box center [711, 338] width 1257 height 676
click at [1167, 352] on div at bounding box center [711, 338] width 1257 height 676
click at [1418, 17] on button "button" at bounding box center [1400, 23] width 46 height 46
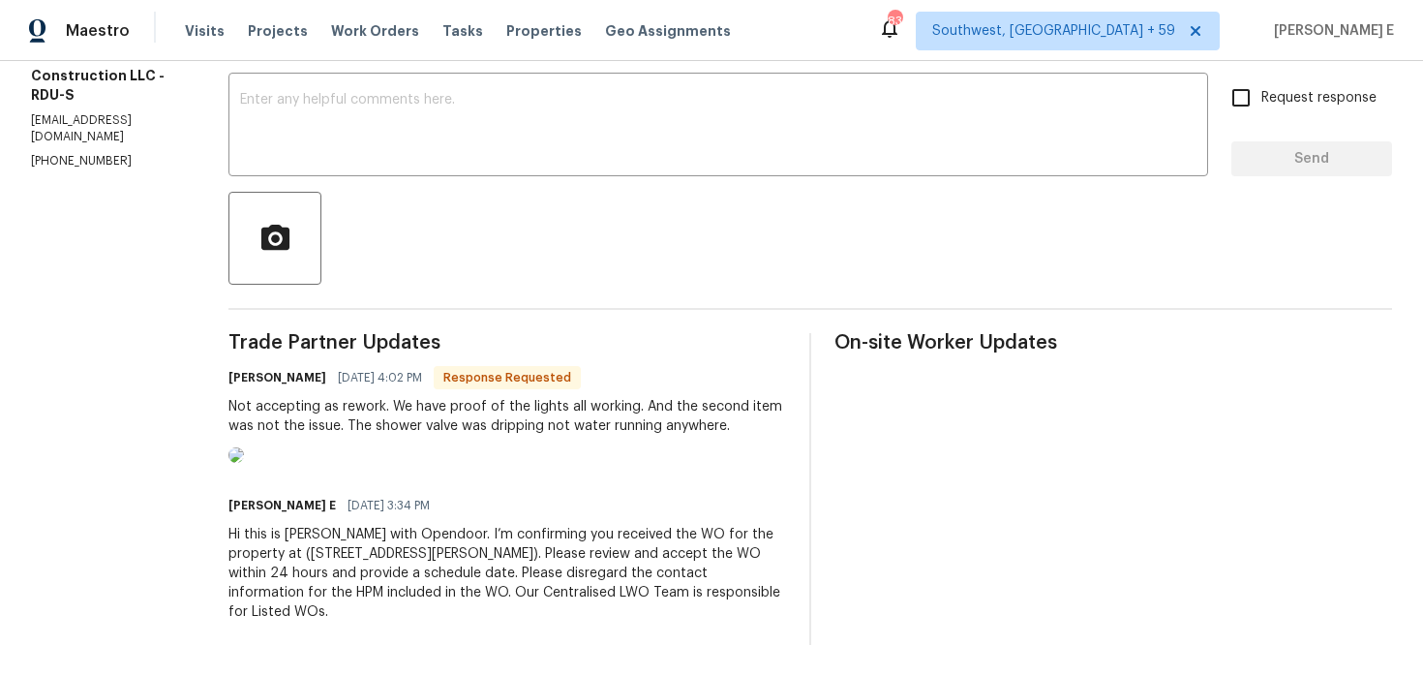
scroll to position [0, 0]
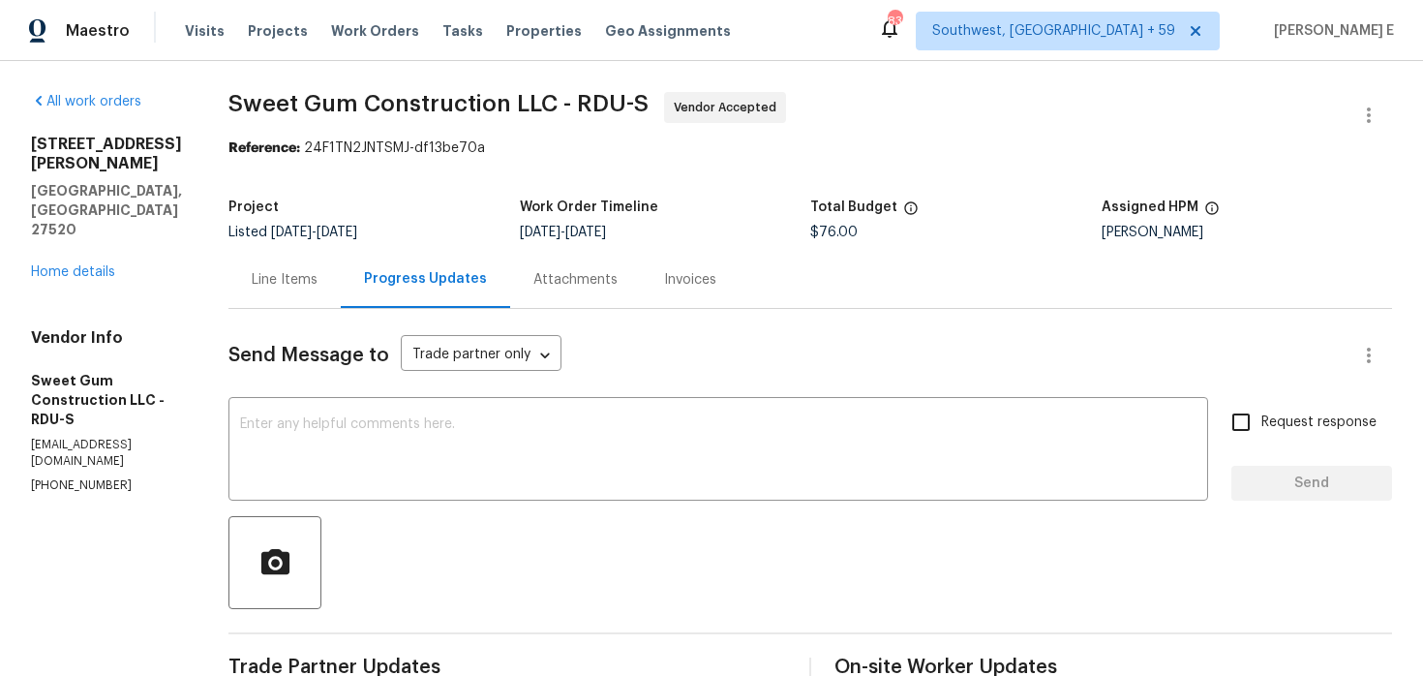
click at [318, 282] on div "Line Items" at bounding box center [285, 279] width 66 height 19
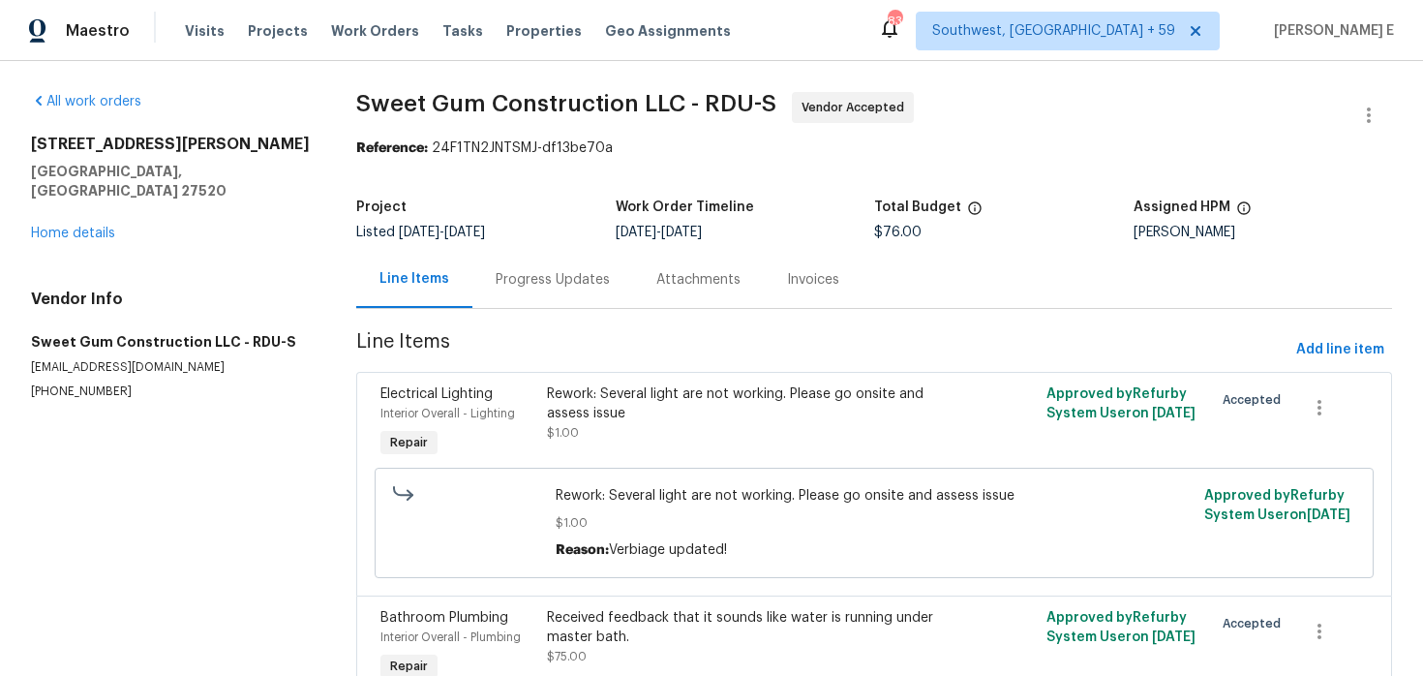
click at [509, 309] on div "Line Items Progress Updates Attachments Invoices" at bounding box center [874, 280] width 1036 height 58
click at [520, 279] on div "Progress Updates" at bounding box center [553, 279] width 114 height 19
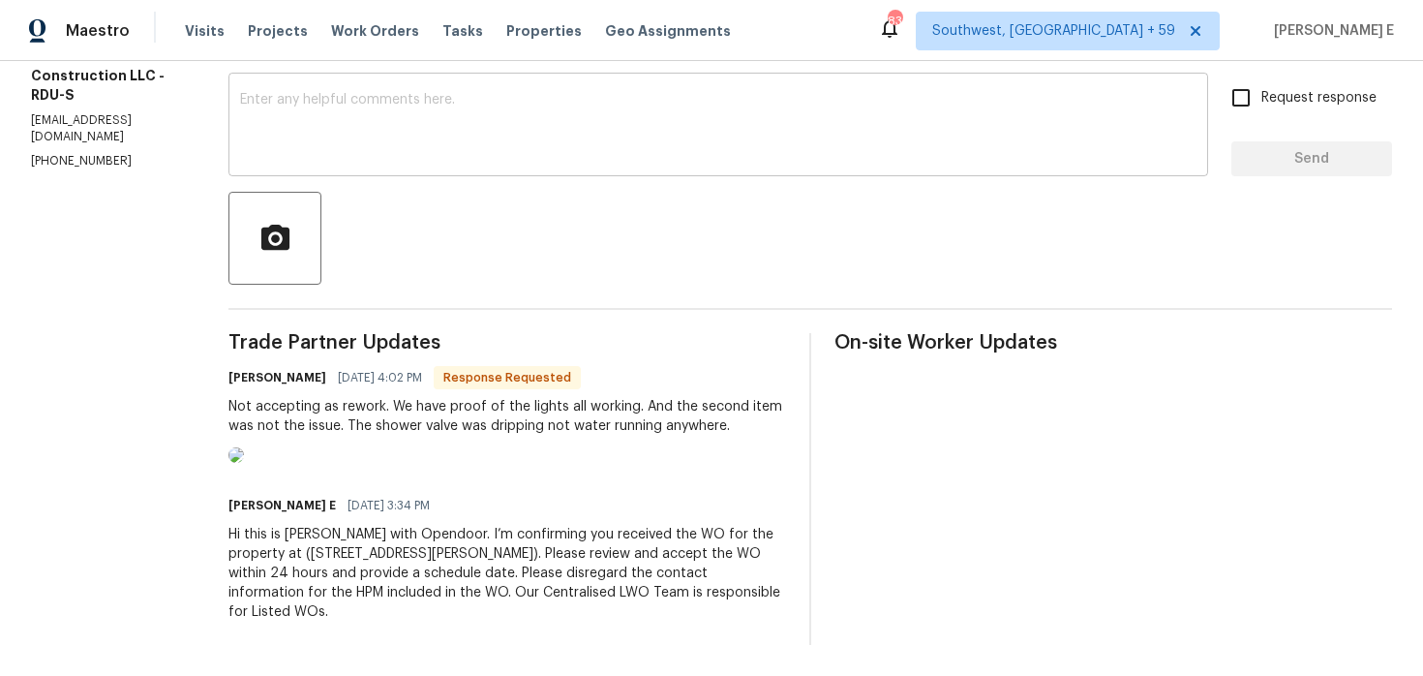
scroll to position [397, 0]
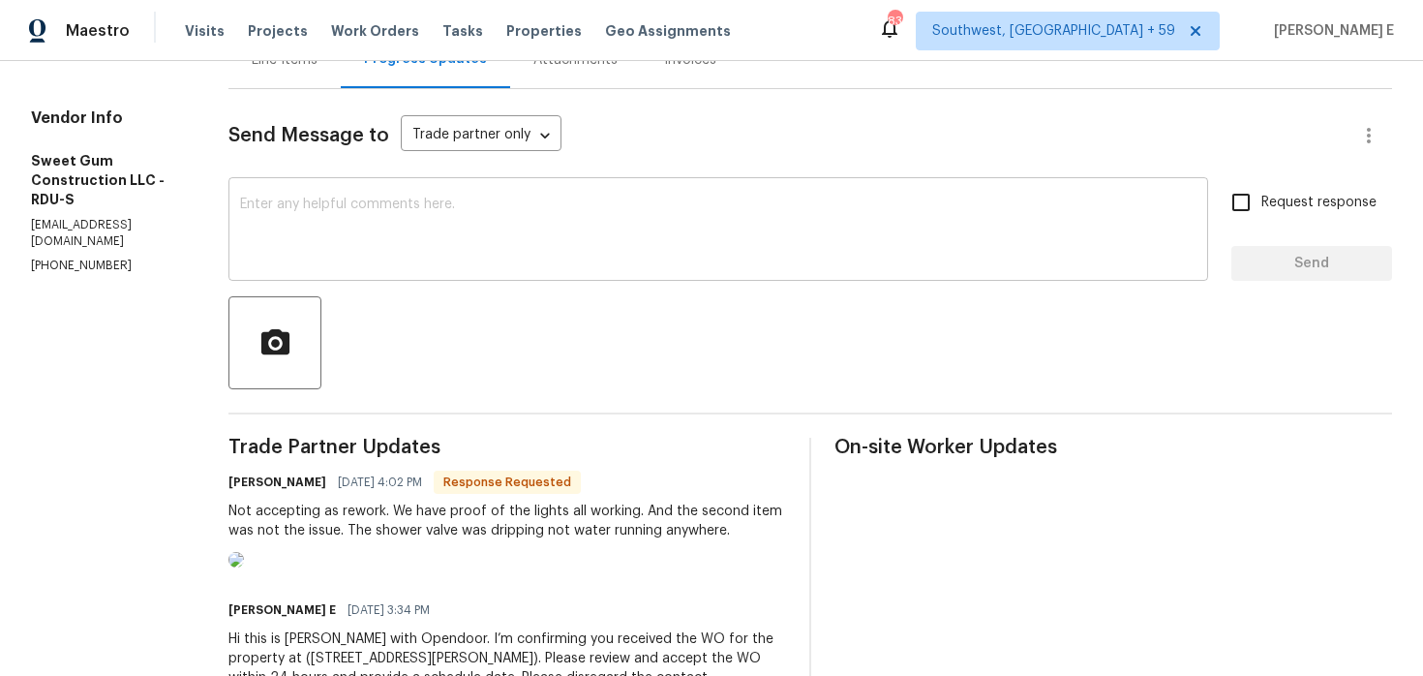
click at [560, 268] on div "x ​" at bounding box center [719, 231] width 980 height 99
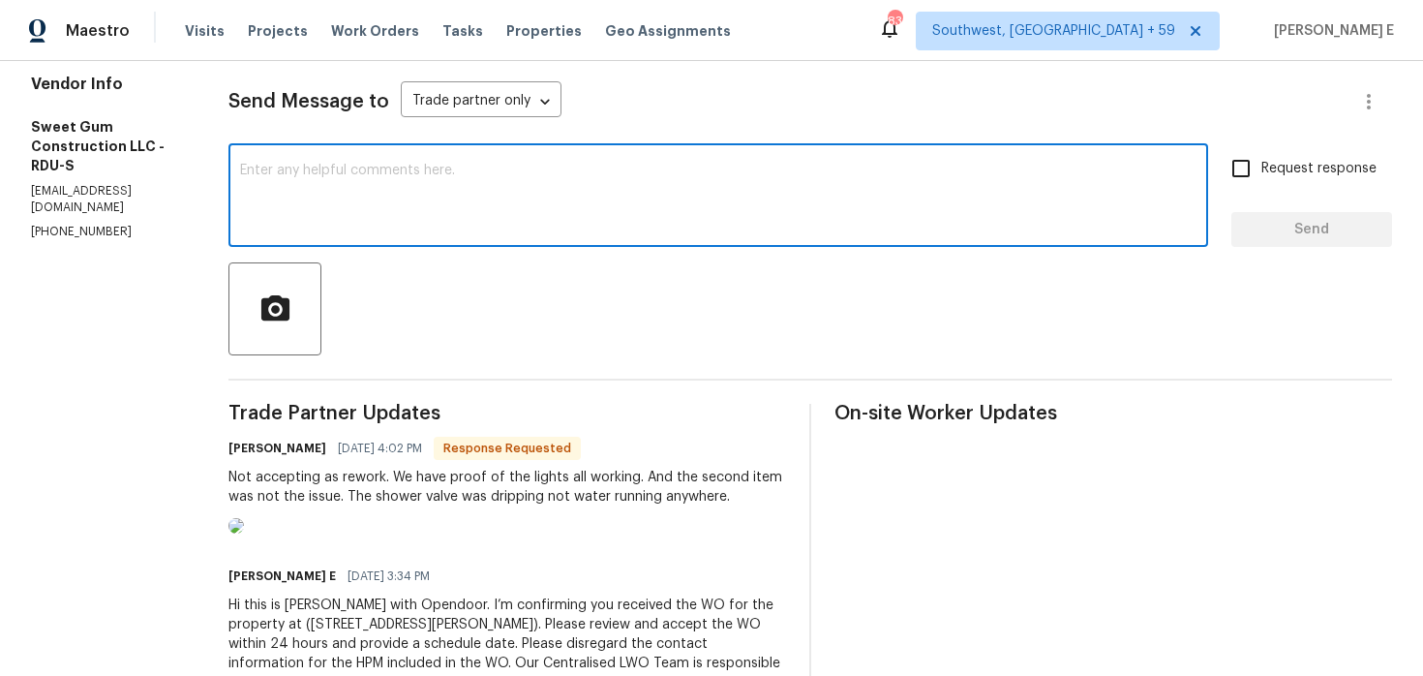
scroll to position [256, 0]
type textarea "T"
type textarea "Got"
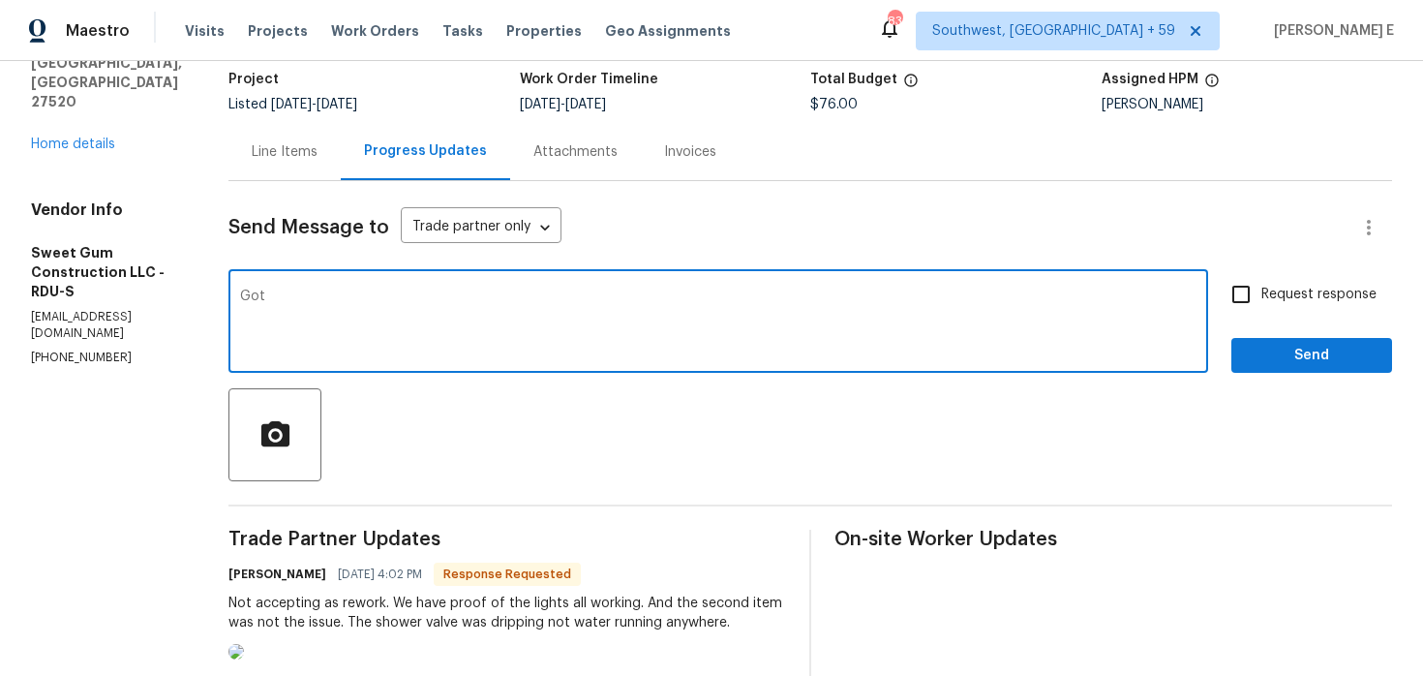
scroll to position [0, 0]
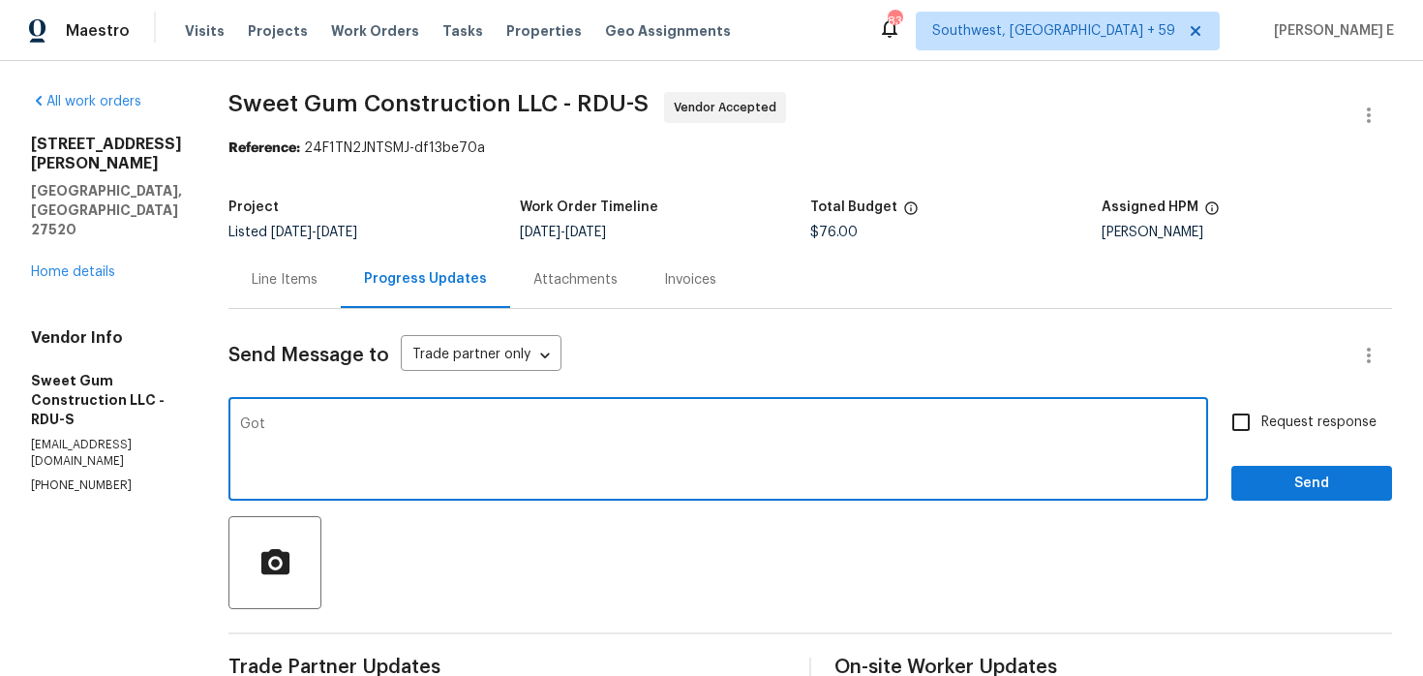
click at [308, 262] on div "Line Items" at bounding box center [285, 279] width 112 height 57
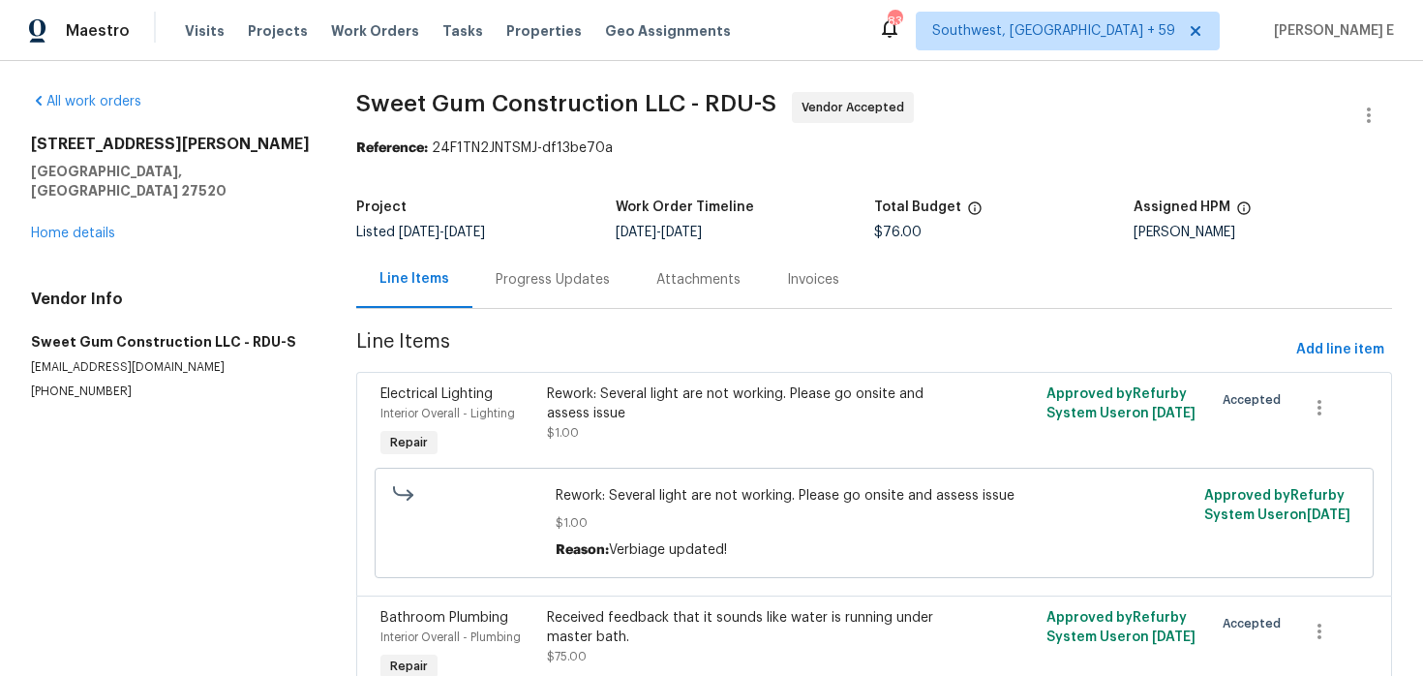
click at [697, 384] on div "Rework: Several light are not working. Please go onsite and assess issue" at bounding box center [749, 403] width 405 height 39
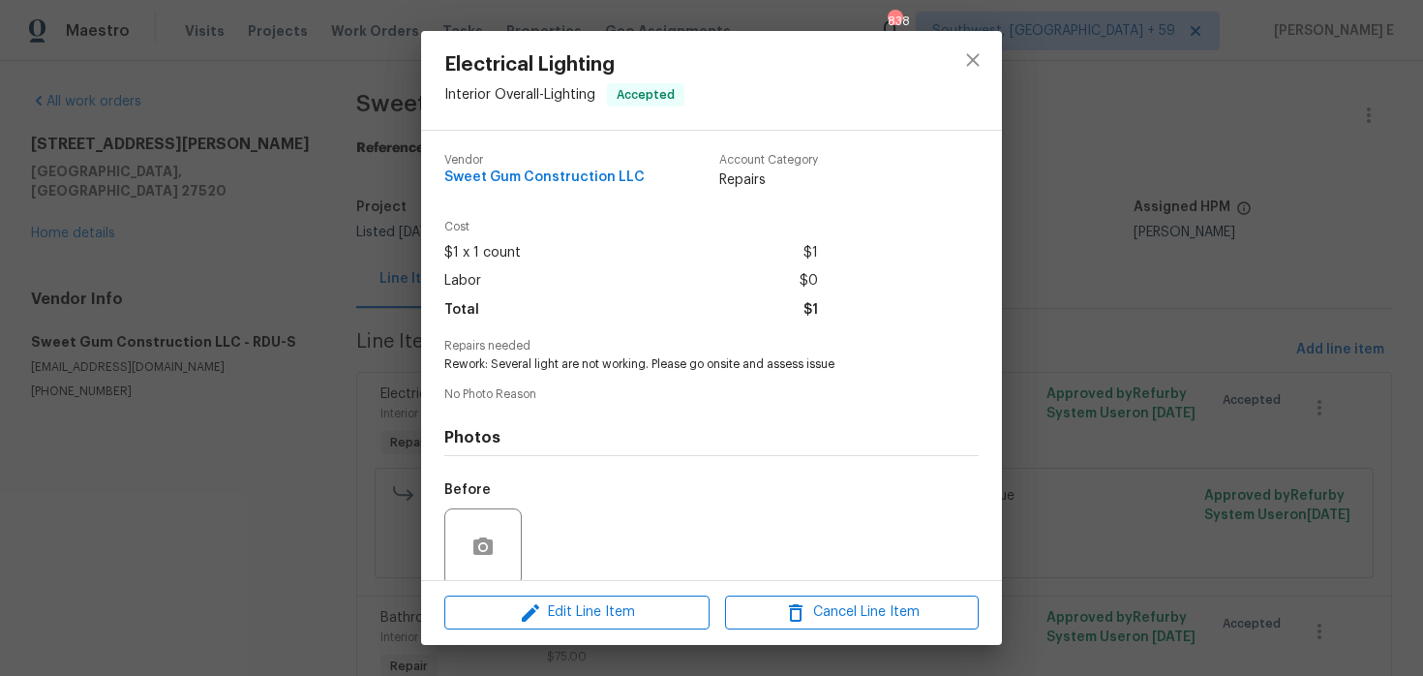
scroll to position [150, 0]
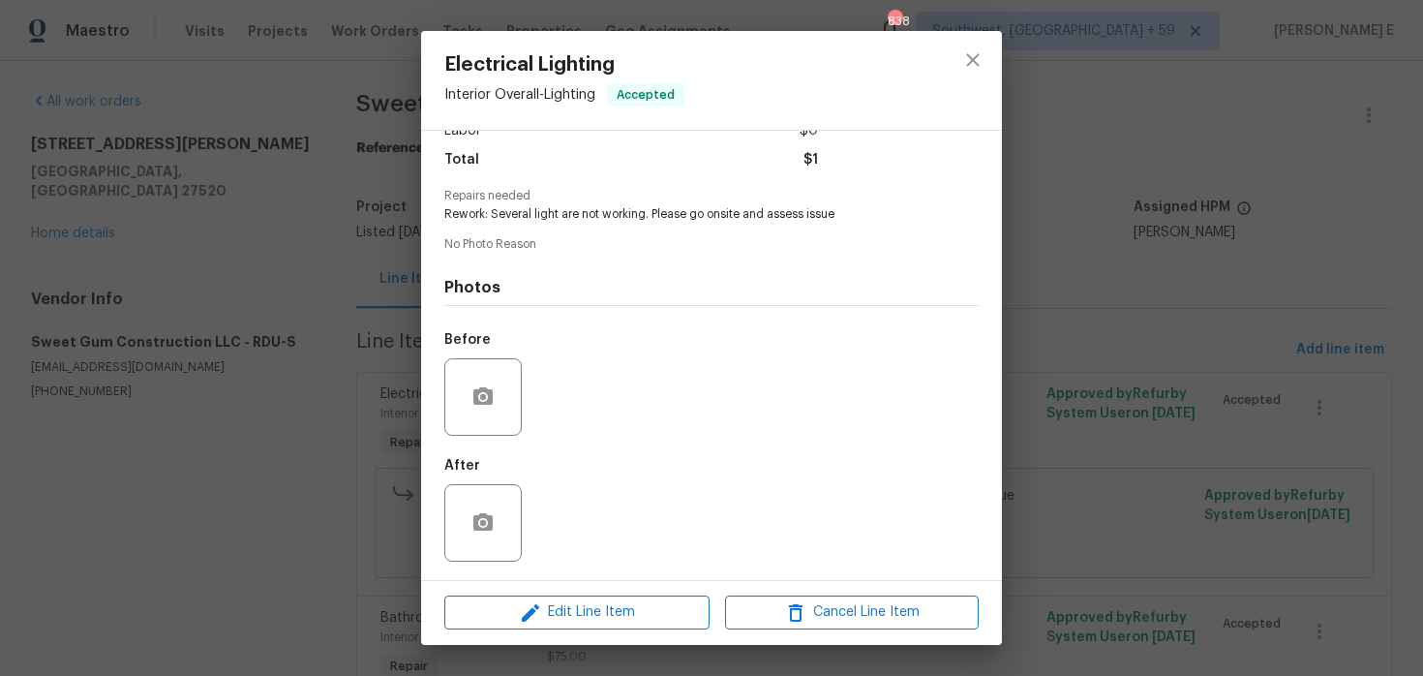
click at [314, 454] on div "Electrical Lighting Interior Overall - Lighting Accepted Vendor Sweet Gum Const…" at bounding box center [711, 338] width 1423 height 676
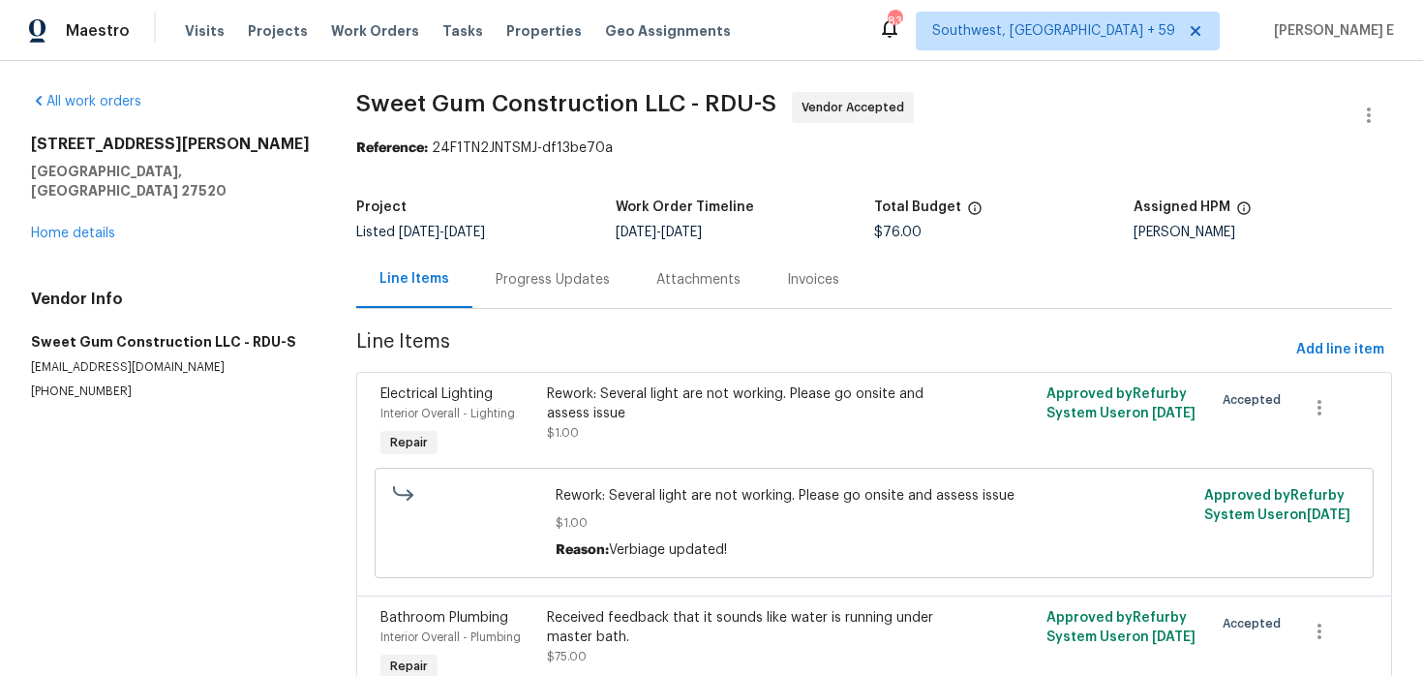
click at [540, 316] on section "Sweet Gum Construction LLC - RDU-S Vendor Accepted Reference: 24F1TN2JNTSMJ-df1…" at bounding box center [874, 467] width 1036 height 751
click at [572, 299] on div "Progress Updates" at bounding box center [553, 279] width 161 height 57
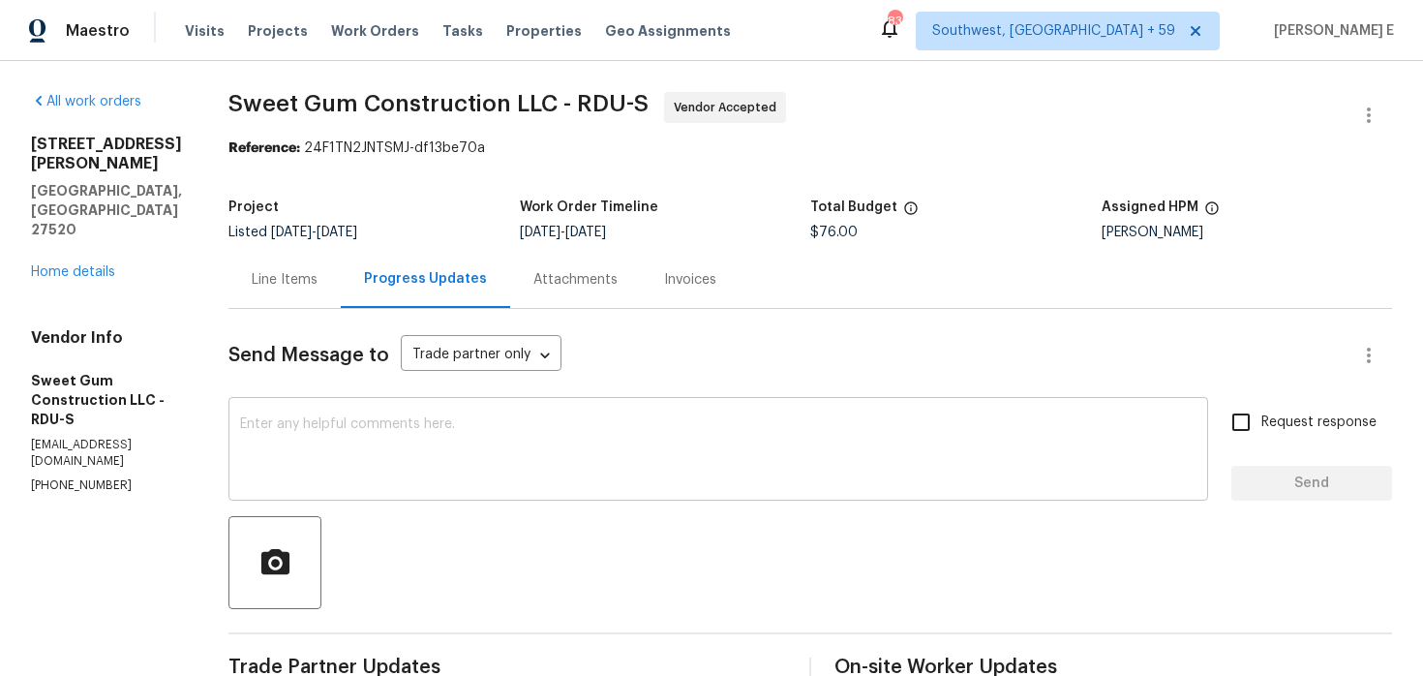
click at [531, 466] on textarea at bounding box center [718, 451] width 957 height 68
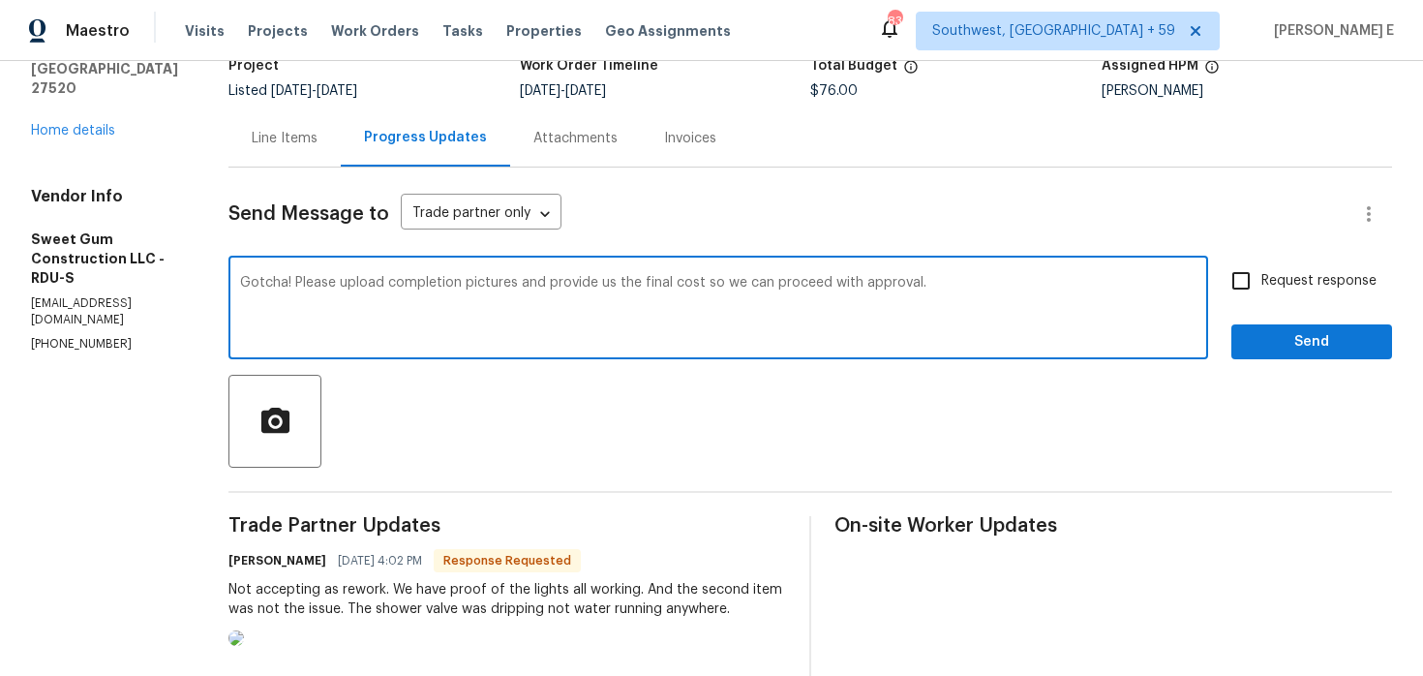
scroll to position [29, 0]
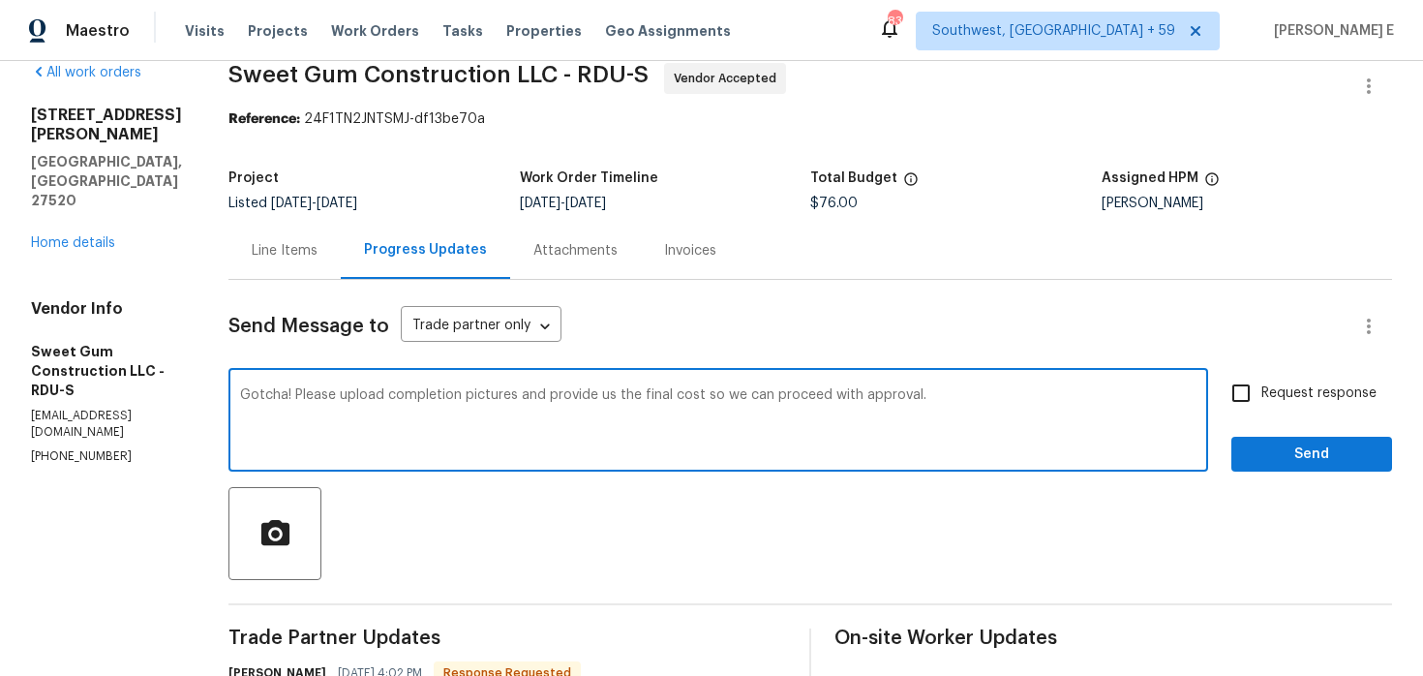
type textarea "Gotcha! Please upload completion pictures and provide us the final cost so we c…"
click at [1230, 403] on input "Request response" at bounding box center [1241, 393] width 41 height 41
checkbox input "true"
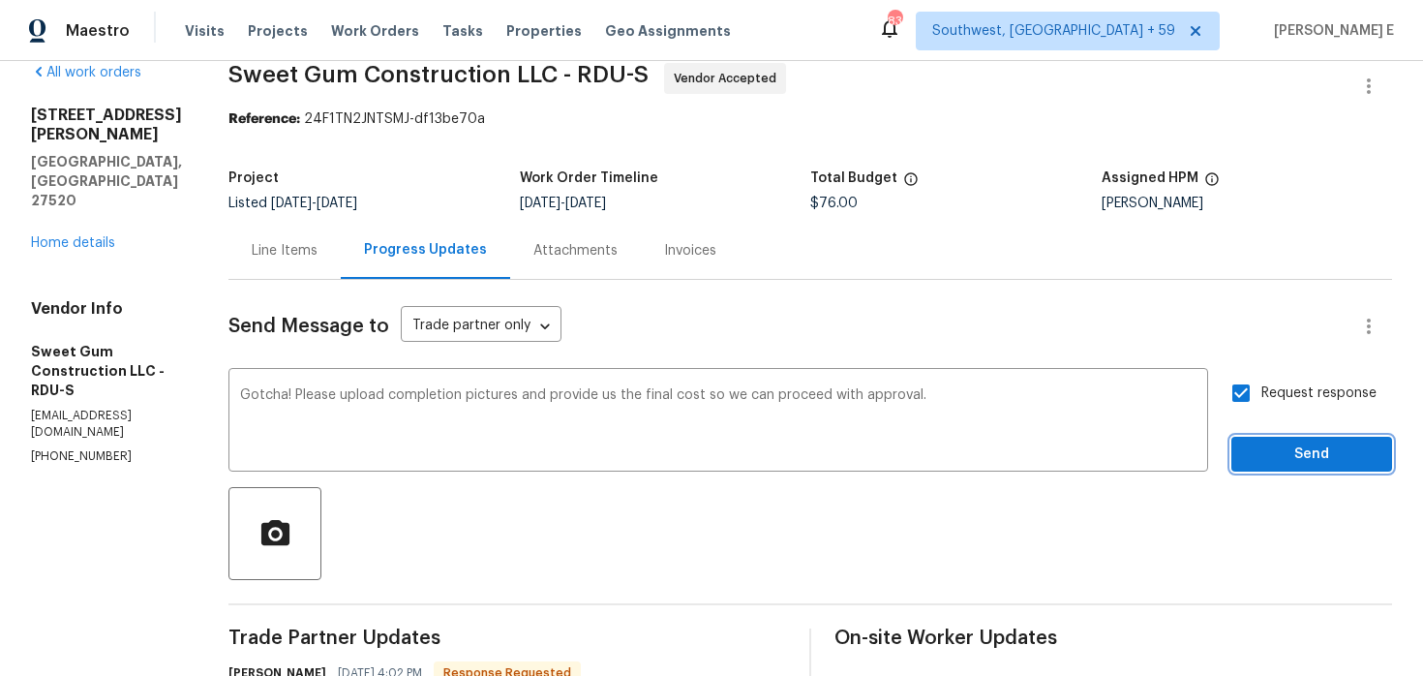
click at [1263, 451] on span "Send" at bounding box center [1312, 454] width 130 height 24
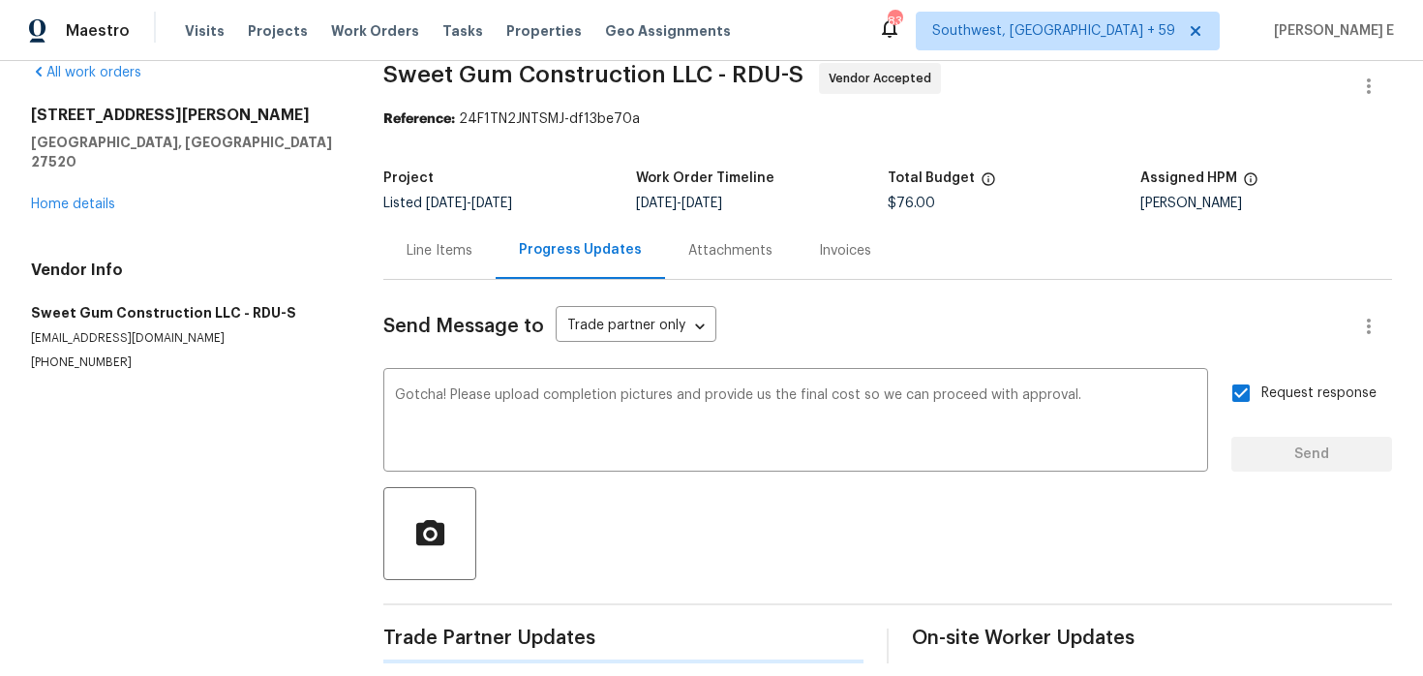
scroll to position [0, 0]
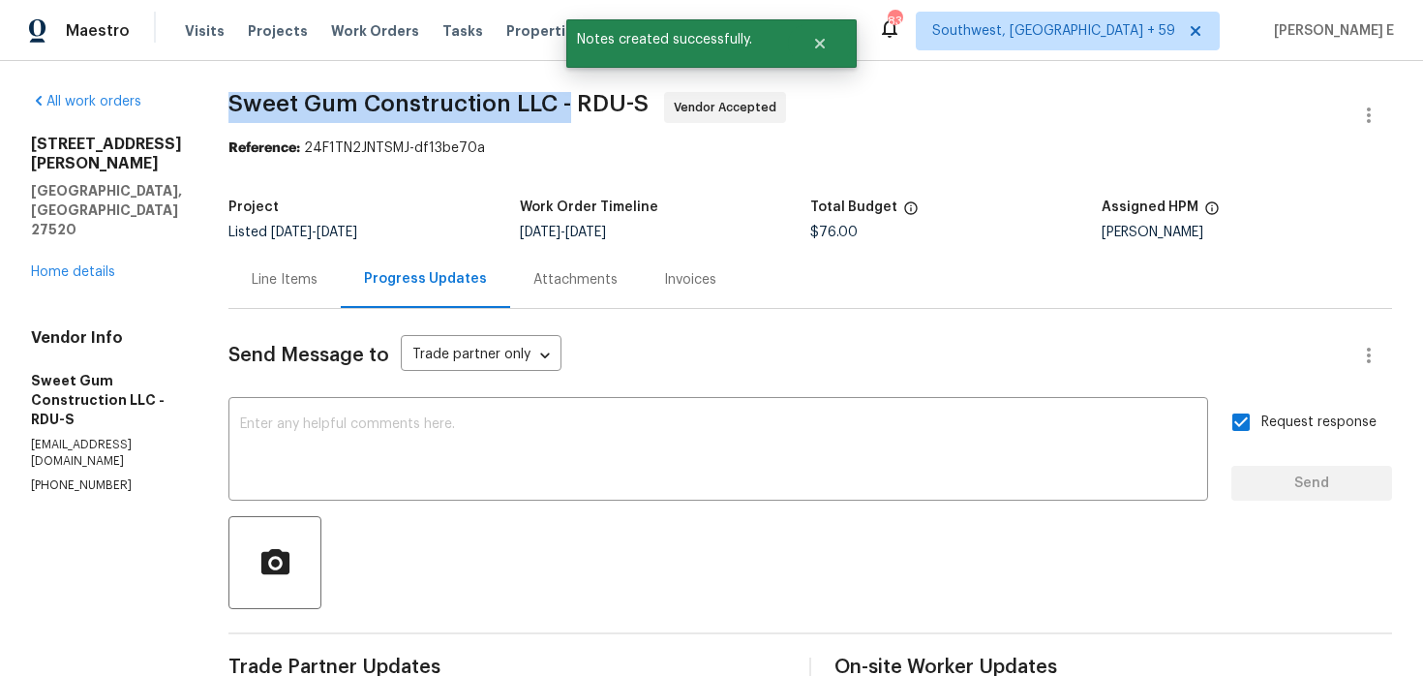
drag, startPoint x: 267, startPoint y: 106, endPoint x: 613, endPoint y: 107, distance: 345.7
click at [613, 107] on div "All work orders [STREET_ADDRESS][PERSON_NAME] Home details Vendor Info Sweet Gu…" at bounding box center [711, 578] width 1423 height 1034
copy span "Sweet Gum Construction LLC -"
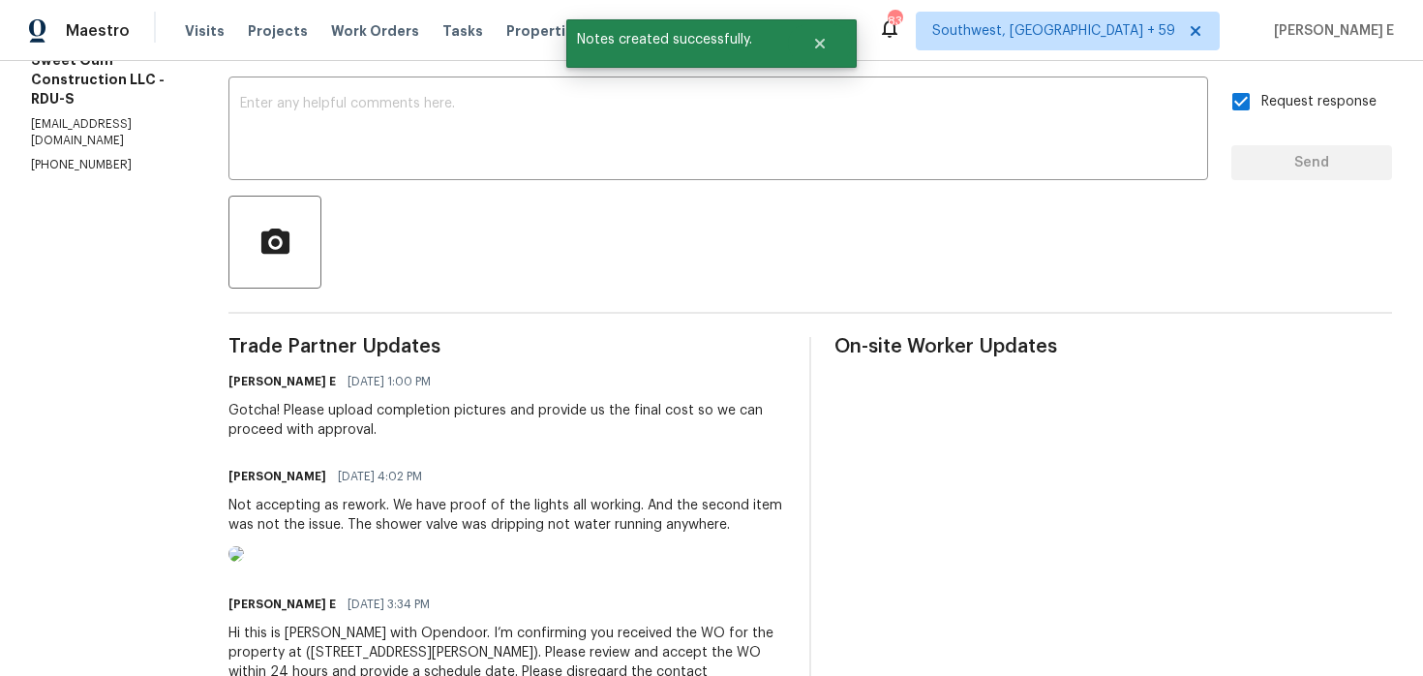
scroll to position [466, 0]
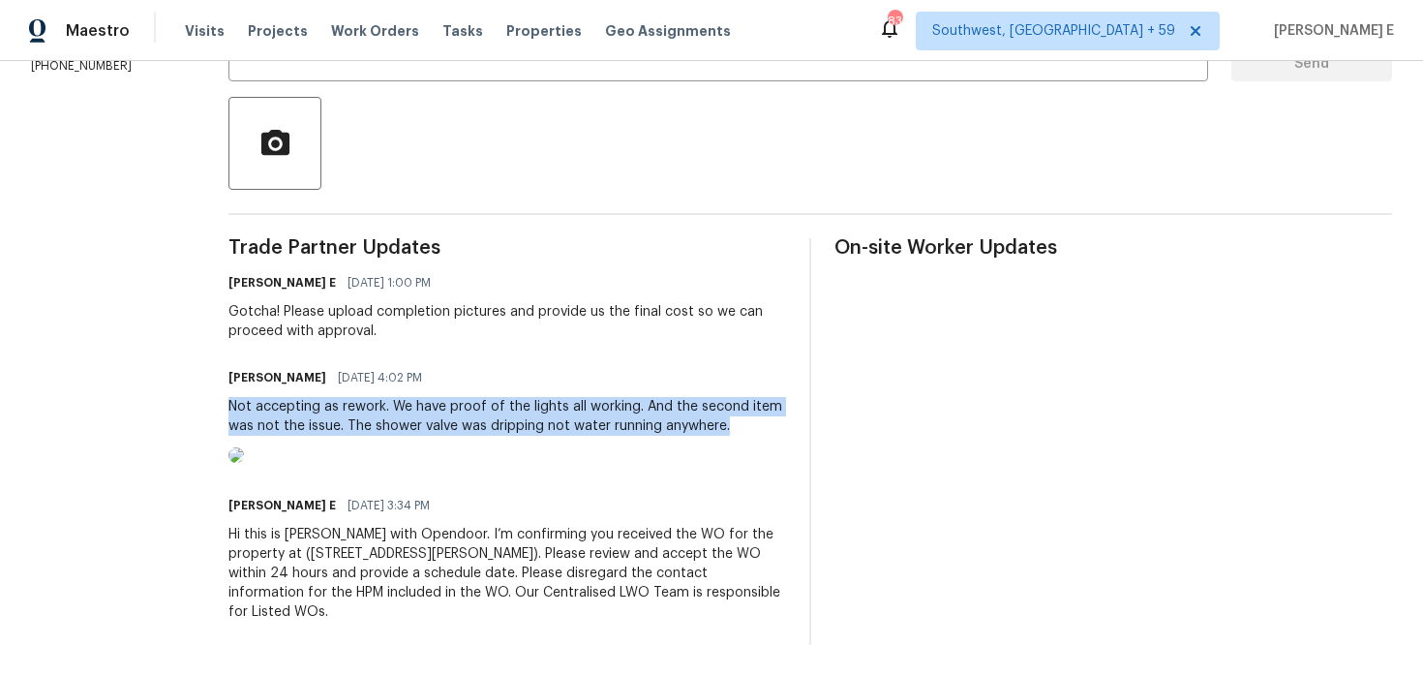
drag, startPoint x: 266, startPoint y: 358, endPoint x: 806, endPoint y: 375, distance: 539.6
click at [806, 375] on div "All work orders [STREET_ADDRESS][PERSON_NAME] Home details Vendor Info Sweet Gu…" at bounding box center [711, 159] width 1423 height 1034
copy div "Not accepting as rework. We have proof of the lights all working. And the secon…"
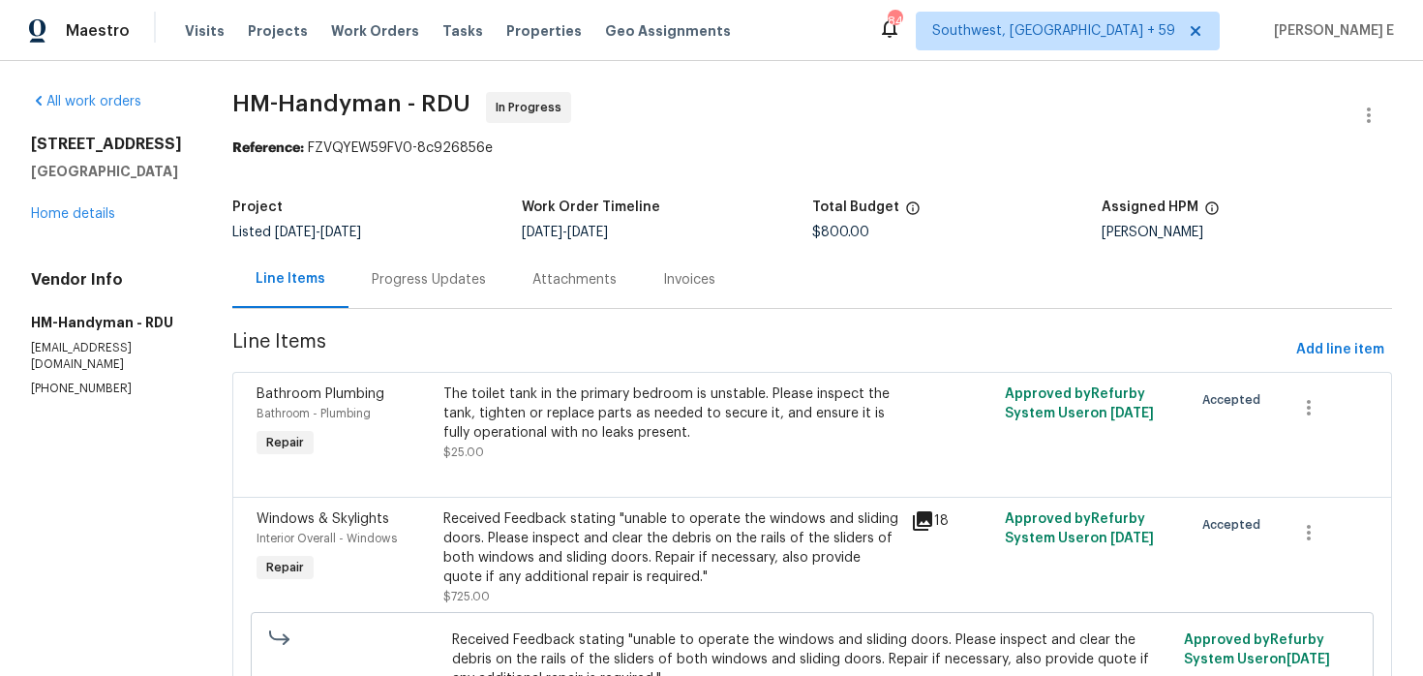
click at [414, 287] on div "Progress Updates" at bounding box center [429, 279] width 114 height 19
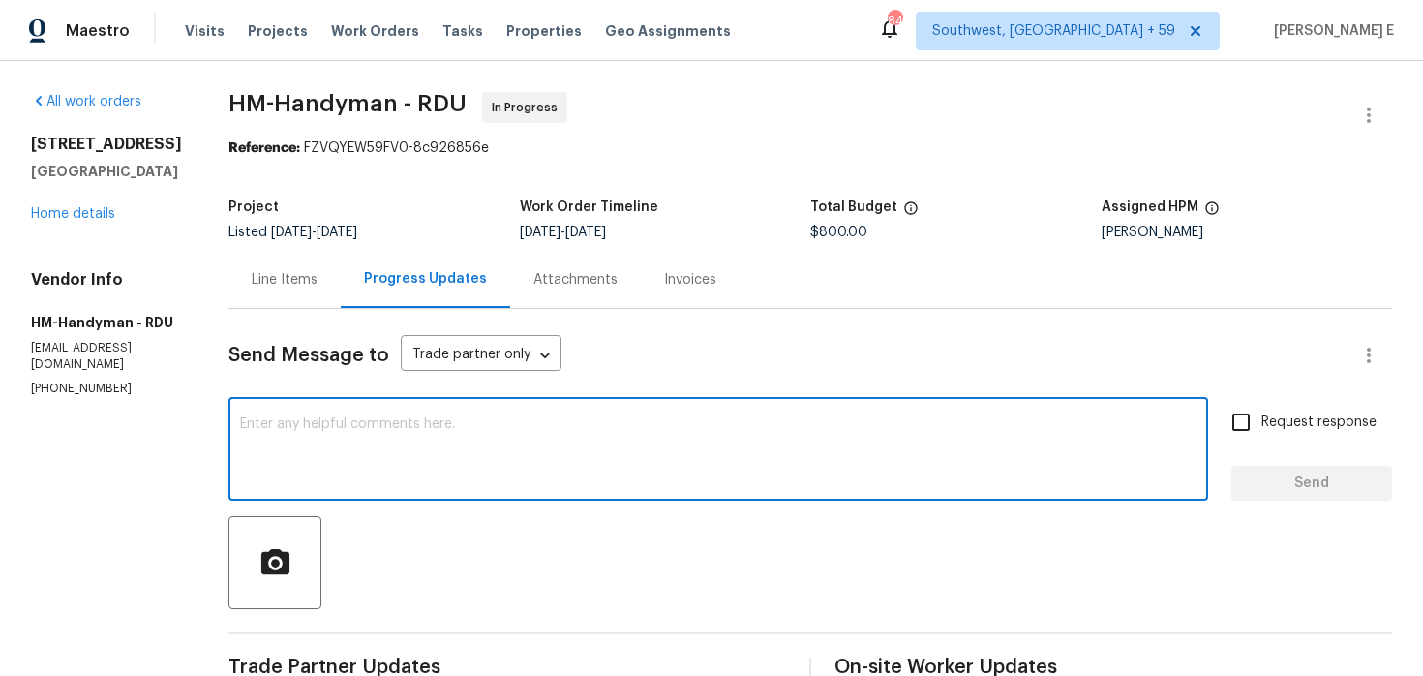
click at [625, 427] on textarea at bounding box center [718, 451] width 957 height 68
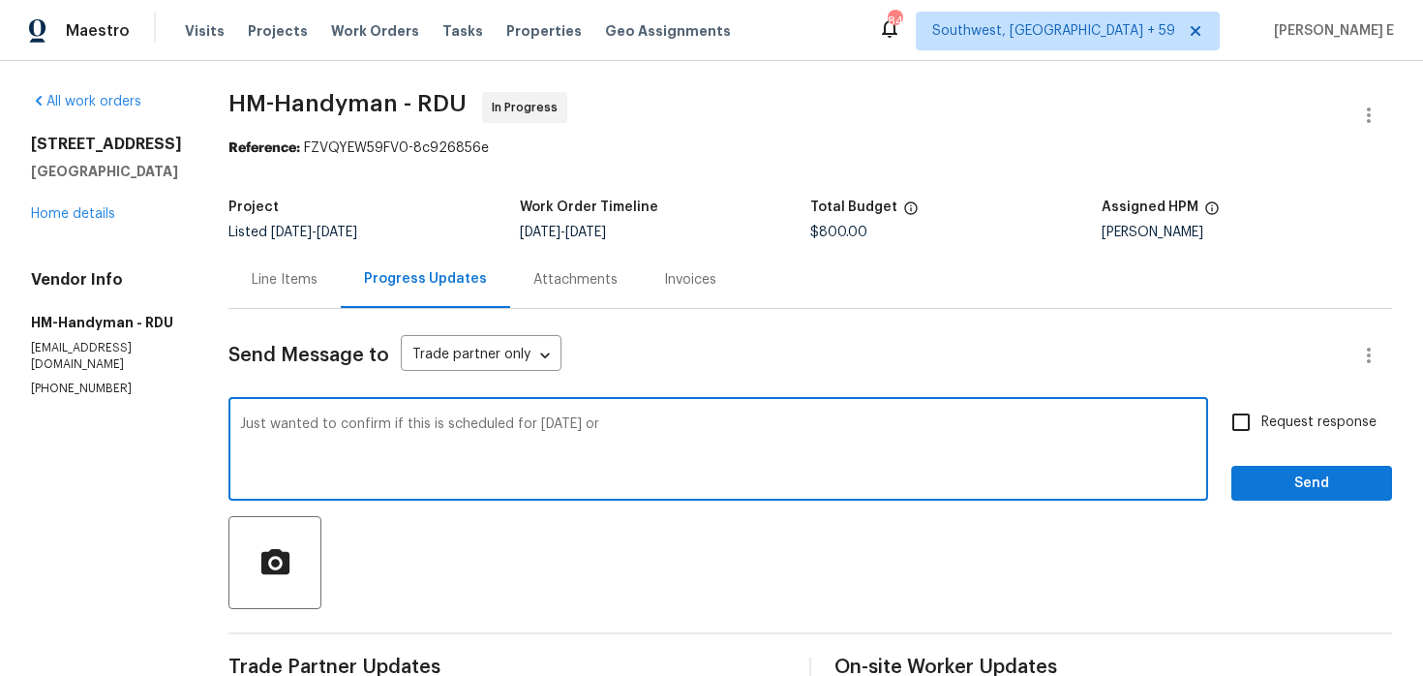
type textarea "Just wanted to confirm if this is scheduled for [DATE] or"
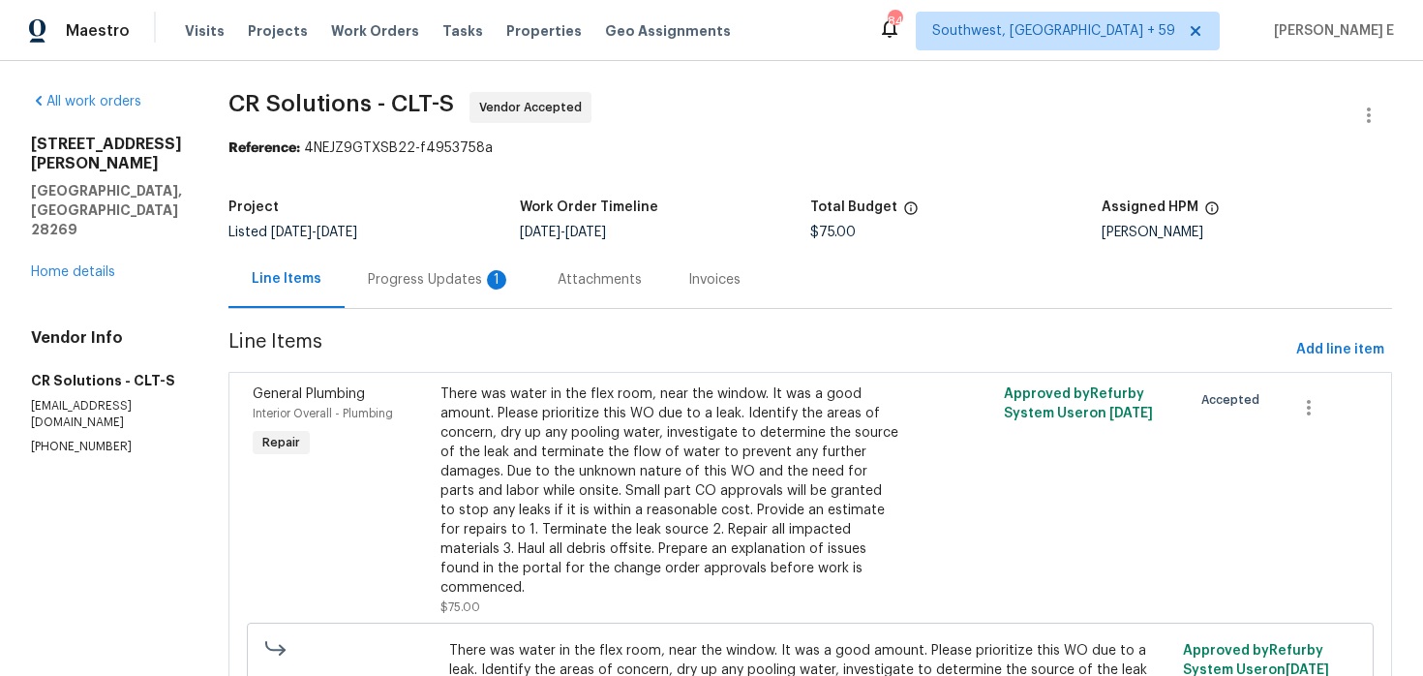
click at [432, 271] on div "Progress Updates 1" at bounding box center [439, 279] width 143 height 19
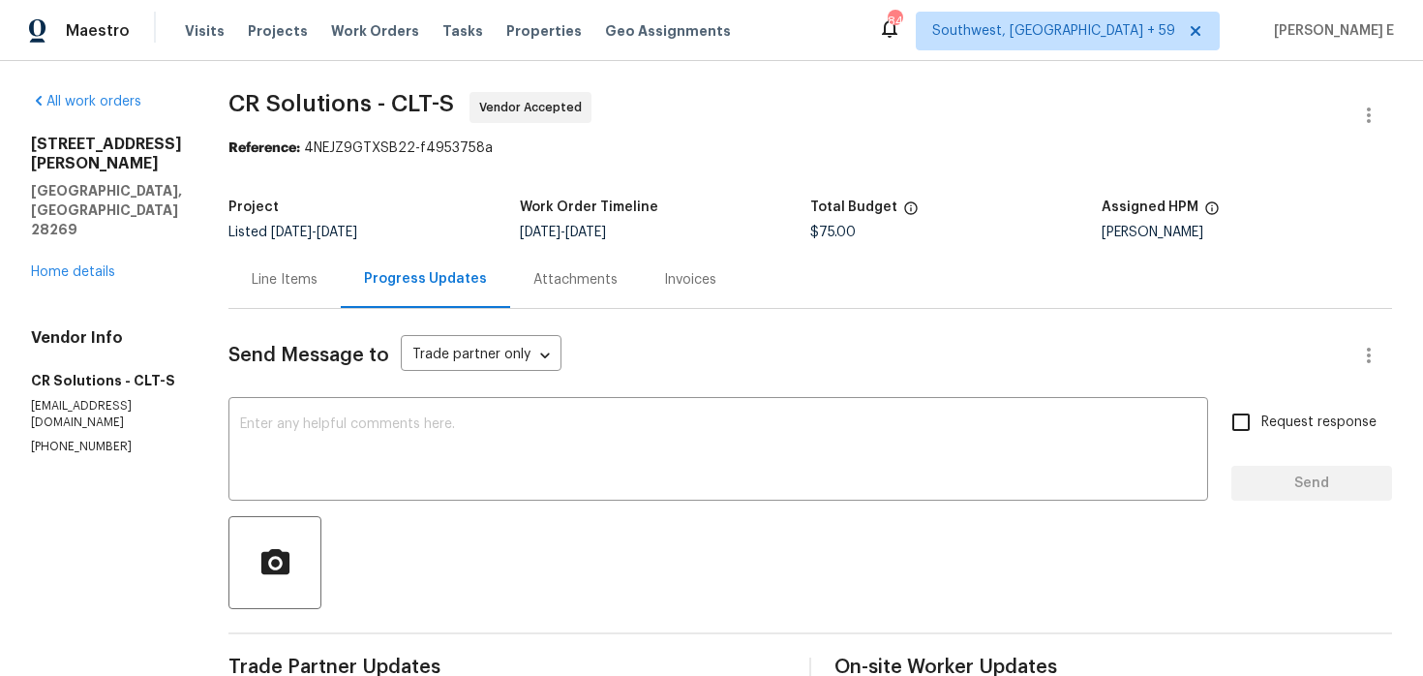
click at [504, 495] on div "x ​" at bounding box center [719, 451] width 980 height 99
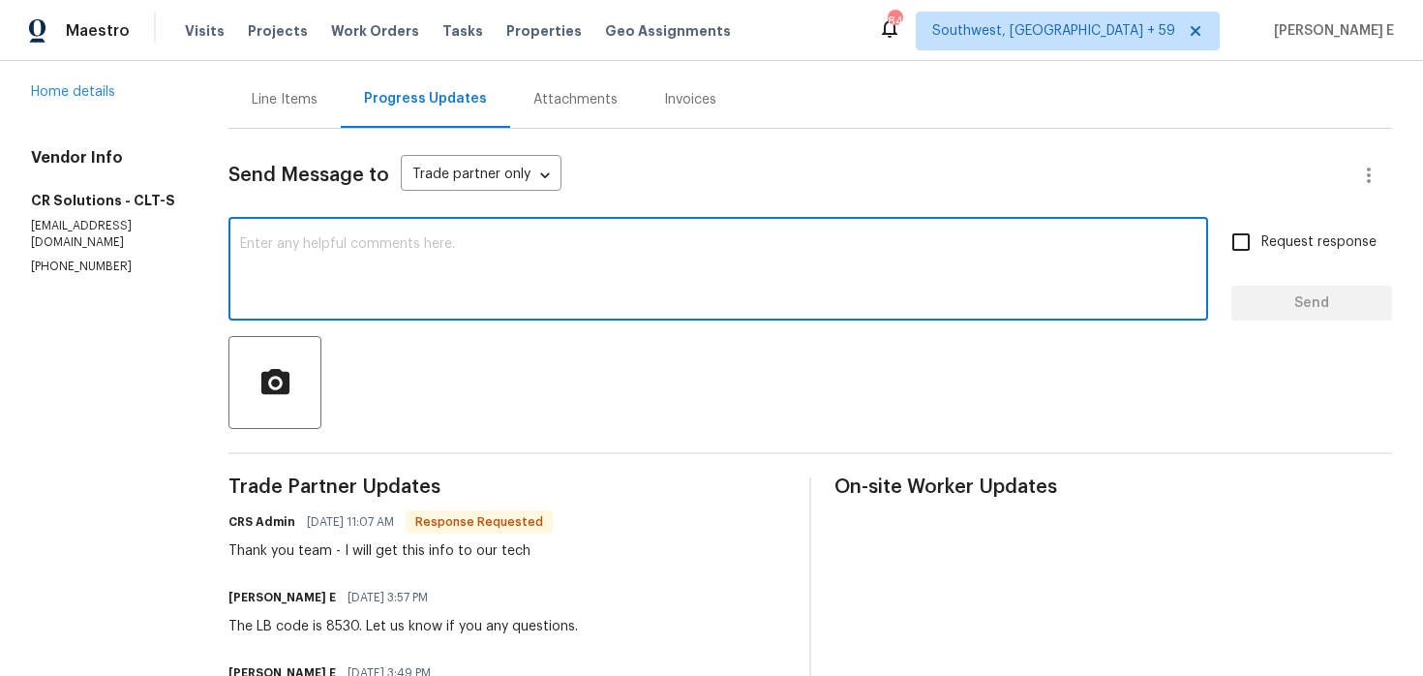
scroll to position [133, 0]
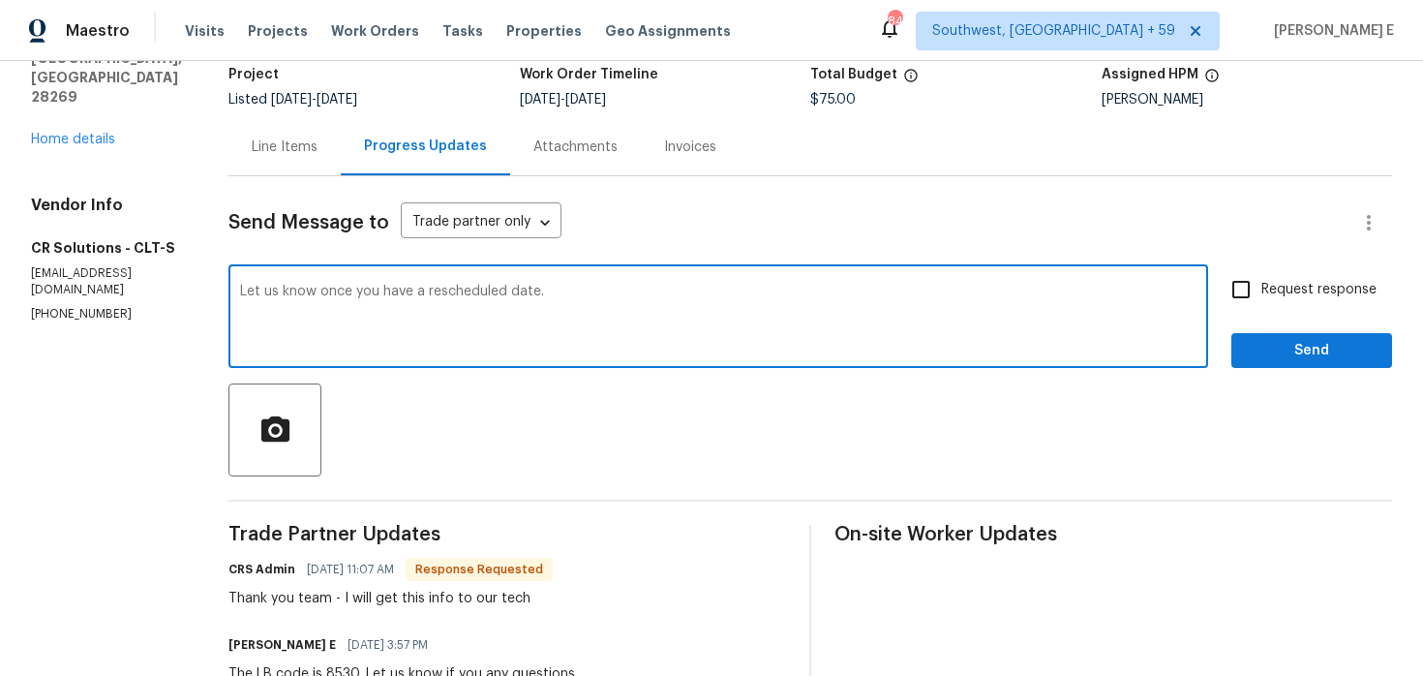
type textarea "Let us know once you have a rescheduled date."
click at [1247, 303] on input "Request response" at bounding box center [1241, 289] width 41 height 41
checkbox input "true"
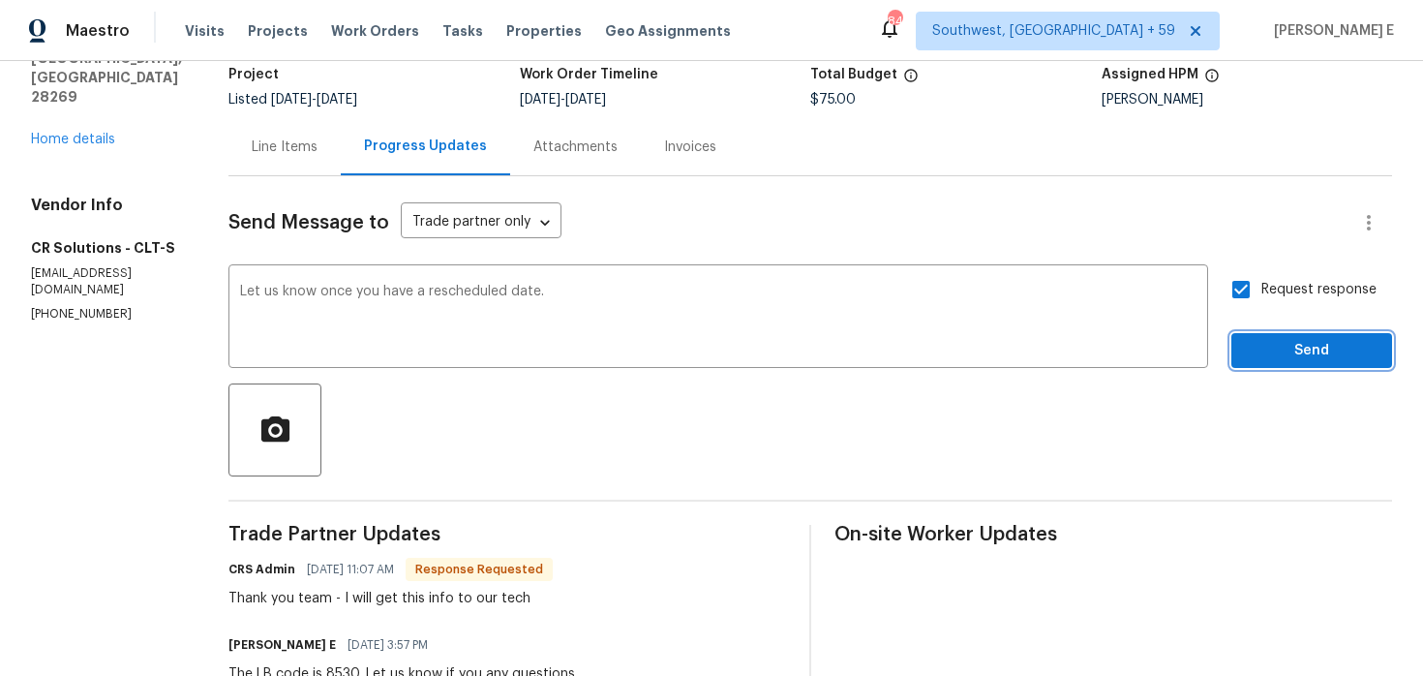
click at [1277, 346] on span "Send" at bounding box center [1312, 351] width 130 height 24
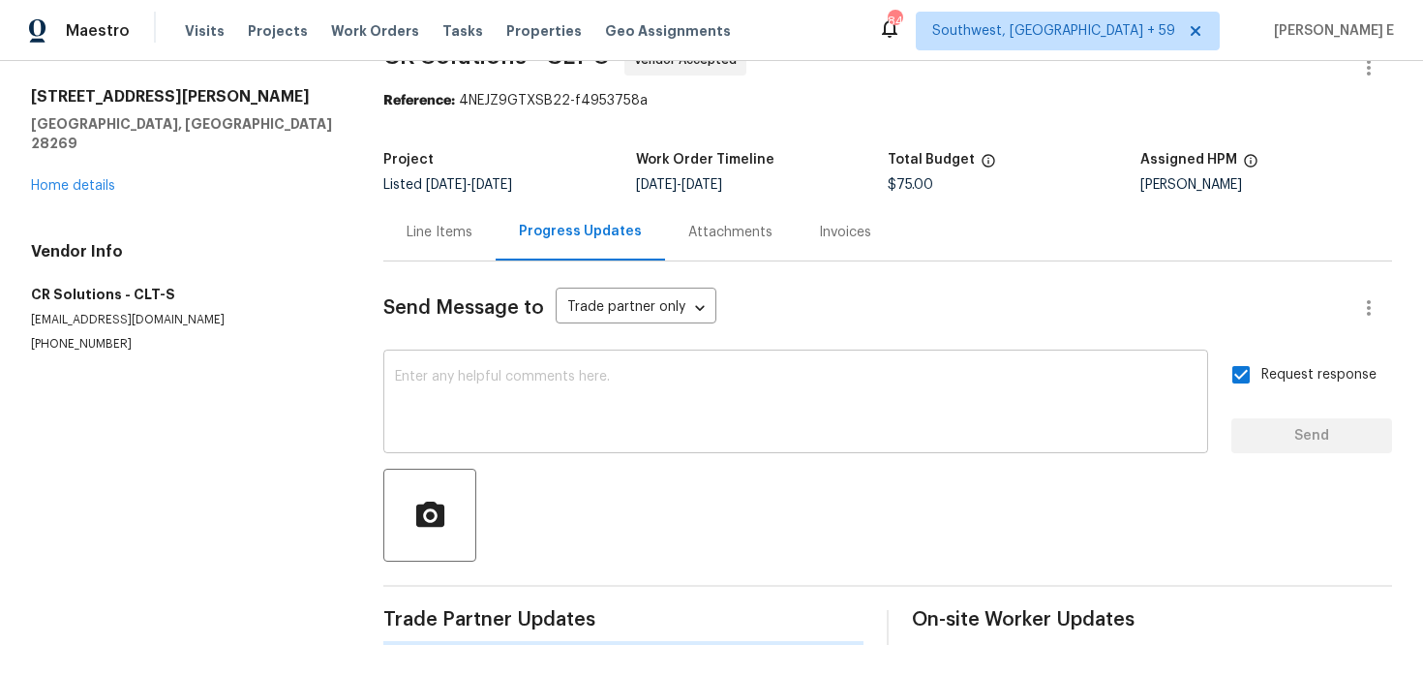
scroll to position [0, 0]
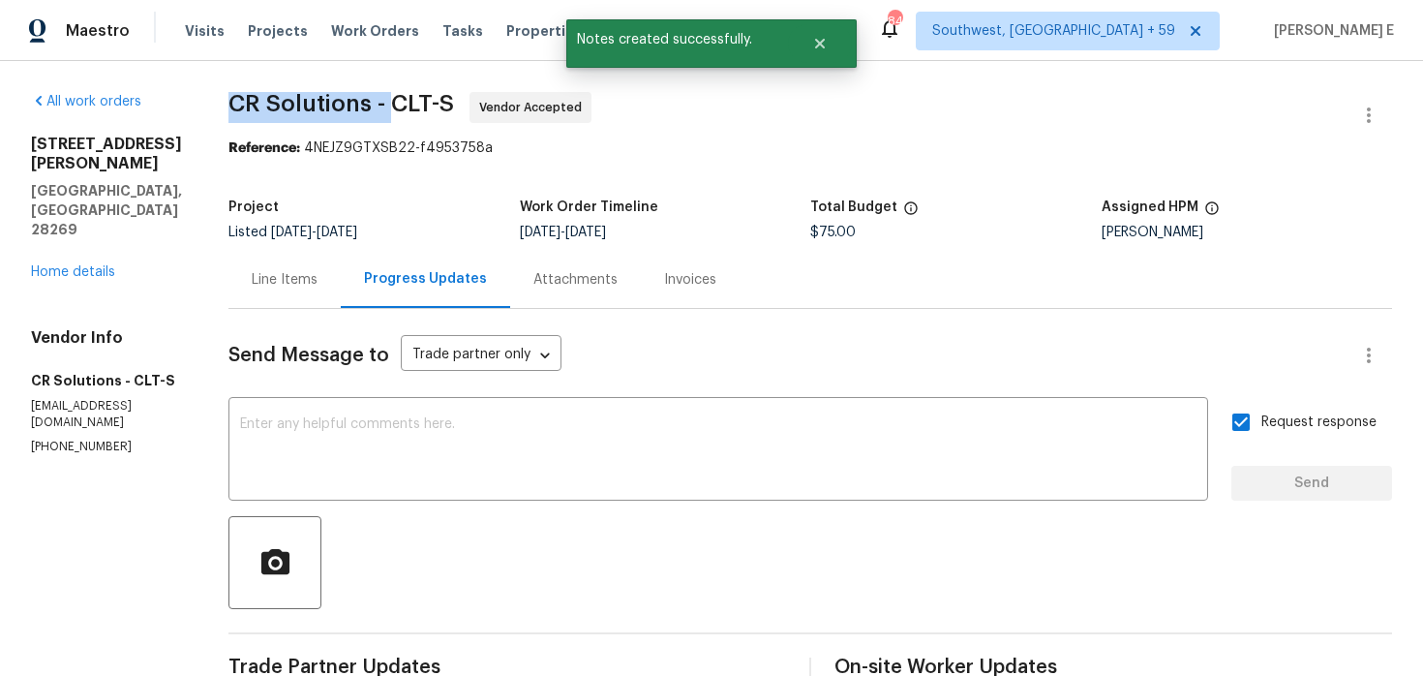
drag, startPoint x: 226, startPoint y: 107, endPoint x: 382, endPoint y: 111, distance: 156.9
click at [382, 111] on span "CR Solutions - CLT-S" at bounding box center [342, 103] width 226 height 23
copy span "CR Solutions -"
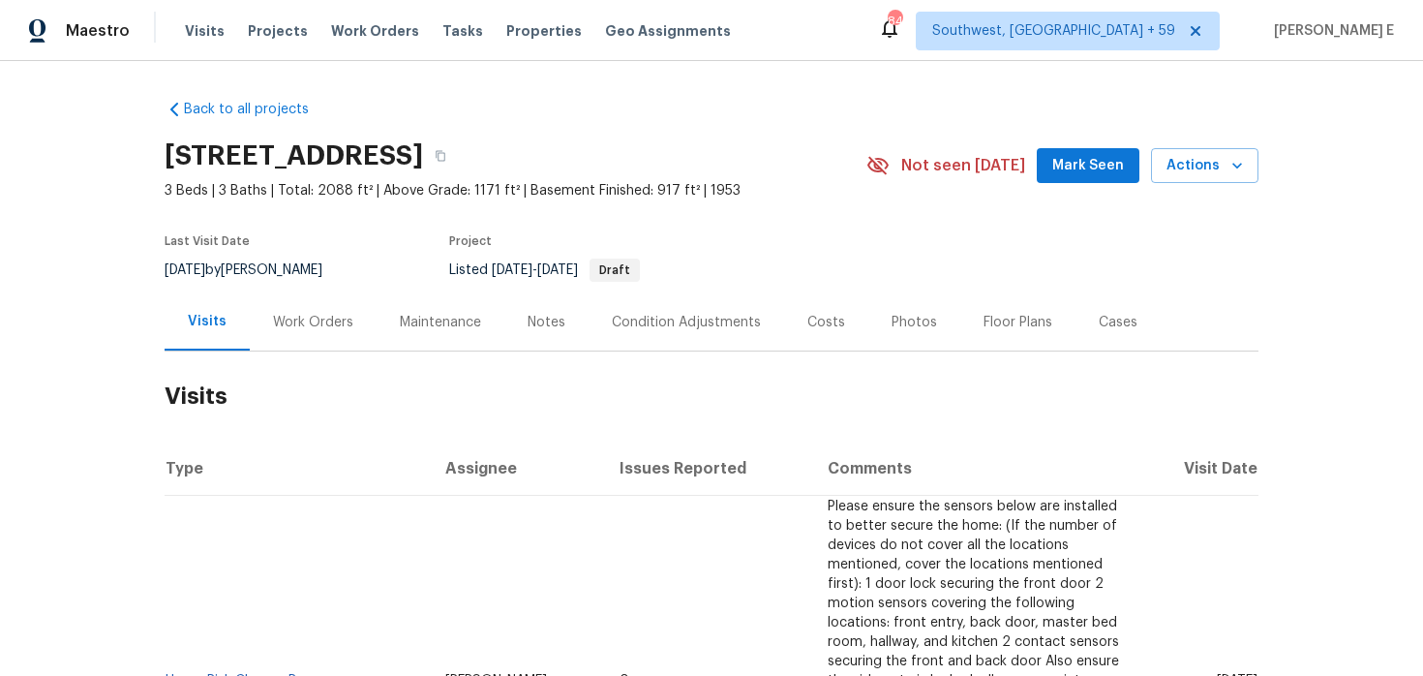
click at [320, 327] on div "Work Orders" at bounding box center [313, 322] width 80 height 19
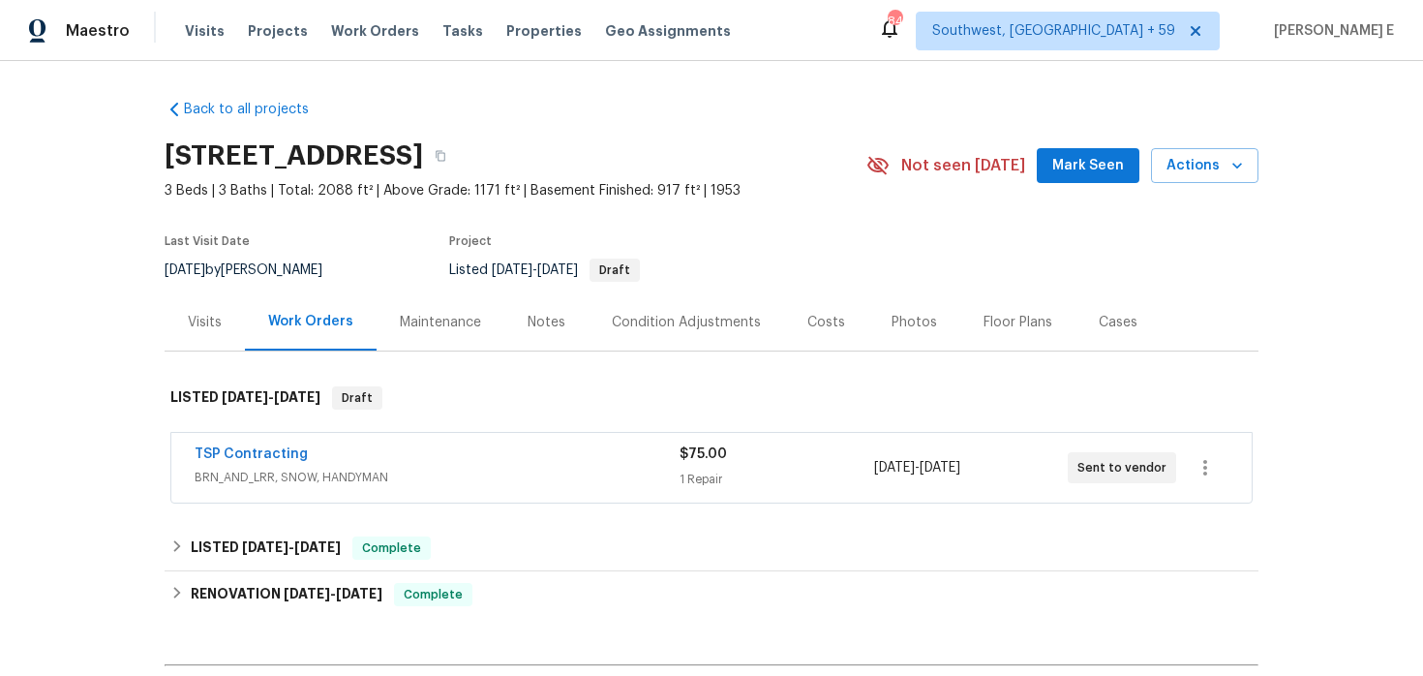
scroll to position [66, 0]
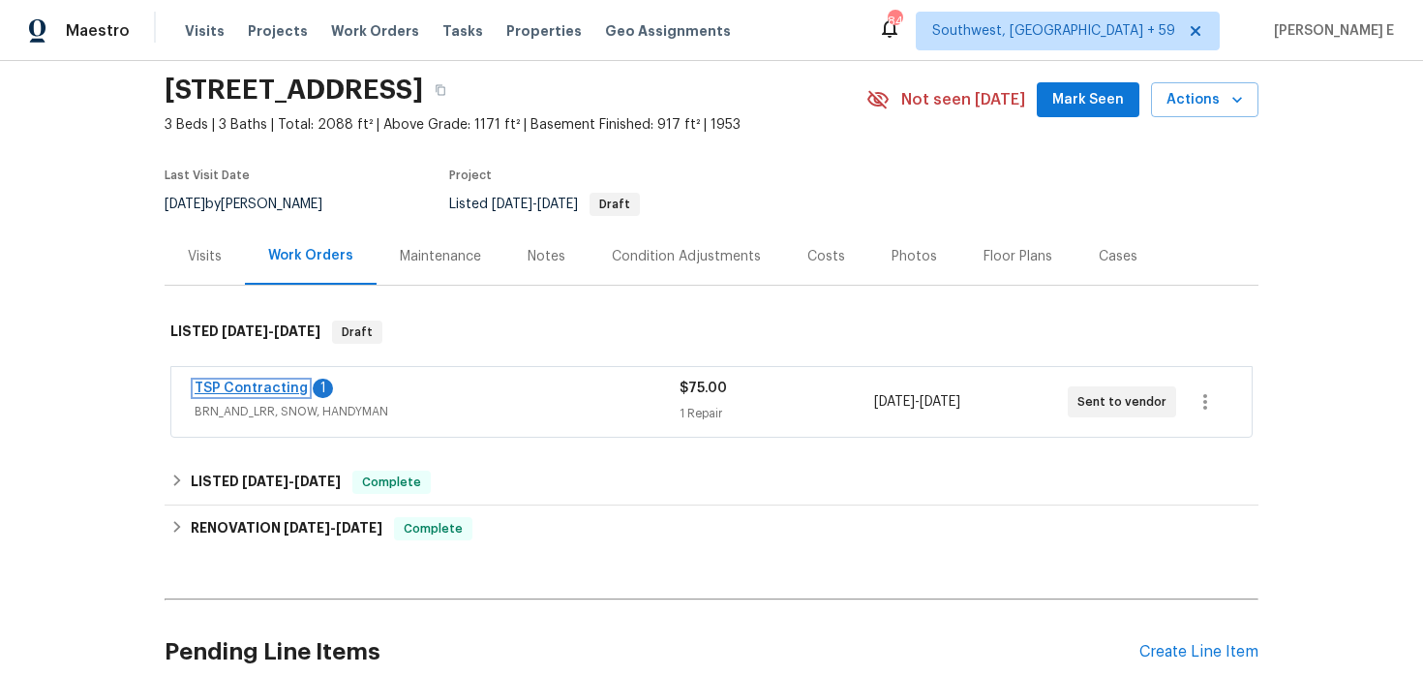
click at [283, 387] on link "TSP Contracting" at bounding box center [251, 388] width 113 height 14
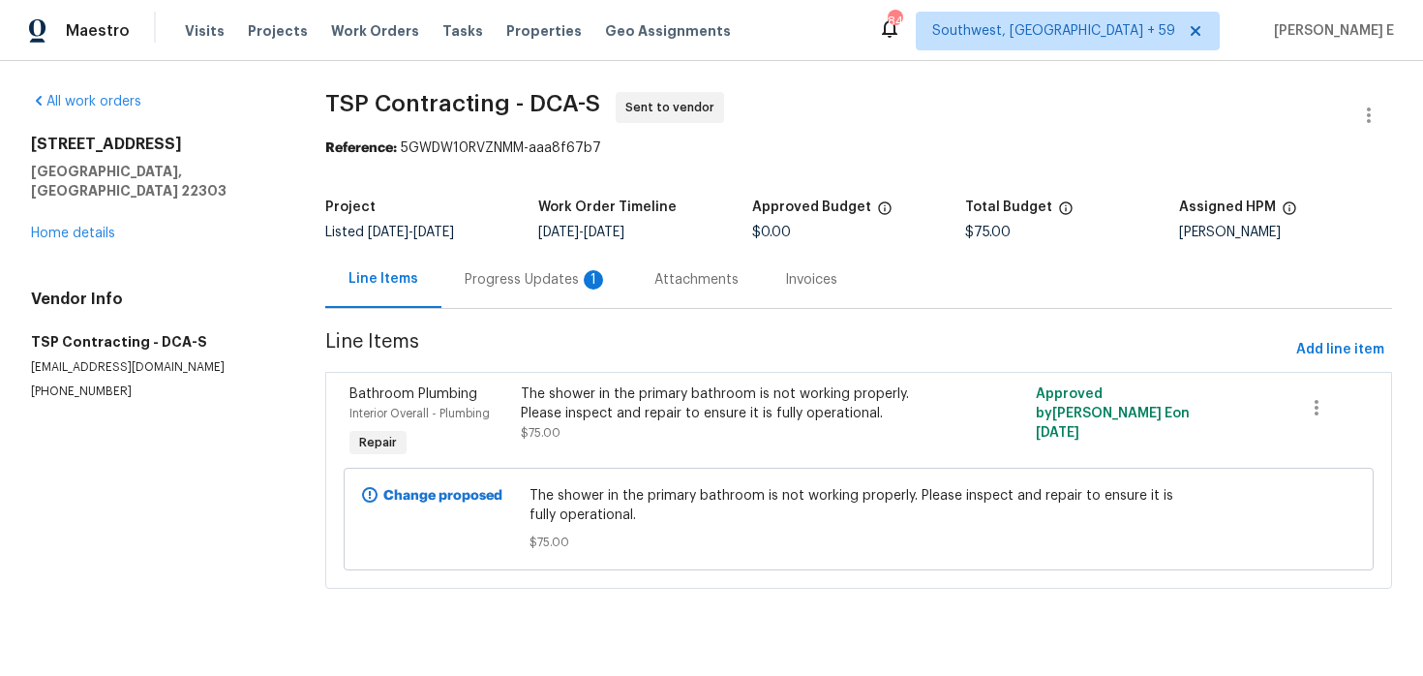
click at [526, 284] on div "Progress Updates 1" at bounding box center [536, 279] width 143 height 19
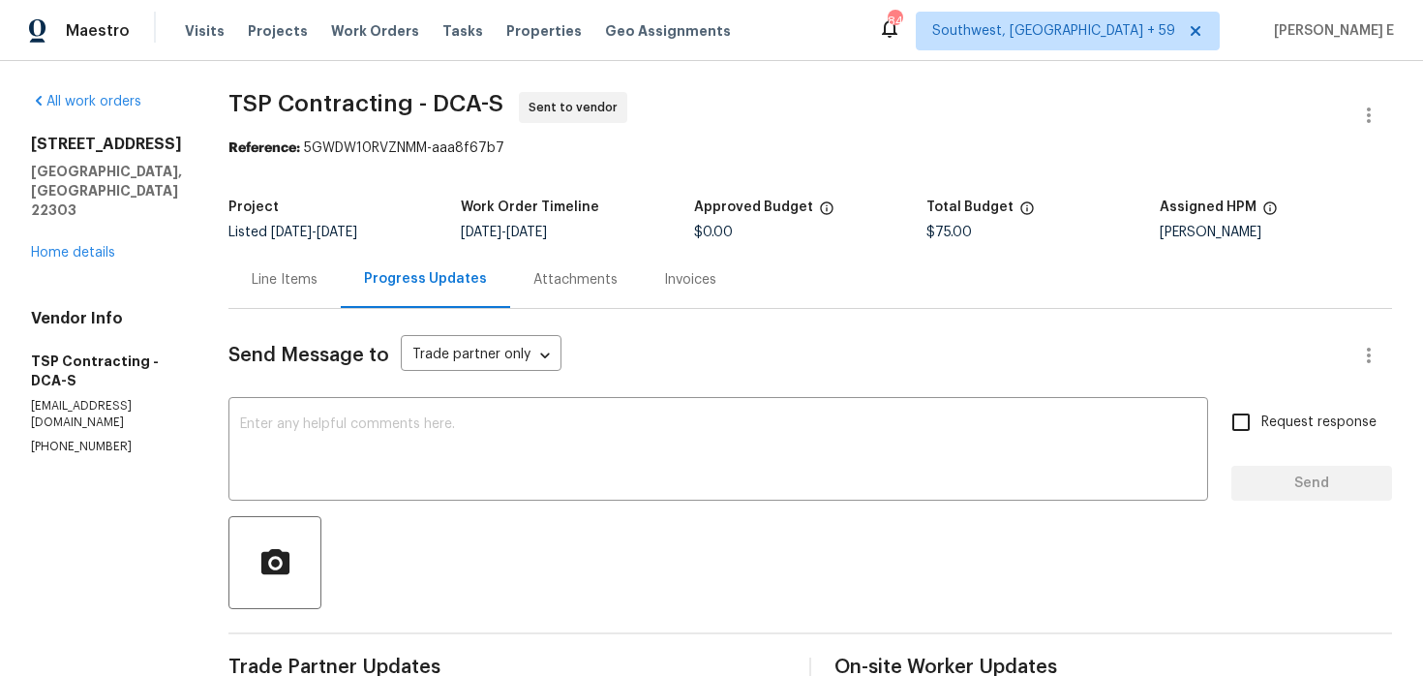
click at [307, 290] on div "Line Items" at bounding box center [285, 279] width 112 height 57
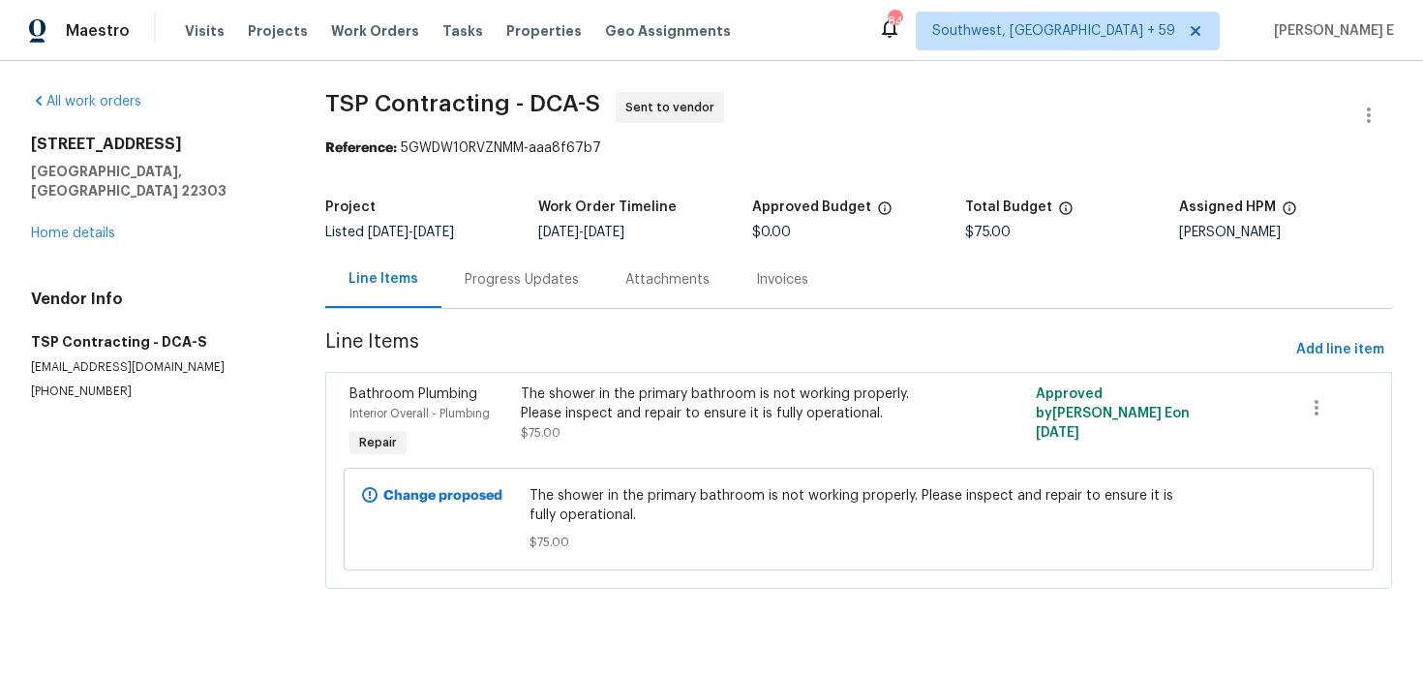
click at [502, 292] on div "Progress Updates" at bounding box center [522, 279] width 161 height 57
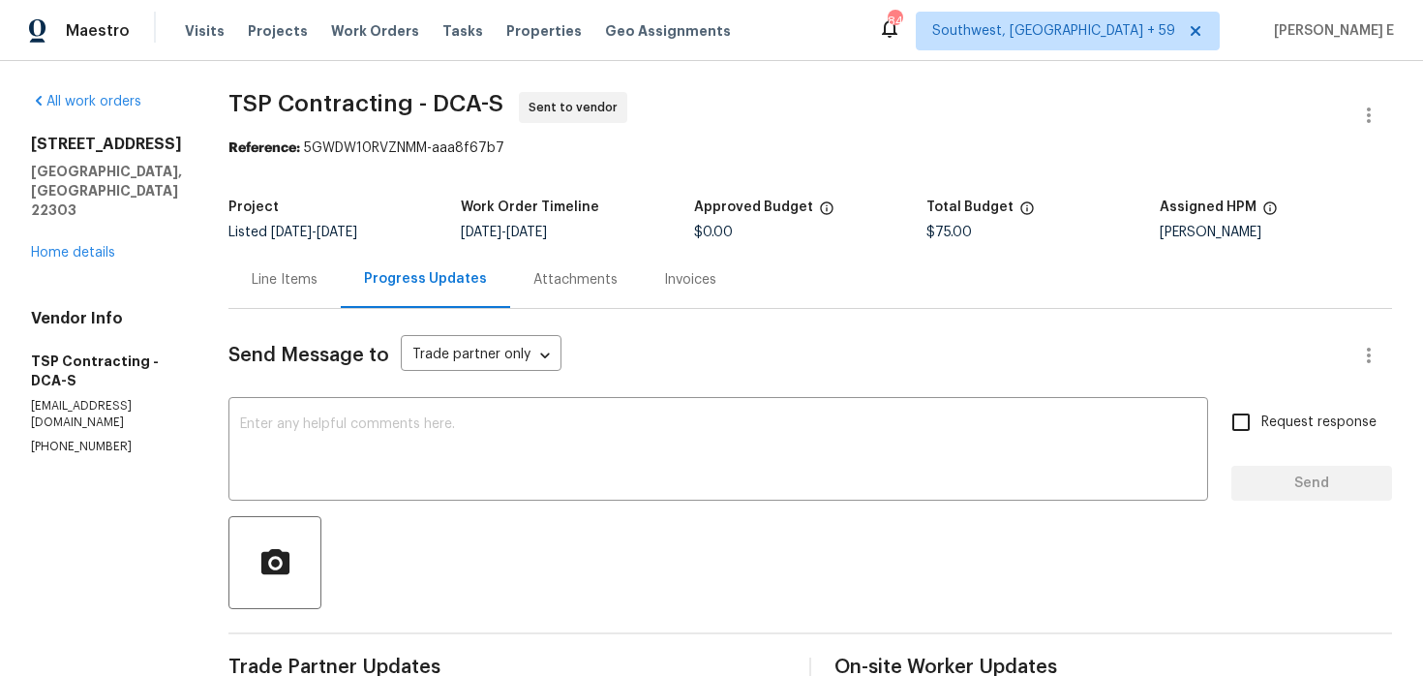
click at [290, 260] on div "Line Items" at bounding box center [285, 279] width 112 height 57
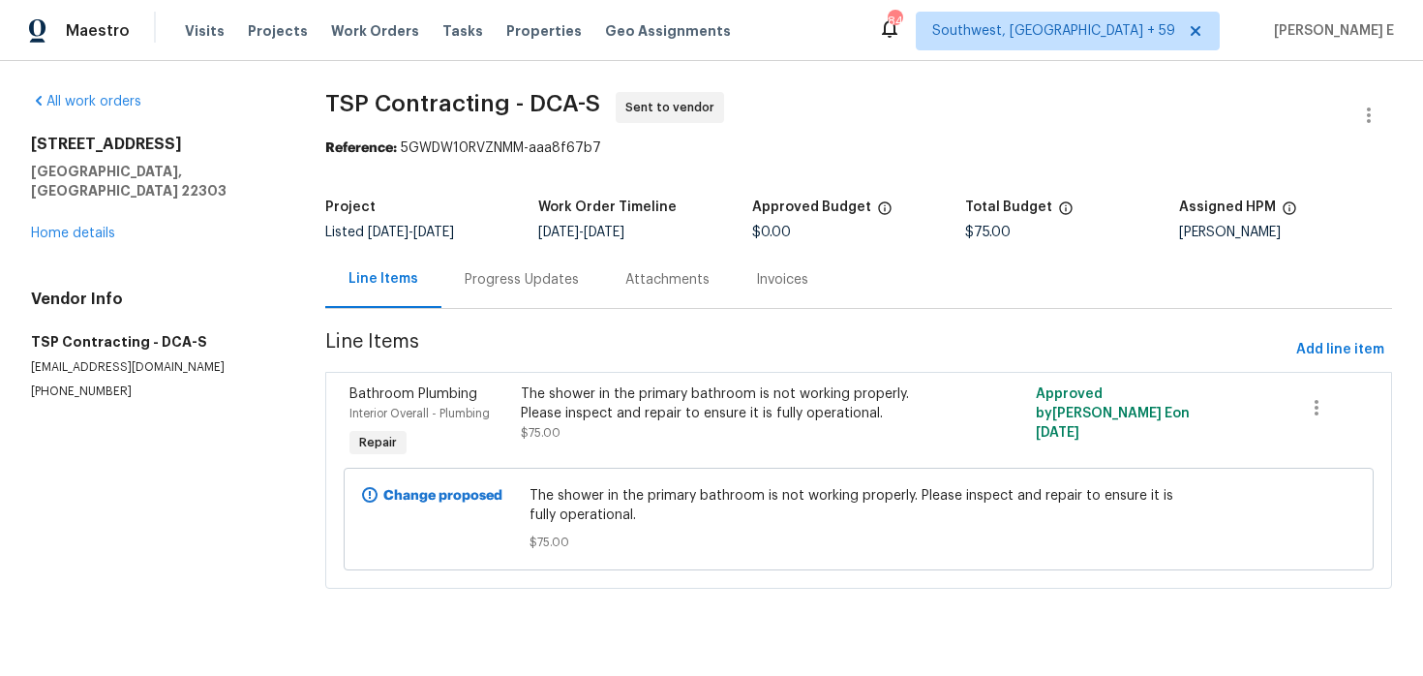
click at [518, 442] on div "The shower in the primary bathroom is not working properly. Please inspect and …" at bounding box center [729, 423] width 429 height 89
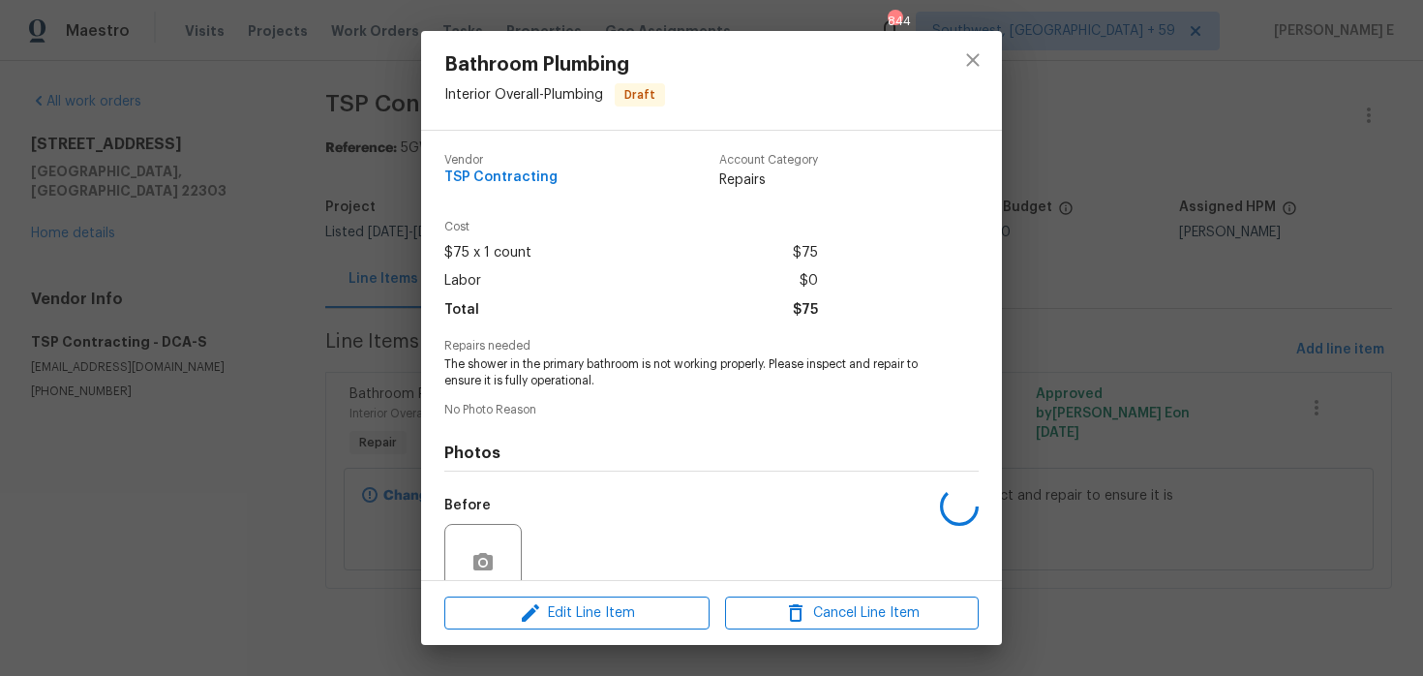
scroll to position [167, 0]
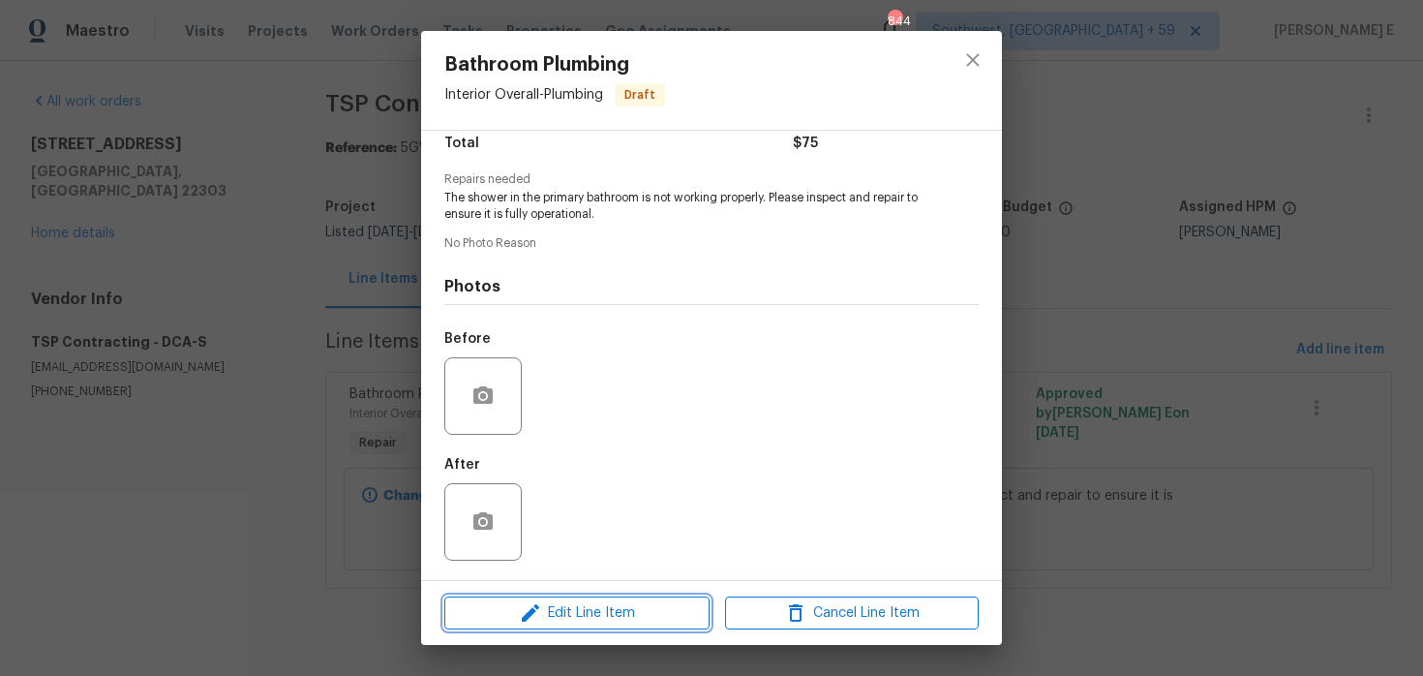
click at [518, 625] on button "Edit Line Item" at bounding box center [576, 613] width 265 height 34
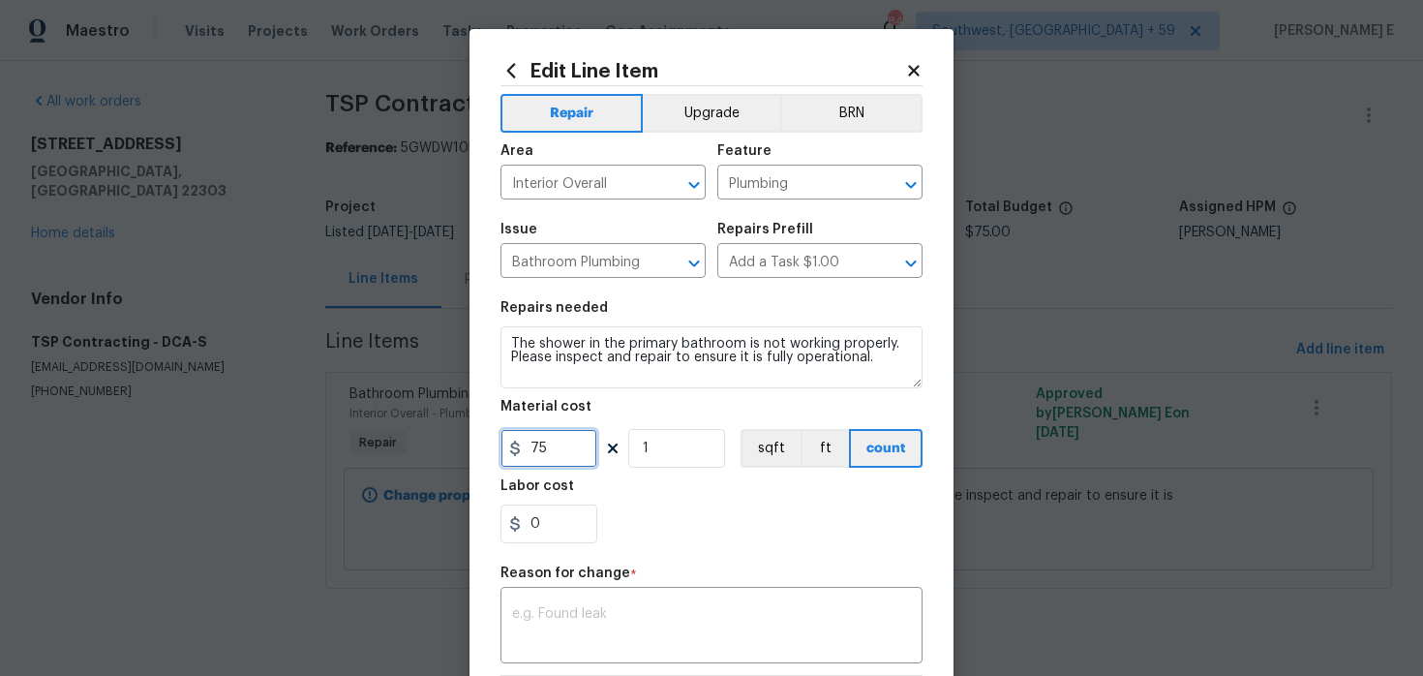
click at [529, 451] on input "75" at bounding box center [549, 448] width 97 height 39
type input "175"
click at [560, 640] on textarea at bounding box center [711, 627] width 399 height 41
paste textarea "(KE) Updated per vendor's final cost."
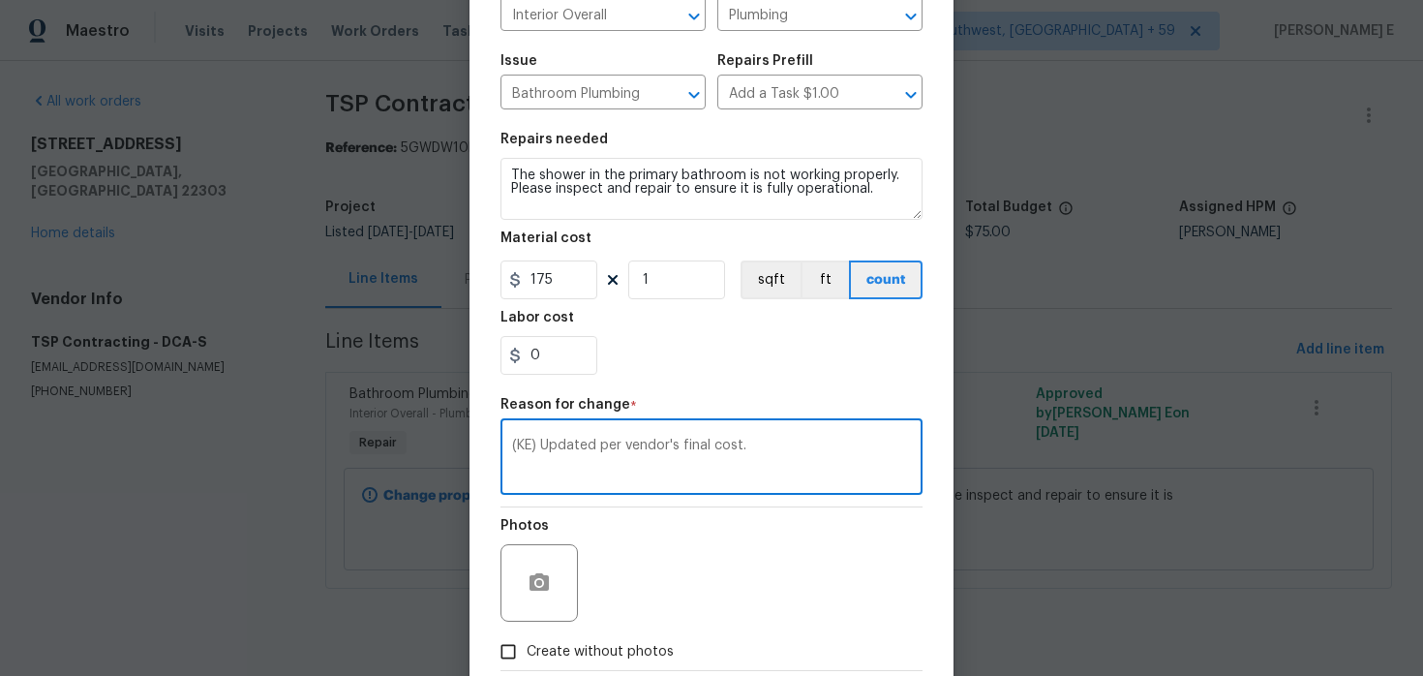
scroll to position [279, 0]
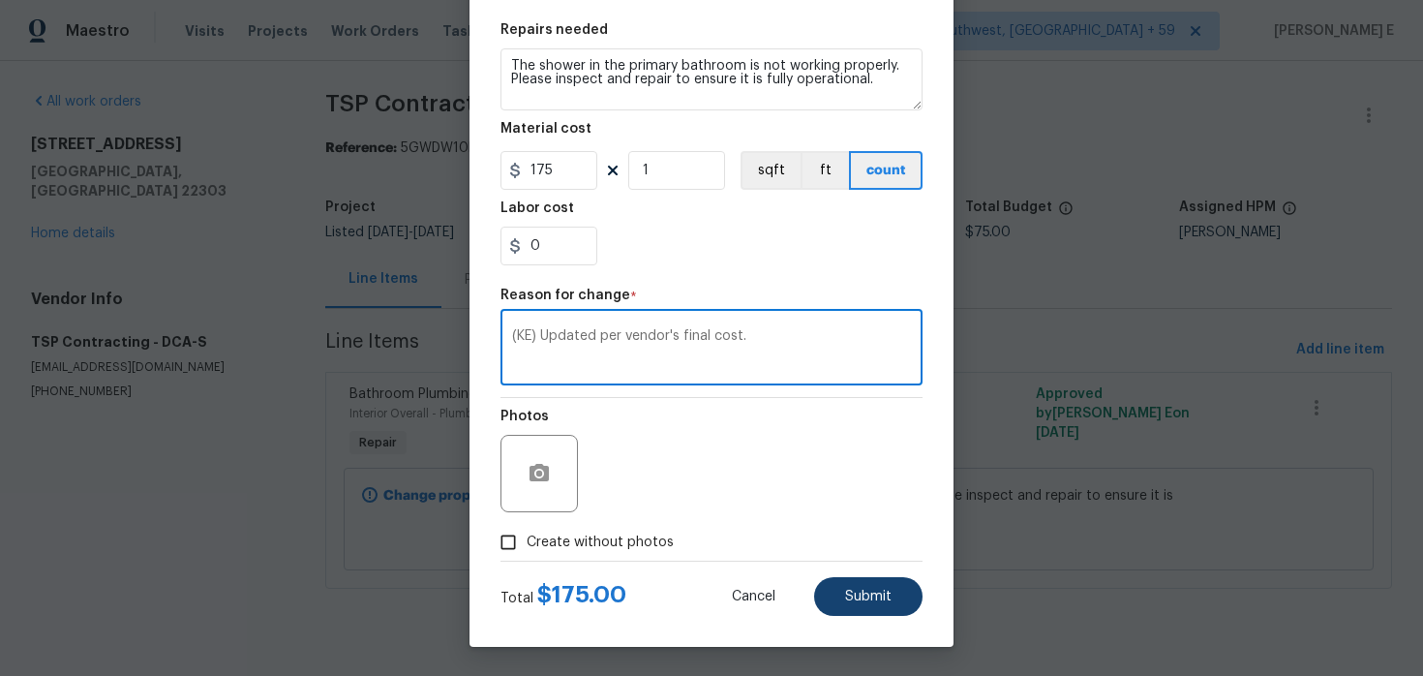
type textarea "(KE) Updated per vendor's final cost."
click at [838, 598] on button "Submit" at bounding box center [868, 596] width 108 height 39
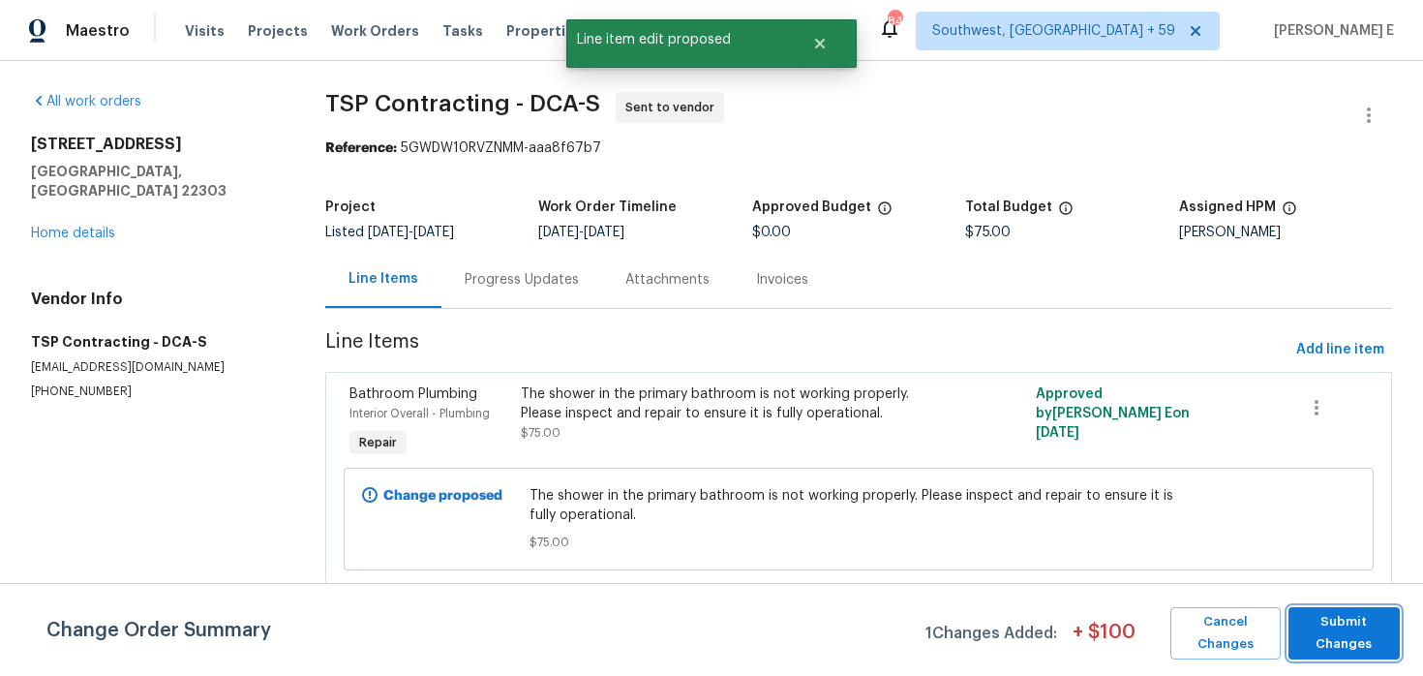
click at [1359, 642] on span "Submit Changes" at bounding box center [1344, 633] width 92 height 45
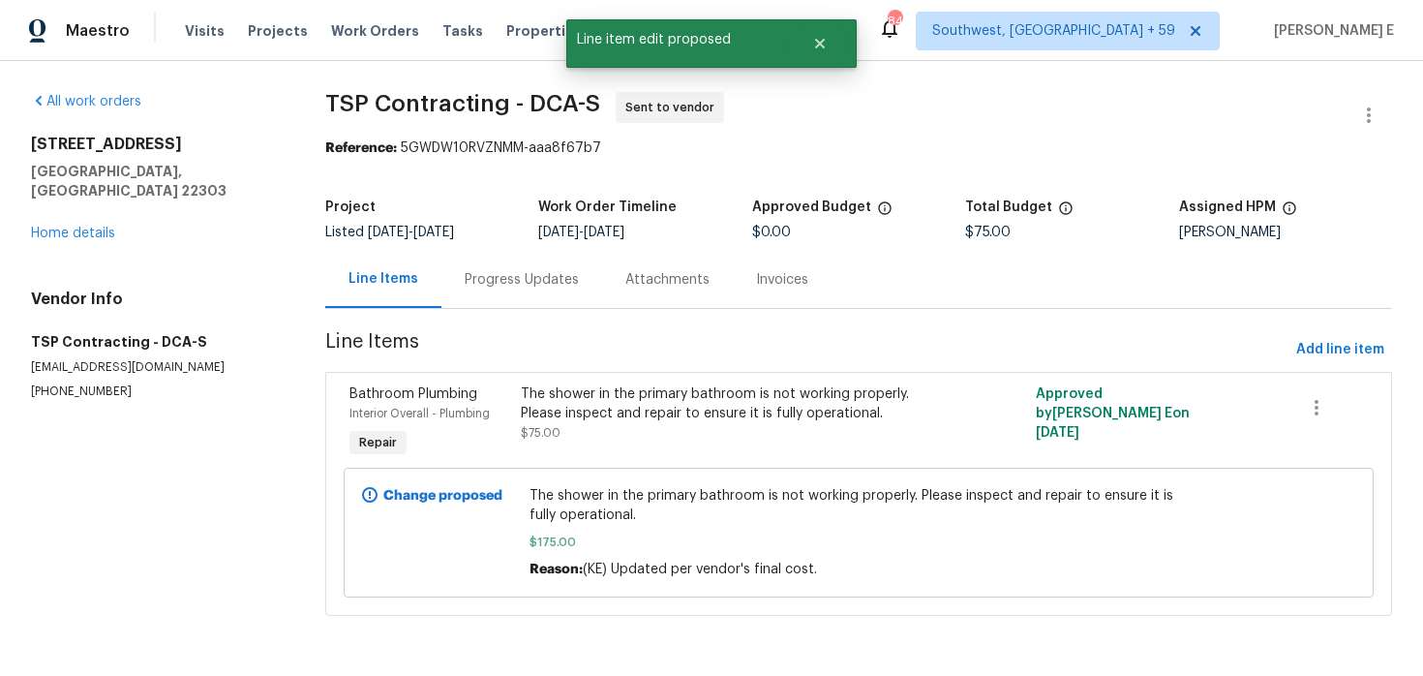
click at [538, 272] on div "Progress Updates" at bounding box center [522, 279] width 114 height 19
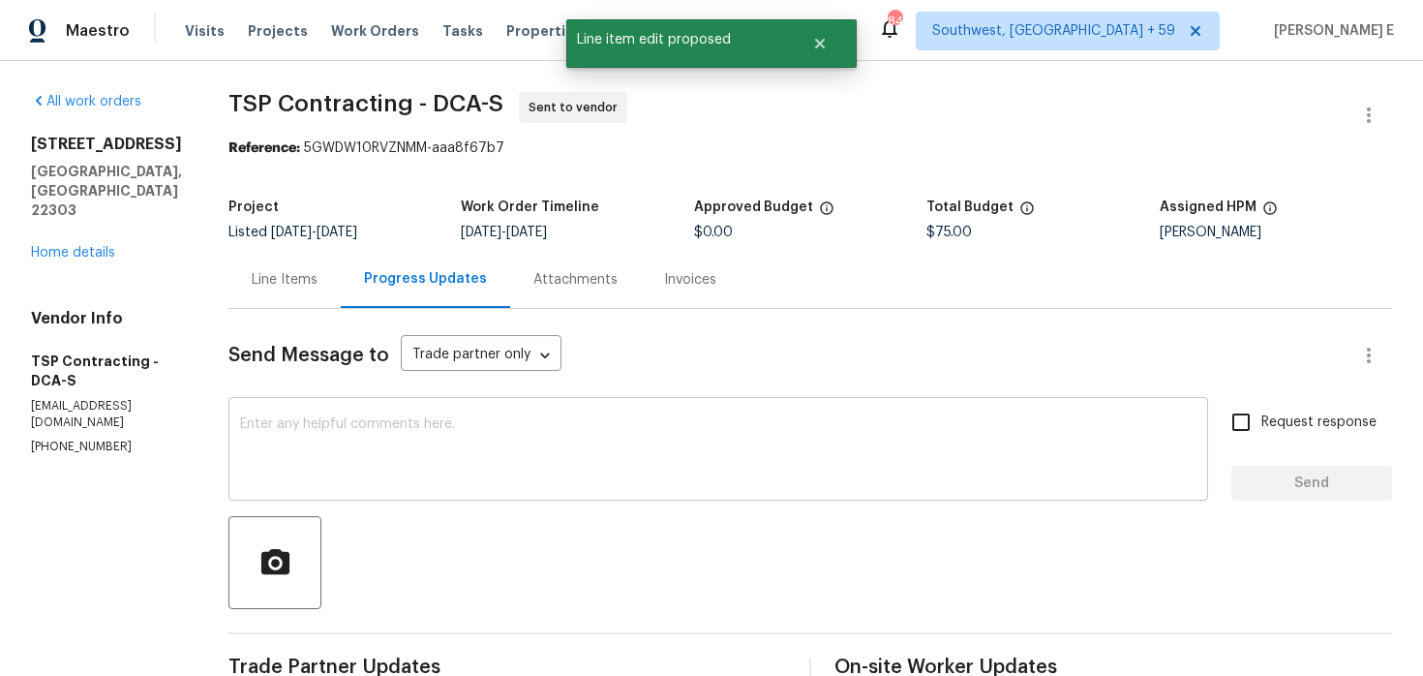
click at [483, 443] on textarea at bounding box center [718, 451] width 957 height 68
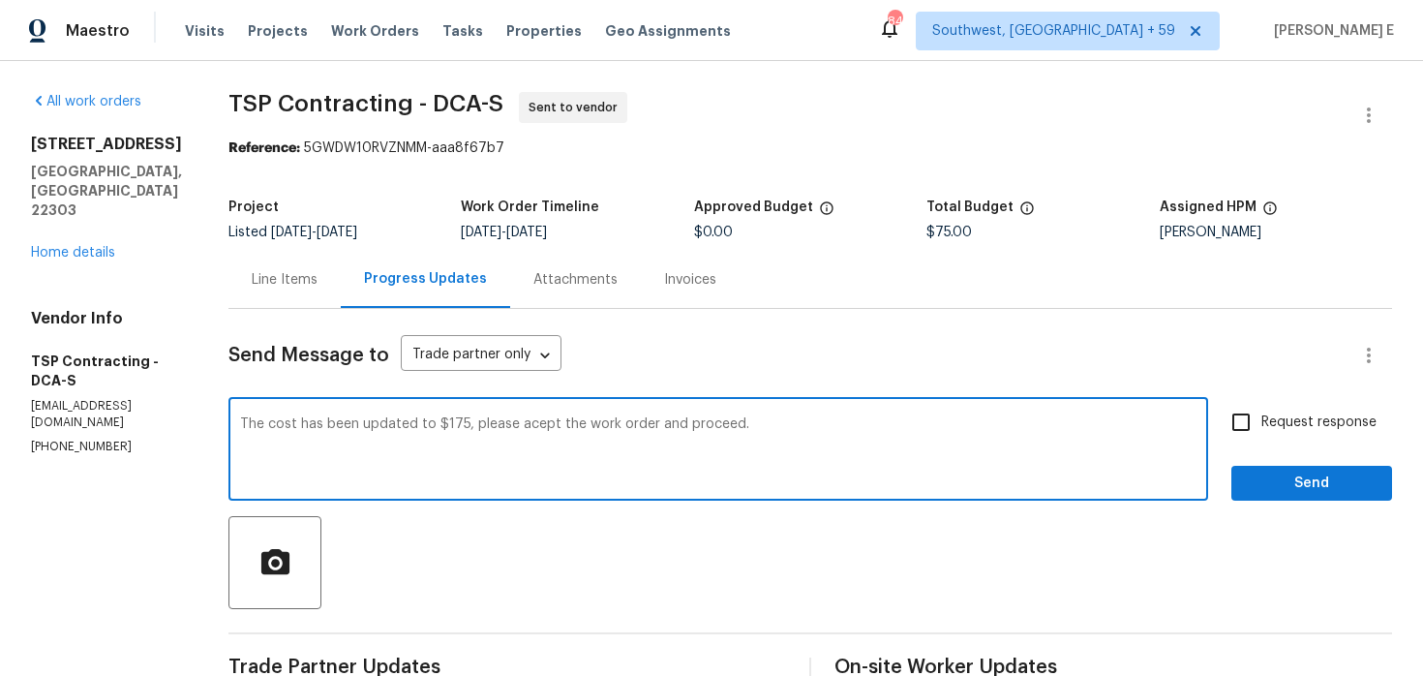
type textarea "The cost has been updated to $175, please acept the work order and proceed."
click at [1285, 450] on div "Request response Send" at bounding box center [1312, 451] width 161 height 99
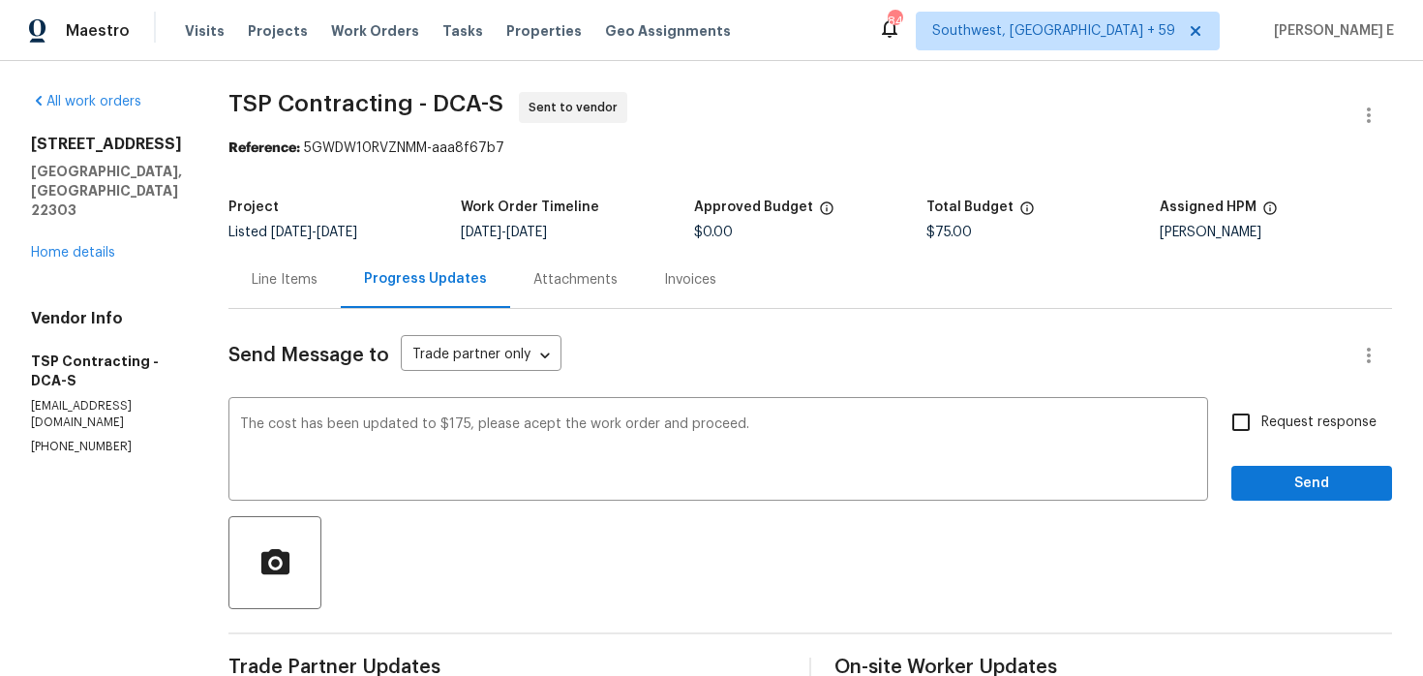
click at [1265, 437] on label "Request response" at bounding box center [1299, 422] width 156 height 41
click at [1262, 437] on input "Request response" at bounding box center [1241, 422] width 41 height 41
checkbox input "true"
click at [1275, 467] on button "Send" at bounding box center [1312, 484] width 161 height 36
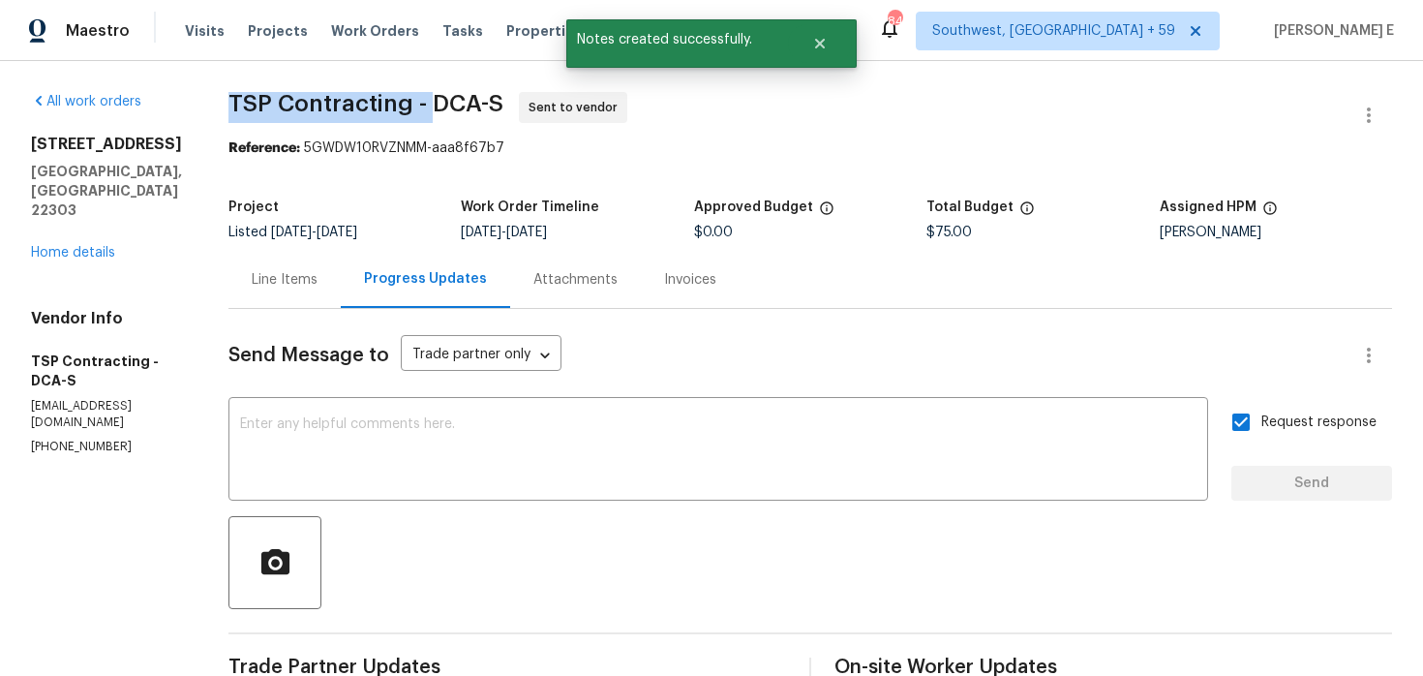
drag, startPoint x: 225, startPoint y: 106, endPoint x: 430, endPoint y: 107, distance: 205.3
click at [430, 107] on span "TSP Contracting - DCA-S" at bounding box center [366, 103] width 275 height 23
copy span "TSP Contracting -"
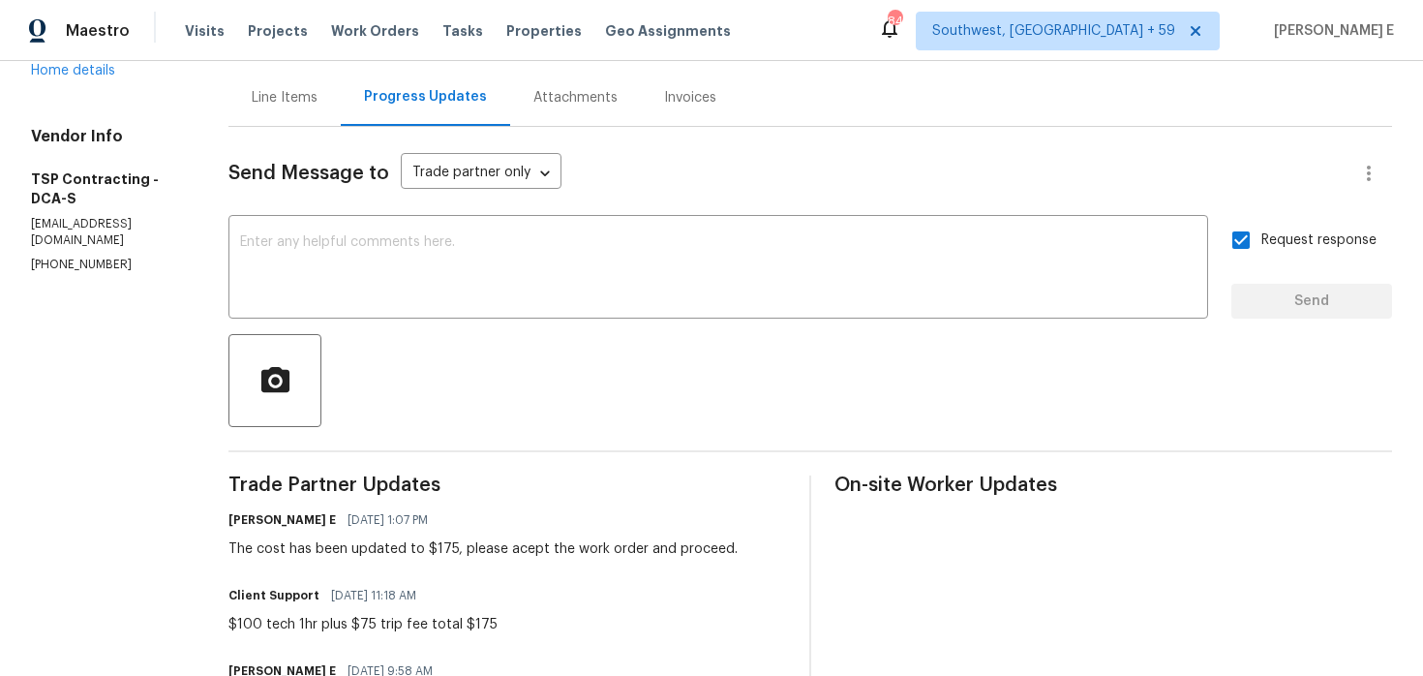
scroll to position [216, 0]
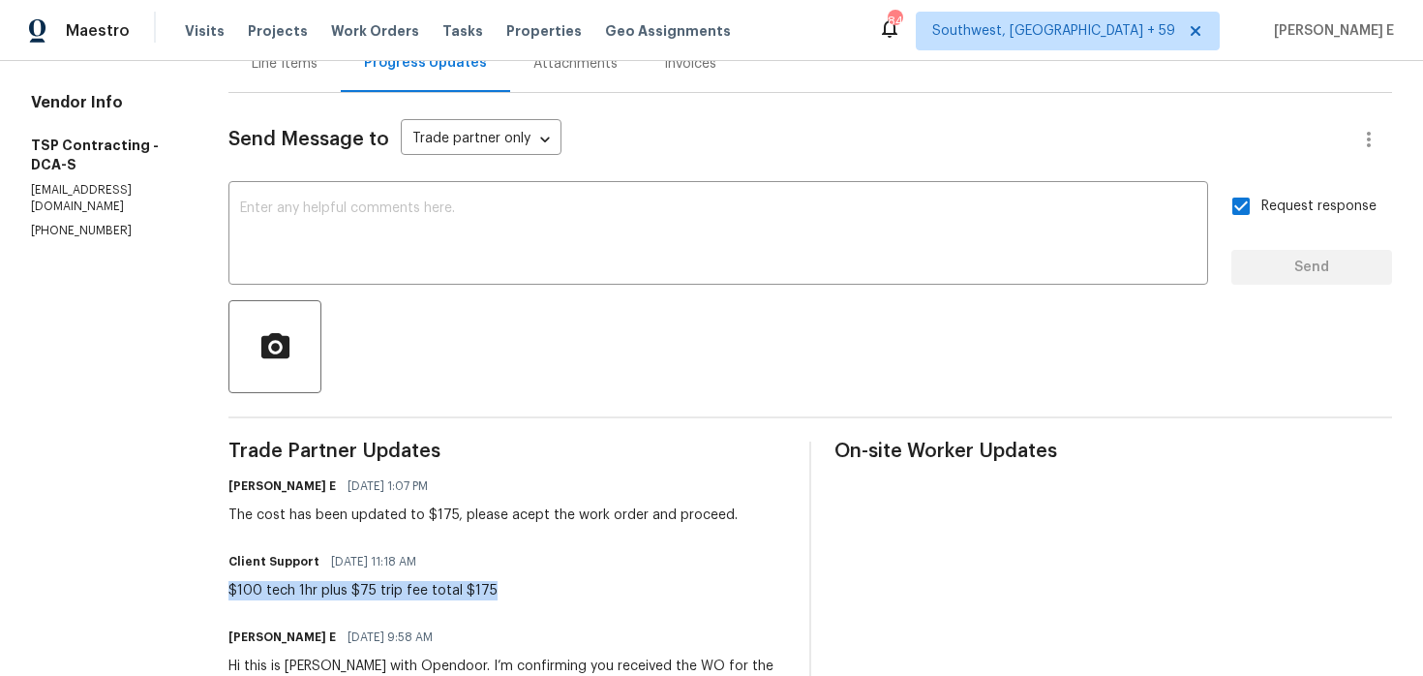
drag, startPoint x: 230, startPoint y: 594, endPoint x: 487, endPoint y: 592, distance: 256.6
click at [486, 592] on div "Client Support 08/22/2025 11:18 AM $100 tech 1hr plus $75 trip fee total $175" at bounding box center [508, 574] width 558 height 52
copy div "$100 tech 1hr plus $75 trip fee total $175"
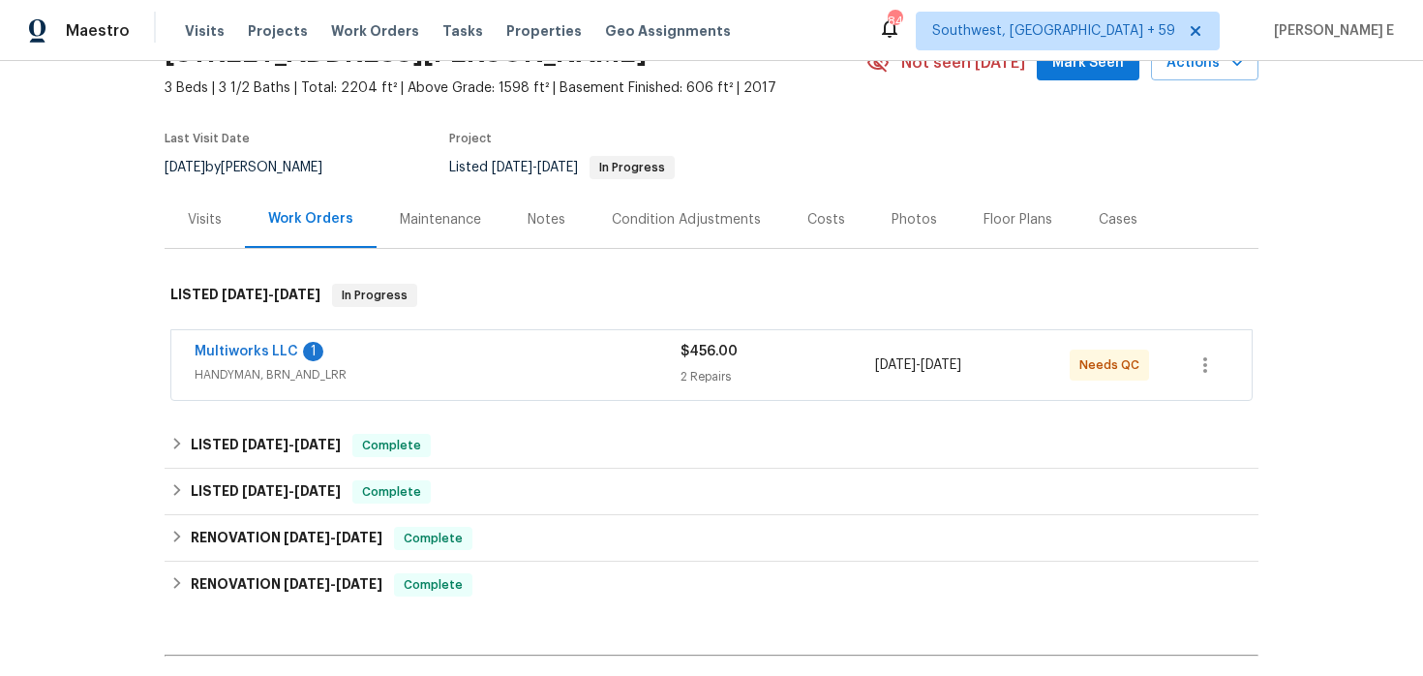
scroll to position [136, 0]
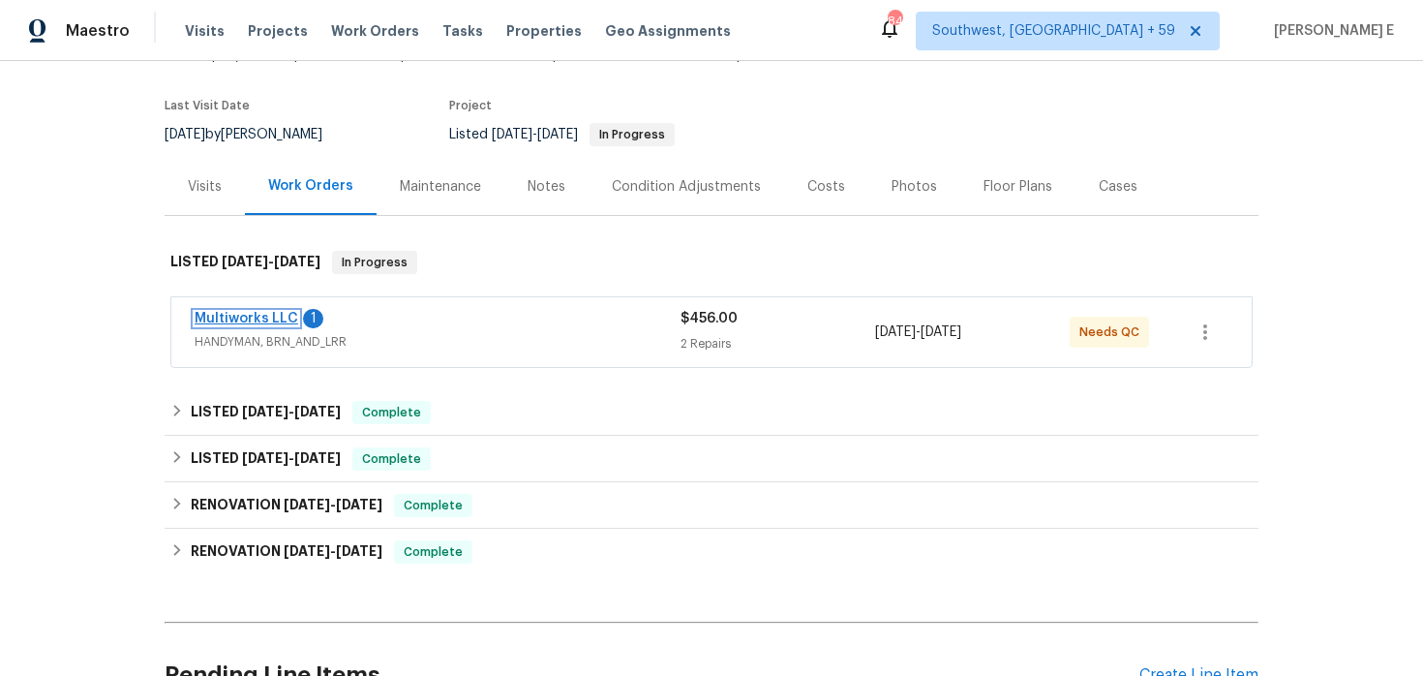
click at [234, 322] on link "Multiworks LLC" at bounding box center [247, 319] width 104 height 14
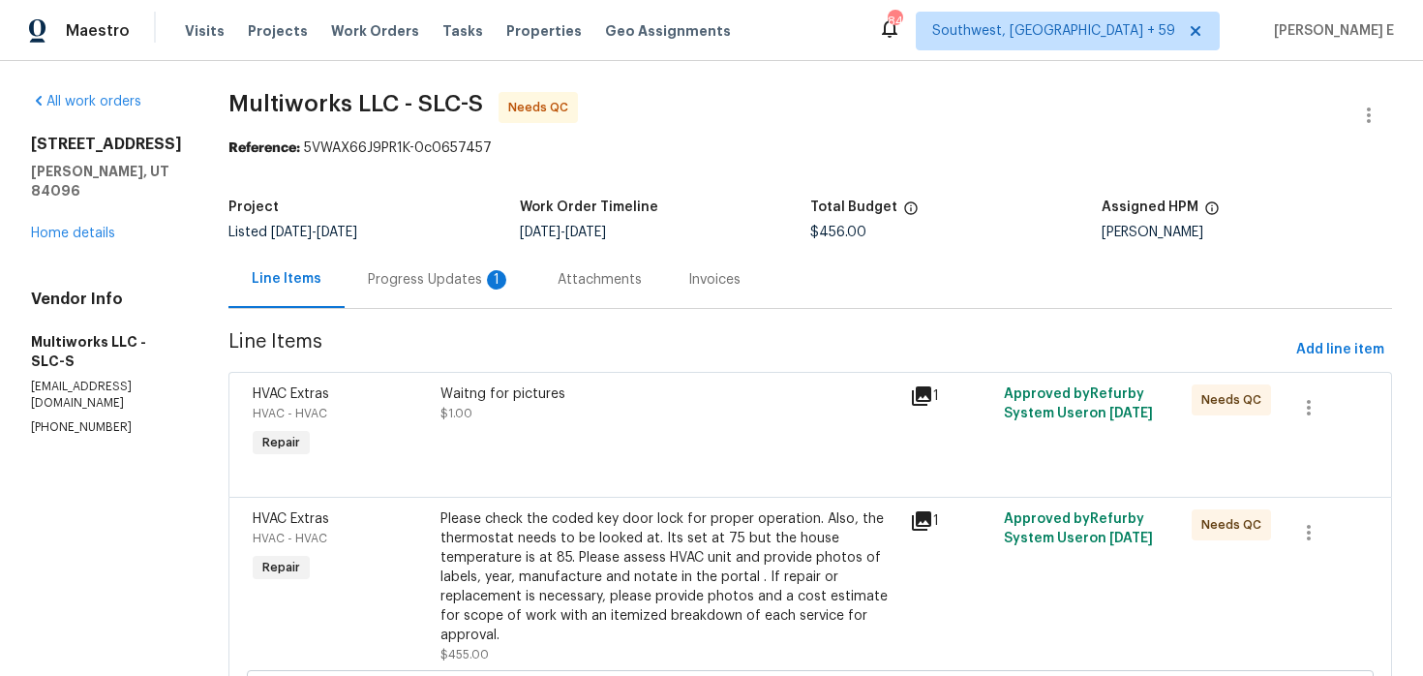
click at [427, 298] on div "Progress Updates 1" at bounding box center [440, 279] width 190 height 57
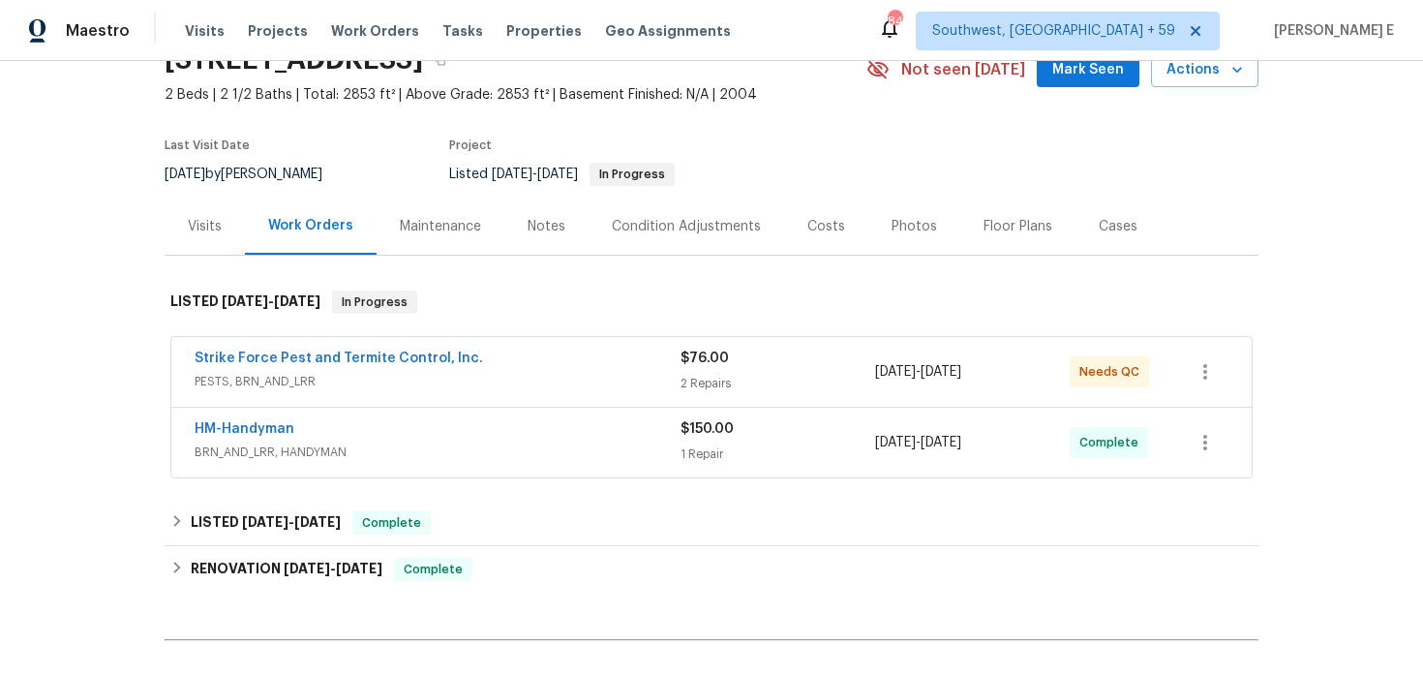
scroll to position [101, 0]
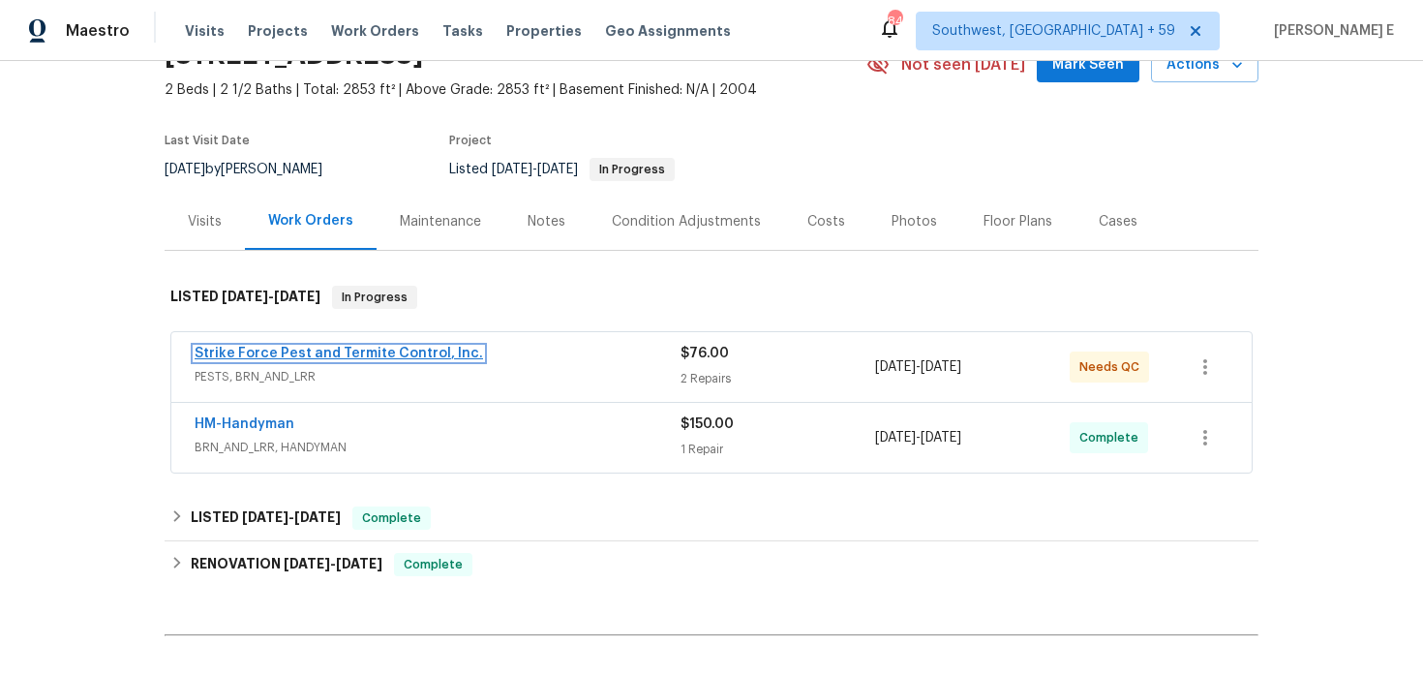
click at [442, 356] on link "Strike Force Pest and Termite Control, Inc." at bounding box center [339, 354] width 289 height 14
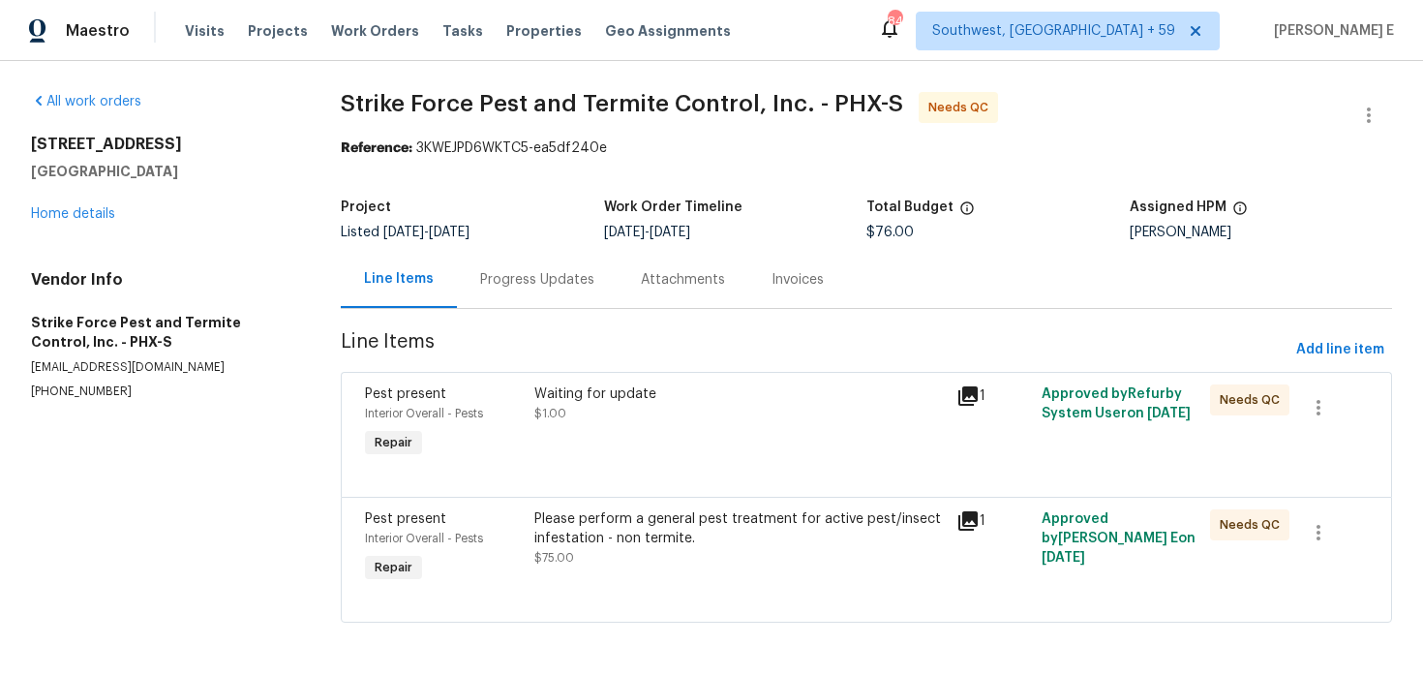
click at [517, 300] on div "Progress Updates" at bounding box center [537, 279] width 161 height 57
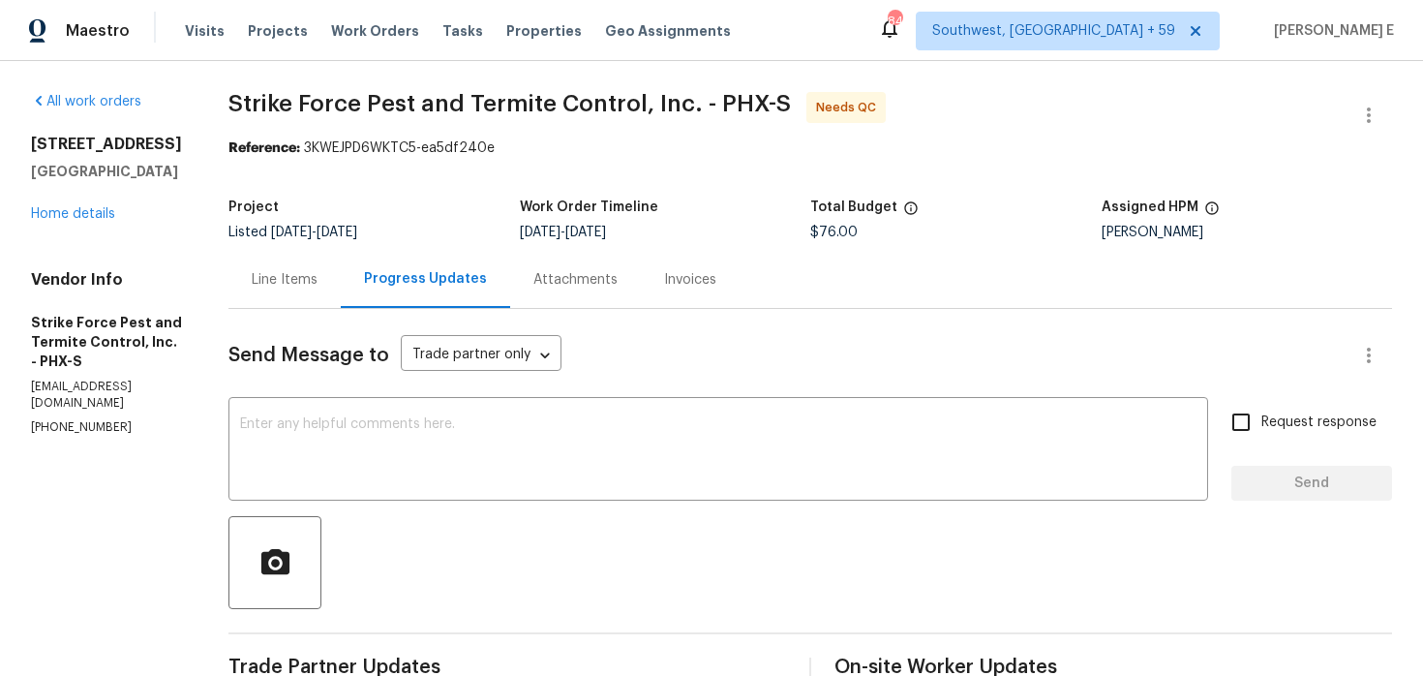
click at [269, 276] on div "Line Items" at bounding box center [285, 279] width 66 height 19
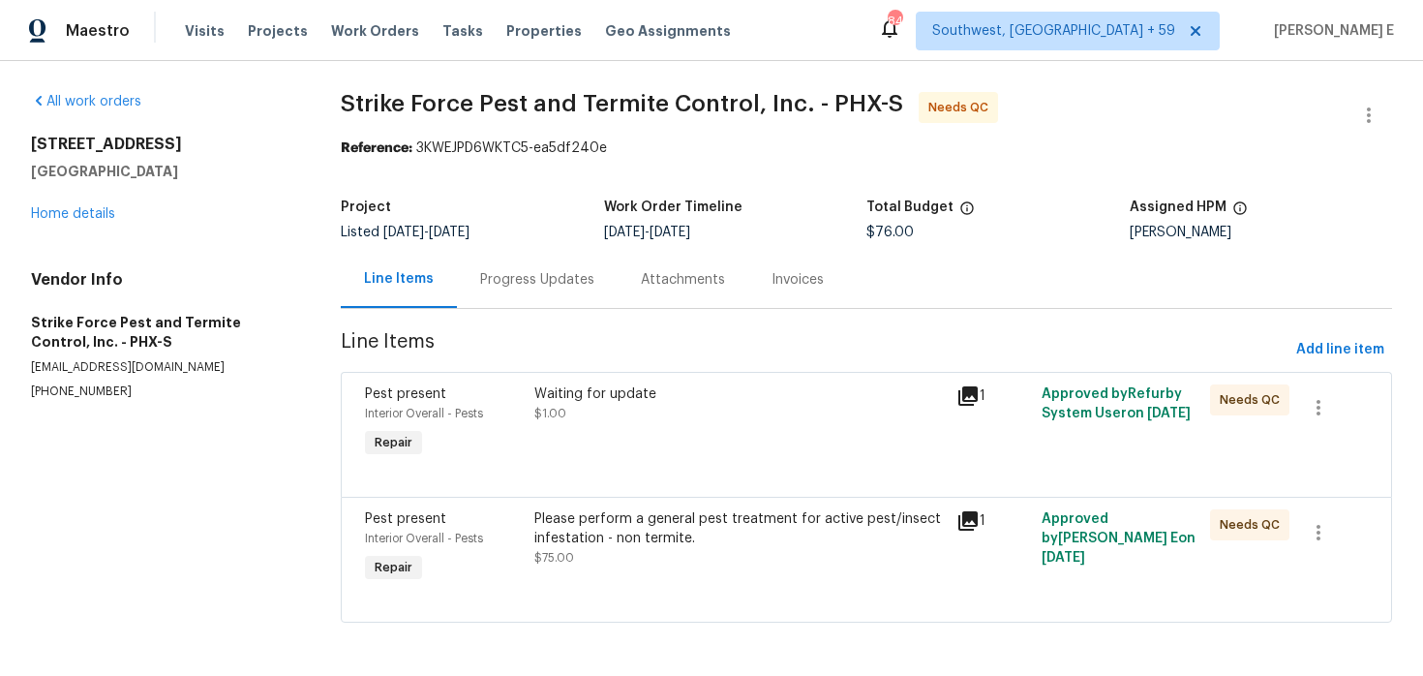
scroll to position [2, 0]
click at [609, 414] on div "Waiting for update $1.00" at bounding box center [740, 402] width 412 height 39
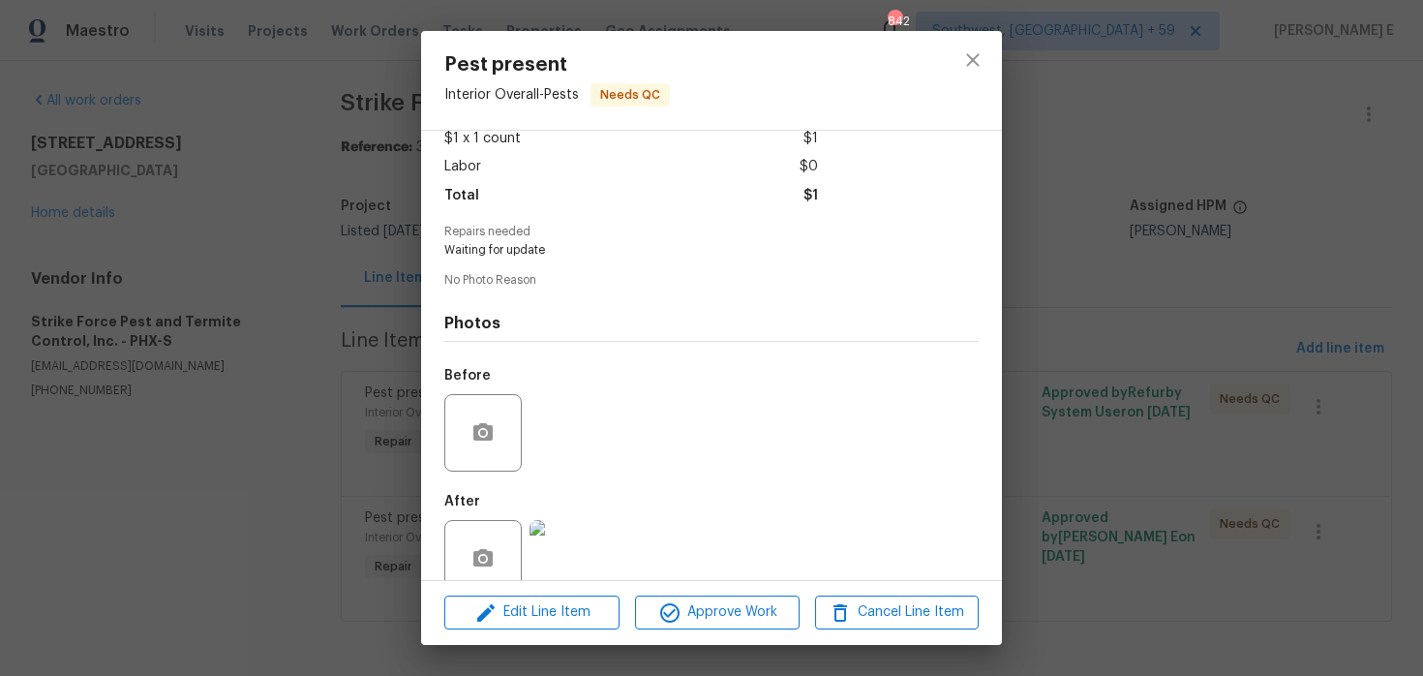
scroll to position [150, 0]
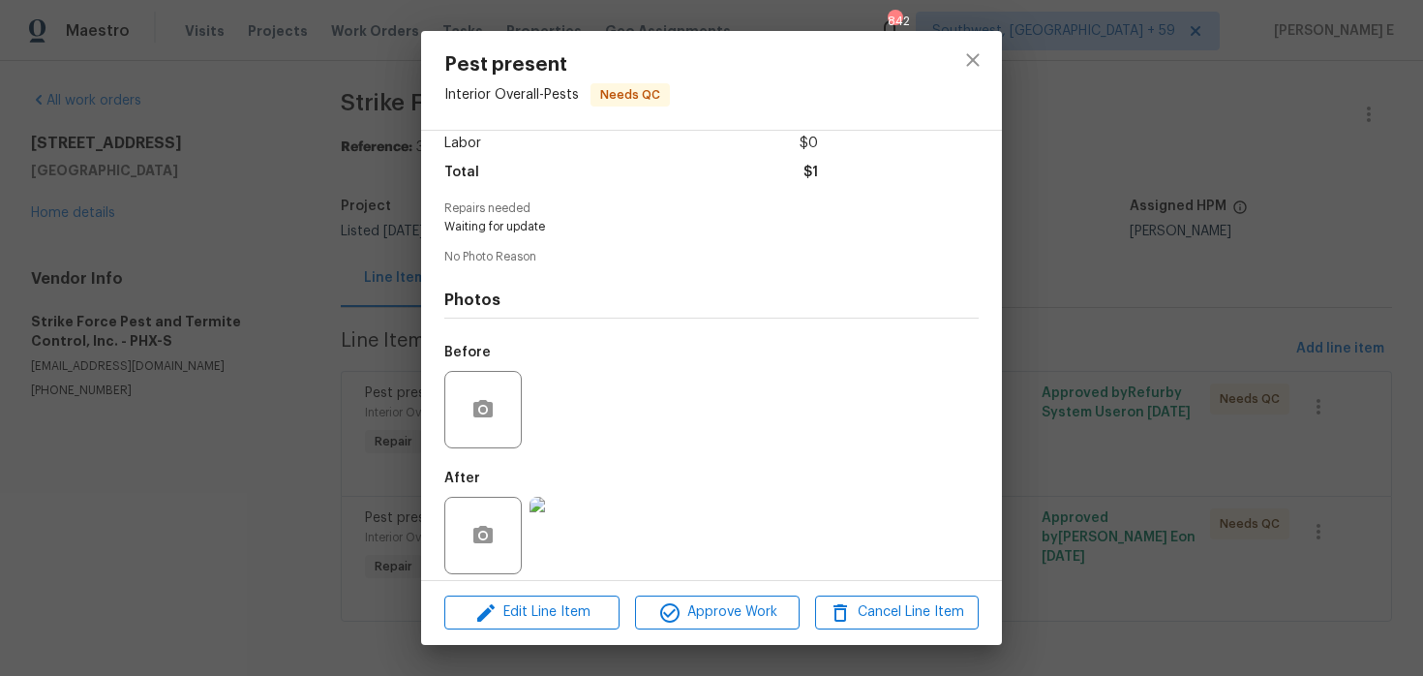
click at [564, 534] on img at bounding box center [568, 535] width 77 height 77
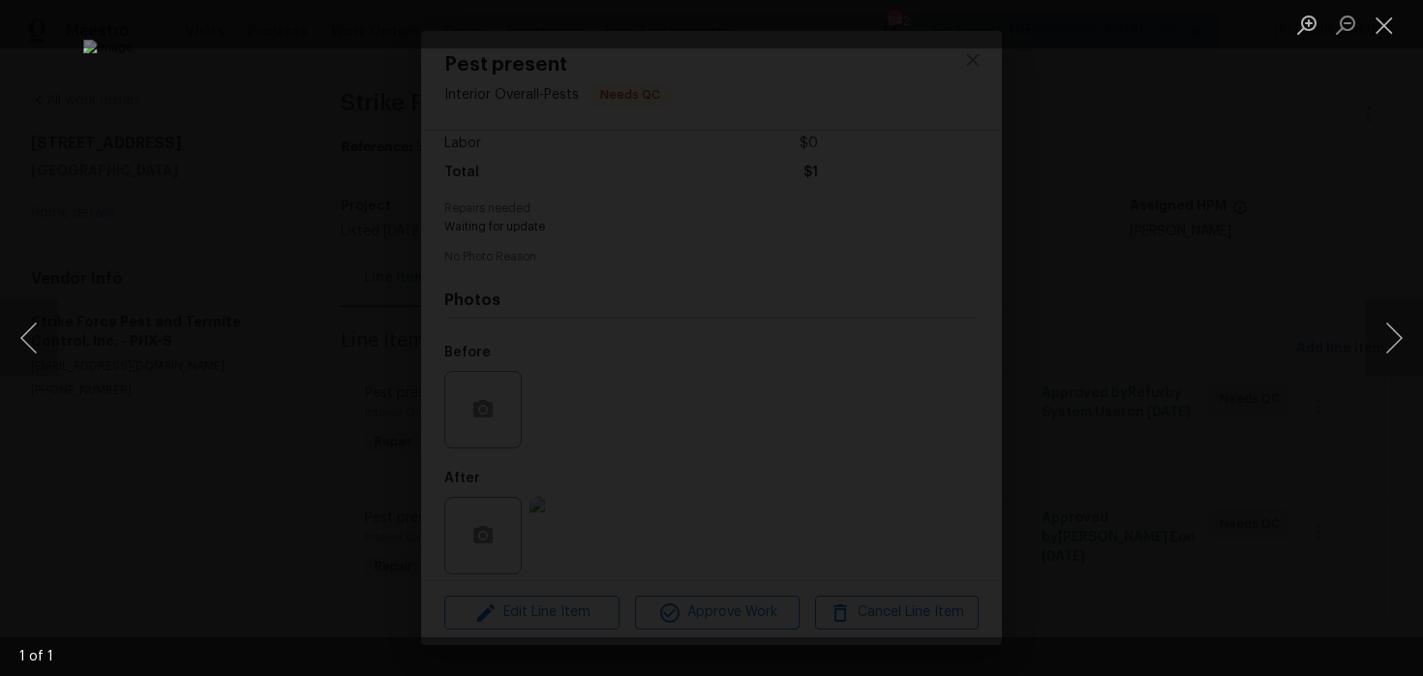
click at [1308, 207] on div "Lightbox" at bounding box center [711, 338] width 1423 height 676
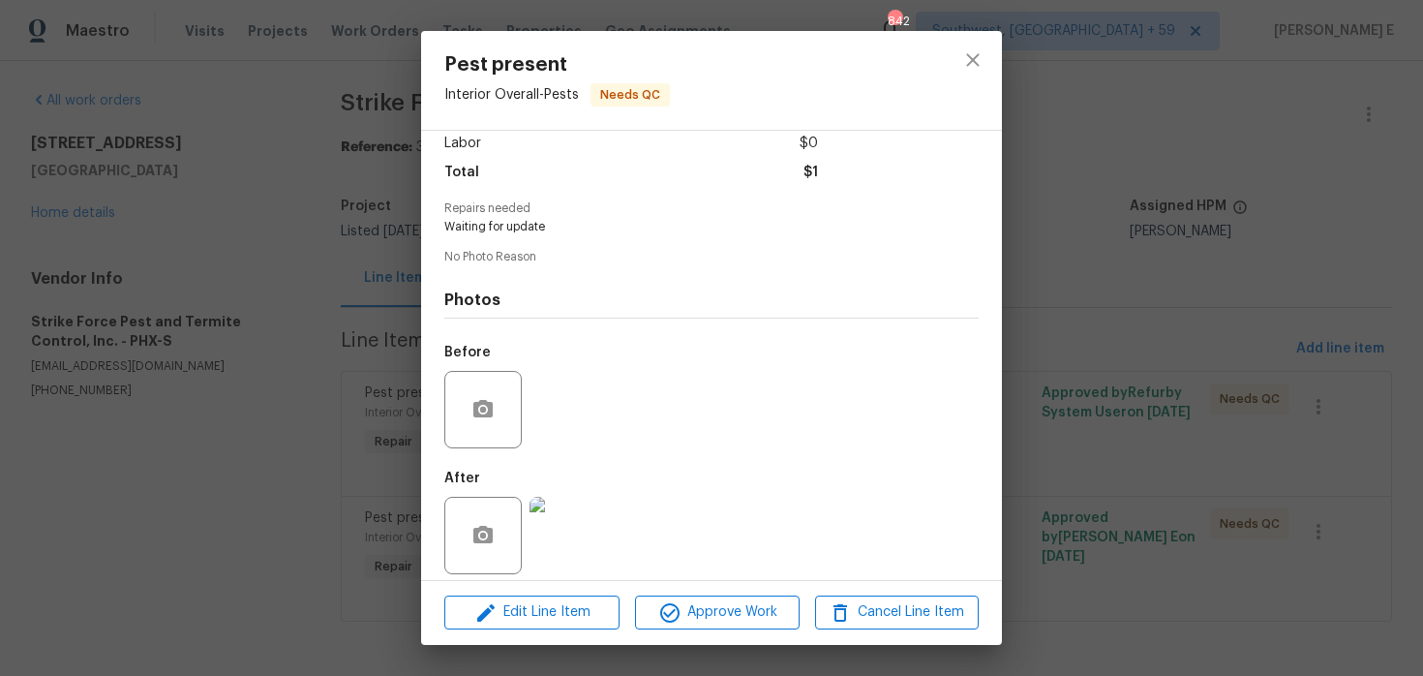
click at [1308, 207] on div "Lightbox" at bounding box center [711, 338] width 1423 height 676
click at [1308, 207] on div "Pest present Interior Overall - Pests Needs QC Vendor Strike Force Pest and Ter…" at bounding box center [711, 338] width 1423 height 676
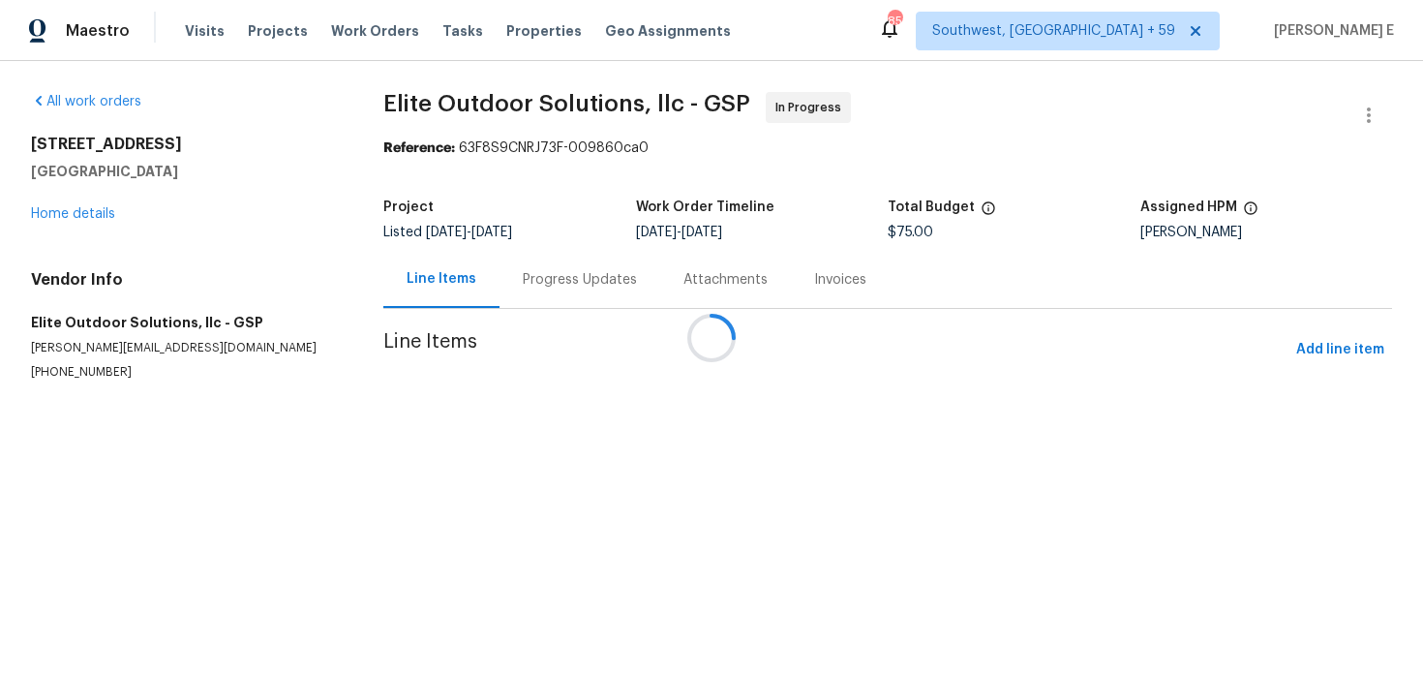
click at [508, 285] on div at bounding box center [711, 338] width 1423 height 676
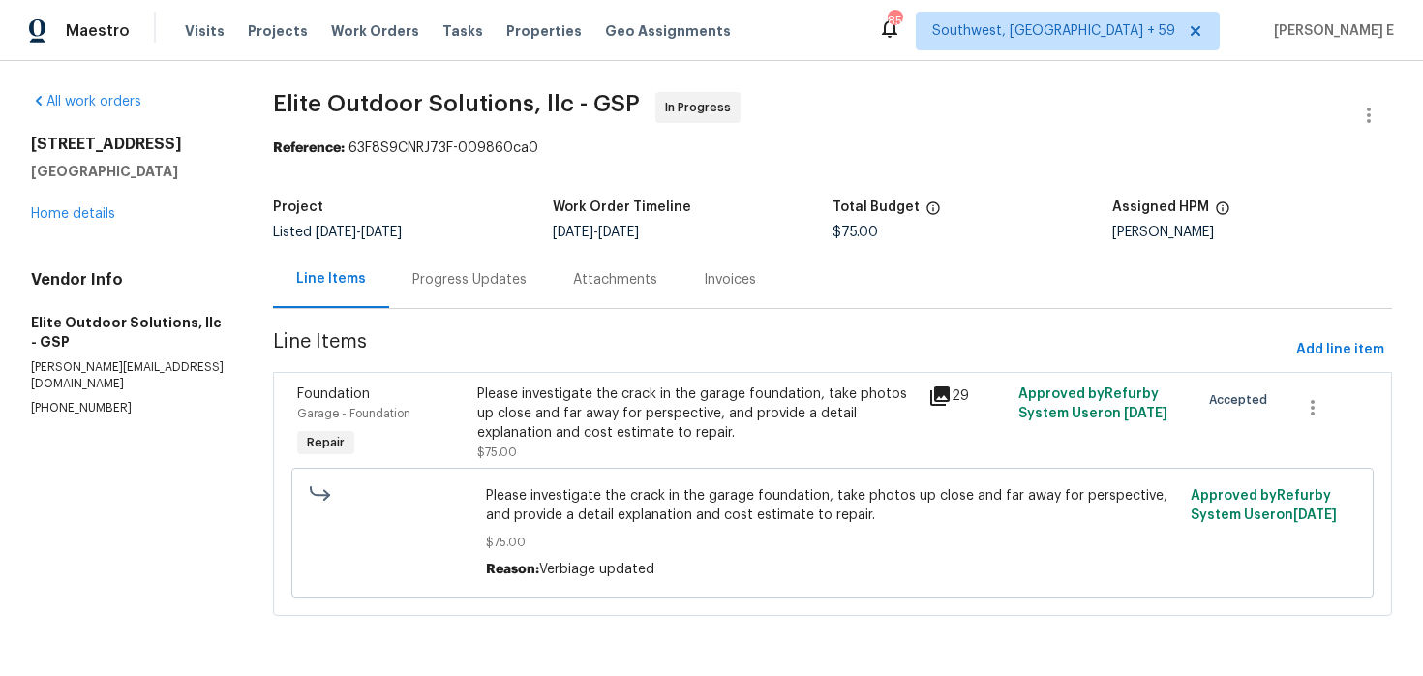
click at [529, 289] on div "Progress Updates" at bounding box center [469, 279] width 161 height 57
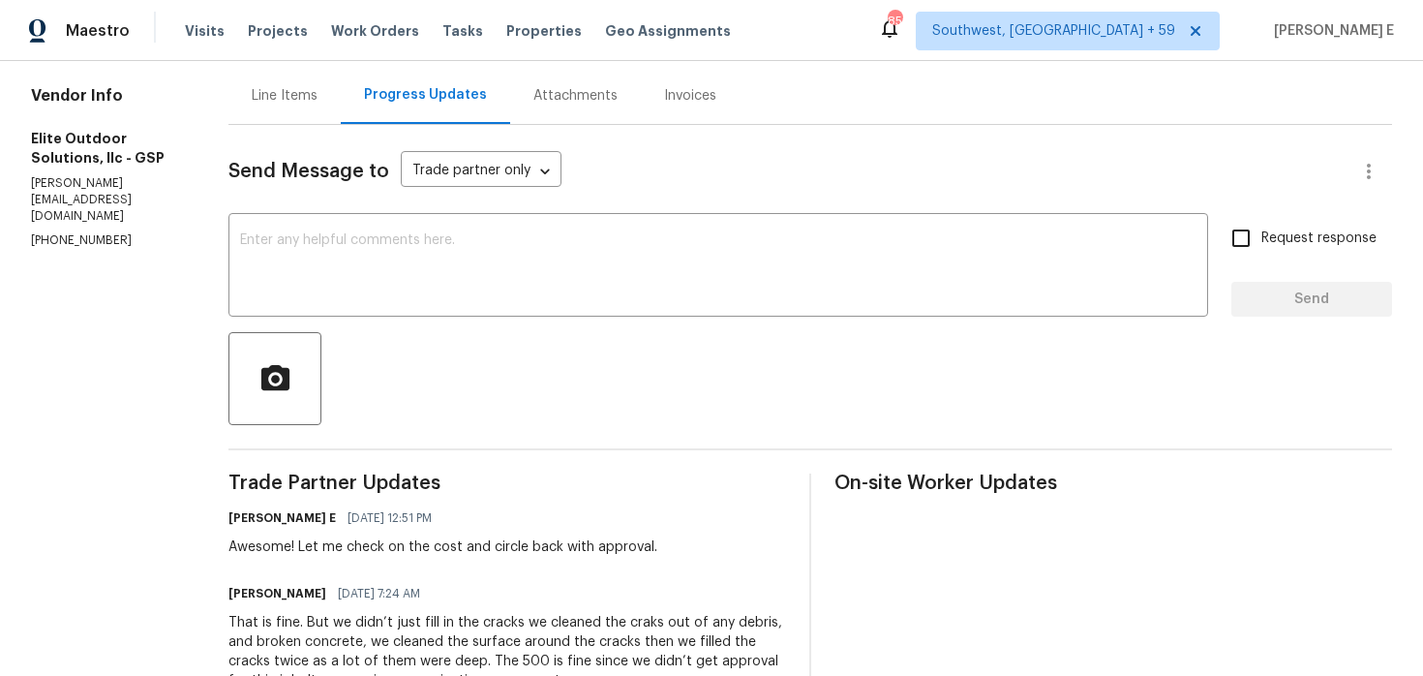
scroll to position [42, 0]
